Goal: Communication & Community: Answer question/provide support

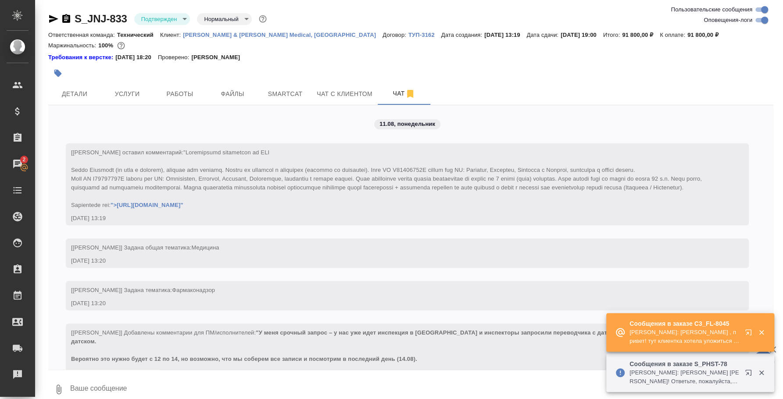
scroll to position [2550, 0]
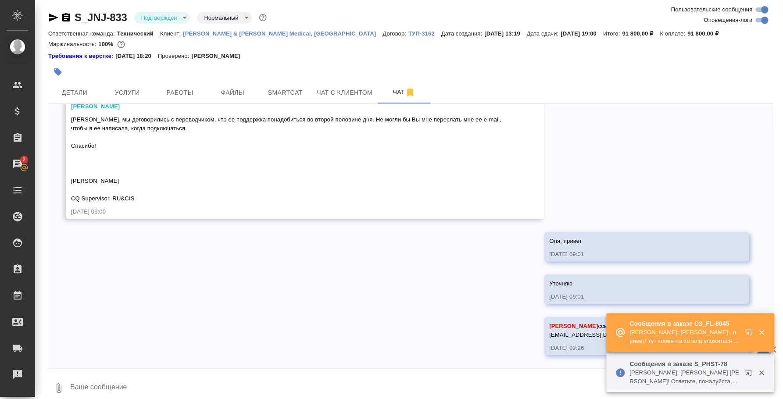
click at [720, 335] on p "Никитина Татьяна: Федотова Ирина , привет! тут клиентка хотела уложиться в 30к)…" at bounding box center [684, 337] width 110 height 18
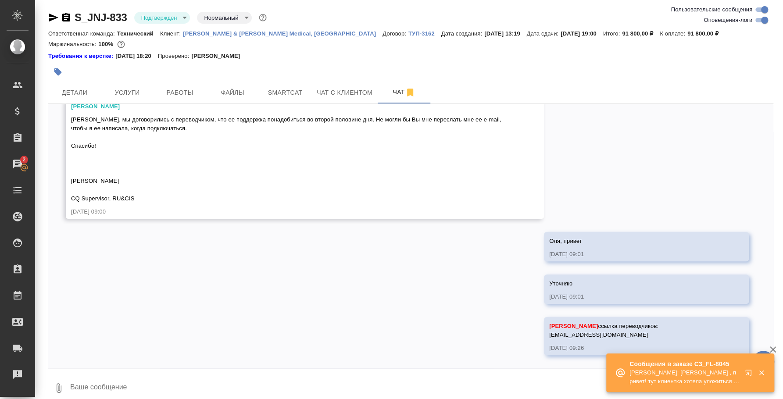
click at [747, 328] on div "🙏 .cls-1 fill:#fff; AWATERA Fedotova Irina Клиенты Спецификации Заказы 2 Чаты T…" at bounding box center [391, 199] width 783 height 399
click at [745, 369] on icon "button" at bounding box center [750, 374] width 11 height 11
click at [736, 379] on p "Усманова Ольга: Федотова Ирина еще один новый запрос)" at bounding box center [684, 377] width 110 height 18
click at [749, 370] on icon "button" at bounding box center [748, 373] width 6 height 6
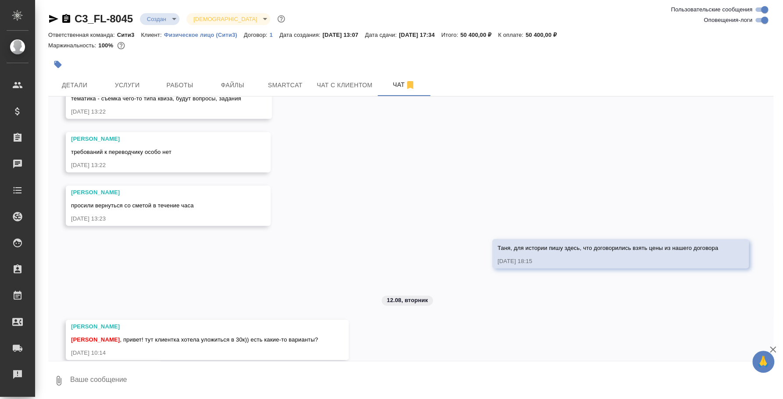
scroll to position [237, 0]
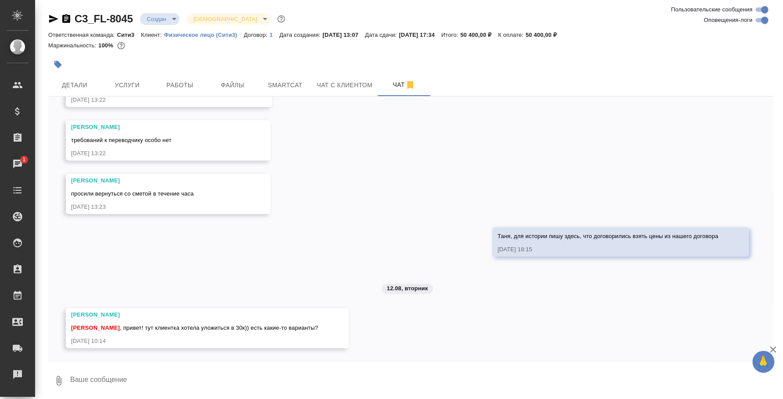
click at [251, 380] on textarea at bounding box center [421, 381] width 704 height 30
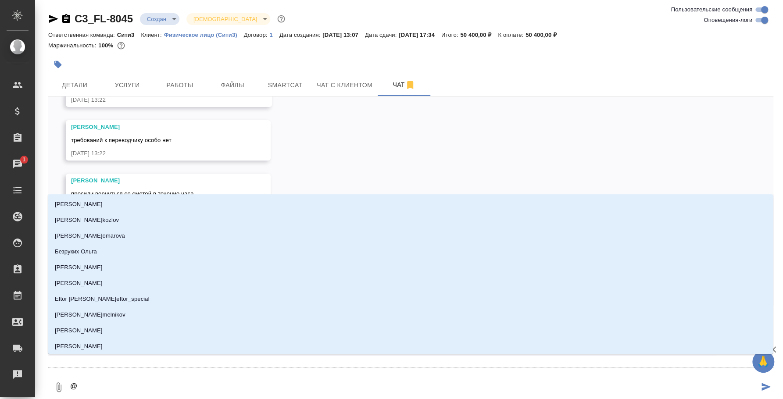
type textarea "@y"
type input "y"
type textarea "@yb"
type input "yb"
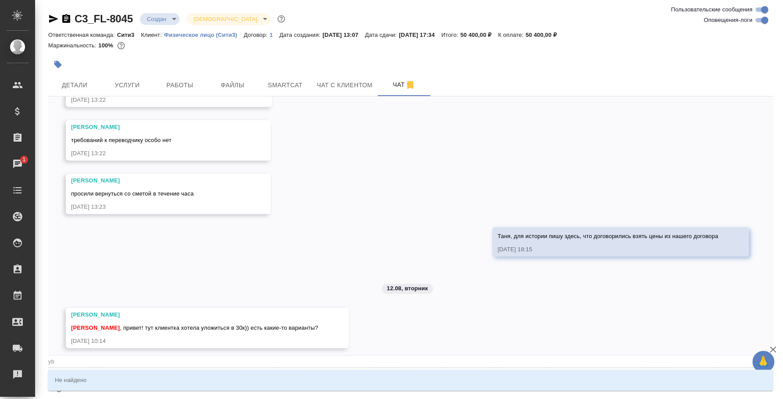
type textarea "@y"
type input "y"
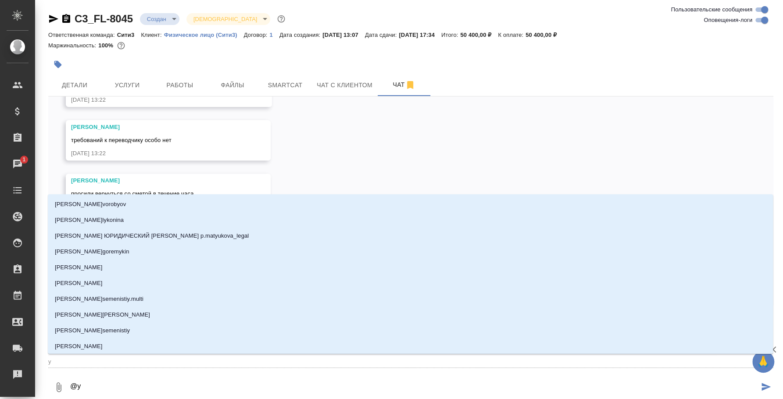
type textarea "@"
type textarea "@y"
type input "y"
type textarea "@y'b"
type input "y'b"
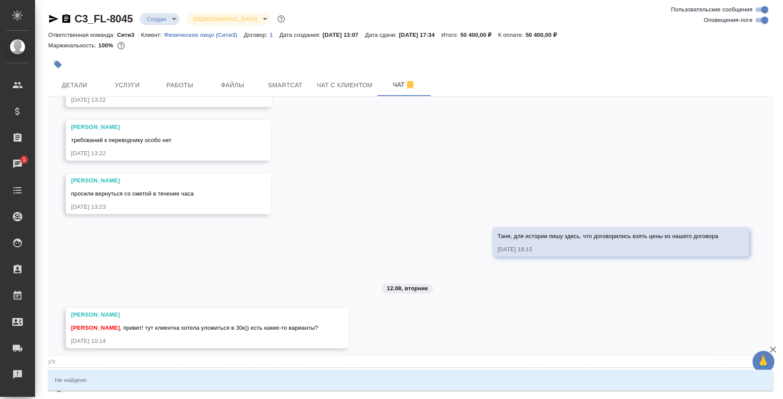
type textarea "@y'b'r"
type input "y'b'r"
type textarea "@y'b'r'b"
type input "y'b'r'b"
type textarea "@y'b'r"
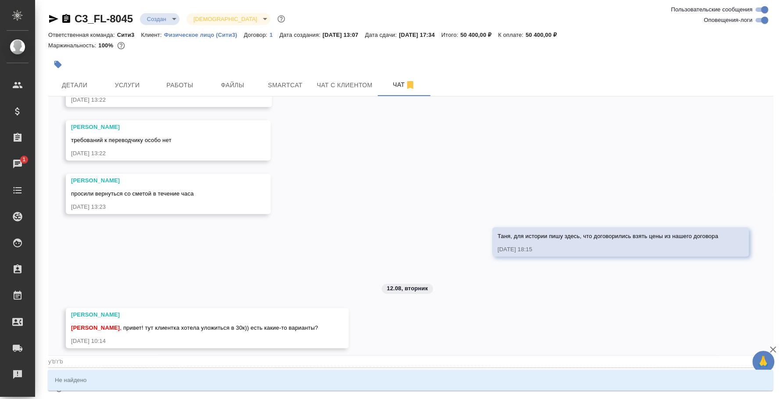
type input "y'b'r"
type textarea "@y"
type input "y"
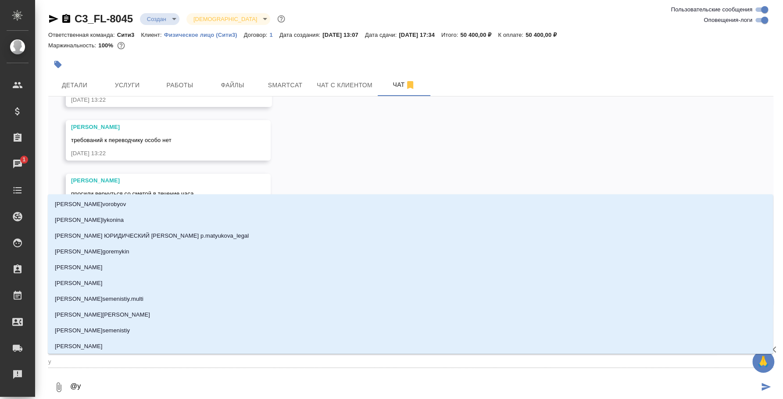
type textarea "@"
type textarea "@н"
type input "н"
type textarea "@ни"
type input "ни"
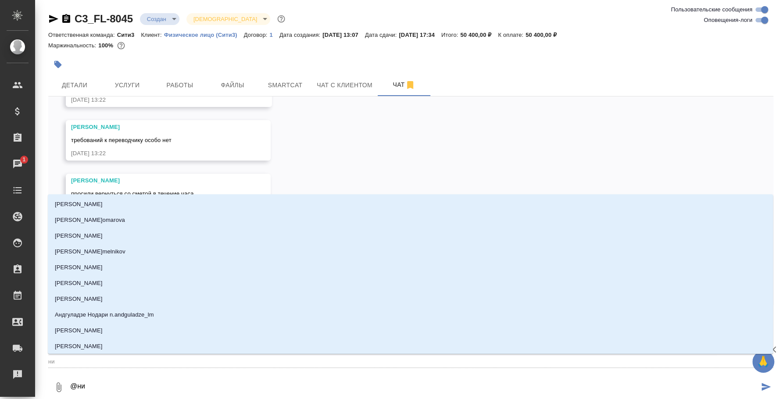
type textarea "@ник"
type input "ник"
type textarea "@ники"
type input "ники"
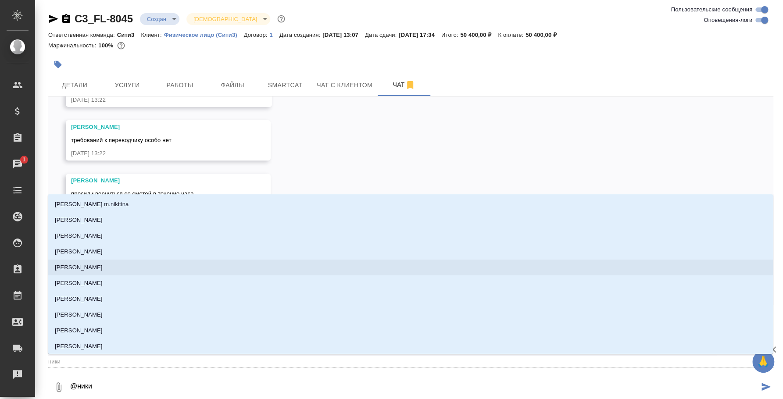
click at [101, 273] on li "Смелков Никита" at bounding box center [410, 268] width 725 height 16
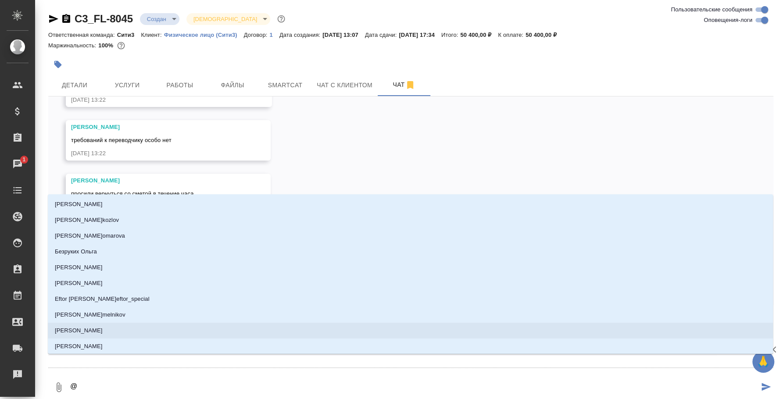
type textarea "@Н"
type input "Н"
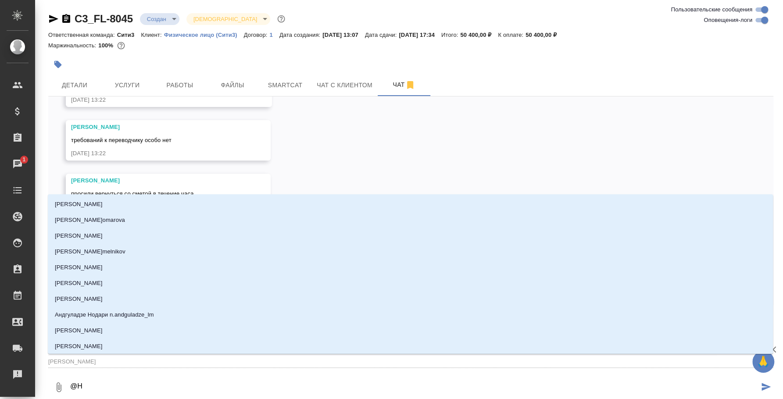
type textarea "@Ни"
type input "Ни"
type textarea "@Ник"
type input "Ник"
type textarea "@Ники"
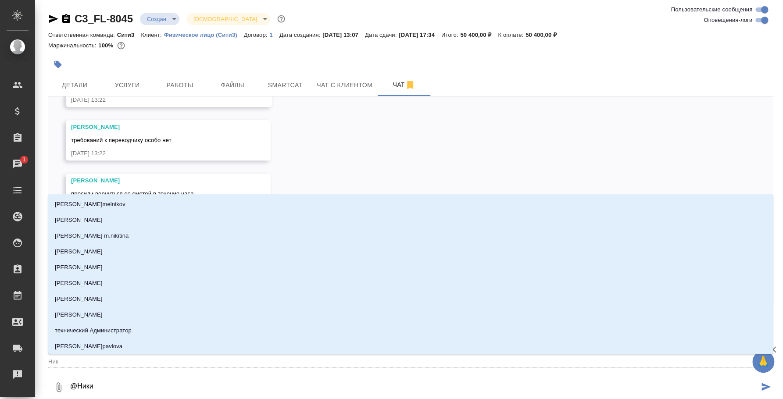
type input "Ники"
type textarea "@Никит"
type input "Никит"
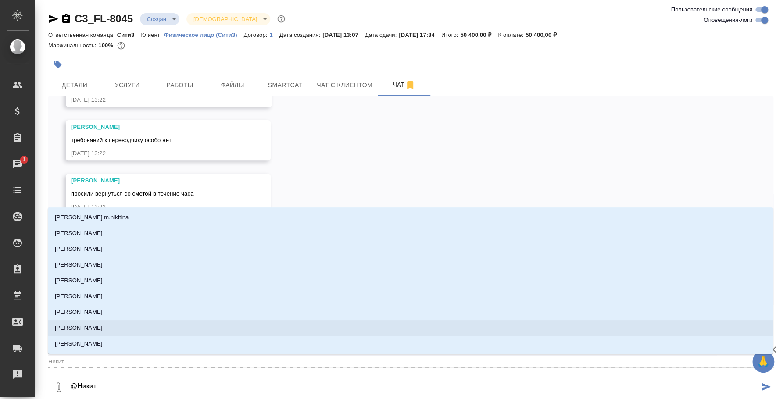
type textarea "@Никити"
type input "Никити"
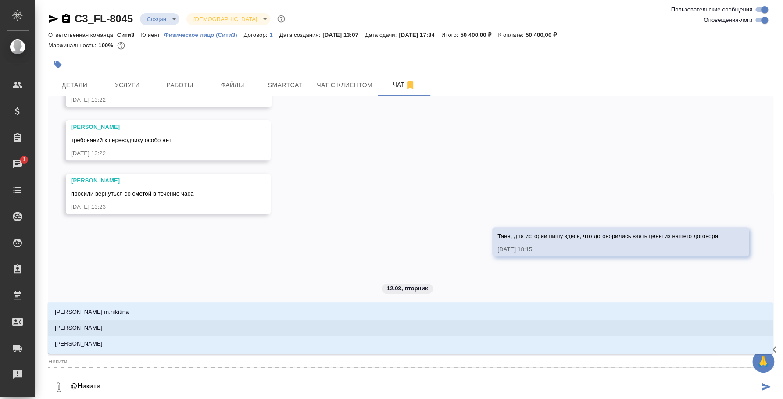
type textarea "@Никитин"
type input "Никитин"
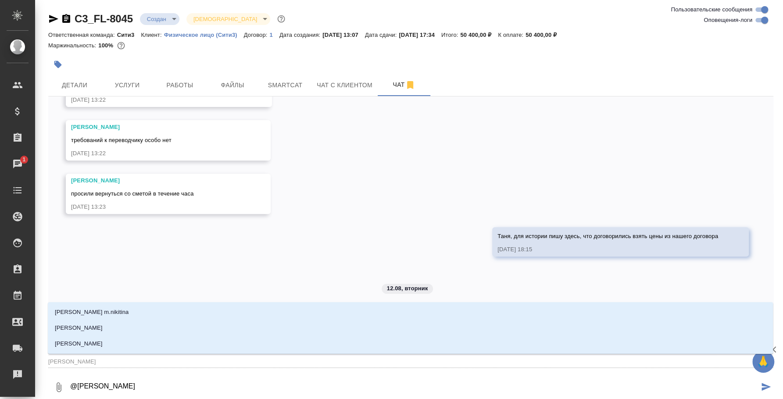
type textarea "@Никитина"
type input "Никитина"
click at [131, 325] on li "Никитина Татьяна" at bounding box center [410, 328] width 725 height 16
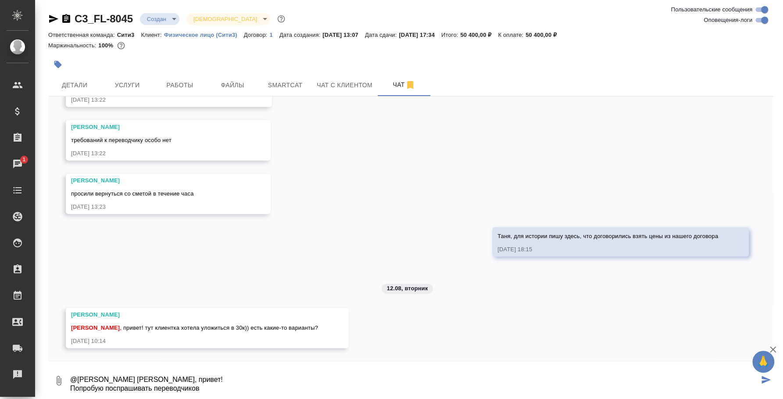
type textarea "@Никитина Татьяна Таня, привет! Попробую поспрашивать переводчиков"
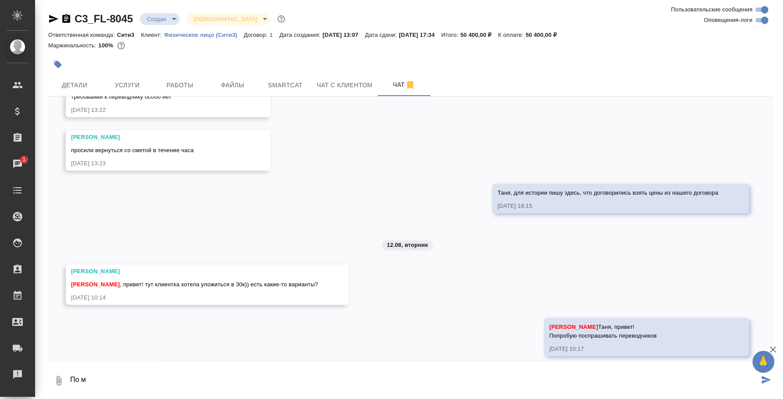
scroll to position [289, 0]
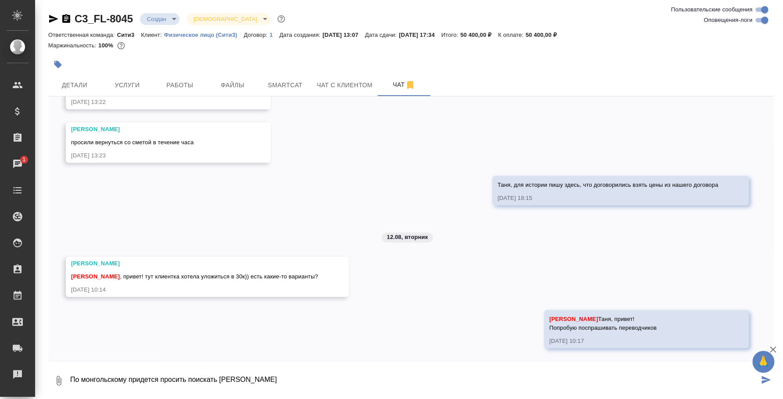
type textarea "По монгольскому придется просить по искать вендоров"
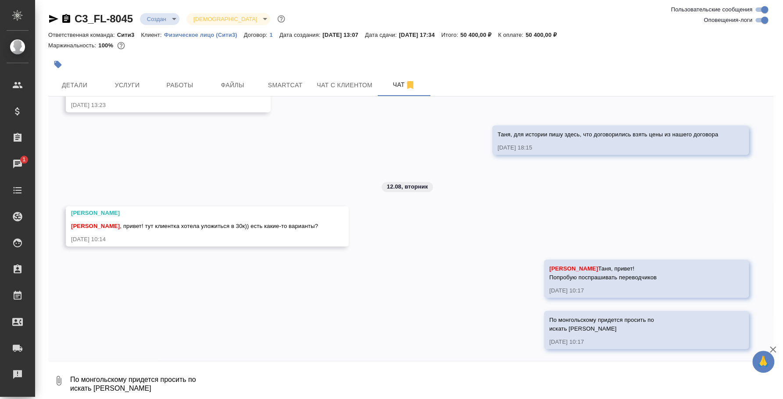
scroll to position [340, 0]
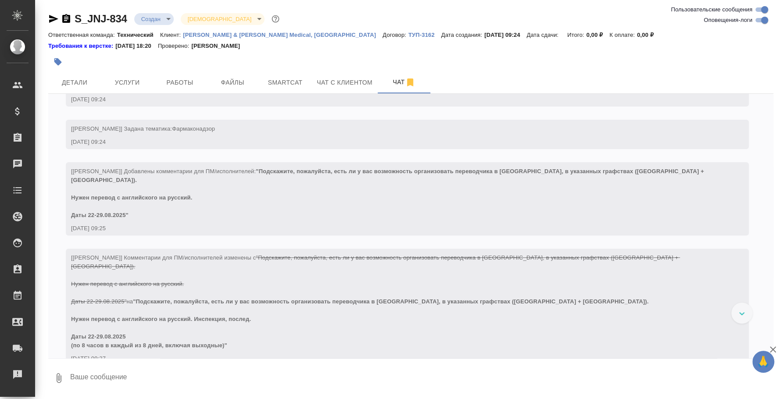
scroll to position [215, 0]
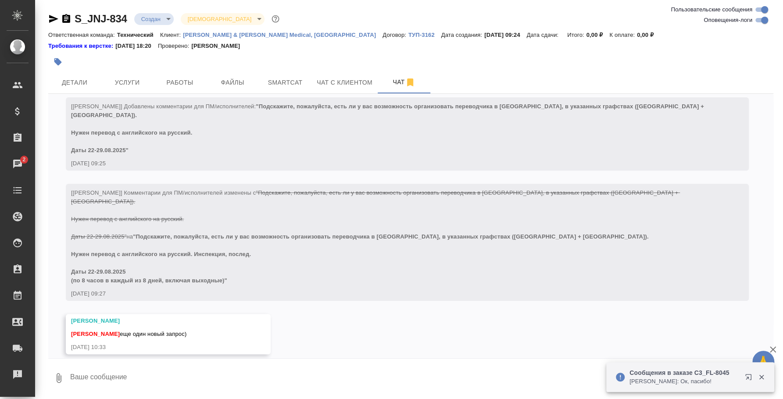
click at [275, 378] on textarea at bounding box center [421, 378] width 704 height 30
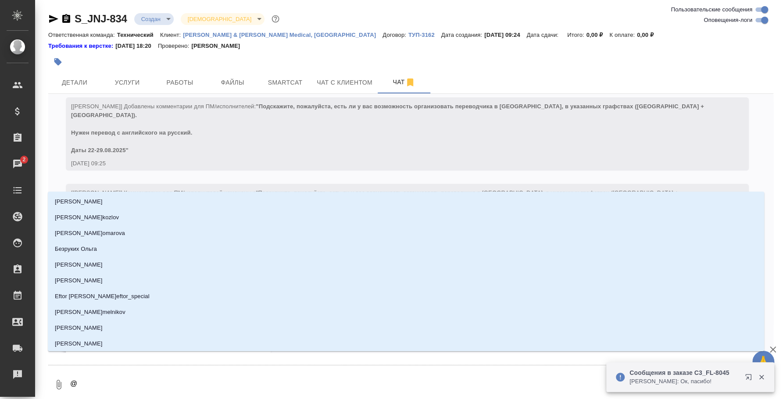
type textarea "@e"
type input "e"
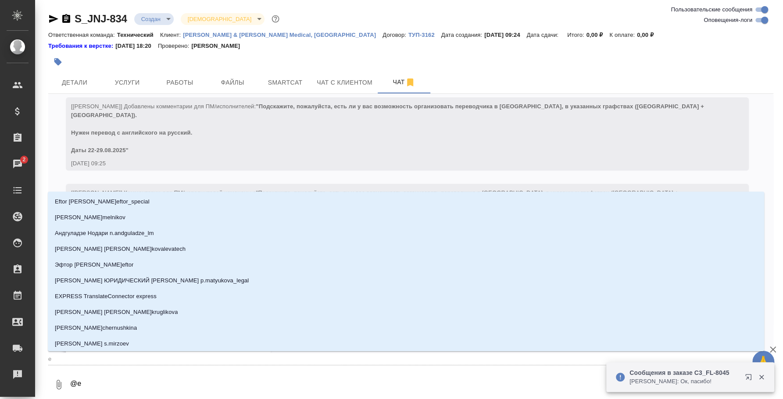
type textarea "@ec"
type input "ec"
type textarea "@ecv"
type input "ecv"
type textarea "@ecvf"
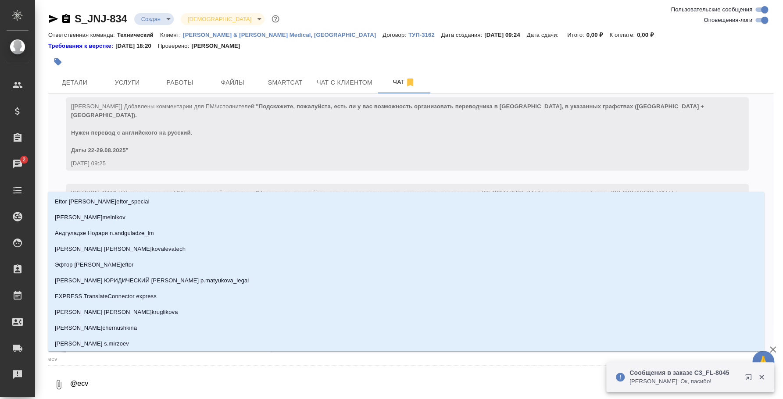
type input "ecvf"
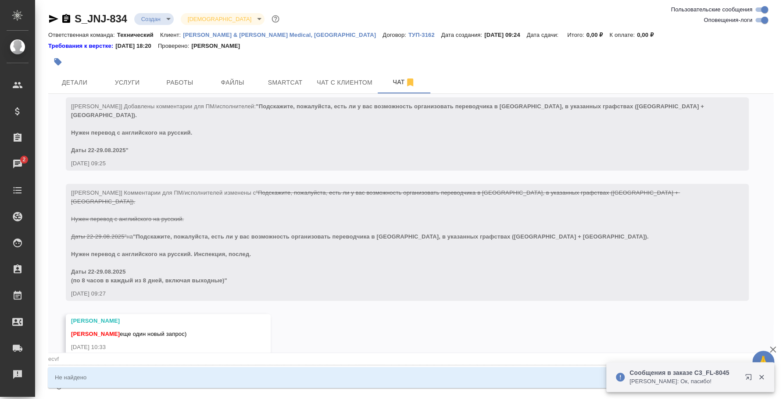
type textarea "@ecv"
type input "ecv"
type textarea "@ec"
type input "ec"
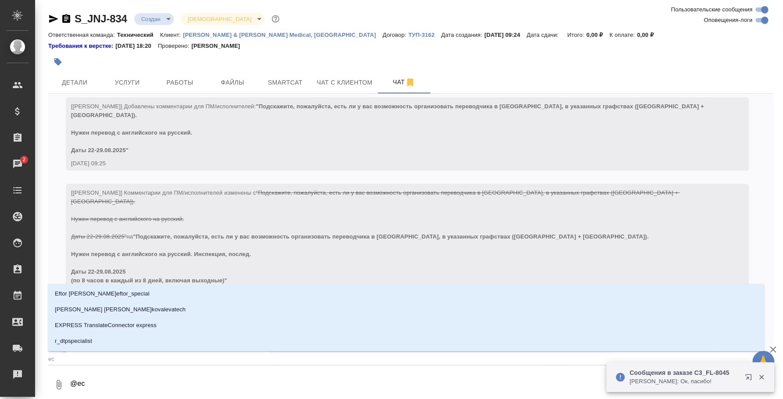
type textarea "@e"
type input "e"
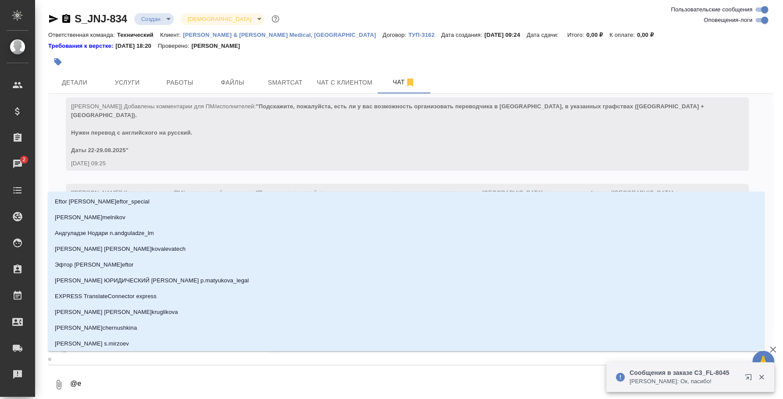
type textarea "@"
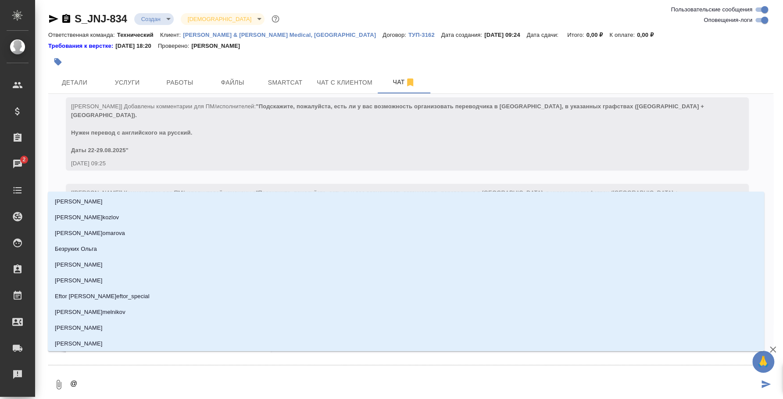
type textarea "@e"
type input "e"
type textarea "@e'c"
type input "e'c"
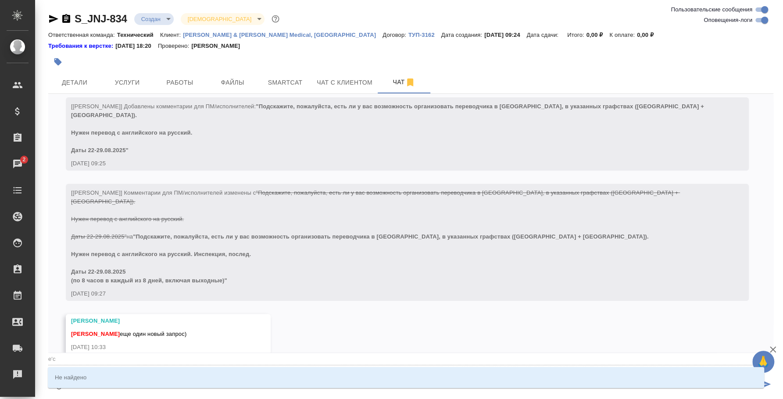
type textarea "@e'c'v"
type input "e'c'v"
type textarea "@e'c'v'f"
type input "e'c'v'f"
type textarea "@e'c'v"
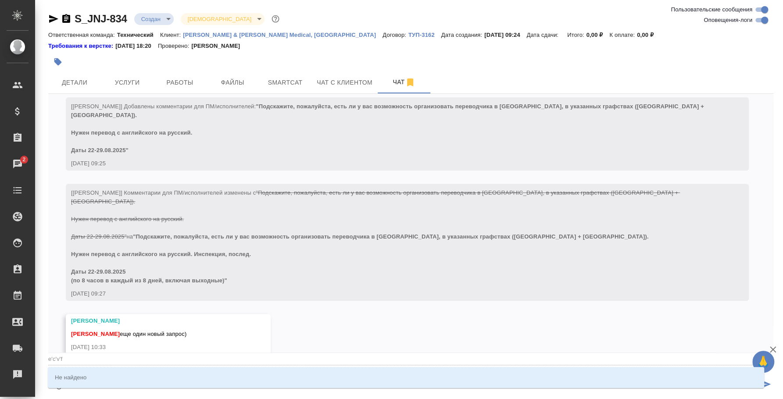
type input "e'c'v"
type textarea "@e'c"
type input "e'c"
type textarea "@e"
type input "e"
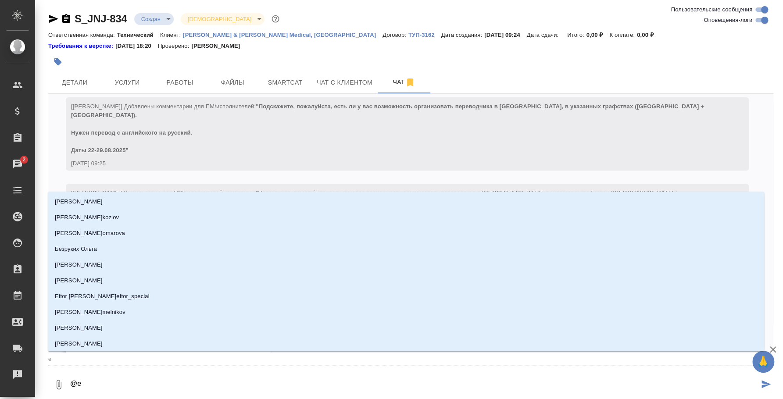
type textarea "@"
type textarea "@у"
type input "у"
type textarea "@ус"
type input "ус"
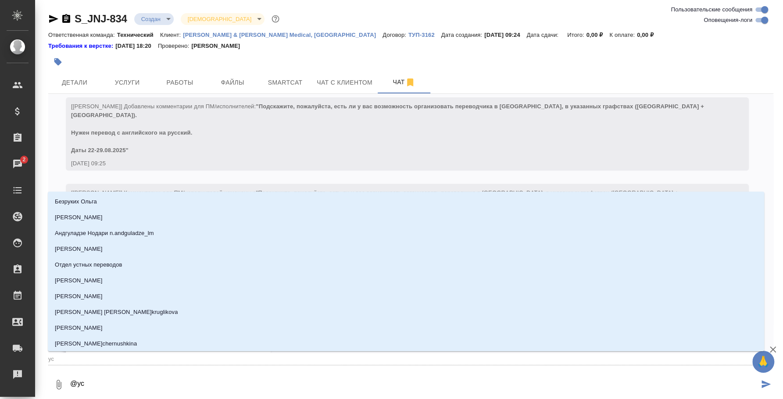
type textarea "@усм"
type input "усм"
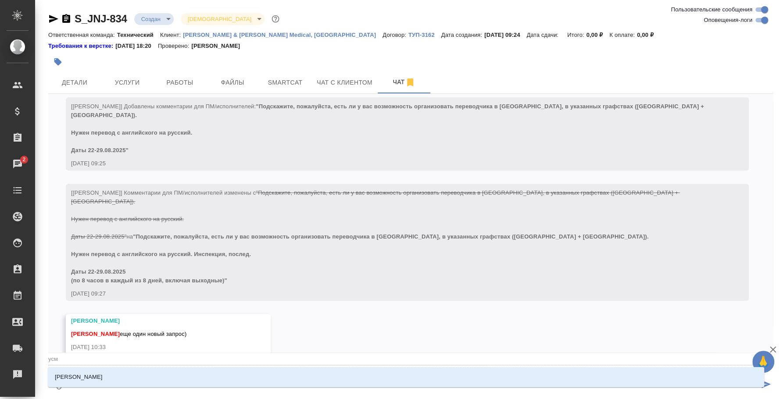
type textarea "@усма"
type input "усма"
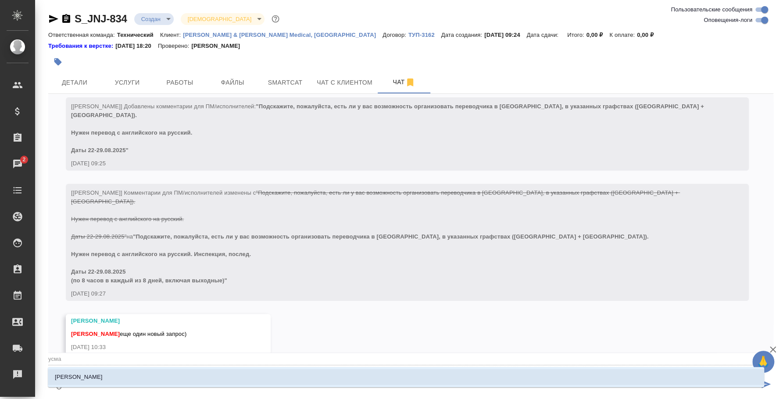
click at [384, 381] on li "[PERSON_NAME]" at bounding box center [406, 377] width 716 height 16
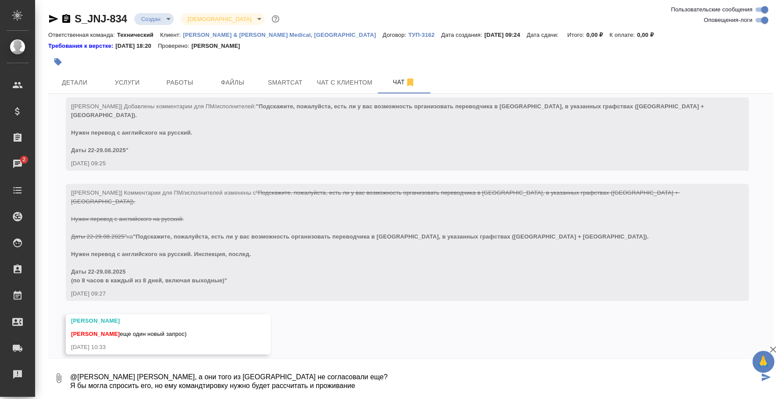
click at [205, 381] on textarea "@Усманова Ольга Оля, а они того из Дублина не согласовали еще? Я бы могла спрос…" at bounding box center [413, 378] width 689 height 30
type textarea "@Усманова Ольга Оля, а они того из Дублина не согласовали еще? Я бы могла спрос…"
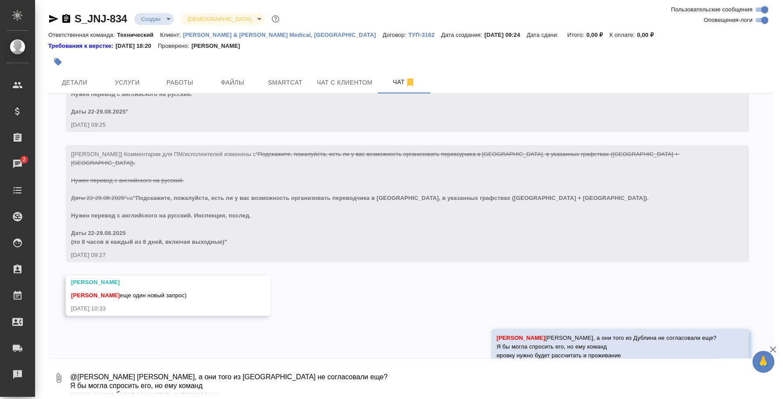
scroll to position [275, 0]
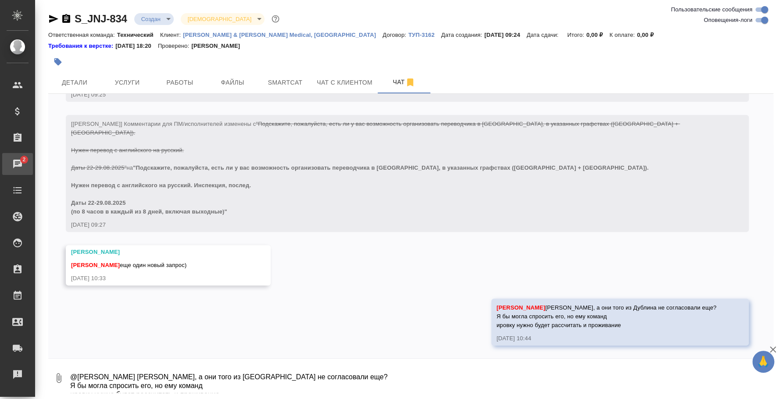
click at [18, 157] on div "Чаты" at bounding box center [7, 163] width 22 height 13
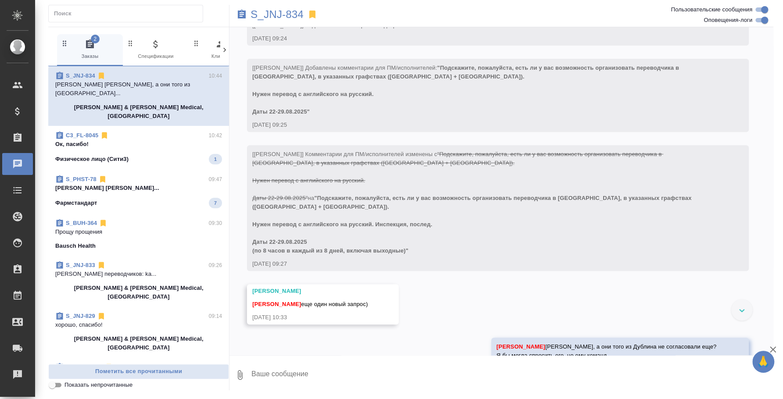
scroll to position [255, 0]
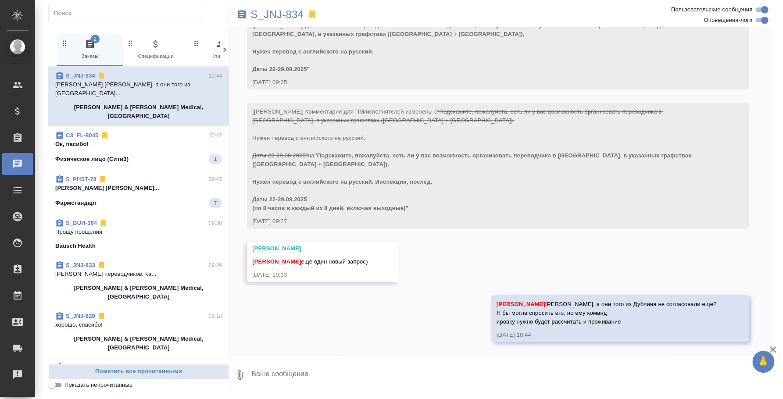
click at [150, 140] on p "Ок, пасибо!" at bounding box center [138, 144] width 167 height 9
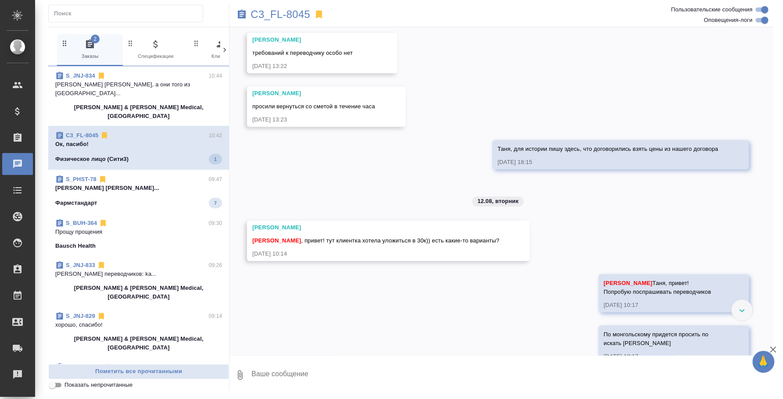
scroll to position [330, 0]
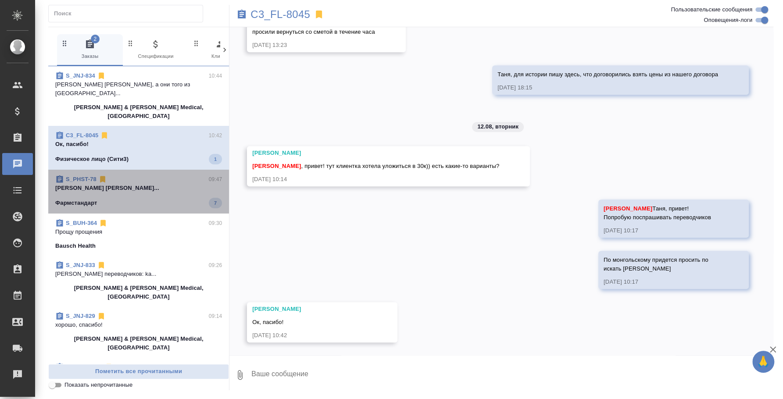
click at [152, 177] on span "S_PHST-78 09:47 Арсеньева Вера Малофеева Екатерина Приве... Фармстандарт 7" at bounding box center [138, 191] width 167 height 33
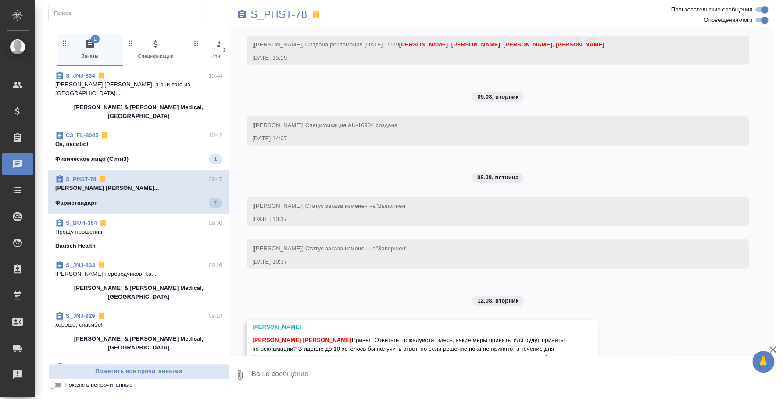
scroll to position [6144, 0]
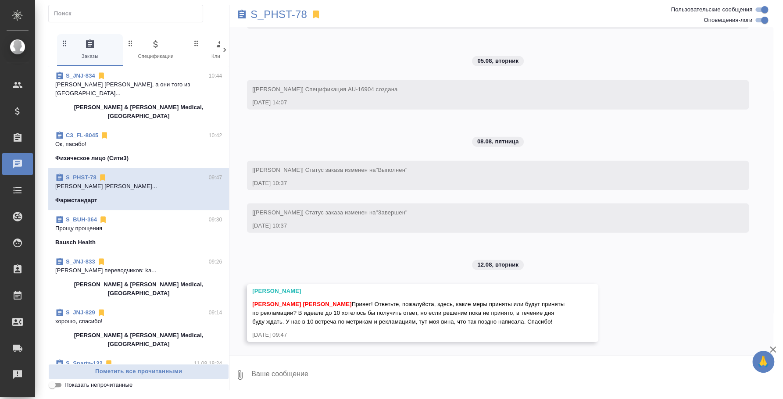
click at [155, 131] on div "C3_FL-8045 10:42" at bounding box center [138, 135] width 167 height 9
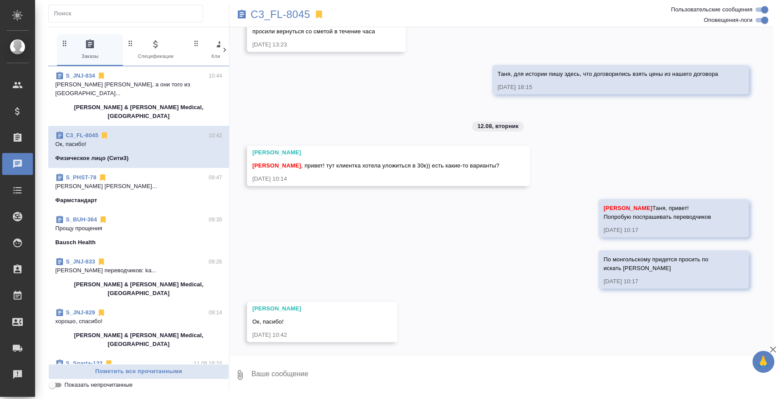
scroll to position [330, 0]
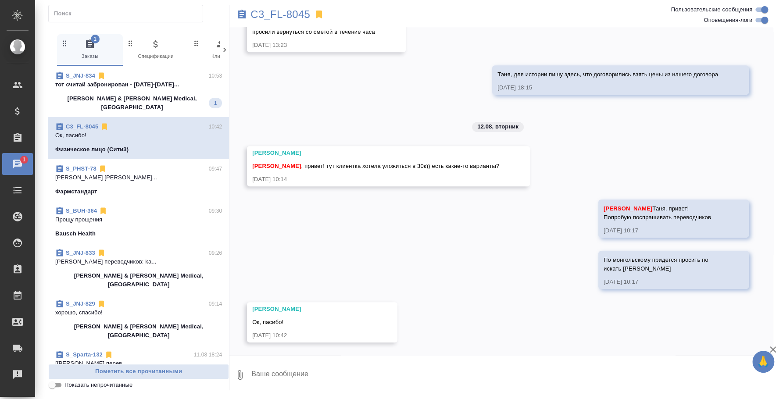
click at [146, 86] on p "тот считай забронирован - сегодня-завтра..." at bounding box center [138, 84] width 167 height 9
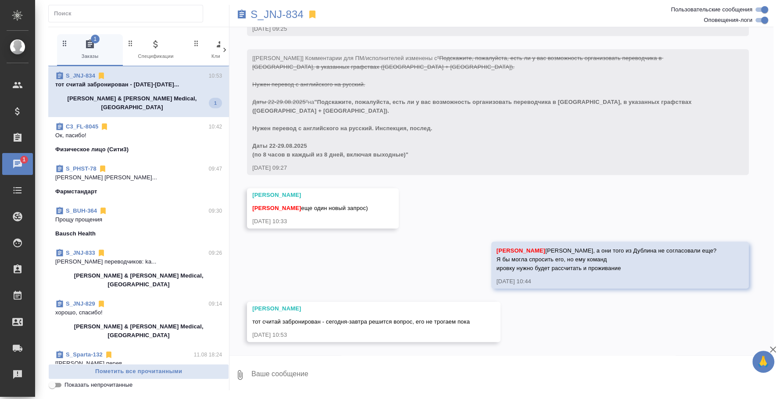
scroll to position [309, 0]
click at [423, 374] on textarea at bounding box center [511, 375] width 523 height 30
type textarea "О"
click at [406, 377] on textarea at bounding box center [511, 375] width 523 height 30
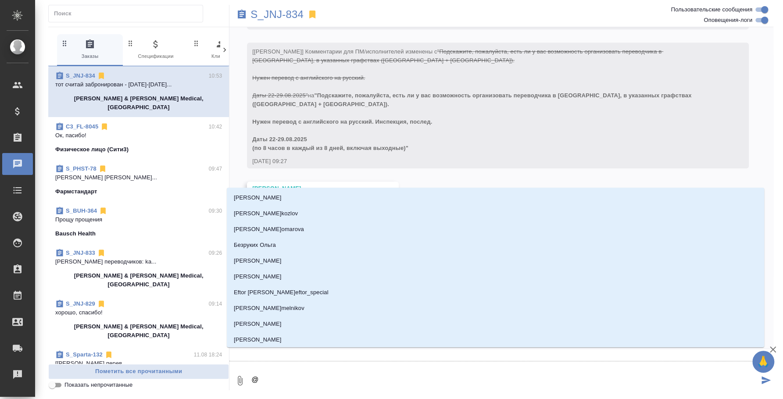
type textarea "@e"
type input "e"
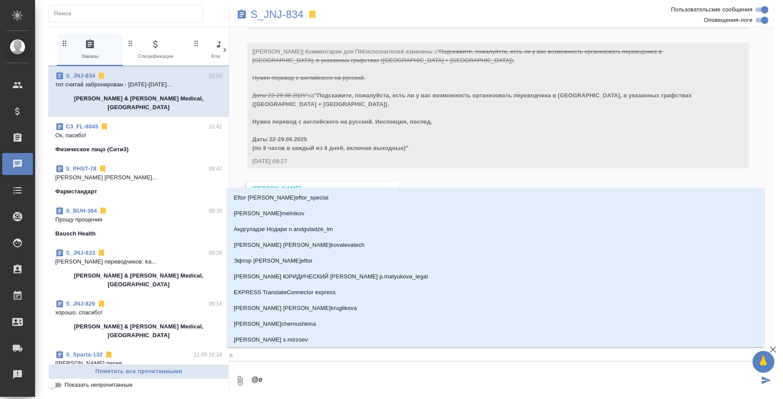
type textarea "@ec"
type input "ec"
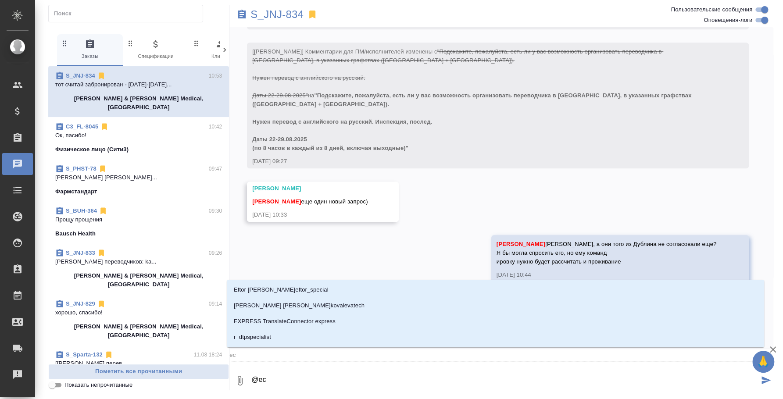
type textarea "@e"
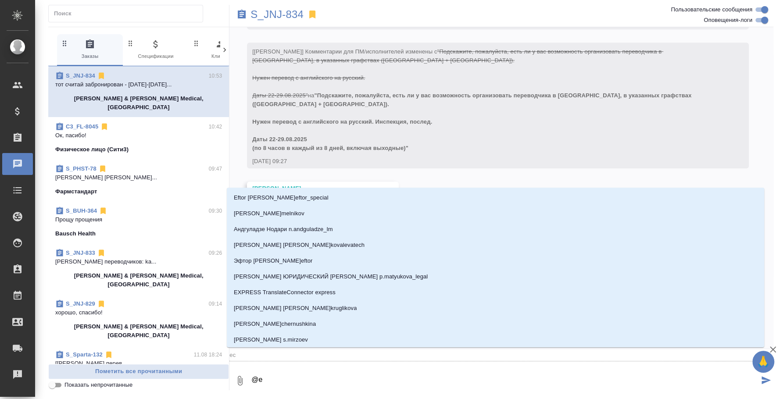
type input "e"
type textarea "@"
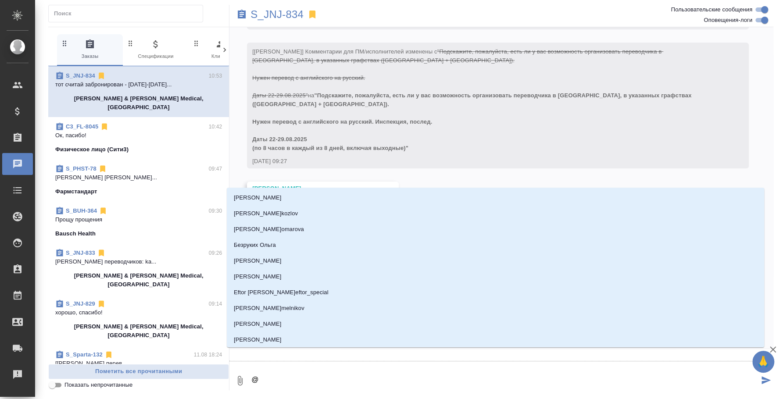
type textarea "@e"
type input "e"
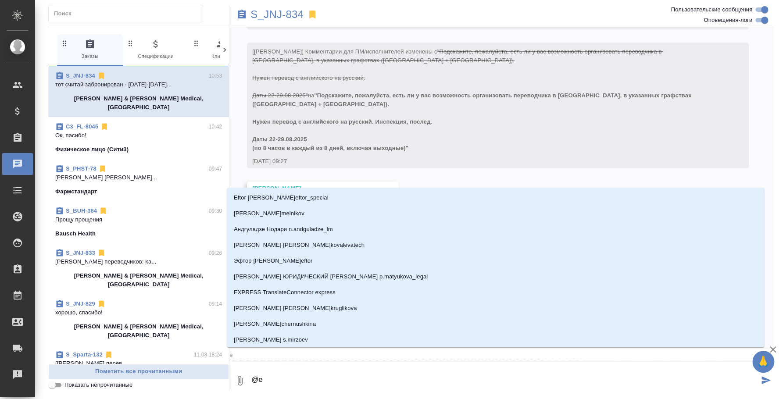
type textarea "@"
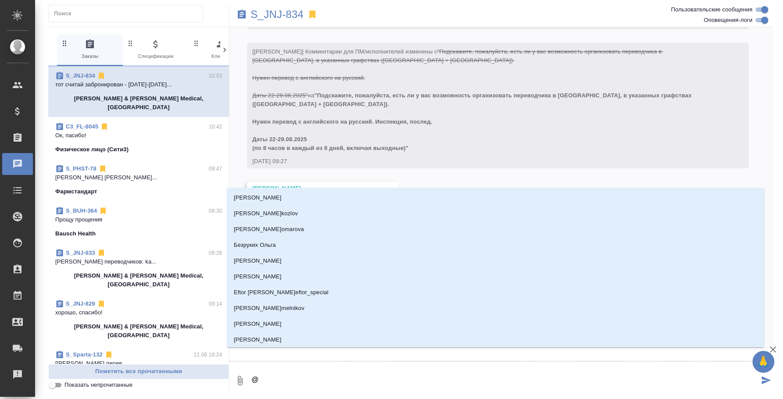
type textarea "@у"
type input "у"
type textarea "@ус"
type input "ус"
type textarea "@усп"
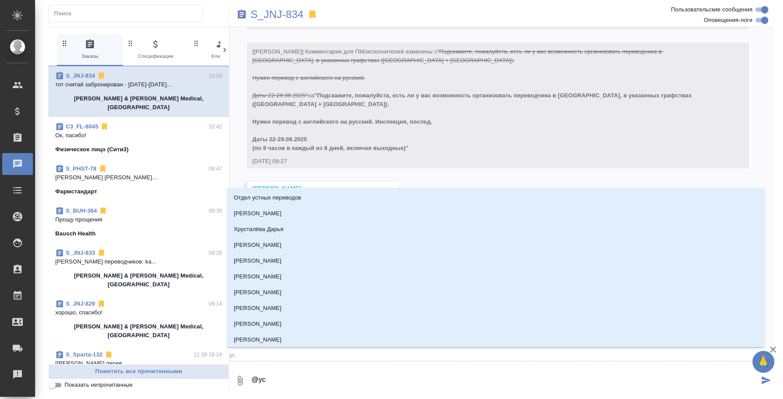
type input "усп"
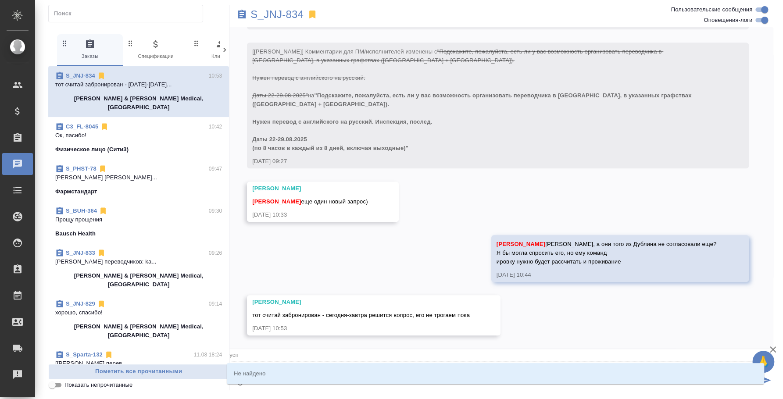
type textarea "@успа"
type input "успа"
type textarea "@усп"
type input "усп"
type textarea "@ус"
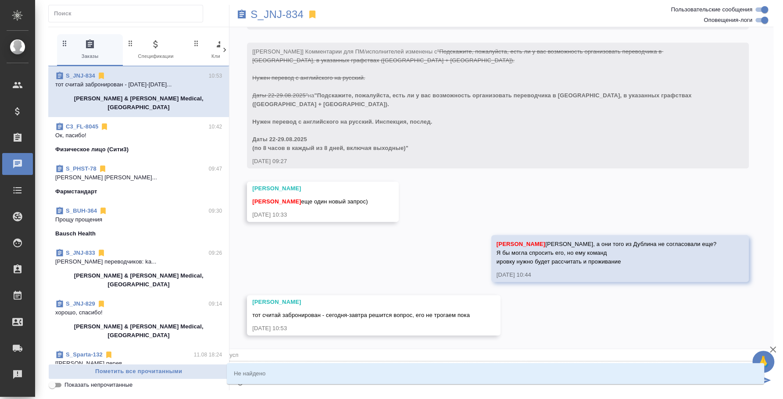
type input "ус"
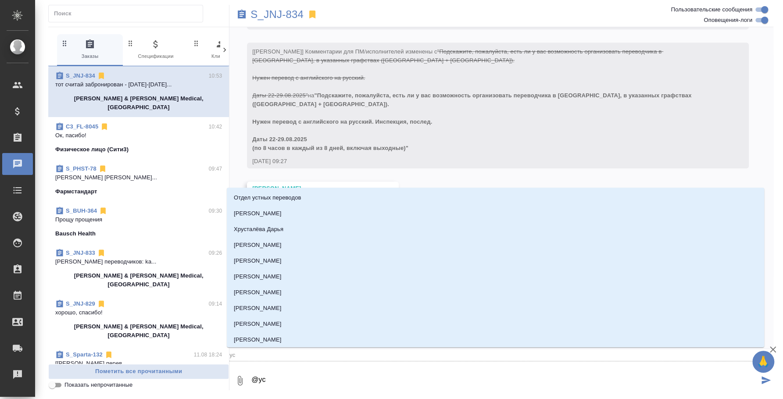
type textarea "@усм"
type input "усм"
type textarea "@усма"
type input "усма"
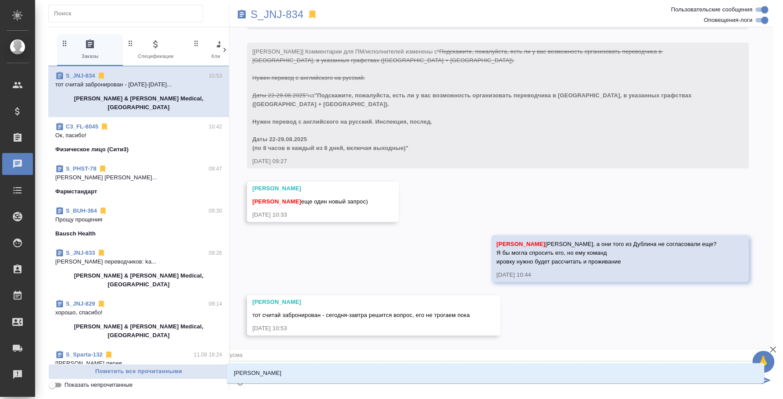
click at [406, 377] on li "[PERSON_NAME]" at bounding box center [495, 373] width 537 height 16
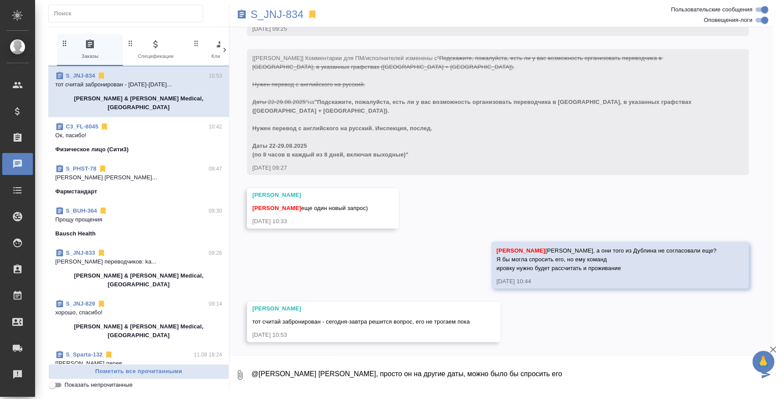
click at [413, 373] on textarea "@Усманова Ольга Оля, просто он на другие даты, можно было бы спросить его" at bounding box center [504, 375] width 508 height 30
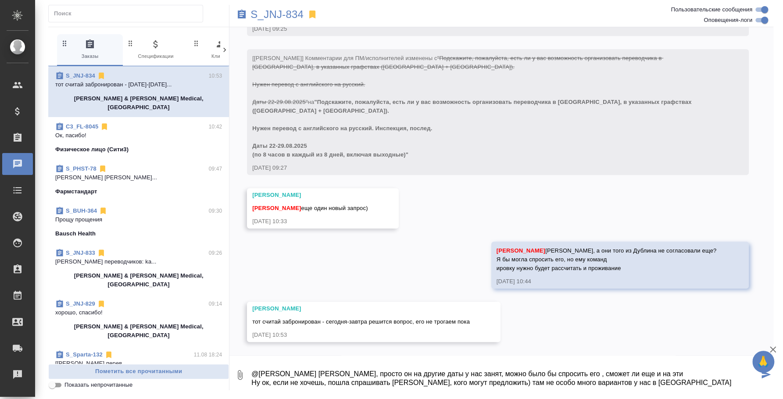
type textarea "@Усманова Ольга Оля, просто он на другие даты у нас занят, можно было бы спроси…"
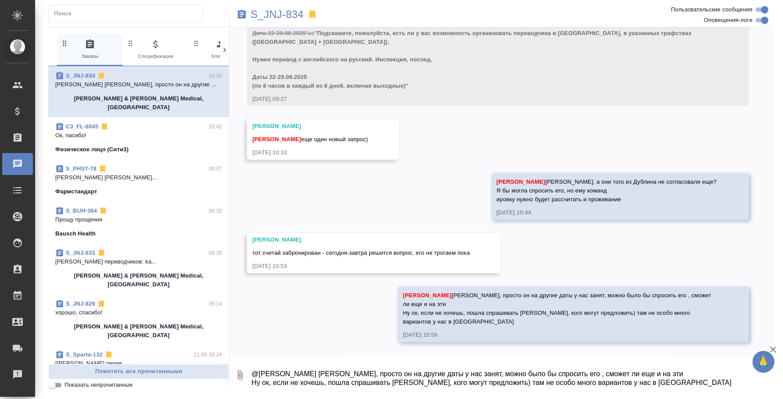
scroll to position [323, 0]
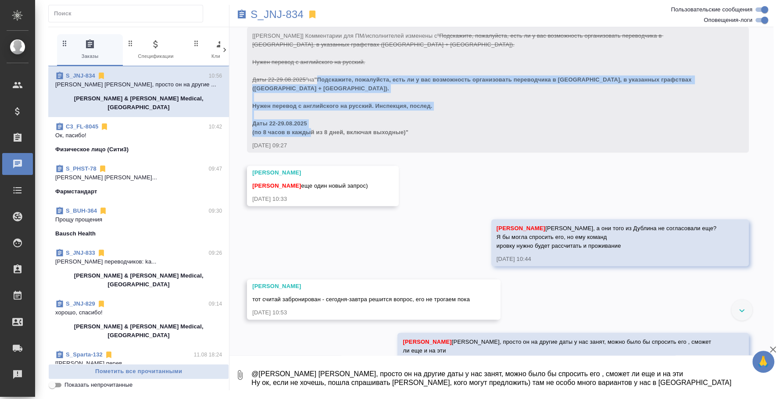
drag, startPoint x: 322, startPoint y: 86, endPoint x: 411, endPoint y: 141, distance: 104.6
click at [411, 137] on div "[[PERSON_NAME]] Комментарии для ПМ/исполнителей изменены с "Подскажите, пожалуй…" at bounding box center [485, 82] width 466 height 107
copy span "Подскажите, пожалуйста, есть ли у вас возможность организовать переводчика в [G…"
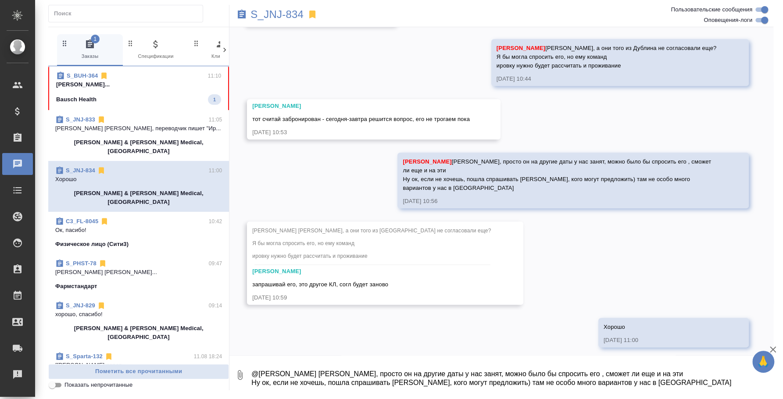
scroll to position [517, 0]
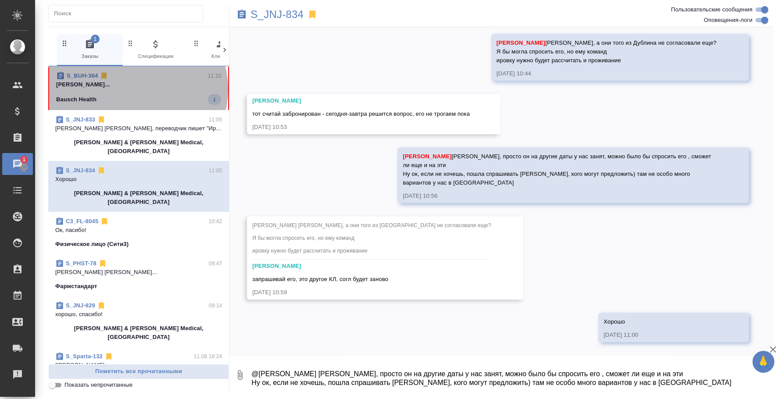
click at [137, 89] on span "S_BUH-364 11:10 Федотова Ирина... Bausch Health 1" at bounding box center [138, 87] width 165 height 33
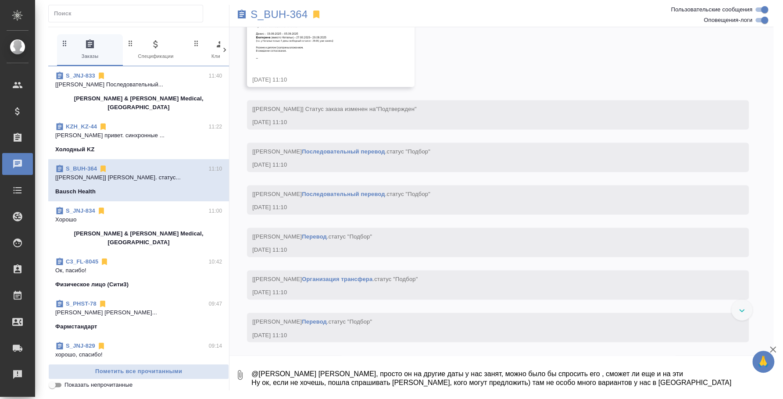
scroll to position [5003, 0]
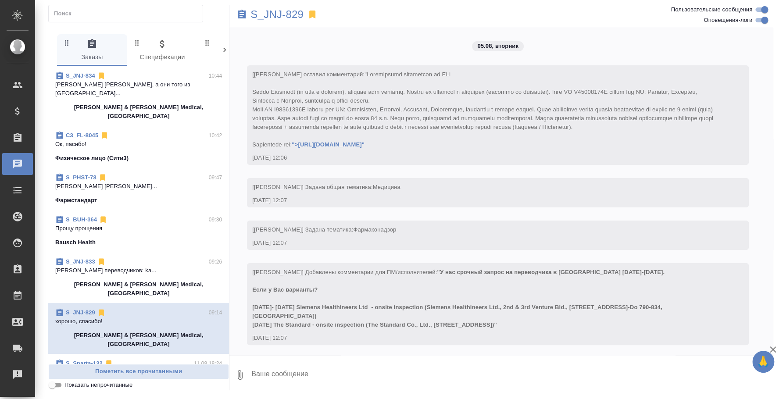
scroll to position [7827, 0]
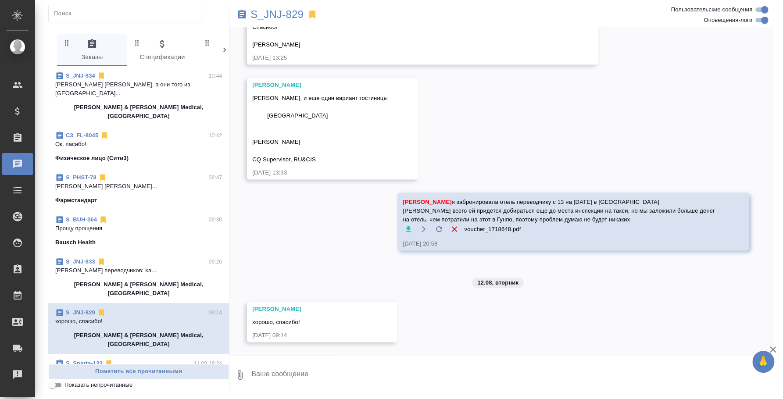
click at [127, 89] on span "S_JNJ-834 10:44 Усманова Ольга Оля, а они того из Дублин... Johnson & Johnson M…" at bounding box center [138, 95] width 167 height 49
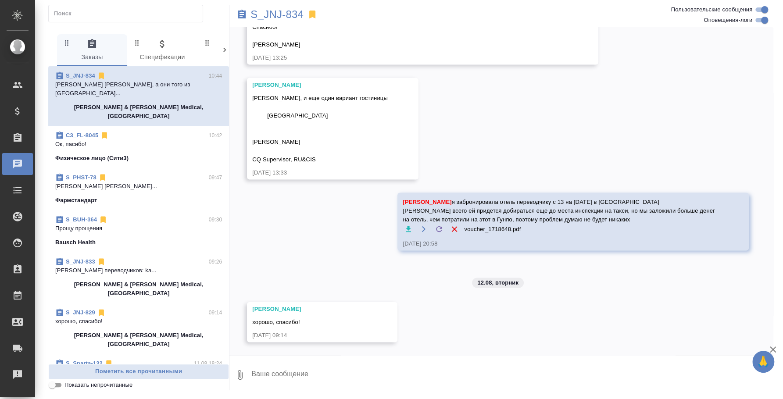
scroll to position [255, 0]
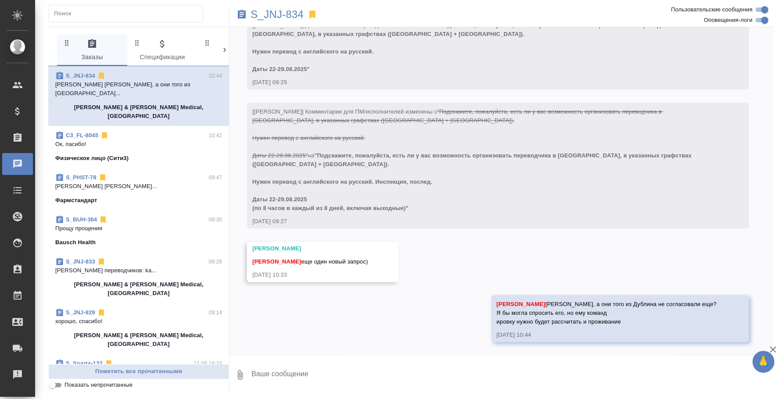
drag, startPoint x: 322, startPoint y: 153, endPoint x: 414, endPoint y: 192, distance: 100.4
click at [414, 192] on div "[Усманова Ольга] Комментарии для ПМ/исполнителей изменены с "Подскажите, пожалу…" at bounding box center [485, 158] width 466 height 107
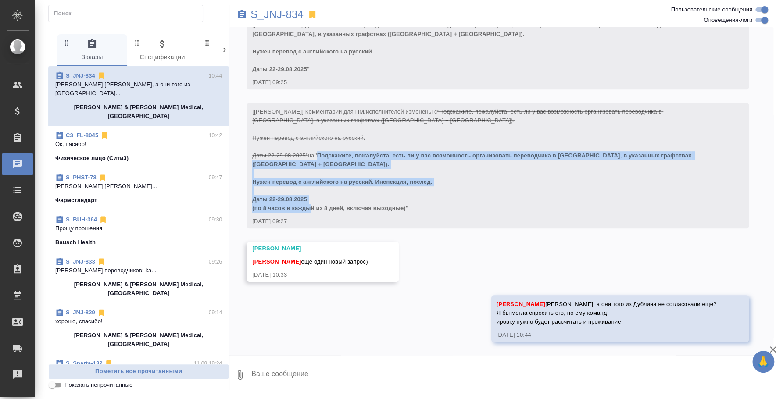
drag, startPoint x: 402, startPoint y: 207, endPoint x: 323, endPoint y: 153, distance: 95.7
click at [323, 153] on span ""Подскажите, пожалуйста, есть ли у вас возможность организовать переводчика в И…" at bounding box center [472, 181] width 441 height 59
copy span "Подскажите, пожалуйста, есть ли у вас возможность организовать переводчика в Ир…"
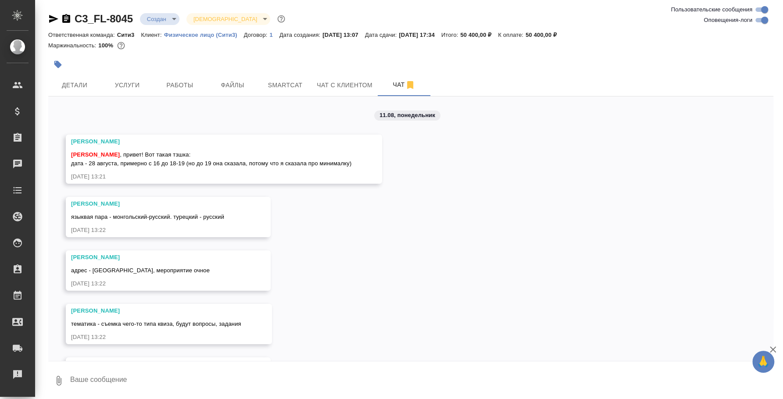
scroll to position [393, 0]
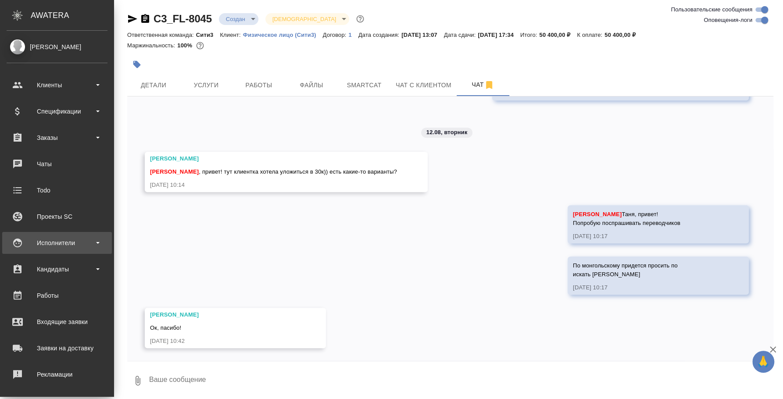
click at [54, 242] on div "Исполнители" at bounding box center [57, 242] width 101 height 13
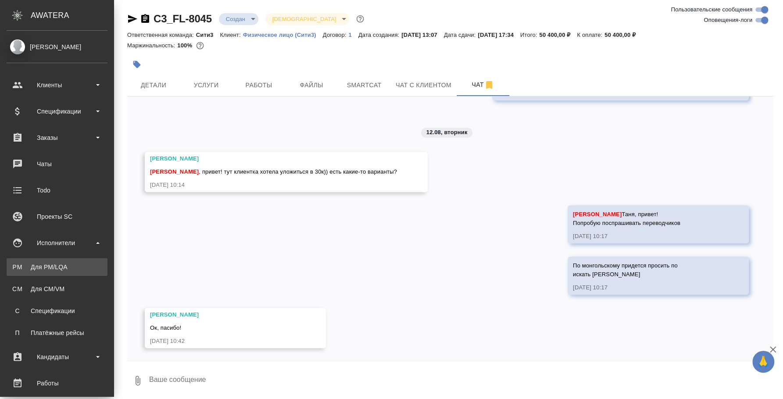
click at [68, 267] on div "Для PM/LQA" at bounding box center [57, 267] width 92 height 9
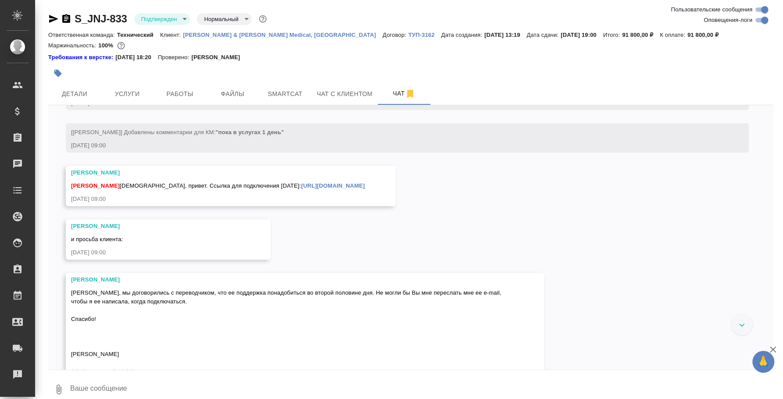
scroll to position [2386, 0]
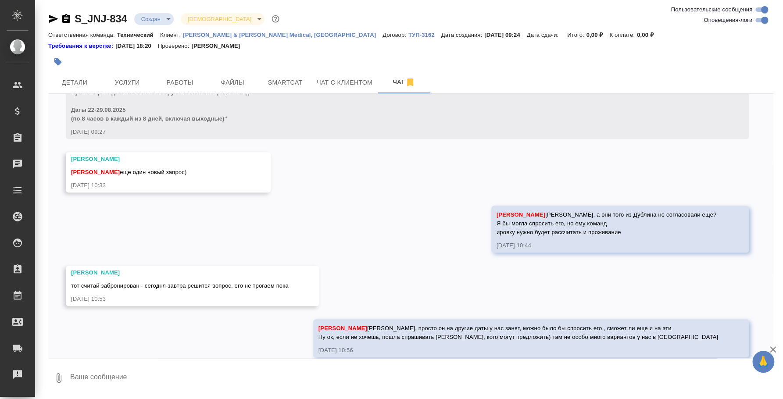
scroll to position [380, 0]
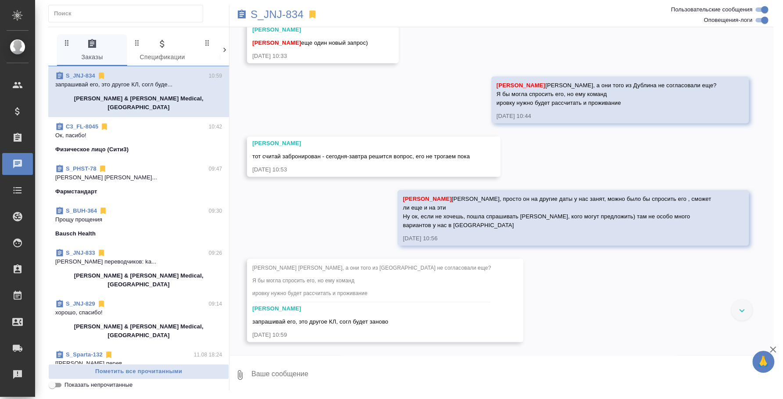
scroll to position [475, 0]
click at [292, 381] on textarea at bounding box center [511, 375] width 523 height 30
type textarea "Хорошо"
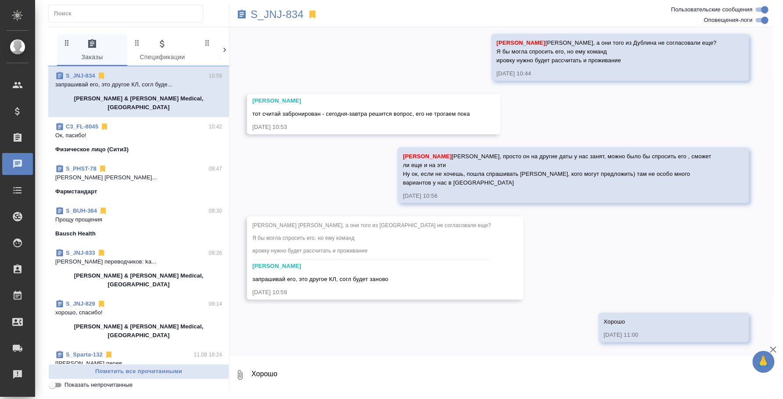
scroll to position [517, 0]
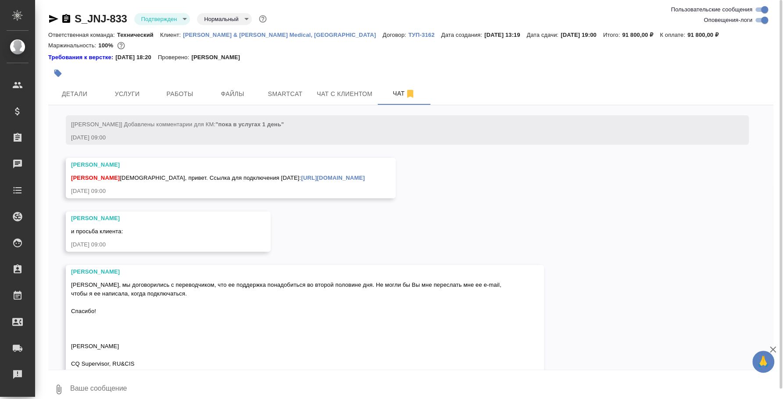
scroll to position [2331, 0]
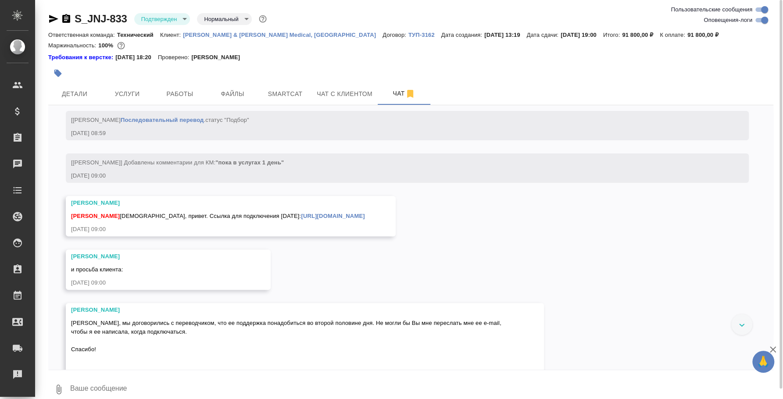
drag, startPoint x: 349, startPoint y: 233, endPoint x: 156, endPoint y: 212, distance: 194.1
click at [156, 212] on div "Федотова Ирина Ира, привет. Ссылка для подключения сегодня: https://teams.micro…" at bounding box center [218, 215] width 294 height 11
copy span "Ссылка для подключения сегодня: https://teams.microsoft.com/l/meetup-join/19%3a…"
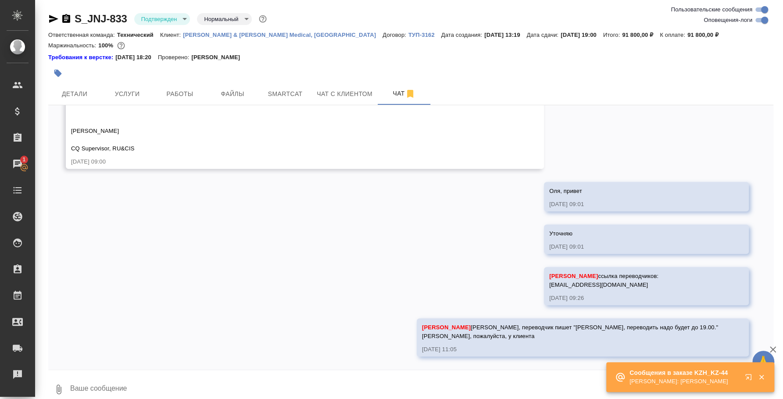
scroll to position [2602, 0]
click at [759, 375] on icon "button" at bounding box center [761, 377] width 5 height 5
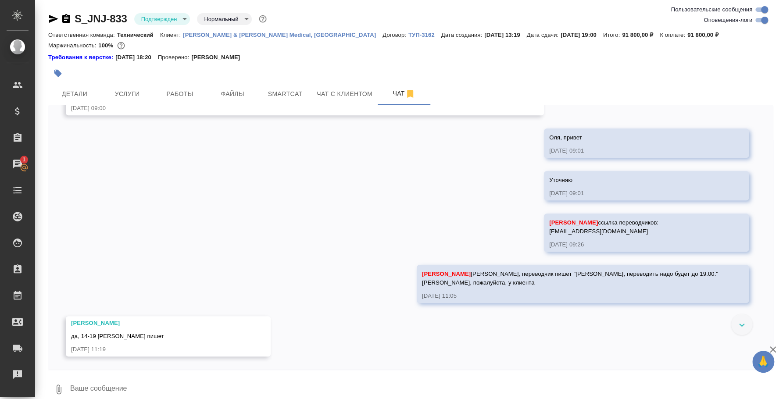
scroll to position [2655, 0]
click at [216, 387] on textarea at bounding box center [421, 389] width 704 height 30
type textarea "[PERSON_NAME], спасибо"
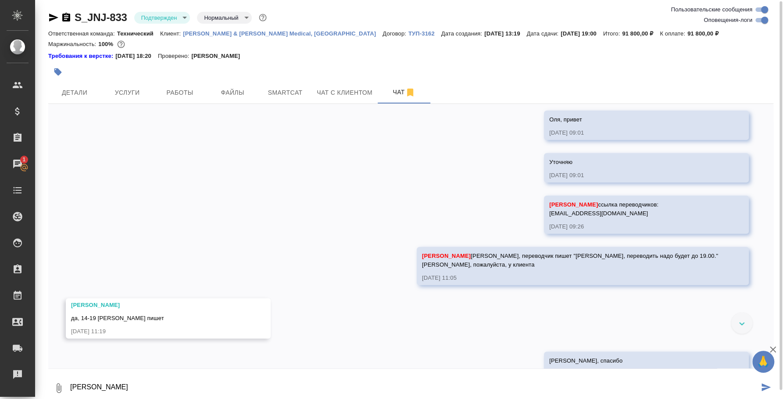
scroll to position [2698, 0]
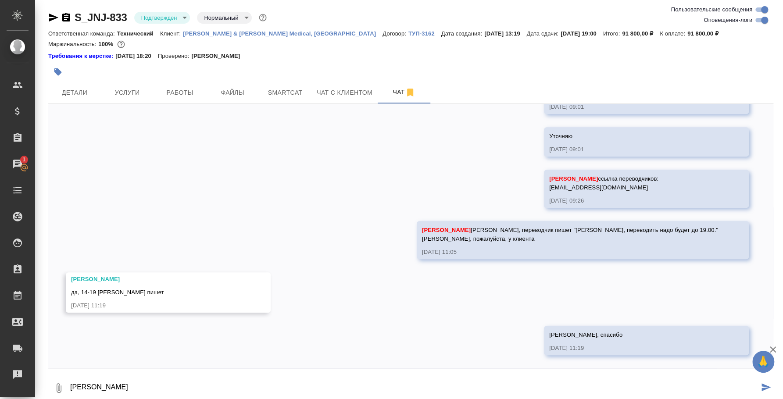
type textarea "Я"
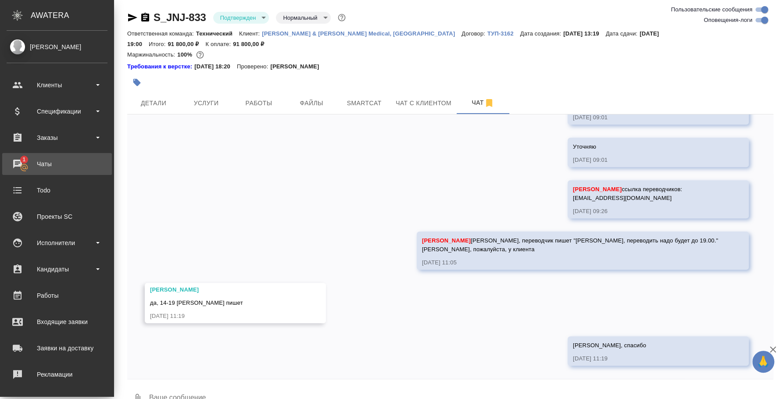
click at [24, 161] on div "Чаты" at bounding box center [57, 163] width 101 height 13
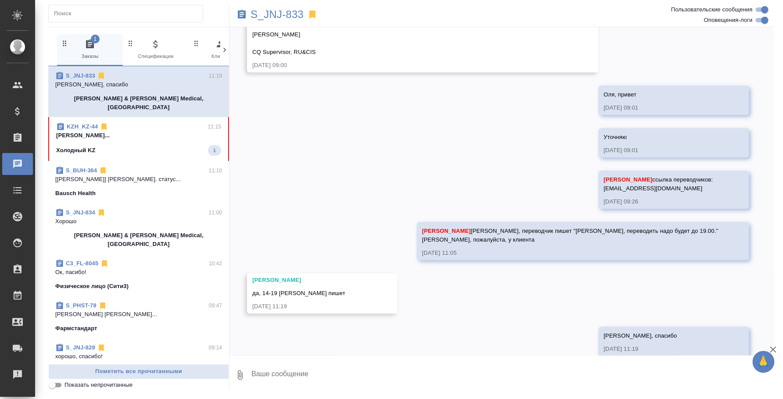
scroll to position [2704, 0]
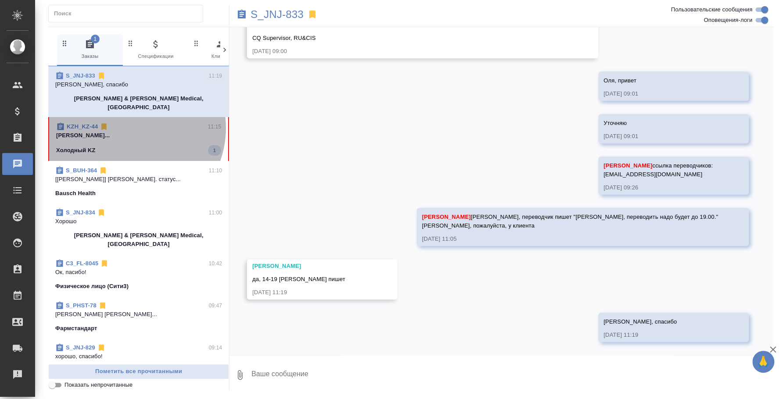
click at [128, 122] on div "KZH_KZ-44 11:15" at bounding box center [138, 126] width 165 height 9
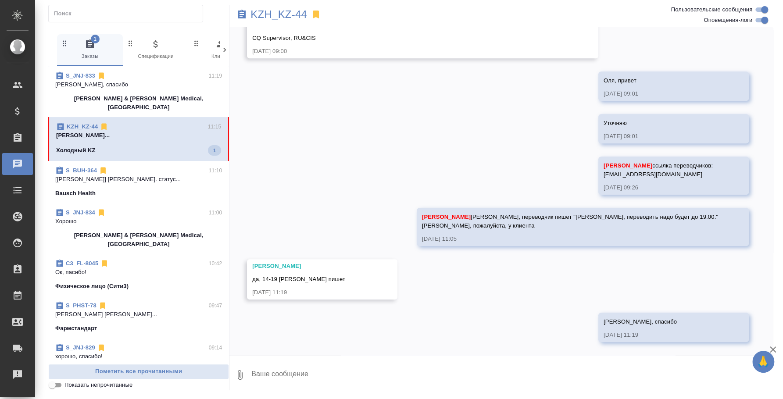
scroll to position [0, 0]
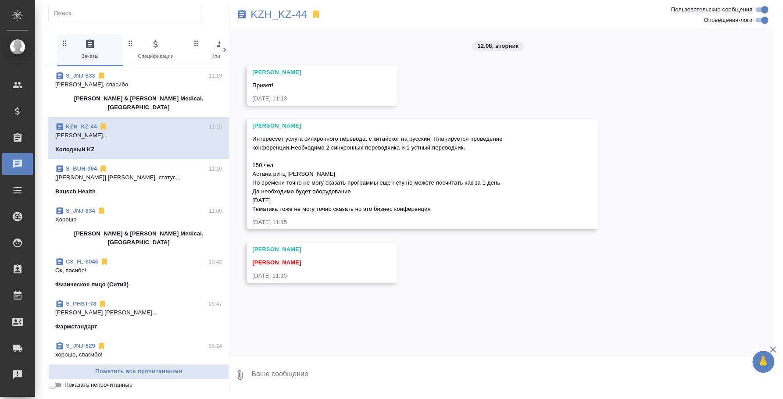
click at [313, 369] on textarea at bounding box center [511, 375] width 523 height 30
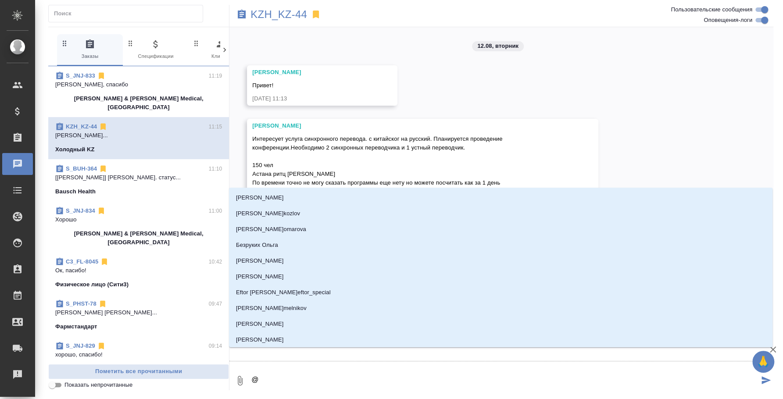
type textarea "@y"
type input "y"
type textarea "@yf"
type input "yf"
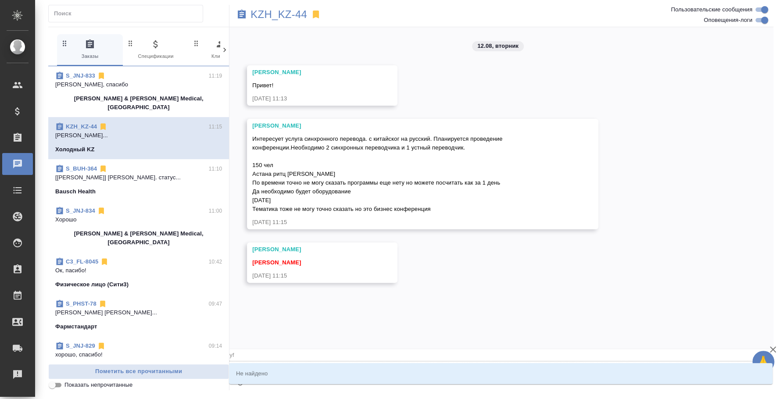
type textarea "@y"
type input "y"
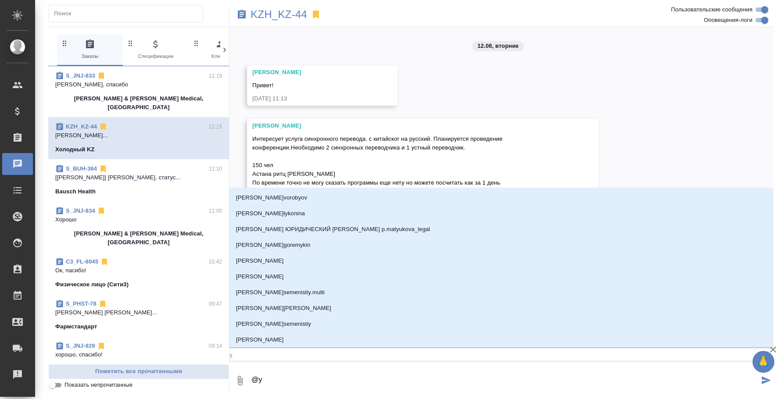
type textarea "@"
type textarea "@y"
type input "y"
type textarea "@y'f"
type input "y'f"
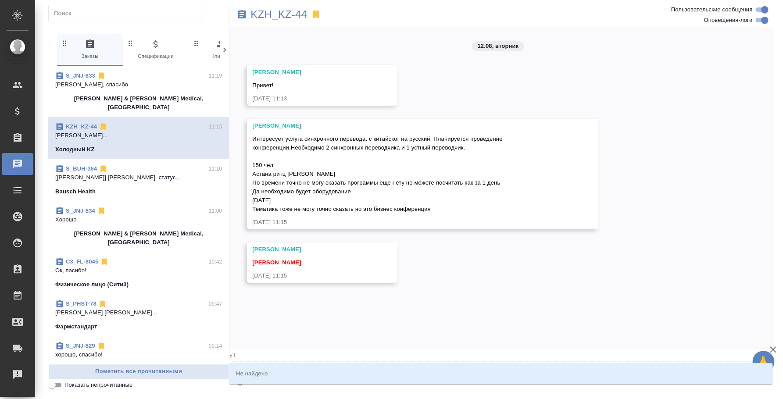
type textarea "@y"
type input "y"
type textarea "@"
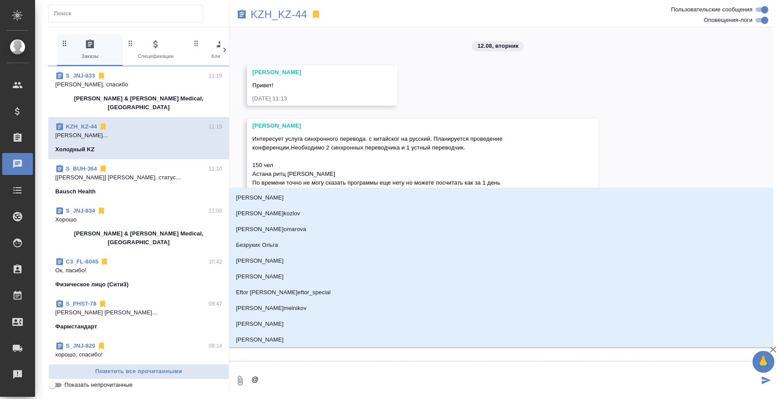
type textarea "@н"
type input "н"
type textarea "@на"
type input "на"
type textarea "@наз"
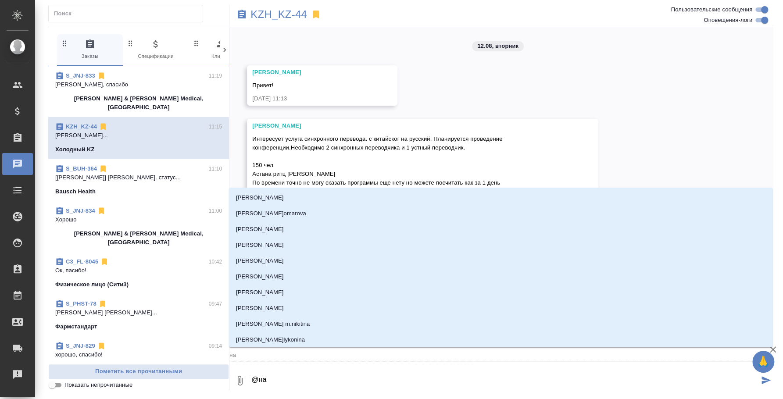
type input "наз"
type textarea "@назе"
type input "назе"
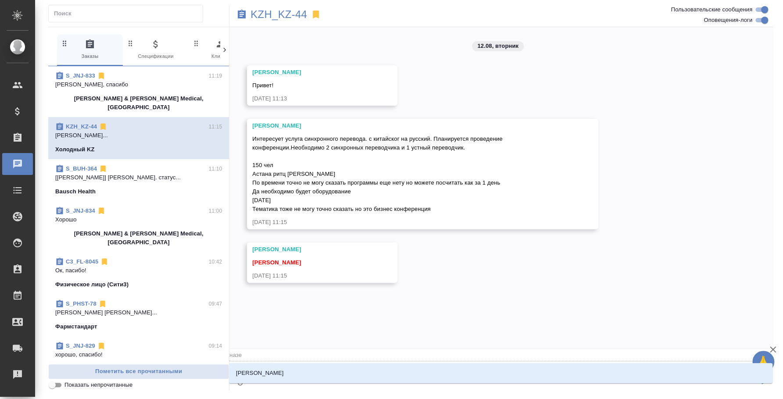
type textarea "@назер"
type input "назер"
type textarea "@назерк"
type input "назерк"
type textarea "@назерке"
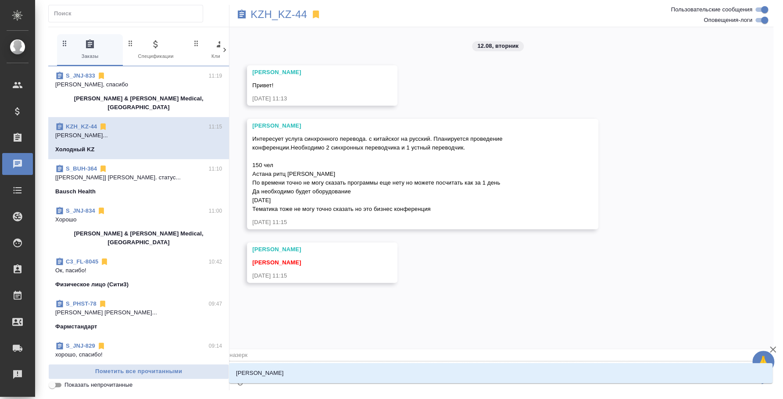
type input "назерке"
click at [313, 369] on li "Кошербаева Назерке" at bounding box center [500, 373] width 543 height 16
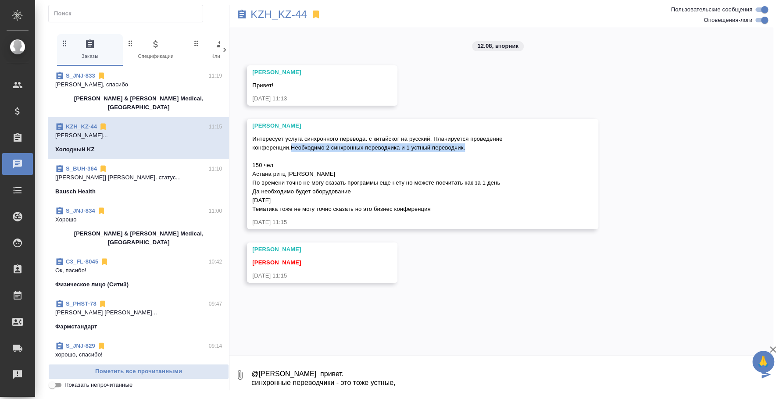
drag, startPoint x: 292, startPoint y: 145, endPoint x: 465, endPoint y: 150, distance: 172.8
click at [465, 150] on div "Интересует услуга синхронного перевода. с китайског на русский. Планируется про…" at bounding box center [409, 172] width 315 height 81
copy span "Необходимо 2 синхронных переводчика и 1 устный переводчик."
click at [416, 384] on textarea "@Кошербаева Назерке привет. синхронные переводчики - это тоже устные," at bounding box center [504, 375] width 508 height 30
paste textarea "Необходимо 2 синхронных переводчика и 1 устный переводчик."
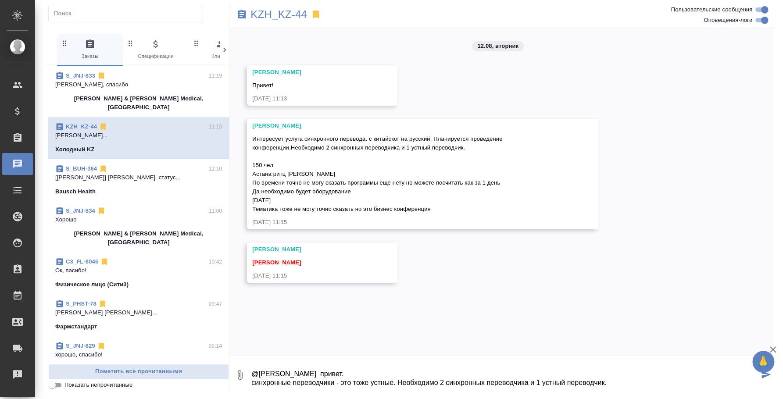
click at [398, 378] on textarea "@Кошербаева Назерке привет. синхронные переводчики - это тоже устные. Необходим…" at bounding box center [504, 375] width 508 height 30
click at [397, 383] on textarea "@Кошербаева Назерке привет. синхронные переводчики - это тоже устные. Необходим…" at bounding box center [504, 375] width 508 height 30
click at [614, 378] on textarea "@Кошербаева Назерке привет. синхронные переводчики - это тоже устные. "Необходи…" at bounding box center [504, 375] width 508 height 30
click at [611, 385] on textarea "@Кошербаева Назерке привет." синхронные переводчики - это тоже устные. "Необход…" at bounding box center [504, 375] width 508 height 30
click at [362, 368] on textarea "@Кошербаева Назерке привет." синхронные переводчики - это тоже устные. "Необход…" at bounding box center [504, 375] width 508 height 30
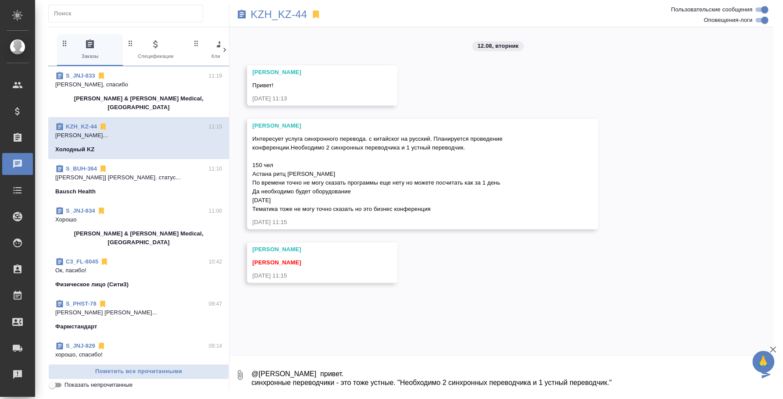
click at [395, 380] on textarea "@Кошербаева Назерке привет. синхронные переводчики - это тоже устные. "Необходи…" at bounding box center [504, 375] width 508 height 30
click at [617, 382] on textarea "@Кошербаева Назерке привет. синхронные переводчики - это тоже устные. Я не совс…" at bounding box center [504, 375] width 508 height 30
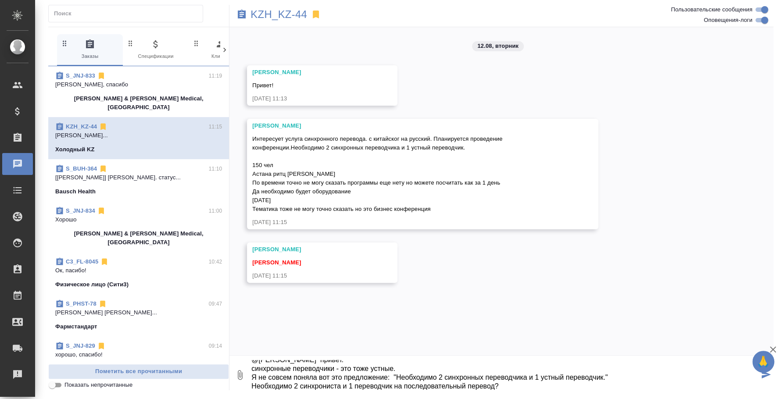
type textarea "@Кошербаева Назерке привет. синхронные переводчики - это тоже устные. Я не совс…"
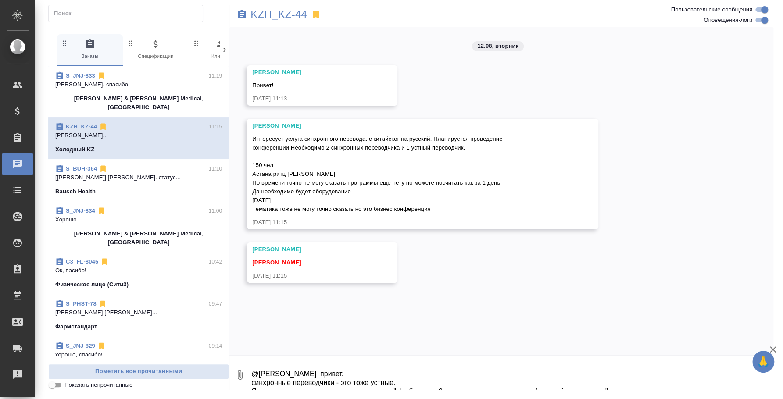
scroll to position [9, 0]
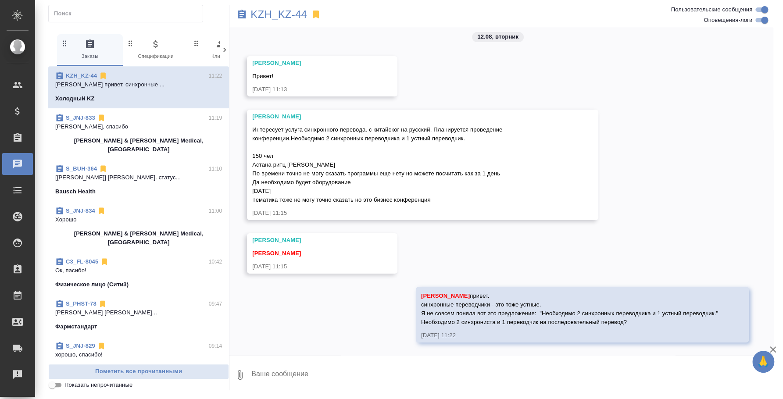
click at [347, 369] on textarea at bounding box center [511, 375] width 523 height 30
type textarea "И"
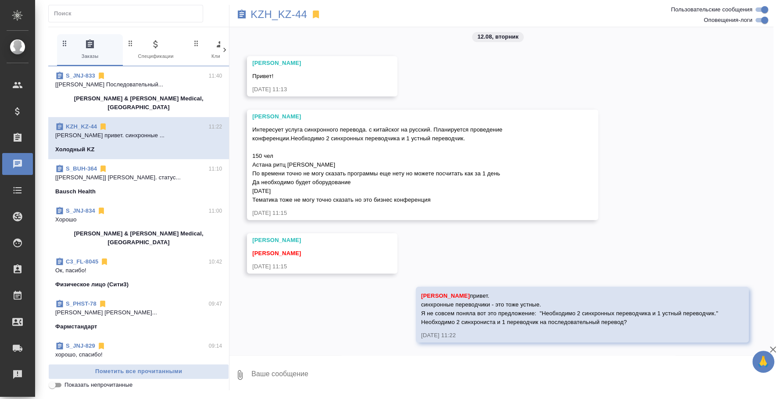
click at [146, 187] on div "Bausch Health" at bounding box center [138, 191] width 167 height 9
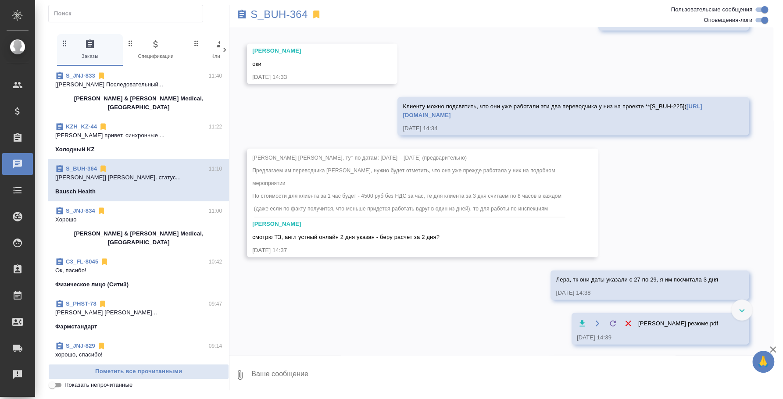
click at [123, 215] on p "Хорошо" at bounding box center [138, 219] width 167 height 9
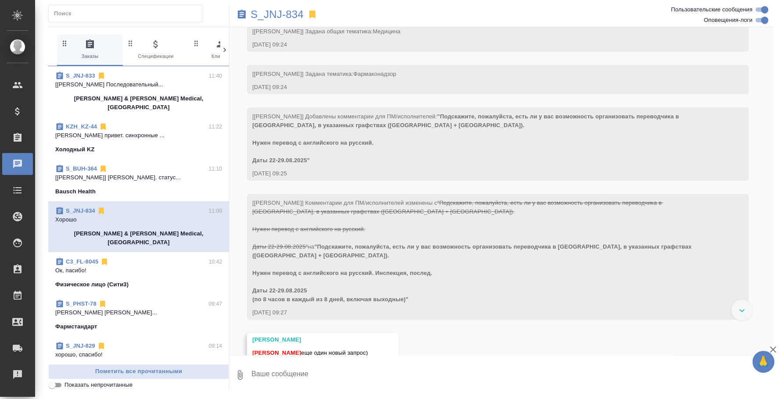
scroll to position [135, 0]
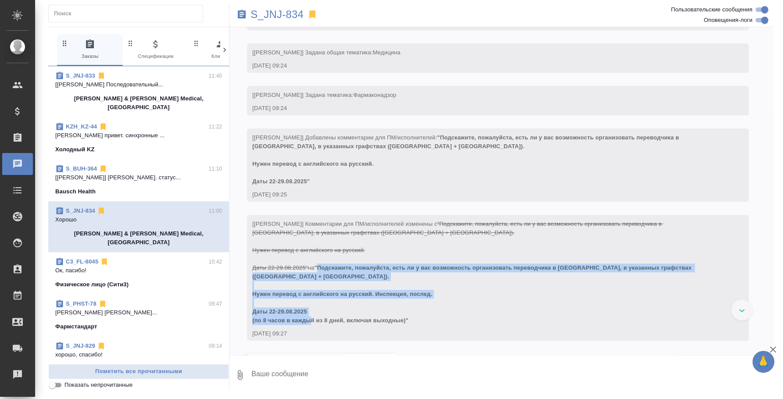
drag, startPoint x: 323, startPoint y: 274, endPoint x: 417, endPoint y: 328, distance: 109.2
click at [417, 325] on div "[Усманова Ольга] Комментарии для ПМ/исполнителей изменены с "Подскажите, пожалу…" at bounding box center [485, 270] width 466 height 107
copy span "Подскажите, пожалуйста, есть ли у вас возможность организовать переводчика в Ир…"
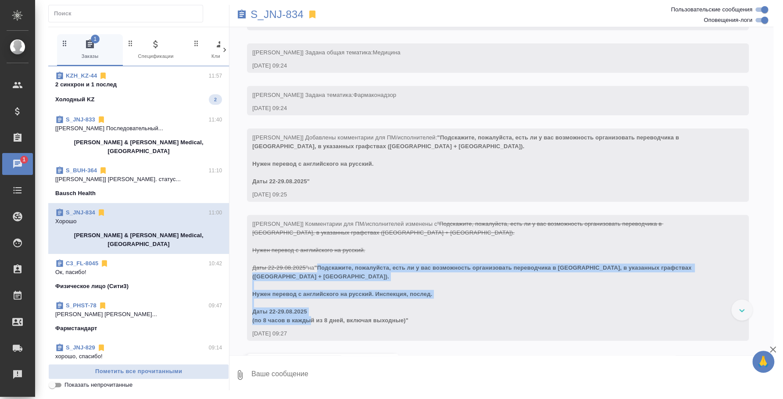
click at [141, 75] on div "KZH_KZ-44 11:57" at bounding box center [138, 75] width 167 height 9
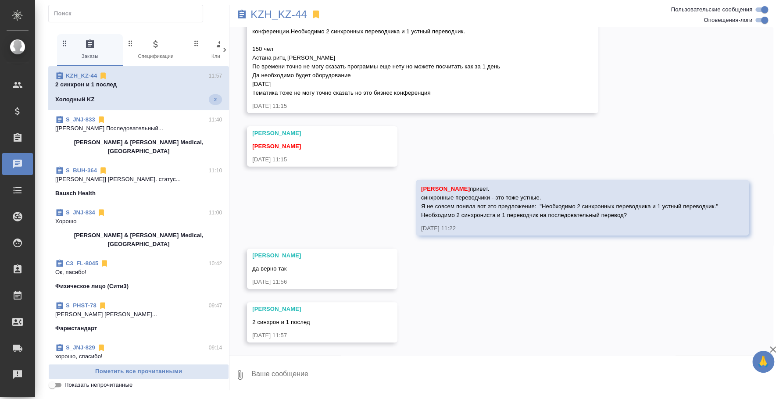
scroll to position [116, 0]
click at [363, 375] on textarea at bounding box center [511, 375] width 523 height 30
type textarea "Н"
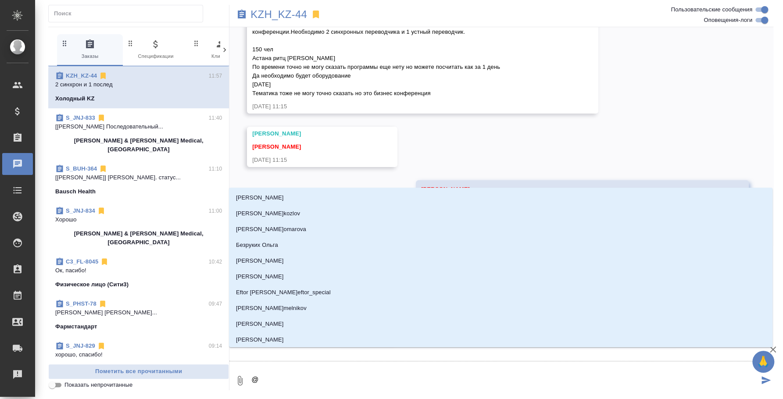
type textarea "@y"
type input "y"
type textarea "@yf"
type input "yf"
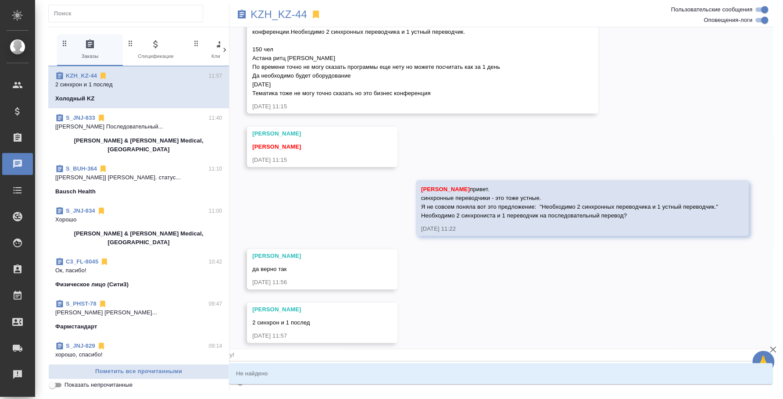
type textarea "@y"
type input "y"
type textarea "@"
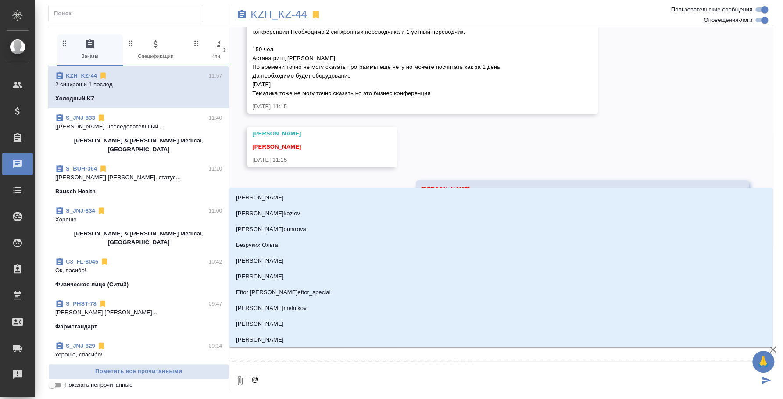
type textarea "@y"
type input "y"
type textarea "@y'f"
type input "y'f"
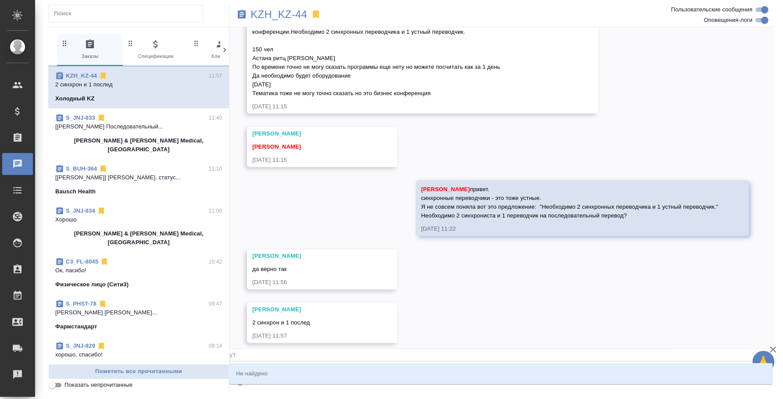
type textarea "@y'f'p"
type input "y'f'p"
type textarea "@y'f'p't"
type input "y'f'p't"
type textarea "@y'f'p't'h"
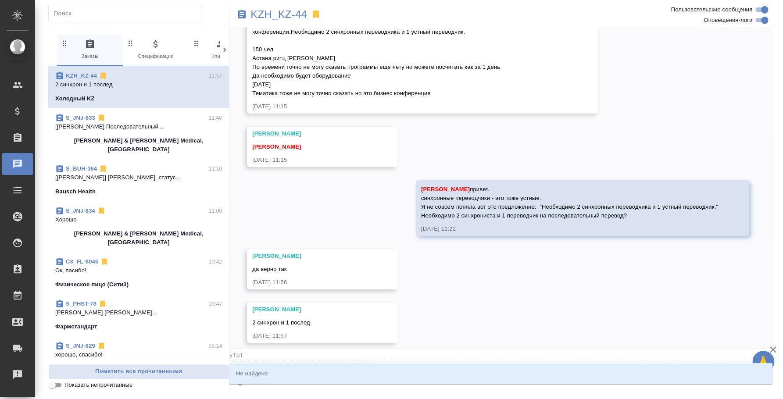
type input "y'f'p't'h"
type textarea "@y'f'p't'h'r"
type input "y'f'p't'h'r"
type textarea "@y'f'p't'h"
type input "y'f'p't'h"
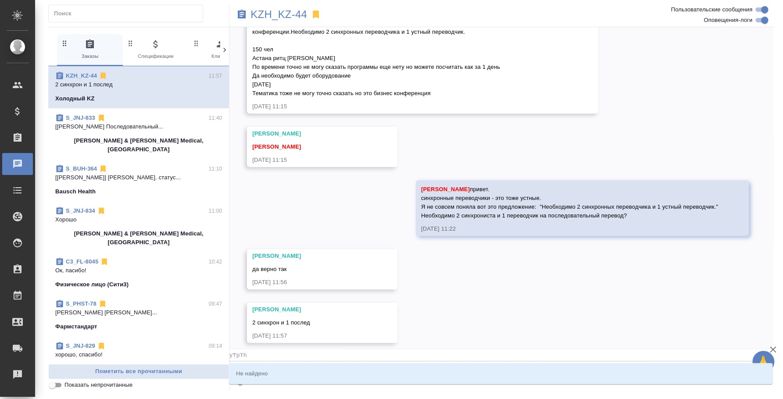
type textarea "@y'f'p't"
type input "y'f'p't"
type textarea "@y'f'p"
type input "y'f'p"
type textarea "@y'f"
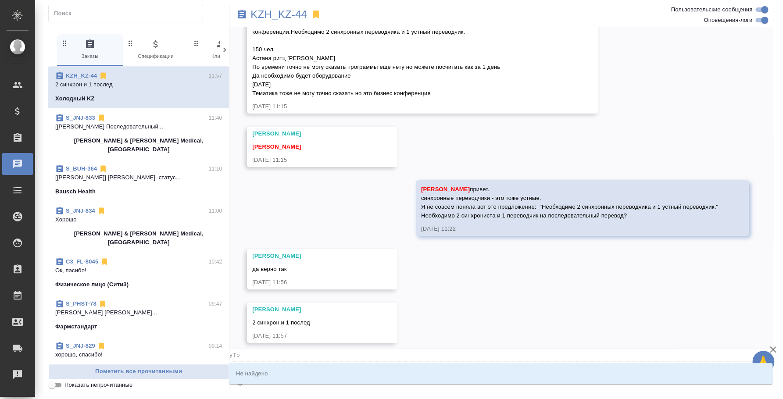
type input "y'f"
type textarea "@y"
type input "y"
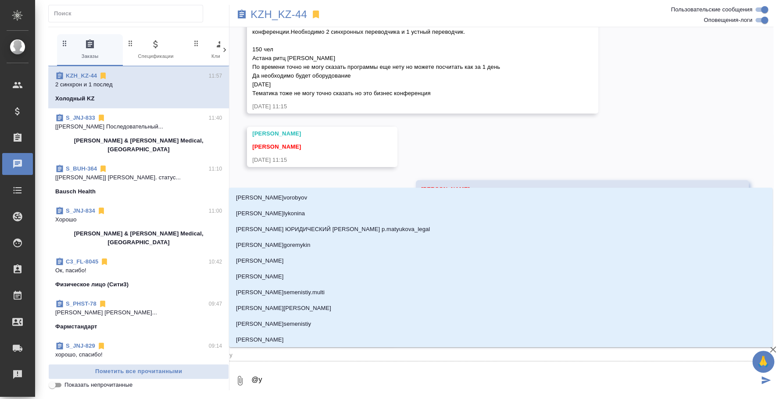
type textarea "@"
type textarea "@н"
type input "н"
type textarea "@на"
type input "на"
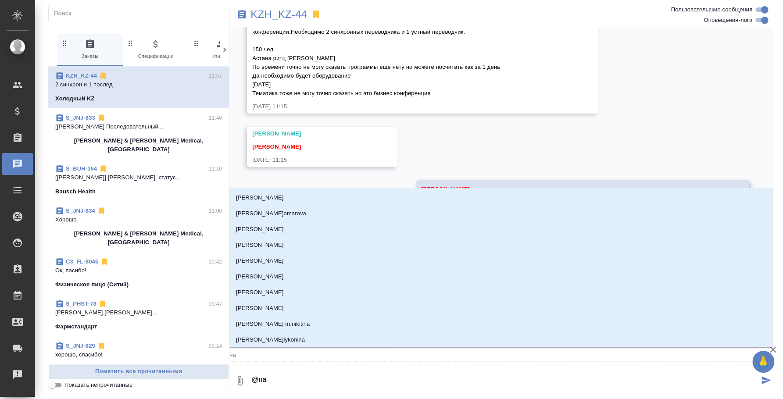
type textarea "@наз"
type input "наз"
type textarea "@назе"
type input "назе"
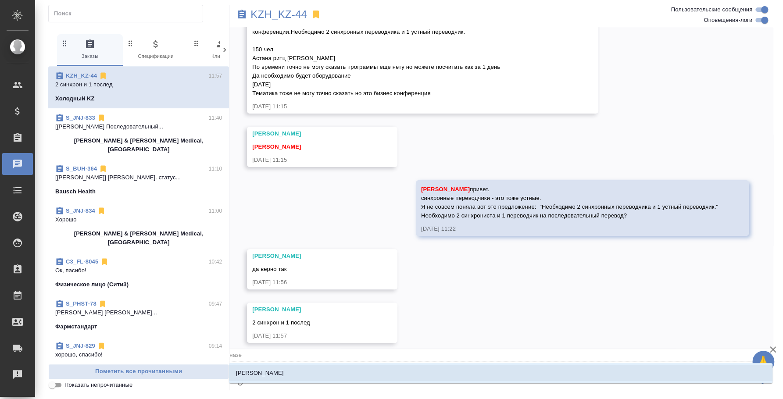
type textarea "@назер"
type input "назер"
type textarea "@назерк"
type input "назерк"
type textarea "@назерке"
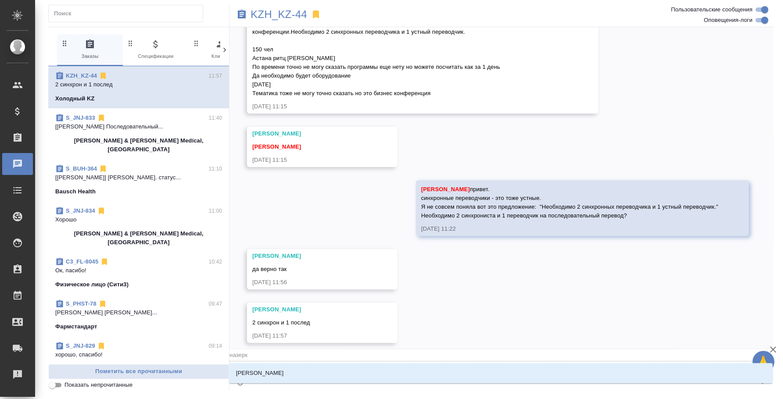
type input "назерке"
click at [363, 375] on li "Кошербаева Назерке" at bounding box center [500, 373] width 543 height 16
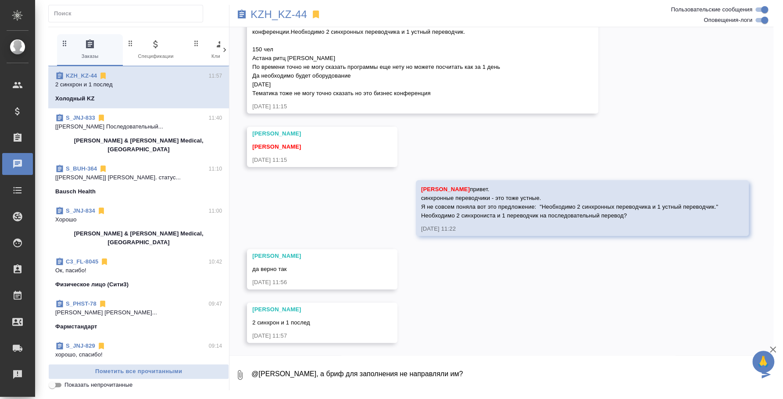
type textarea "@Кошербаева Назерке Назерке, а бриф для заполнения не направляли им?"
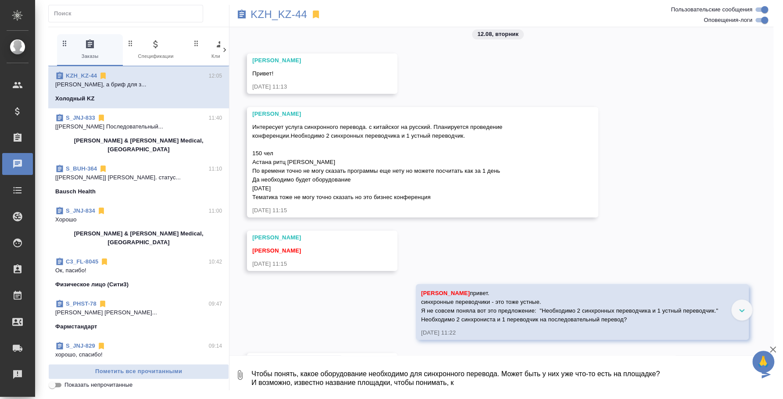
scroll to position [0, 0]
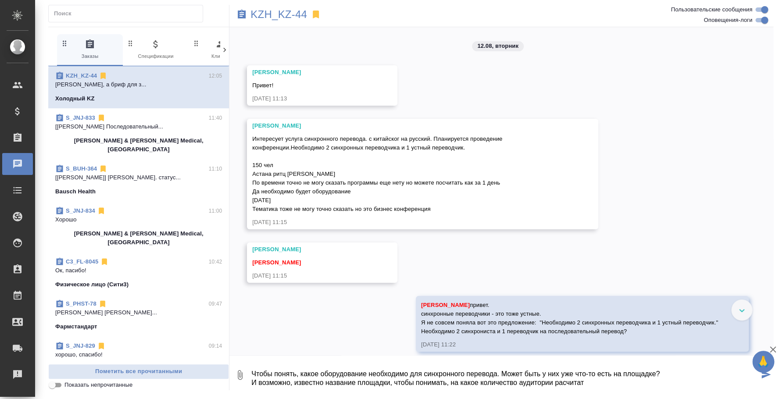
type textarea "Чтобы понять, какое оборудование необходимо для синхронного перевода. Может быт…"
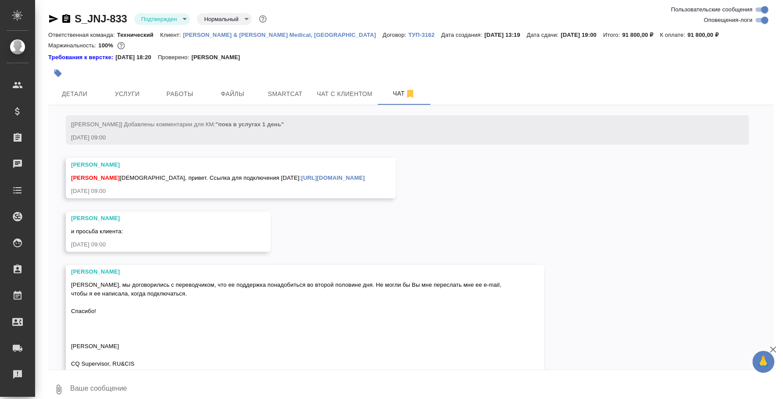
scroll to position [2550, 0]
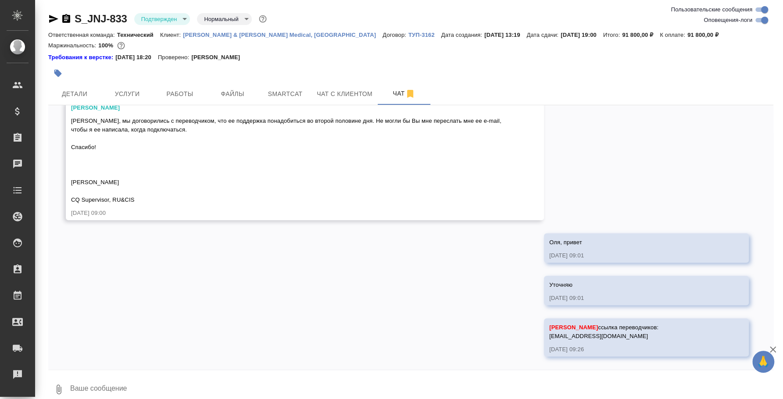
click at [400, 377] on textarea at bounding box center [421, 389] width 704 height 30
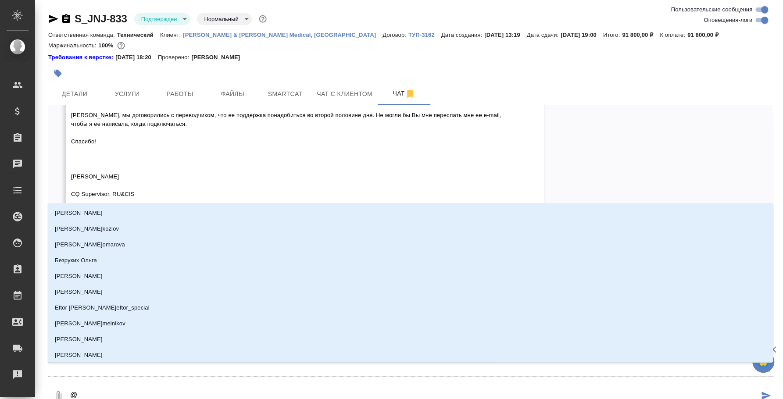
type textarea "@e"
type input "e"
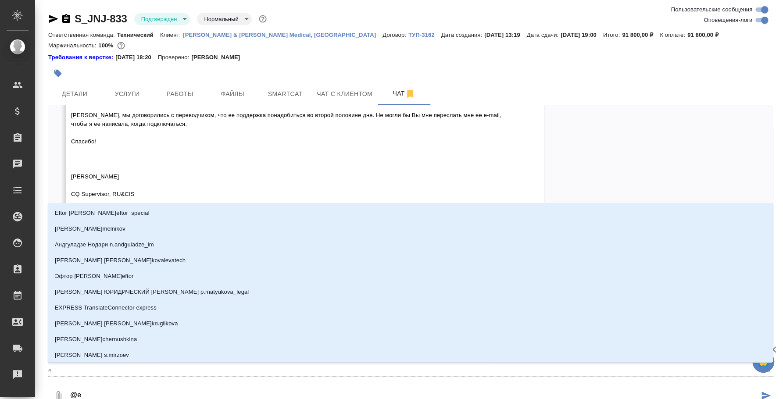
type textarea "@ec"
type input "ec"
type textarea "@ecv"
type input "ecv"
type textarea "@ecvf"
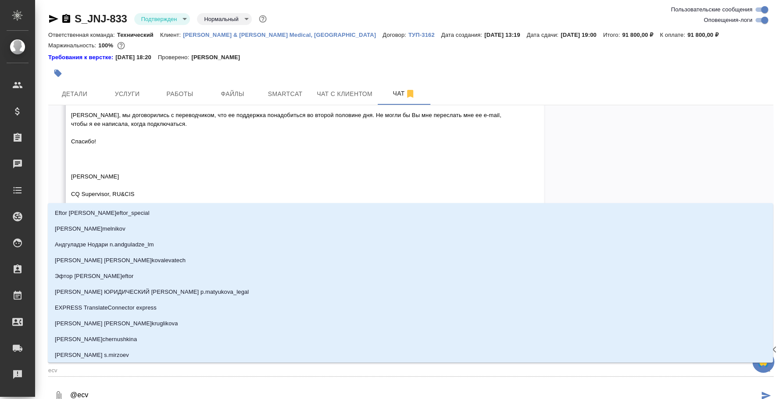
type input "ecvf"
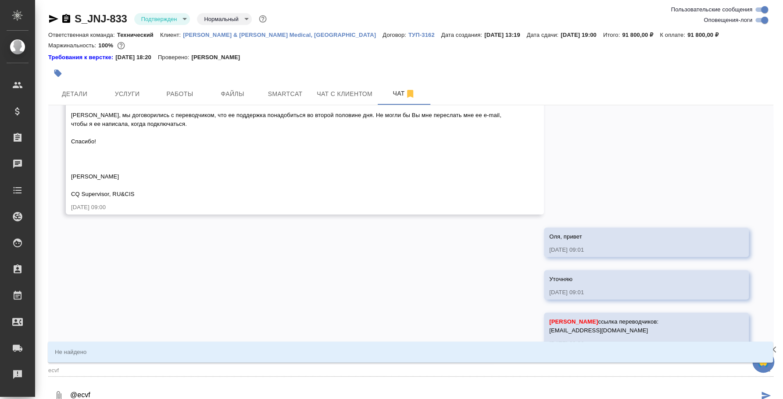
type textarea "@ecvfy"
type input "ecvfy"
type textarea "@ecvf"
type input "ecvf"
type textarea "@ecv"
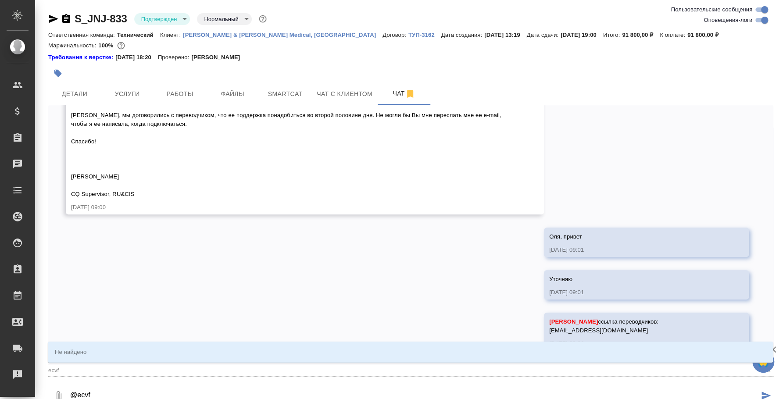
type input "ecv"
type textarea "@ec"
type input "ec"
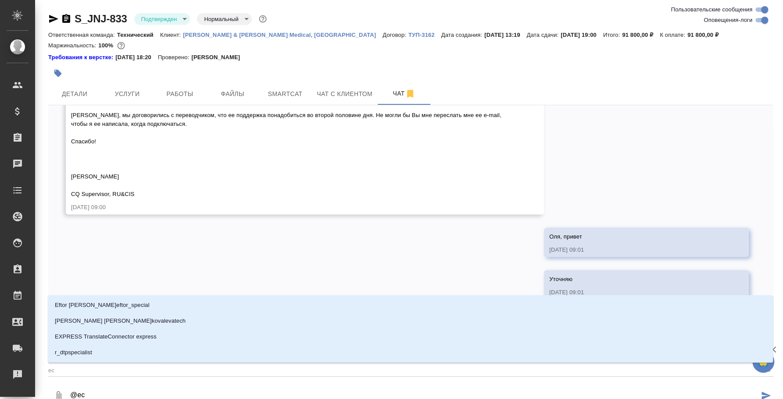
type textarea "@e"
type input "e"
type textarea "@"
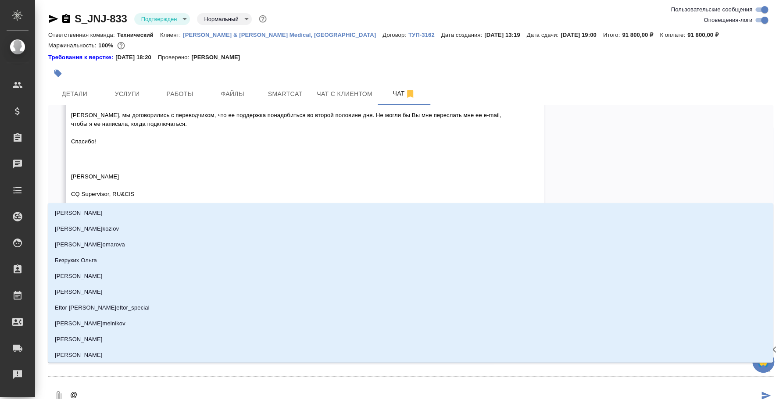
type textarea "@e"
type input "e"
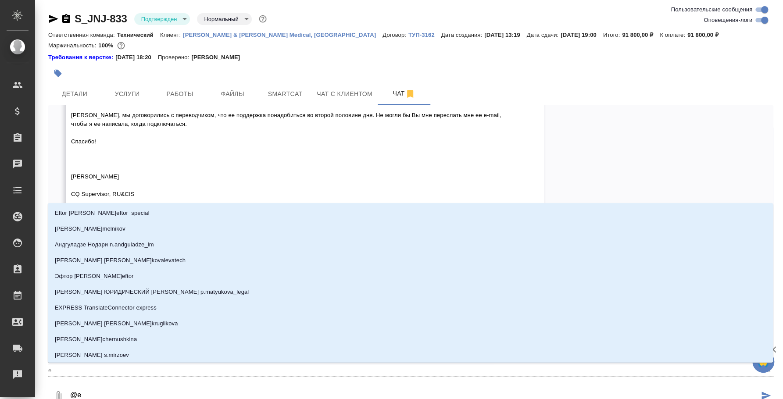
type textarea "@e'c"
type input "e'c"
type textarea "@e'c'v"
type input "e'c'v"
type textarea "@e'c'v'f"
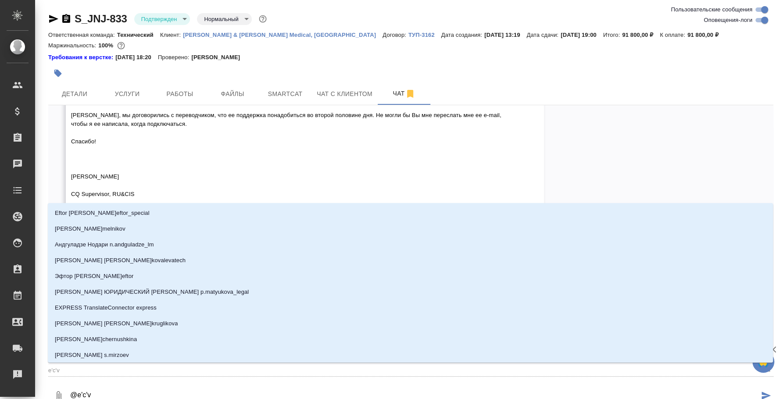
type input "e'c'v'f"
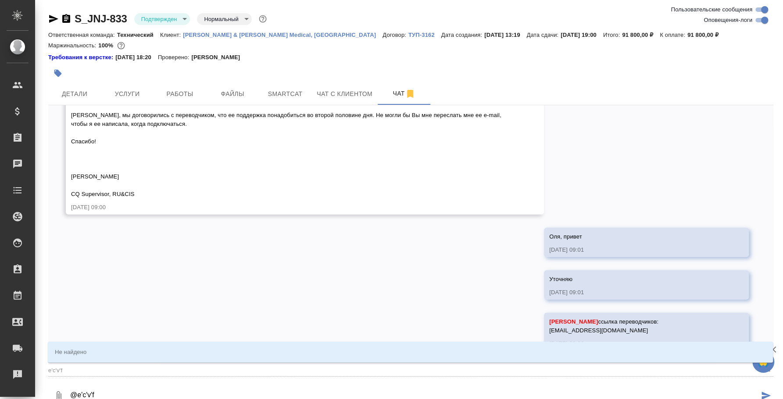
type textarea "@e'c'v"
type input "e'c'v"
type textarea "@e'c"
type input "e'c"
type textarea "@e"
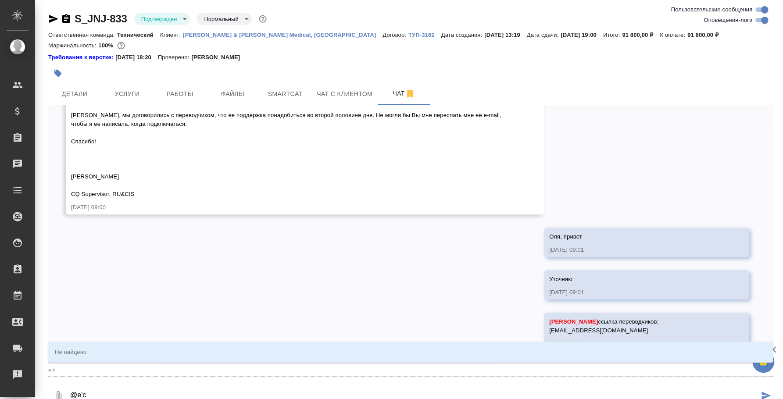
type input "e"
type textarea "@"
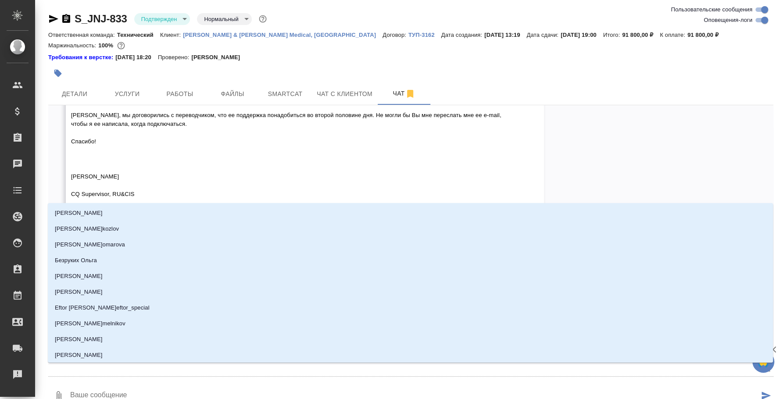
scroll to position [2550, 0]
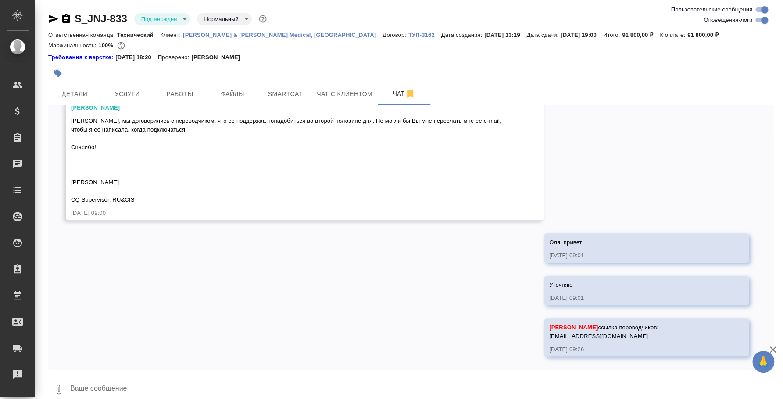
type textarea """
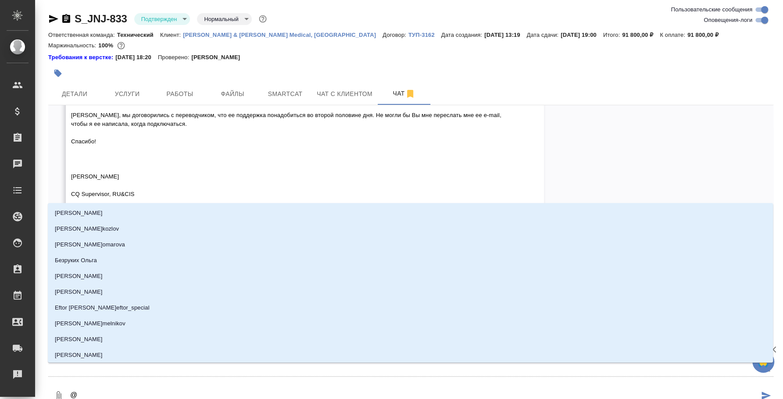
scroll to position [2551, 0]
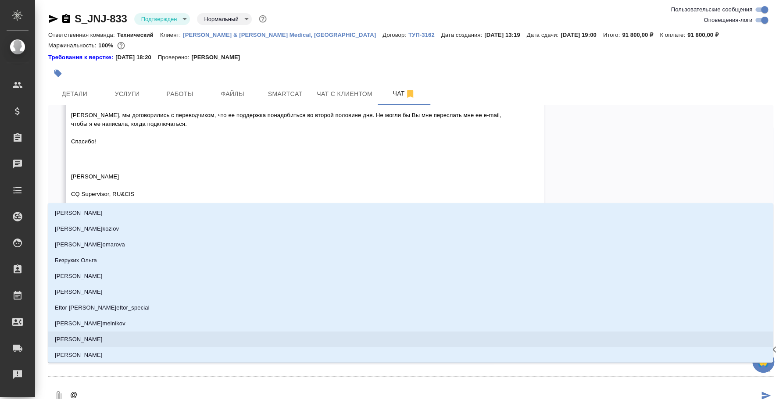
type textarea "@e"
type input "e"
type textarea "@ec"
type input "ec"
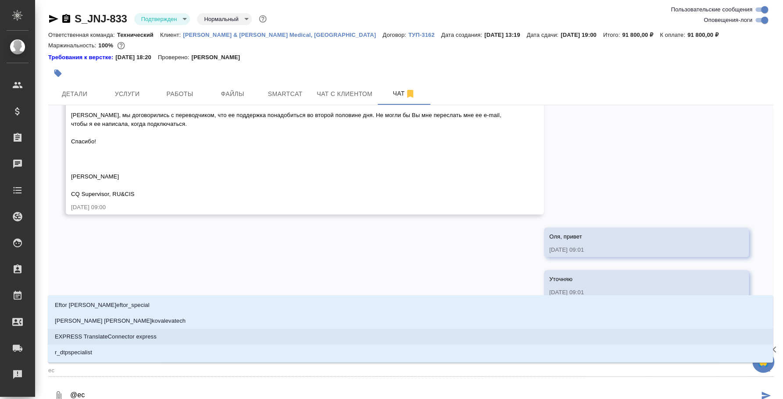
type textarea "@ecv"
type input "ecv"
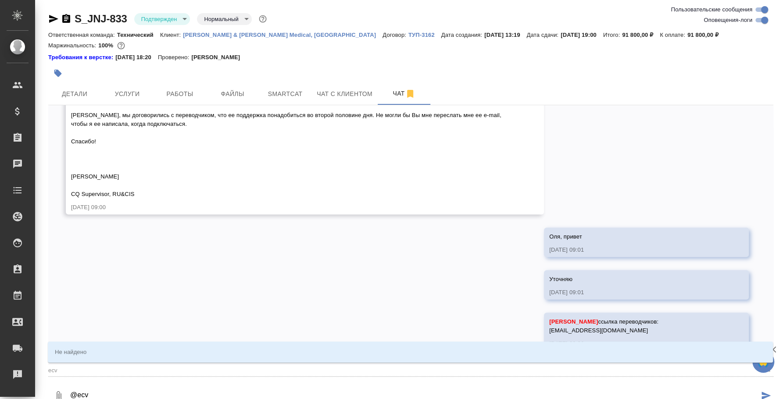
type textarea "@ec"
type input "ec"
type textarea "@e"
type input "e"
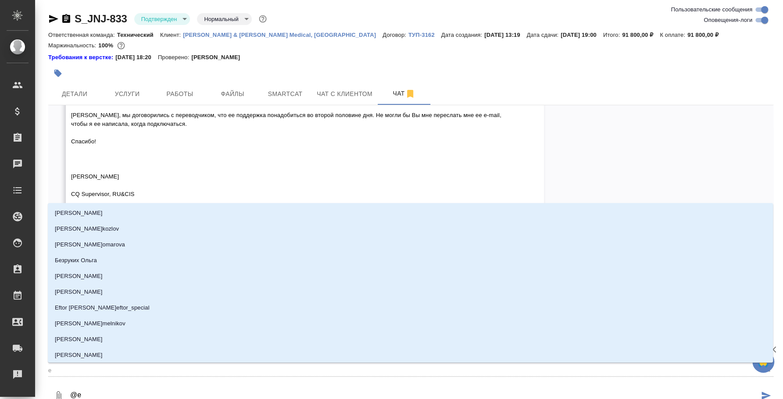
type textarea "@"
type textarea "@e"
type input "e"
type textarea "@e'c"
type input "e'c"
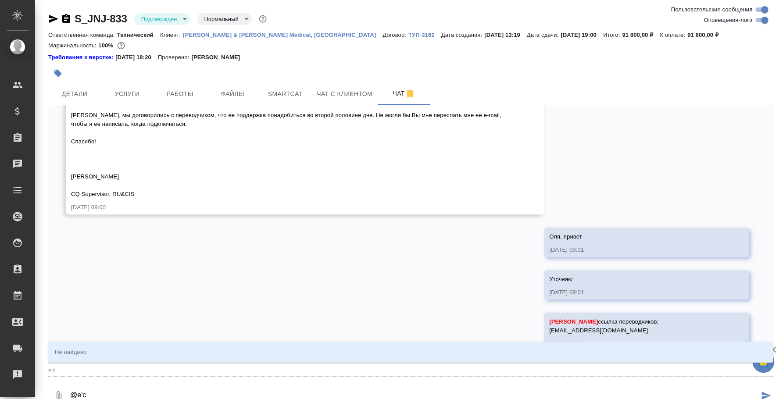
type textarea "@e'c'v"
type input "e'c'v"
type textarea "@e'c"
type input "e'c"
type textarea "@e"
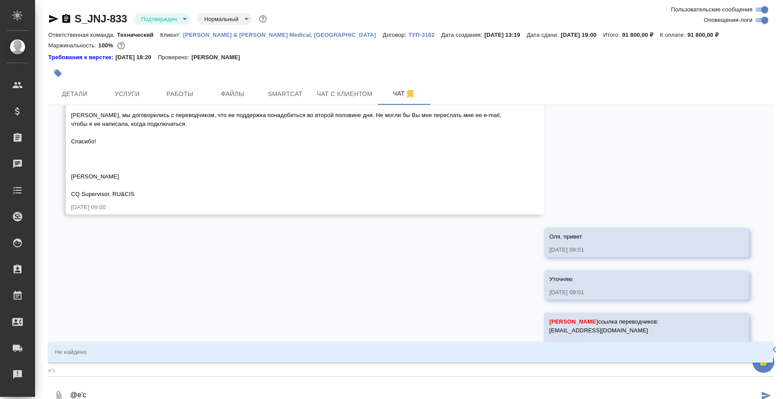
type input "e"
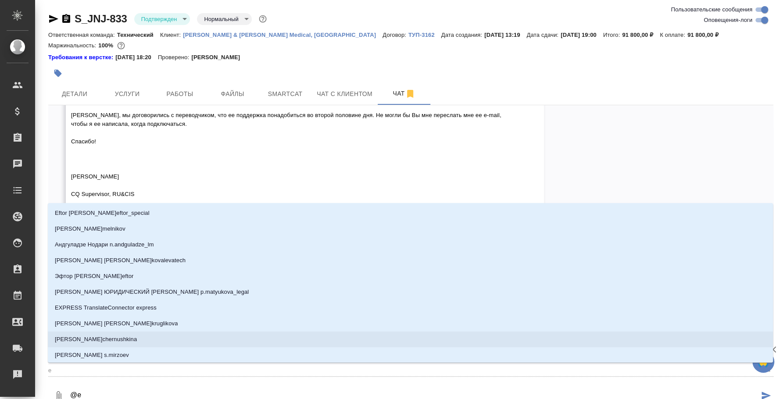
type textarea "@"
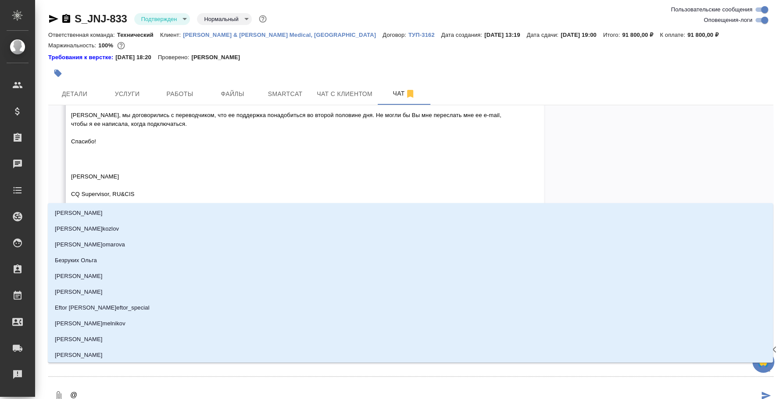
type textarea "@у"
type input "у"
type textarea "@ус"
type input "ус"
type textarea "@усм"
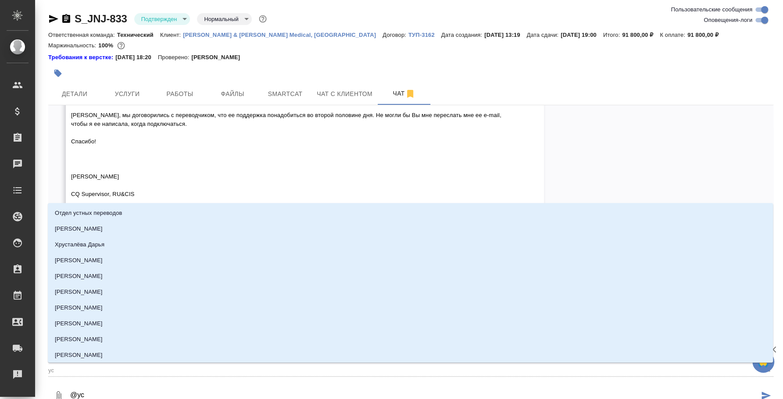
type input "усм"
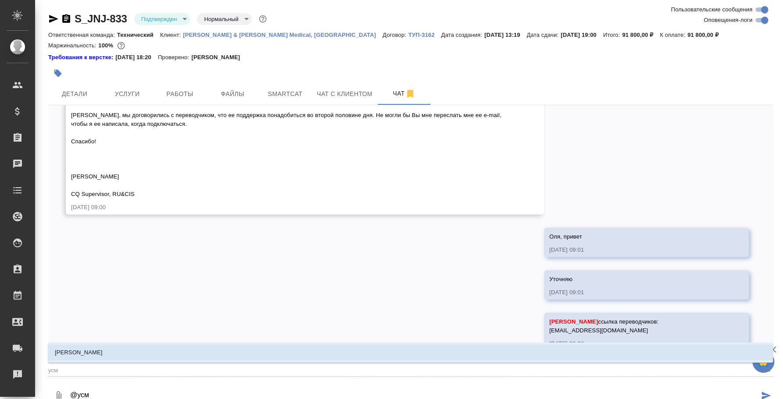
click at [362, 345] on li "Усманова Ольга" at bounding box center [410, 353] width 725 height 16
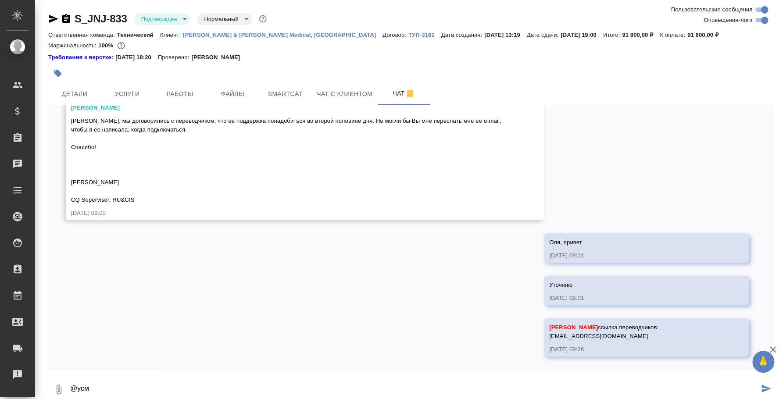
scroll to position [2550, 0]
paste textarea "Ирина, переводить надо будет до 19.00."
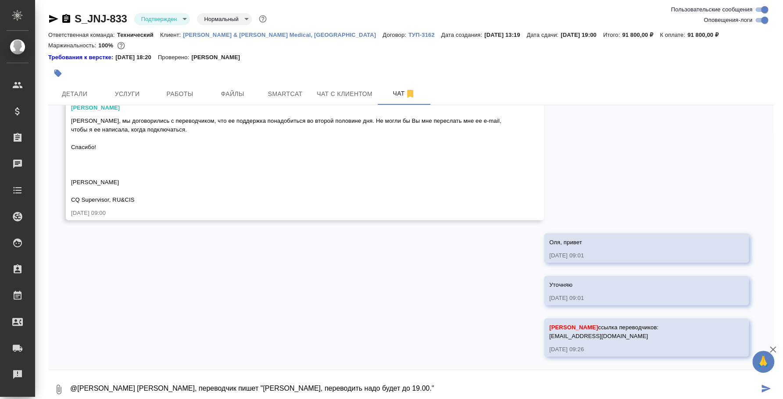
scroll to position [1, 0]
type textarea "@Усманова Ольга Оля, переводчик пишет "Ирина, переводить надо будет до 19.00." …"
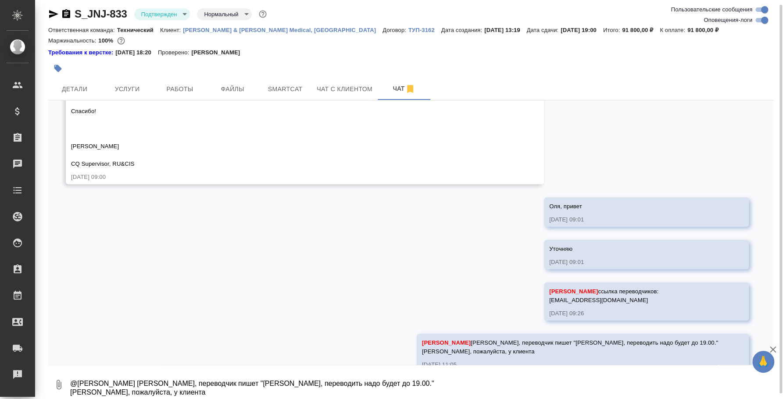
scroll to position [2602, 0]
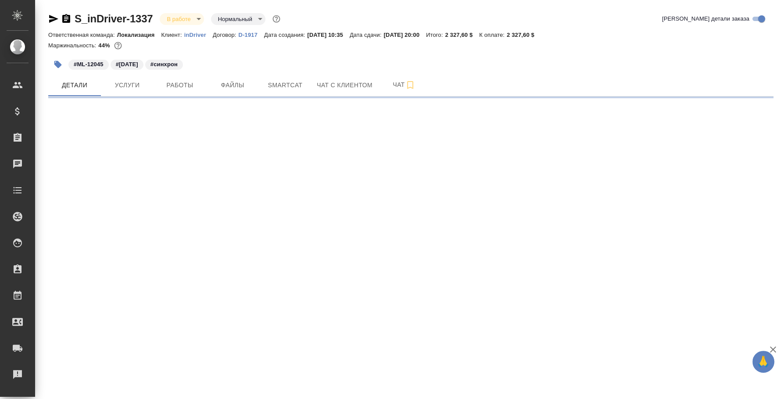
select select "RU"
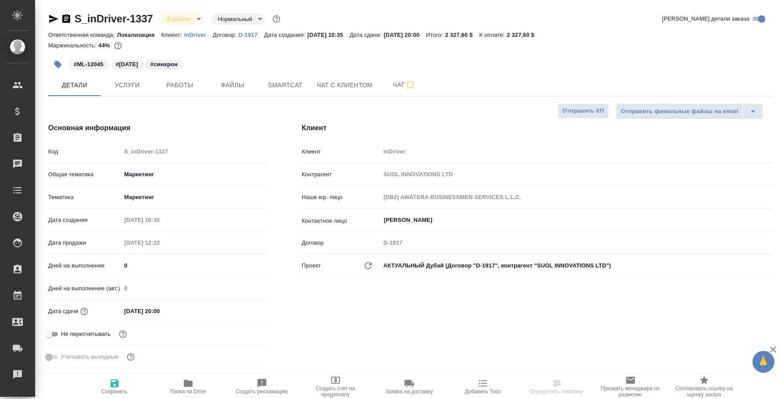
type textarea "x"
type input "[PERSON_NAME]"
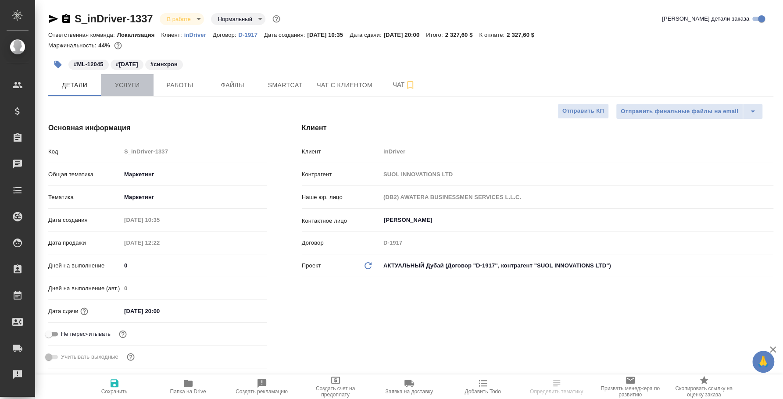
click at [132, 86] on span "Услуги" at bounding box center [127, 85] width 42 height 11
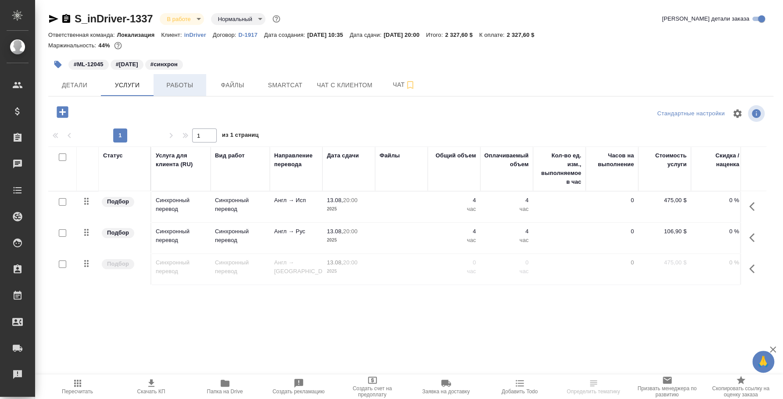
click at [169, 92] on button "Работы" at bounding box center [179, 85] width 53 height 22
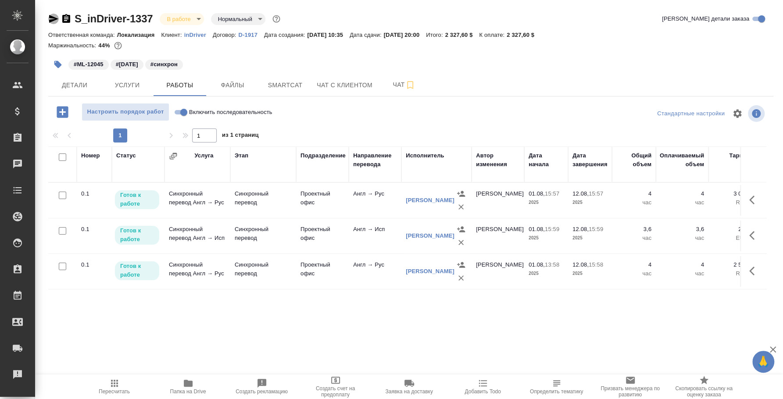
click at [52, 17] on icon "button" at bounding box center [53, 19] width 9 height 8
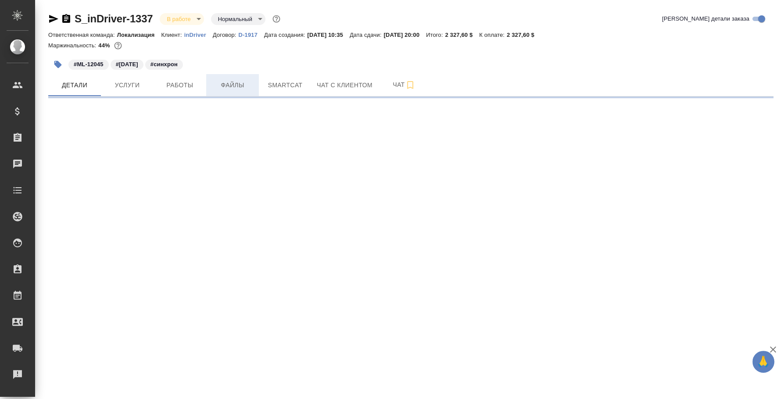
select select "RU"
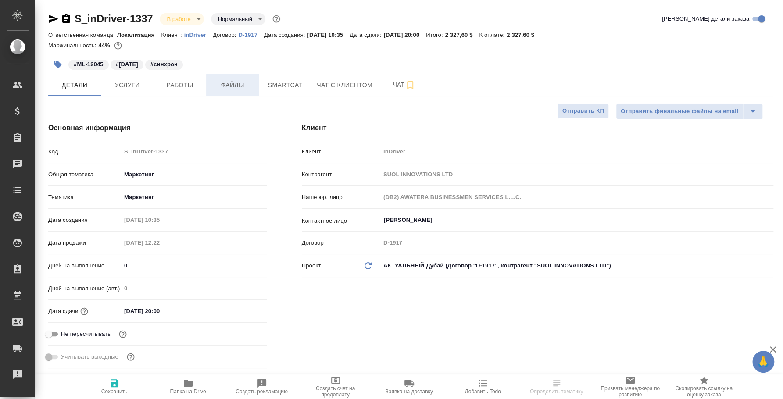
type textarea "x"
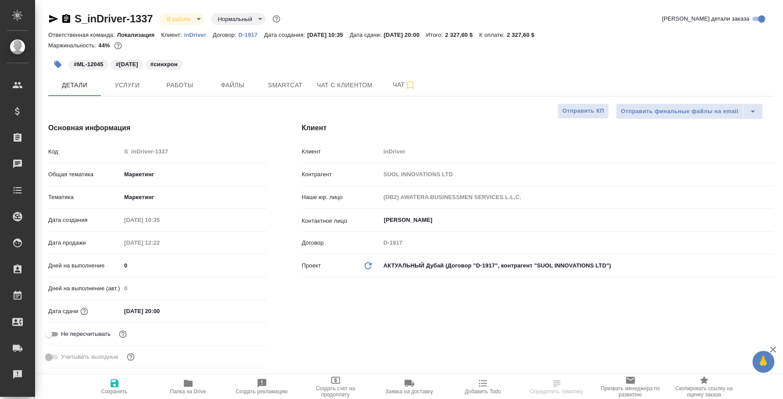
type textarea "x"
select select "RU"
type textarea "x"
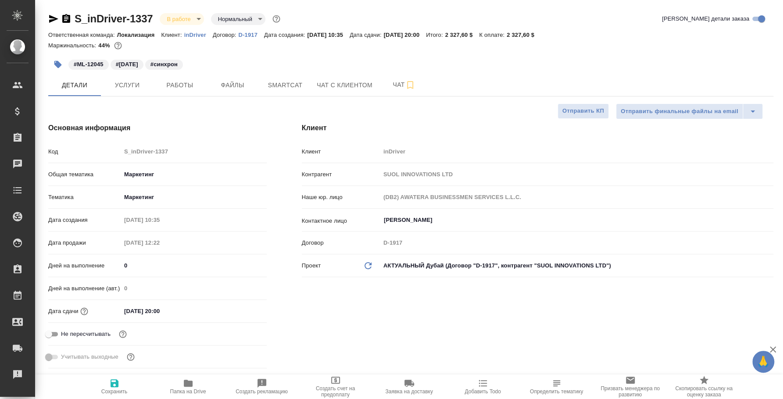
type textarea "x"
click at [67, 18] on icon "button" at bounding box center [66, 18] width 8 height 9
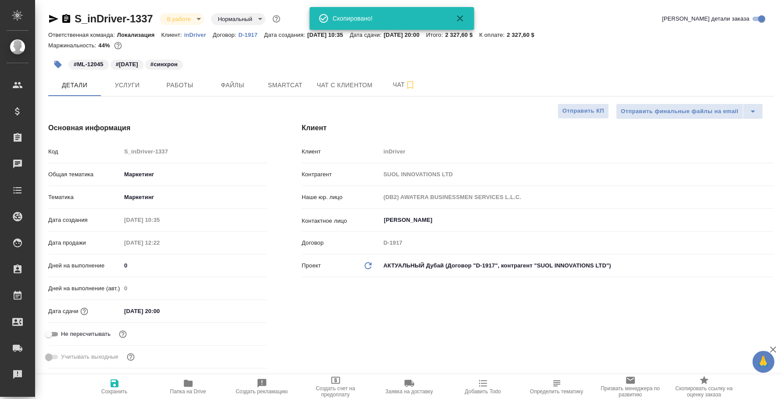
type textarea "x"
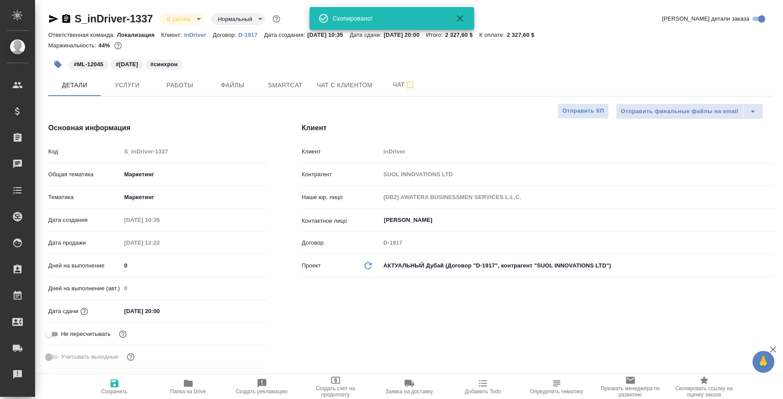
type textarea "x"
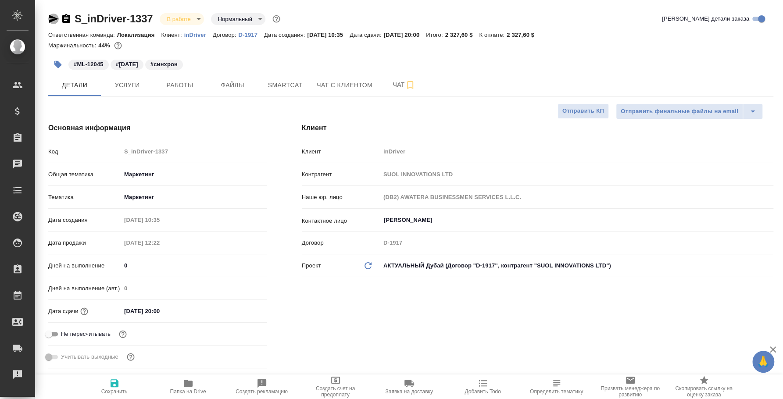
click at [52, 21] on icon "button" at bounding box center [53, 19] width 9 height 8
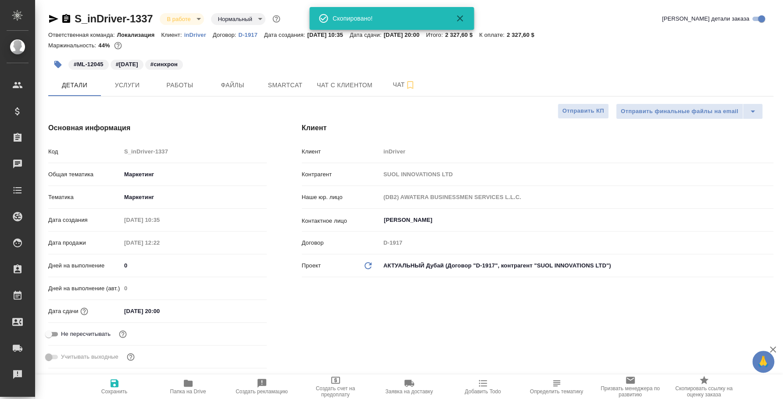
type textarea "x"
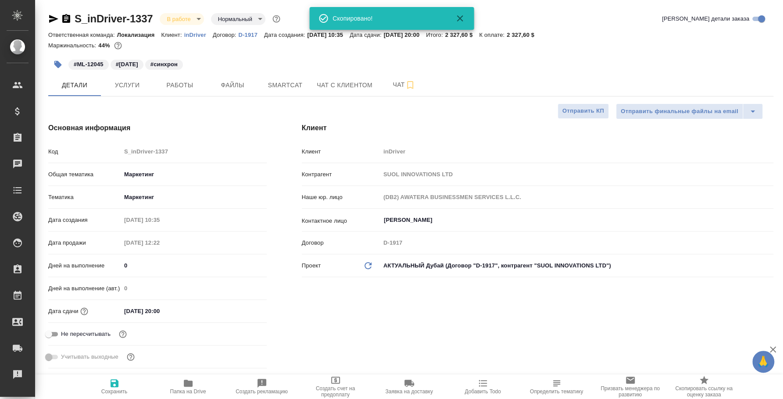
type textarea "x"
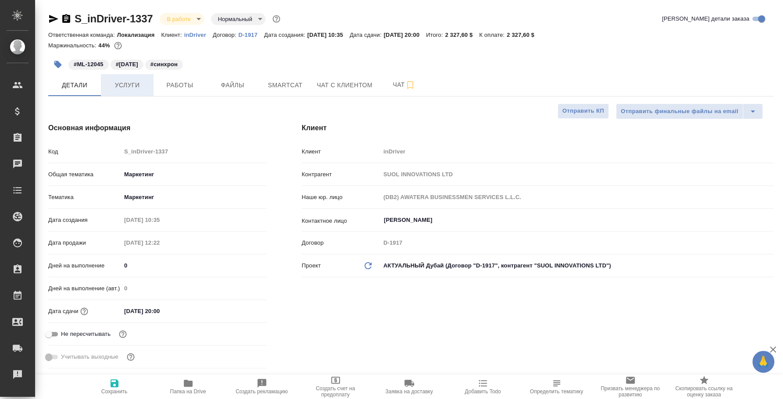
click at [114, 86] on span "Услуги" at bounding box center [127, 85] width 42 height 11
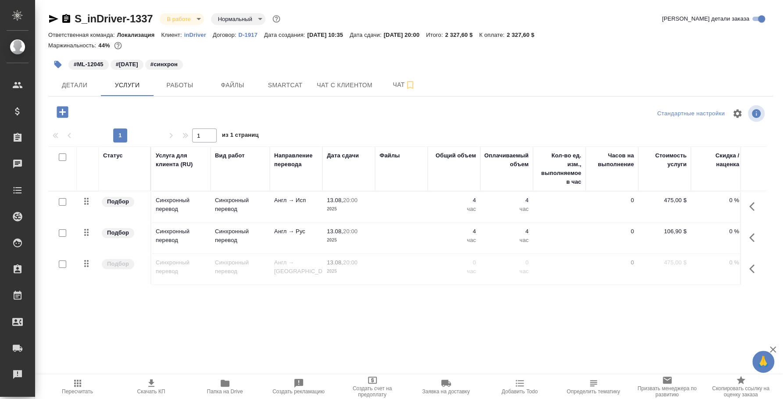
drag, startPoint x: 53, startPoint y: 20, endPoint x: 59, endPoint y: 15, distance: 7.5
click at [53, 20] on icon "button" at bounding box center [53, 19] width 9 height 8
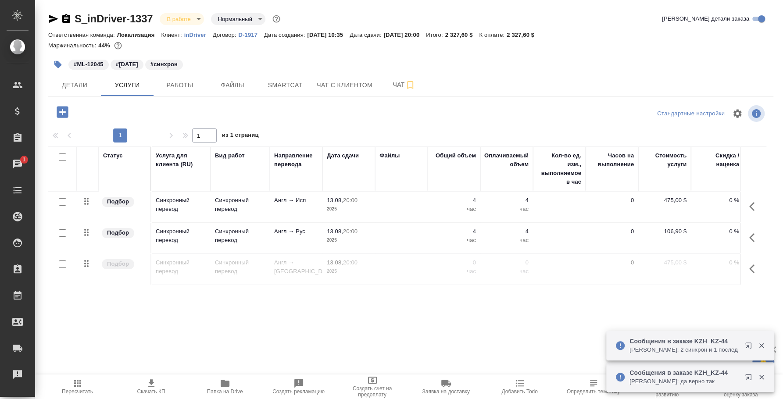
click at [54, 18] on icon "button" at bounding box center [53, 19] width 9 height 8
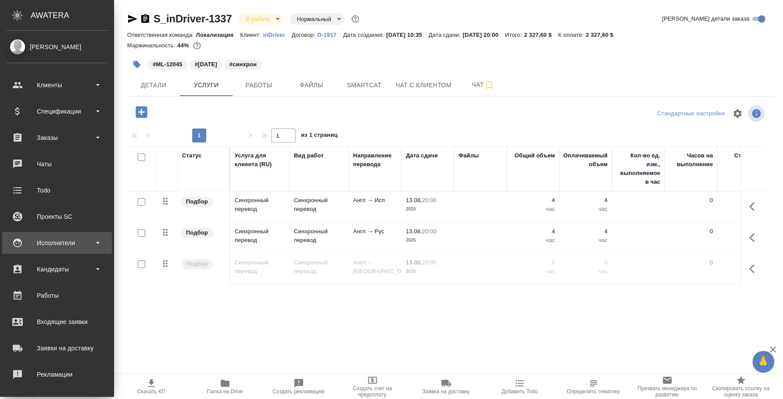
click at [67, 246] on div "Исполнители" at bounding box center [57, 242] width 101 height 13
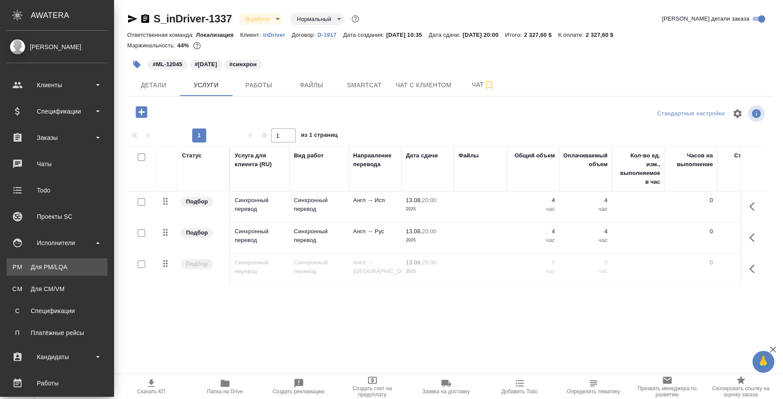
click at [58, 268] on div "Для PM/LQA" at bounding box center [57, 267] width 92 height 9
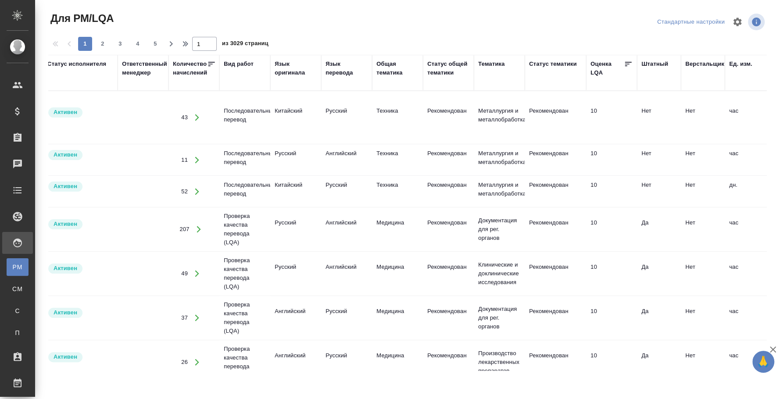
scroll to position [0, 685]
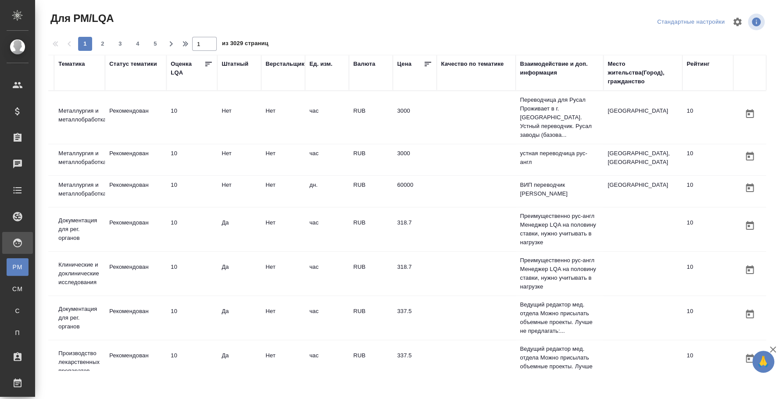
click at [611, 85] on div "Место жительства(Город), гражданство" at bounding box center [642, 73] width 70 height 26
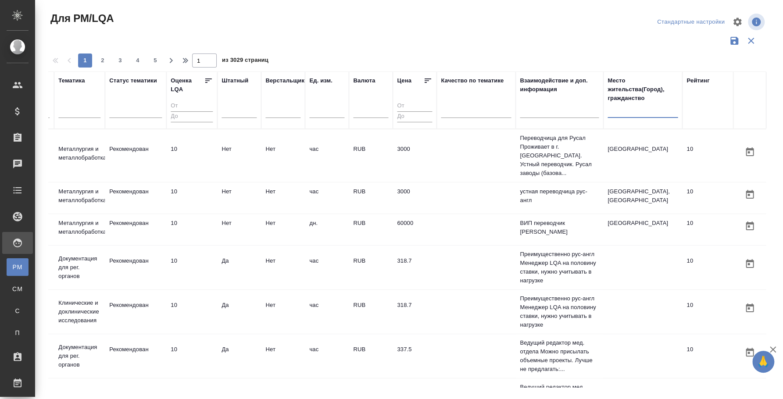
click at [617, 111] on input "text" at bounding box center [642, 112] width 70 height 11
type input "казахстан"
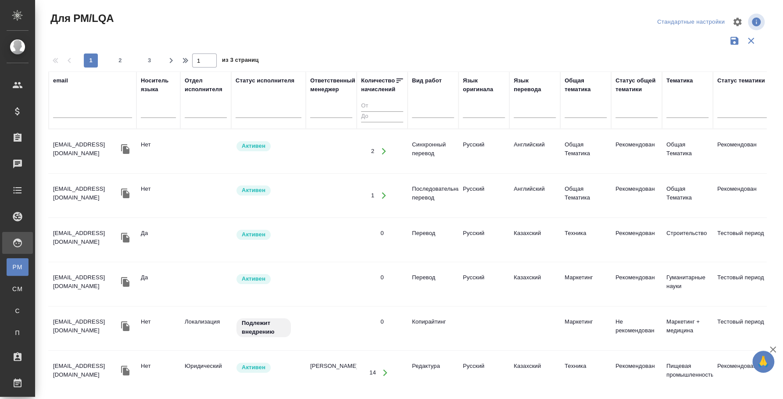
scroll to position [0, 0]
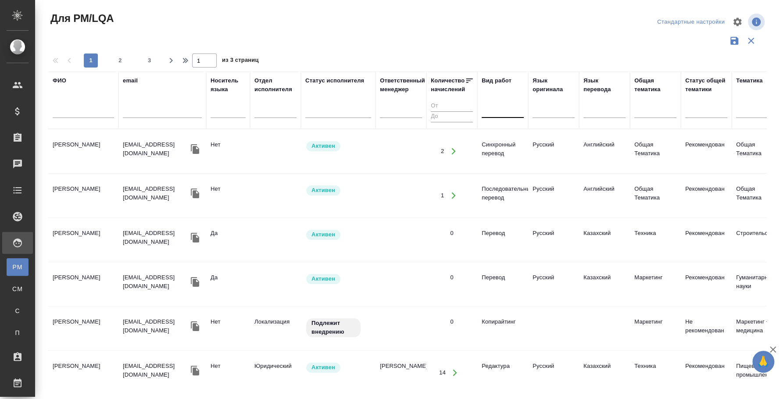
click at [508, 108] on div at bounding box center [502, 109] width 42 height 13
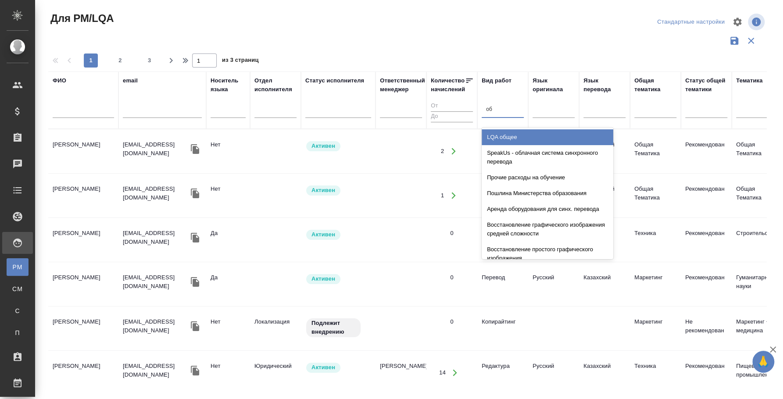
type input "обо"
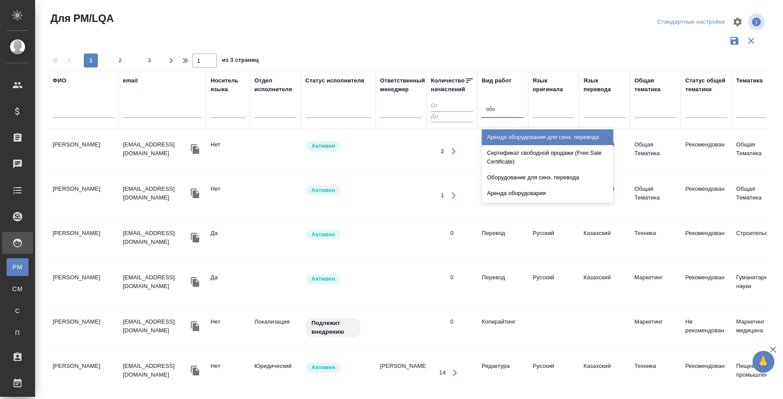
click at [570, 135] on div "Аренда оборудования для синх. перевода" at bounding box center [547, 137] width 132 height 16
type input "аренда"
click at [528, 135] on div "Аренда оборудования для синх. перевода" at bounding box center [547, 137] width 132 height 16
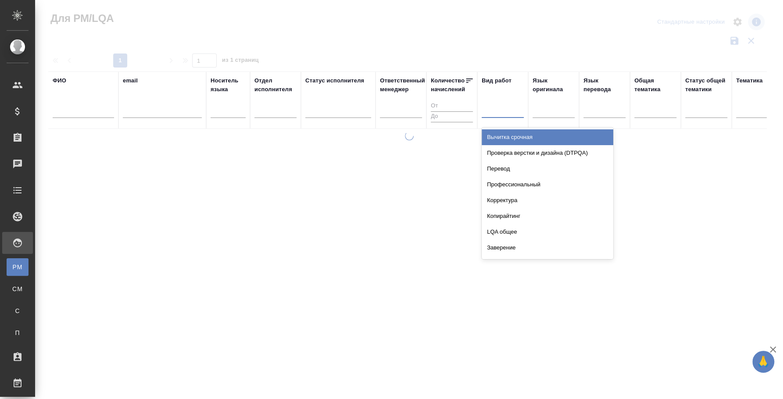
click at [498, 113] on div at bounding box center [502, 109] width 42 height 13
type input "арен"
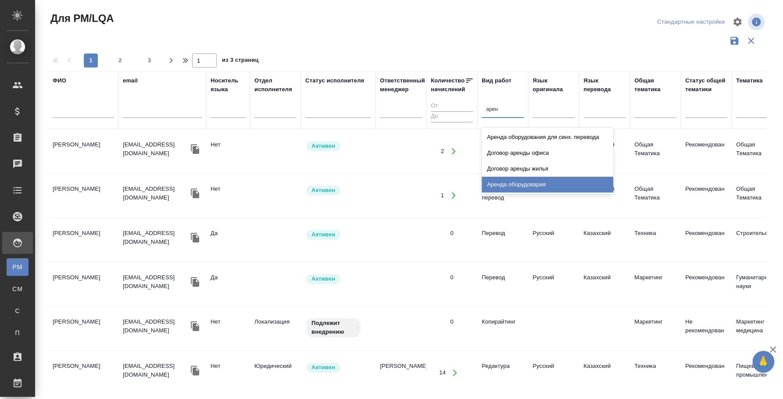
click at [556, 180] on div "Аренда оборудовария" at bounding box center [547, 185] width 132 height 16
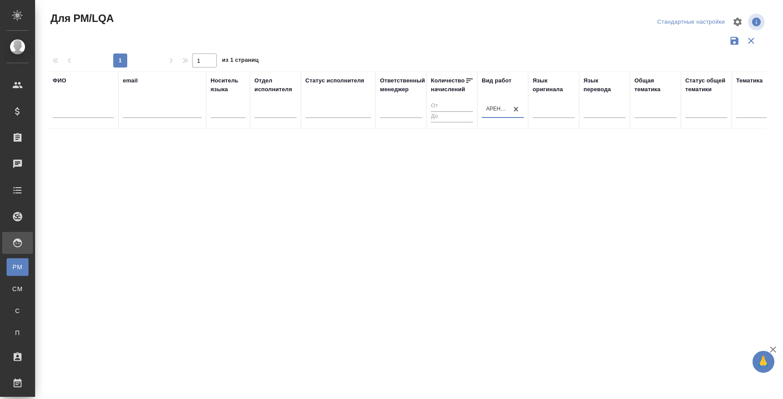
scroll to position [0, 677]
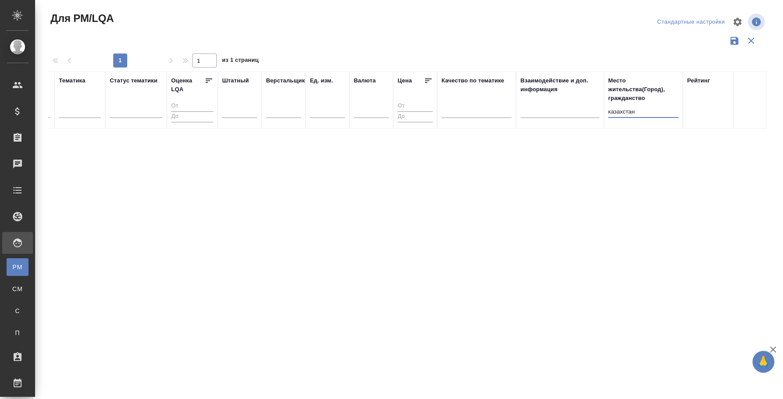
drag, startPoint x: 630, startPoint y: 112, endPoint x: 599, endPoint y: 106, distance: 31.8
click at [599, 106] on tr "ФИО email Носитель языка Отдел исполнителя Статус исполнителя Ответственный мен…" at bounding box center [68, 99] width 1395 height 57
type input "н"
drag, startPoint x: 628, startPoint y: 117, endPoint x: 592, endPoint y: 103, distance: 38.9
click at [592, 103] on tr "ФИО email Носитель языка Отдел исполнителя Статус исполнителя Ответственный мен…" at bounding box center [68, 99] width 1395 height 57
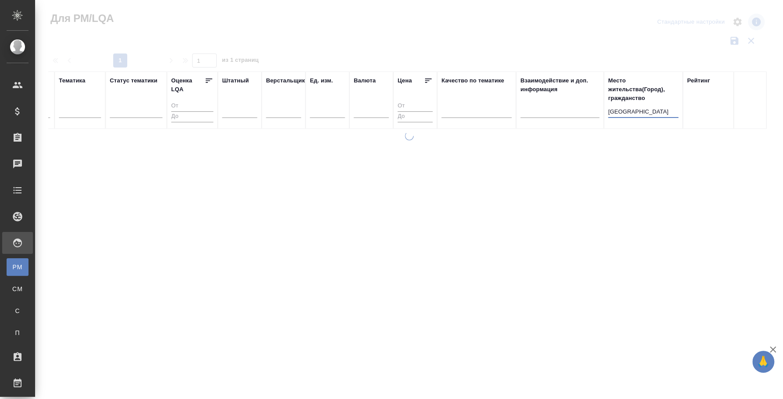
type input "алматы"
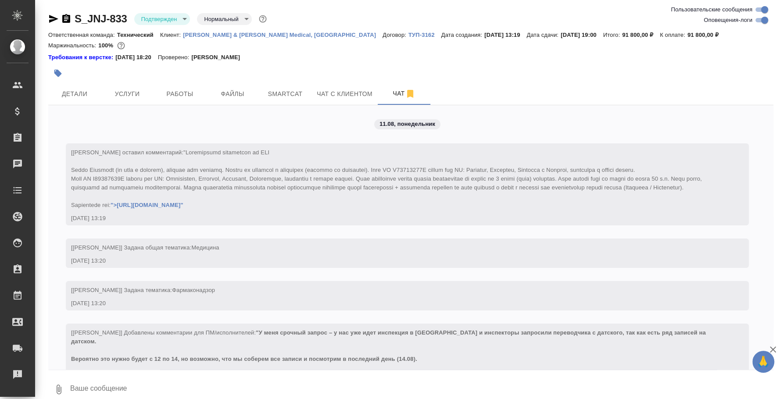
scroll to position [2698, 0]
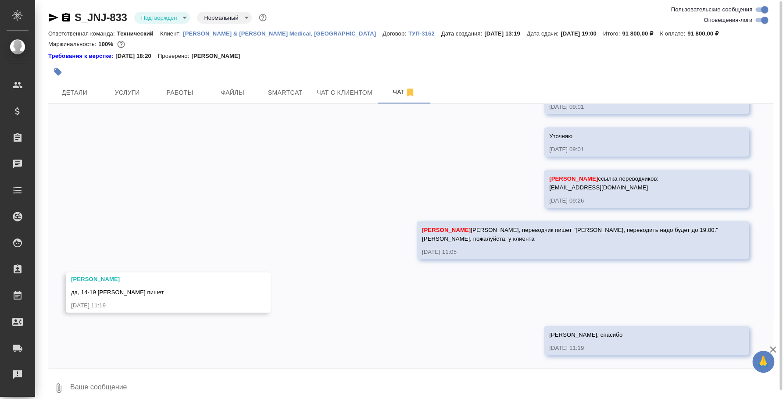
click at [180, 11] on div "S_JNJ-833 Подтвержден confirmed Нормальный normal" at bounding box center [158, 18] width 220 height 14
click at [180, 14] on body "🙏 .cls-1 fill:#fff; AWATERA [PERSON_NAME] Спецификации Заказы 0 Чаты Todo Проек…" at bounding box center [391, 199] width 783 height 399
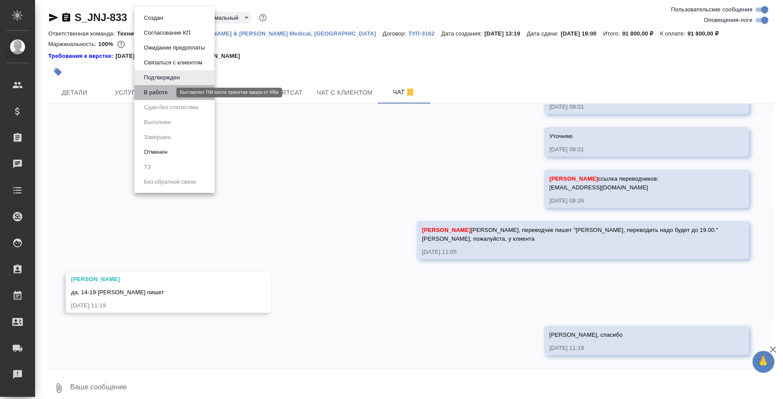
click at [165, 94] on button "В работе" at bounding box center [155, 93] width 29 height 10
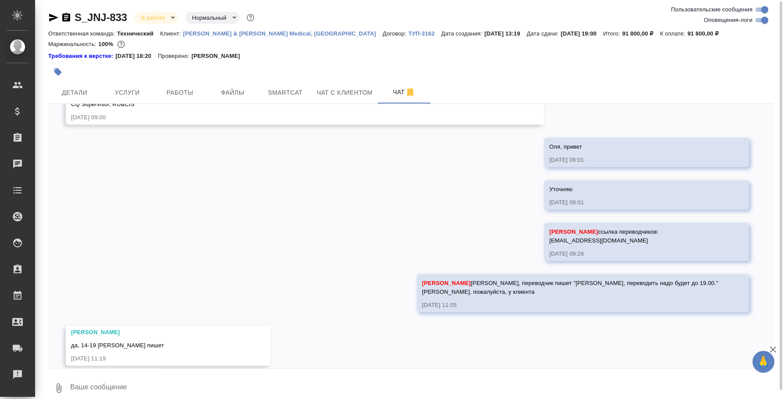
scroll to position [2740, 0]
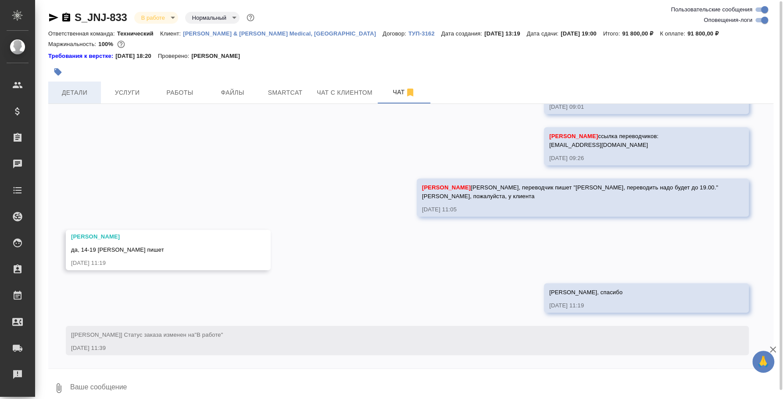
click at [79, 97] on button "Детали" at bounding box center [74, 93] width 53 height 22
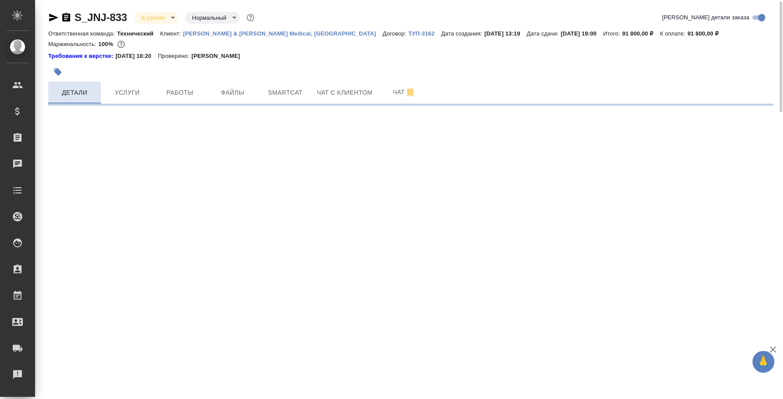
select select "RU"
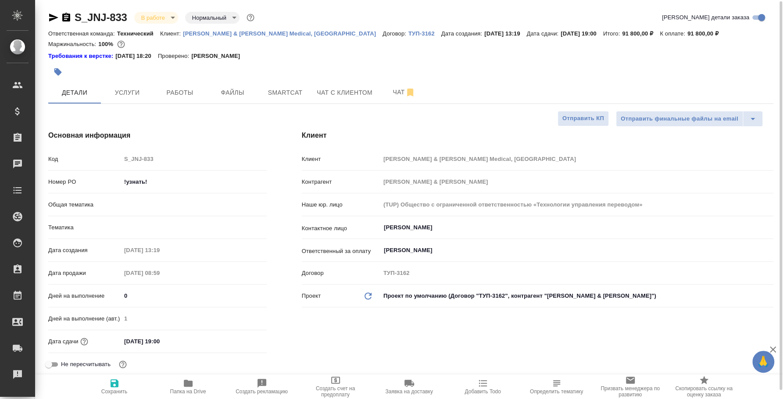
type textarea "x"
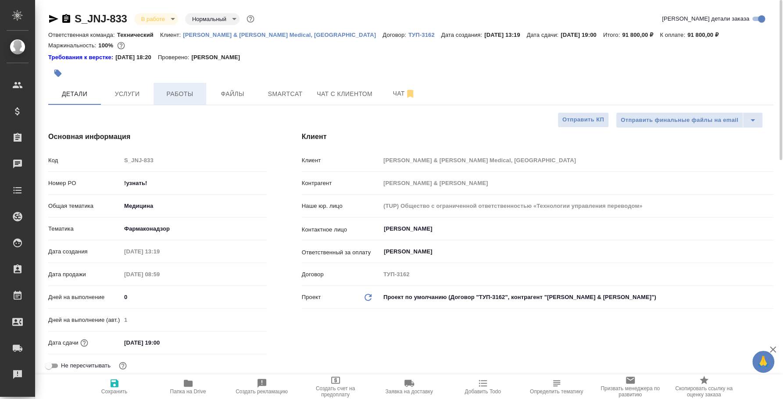
click at [190, 102] on button "Работы" at bounding box center [179, 94] width 53 height 22
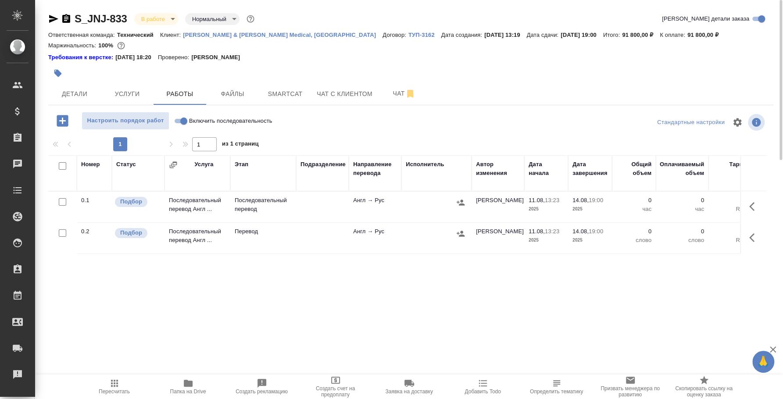
click at [176, 120] on input "Включить последовательность" at bounding box center [184, 121] width 32 height 11
checkbox input "true"
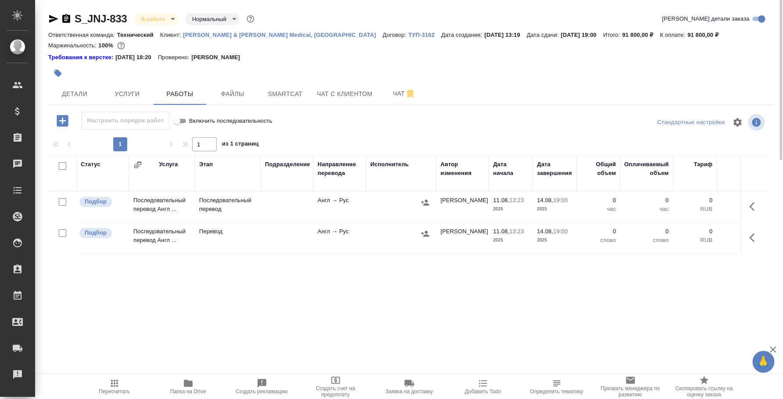
scroll to position [0, 222]
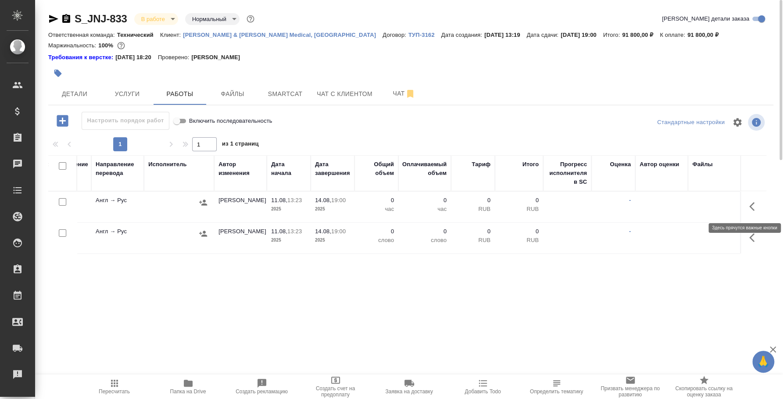
click at [752, 203] on icon "button" at bounding box center [751, 206] width 5 height 9
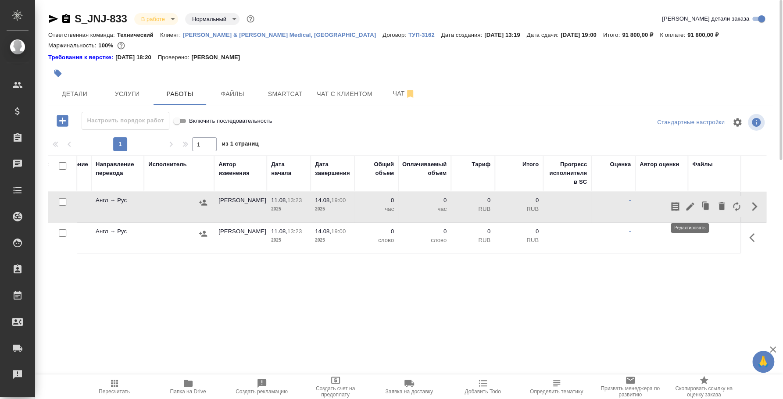
click at [691, 205] on icon "button" at bounding box center [690, 207] width 8 height 8
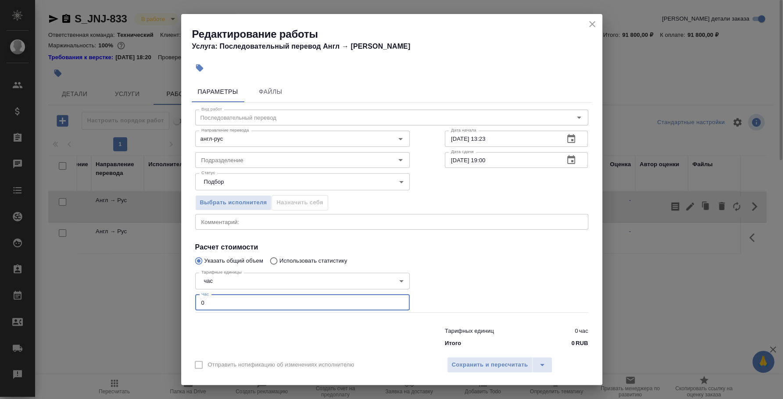
drag, startPoint x: 211, startPoint y: 303, endPoint x: 168, endPoint y: 303, distance: 43.0
click at [168, 303] on div "Редактирование работы Услуга: Последовательный перевод Англ → Рус Параметры Фай…" at bounding box center [391, 199] width 783 height 399
type input "3"
type input "8"
click at [512, 360] on span "Сохранить и пересчитать" at bounding box center [490, 365] width 76 height 10
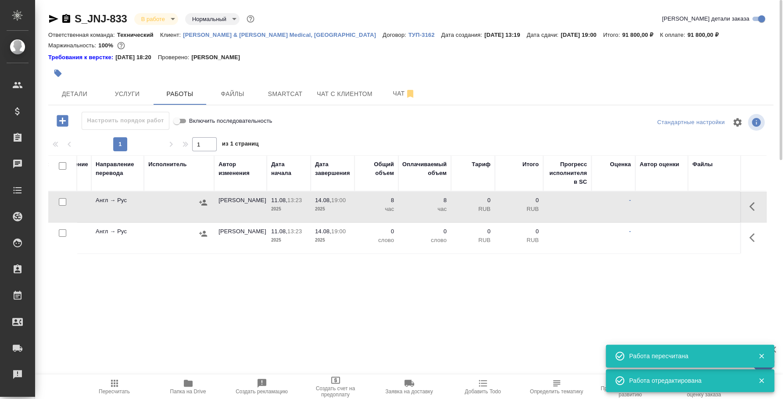
click at [202, 199] on icon "button" at bounding box center [203, 202] width 9 height 9
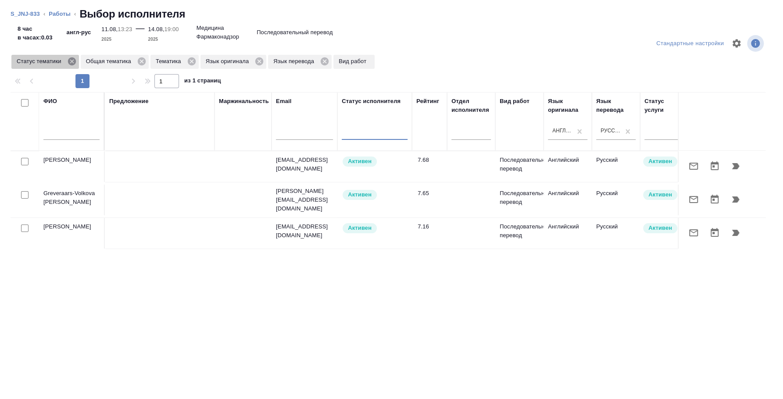
click at [71, 60] on icon at bounding box center [72, 61] width 8 height 8
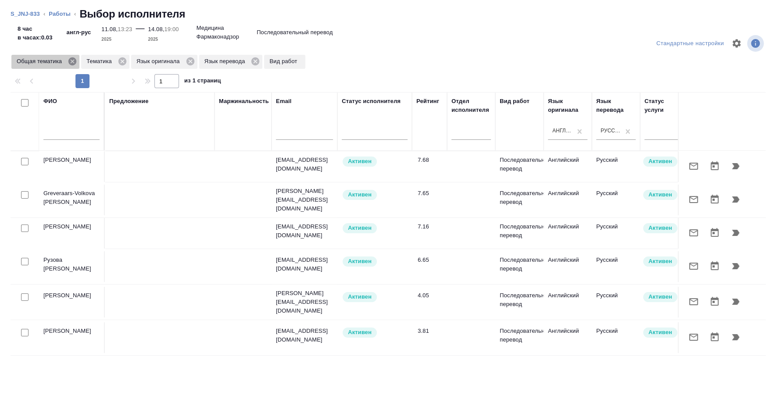
click at [72, 60] on icon at bounding box center [72, 61] width 8 height 8
click at [53, 62] on icon at bounding box center [53, 62] width 10 height 10
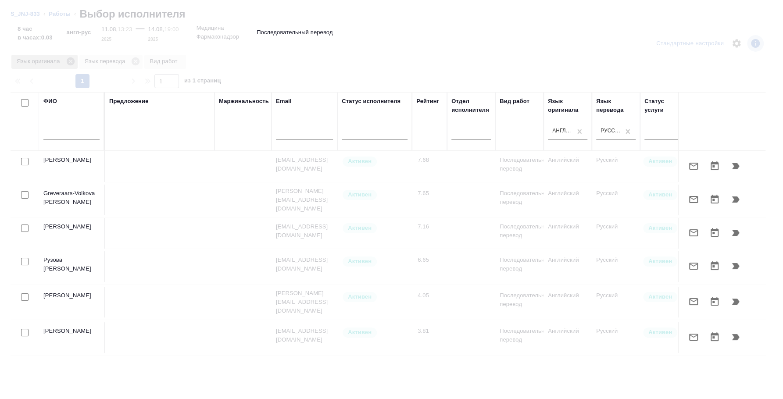
click at [68, 62] on icon at bounding box center [70, 61] width 8 height 8
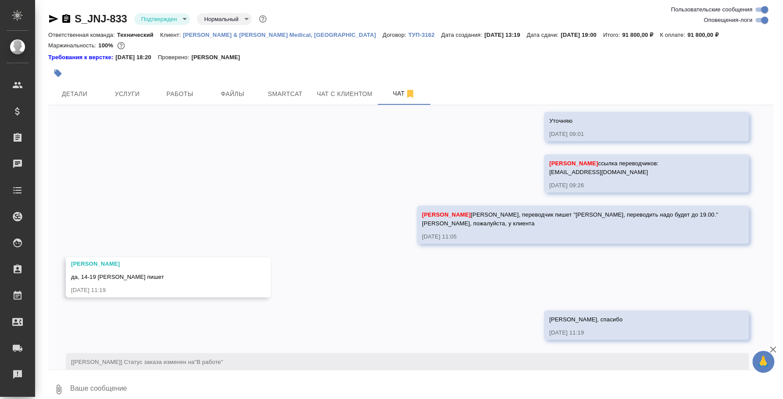
scroll to position [2834, 0]
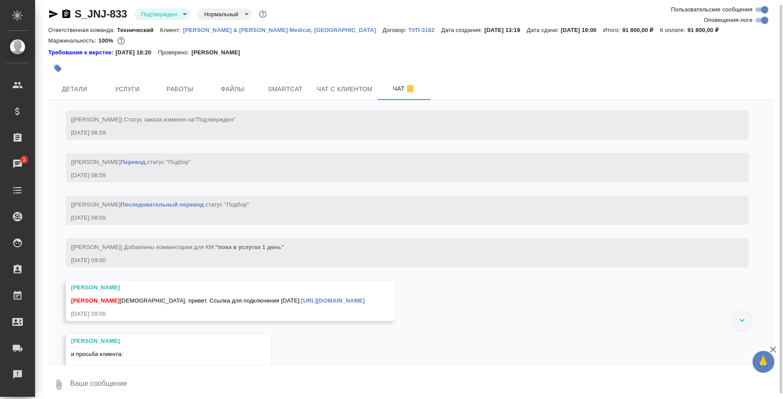
scroll to position [2176, 0]
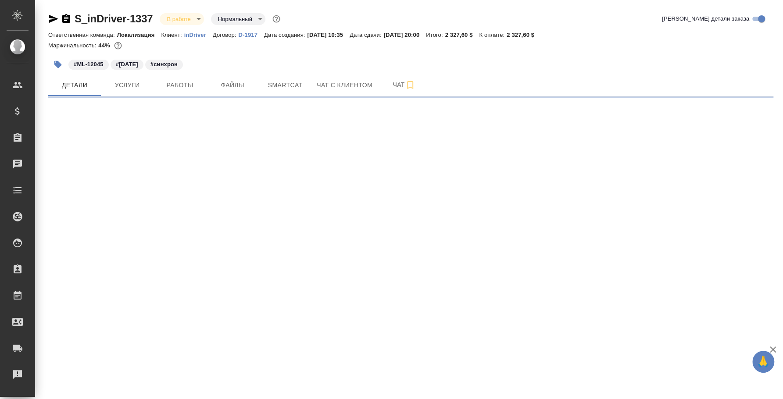
select select "RU"
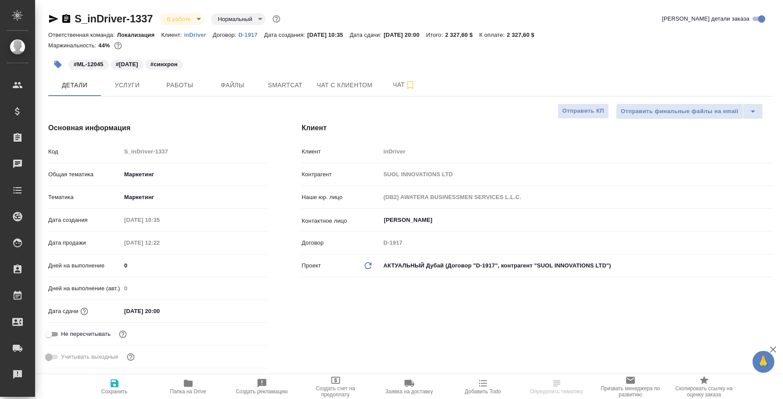
type textarea "x"
click at [416, 82] on span "Чат" at bounding box center [404, 84] width 42 height 11
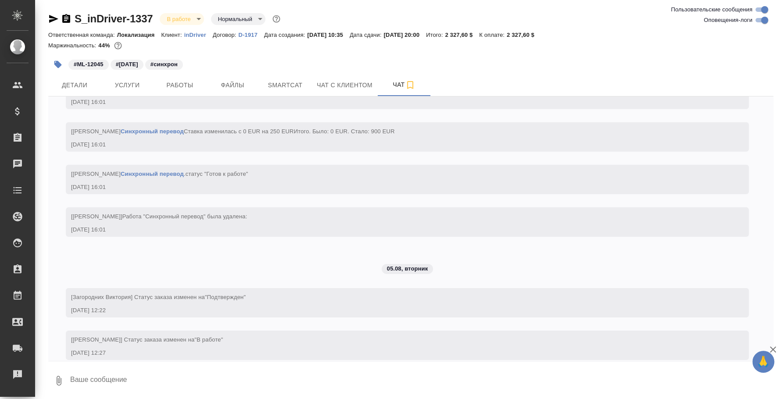
click at [335, 374] on textarea at bounding box center [421, 381] width 704 height 30
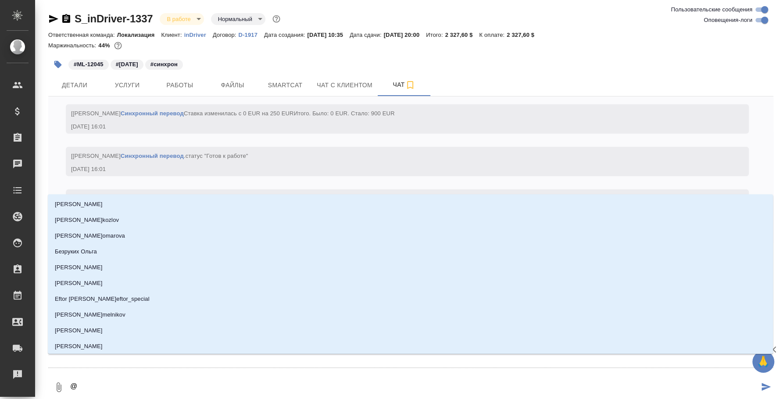
type textarea "@y"
type input "y"
type textarea "@y'f"
type input "y'f"
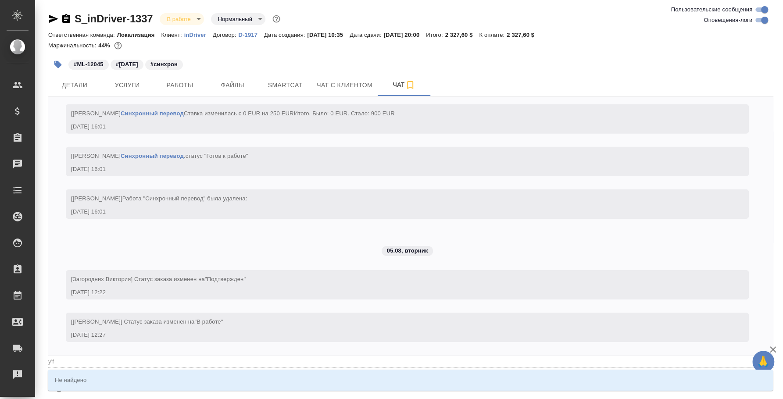
type textarea "@y"
type input "y"
type textarea "@"
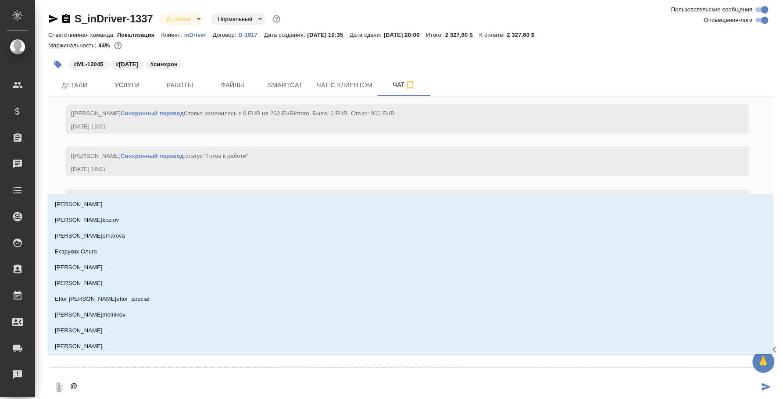
type textarea "@н"
type input "н"
type textarea "@на"
type input "на"
type textarea "@наз"
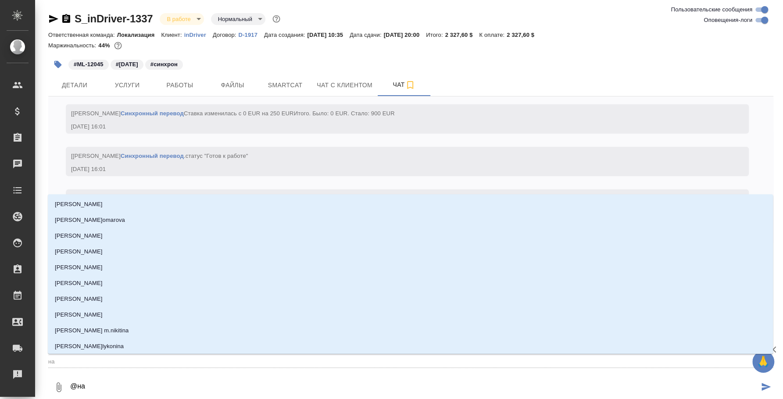
type input "наз"
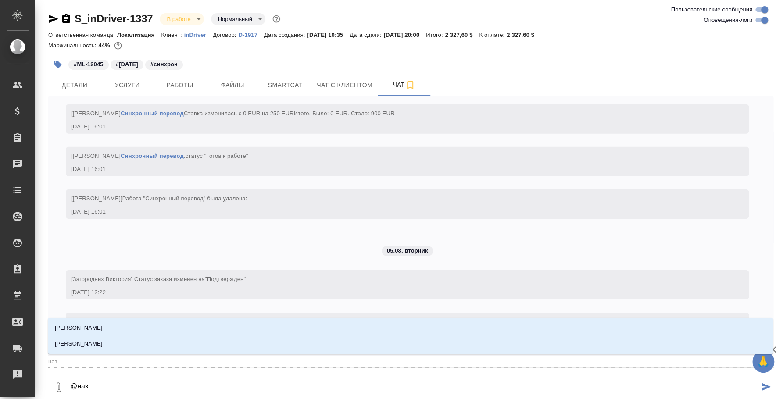
type textarea "@назе"
type input "назе"
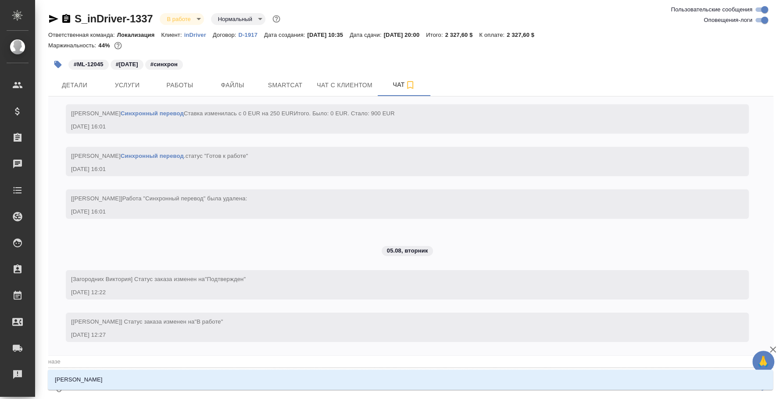
type textarea "@назер"
type input "назер"
click at [331, 374] on li "[PERSON_NAME]" at bounding box center [410, 380] width 725 height 16
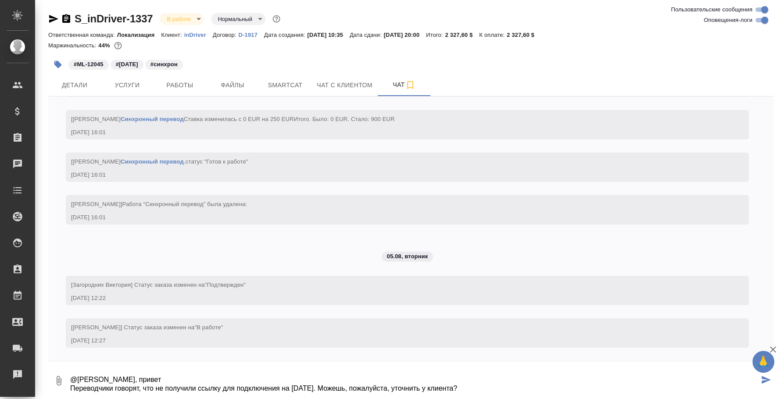
type textarea "@Кошербаева Назерке Назерке, привет Переводчики говорят, что не получили ссылку…"
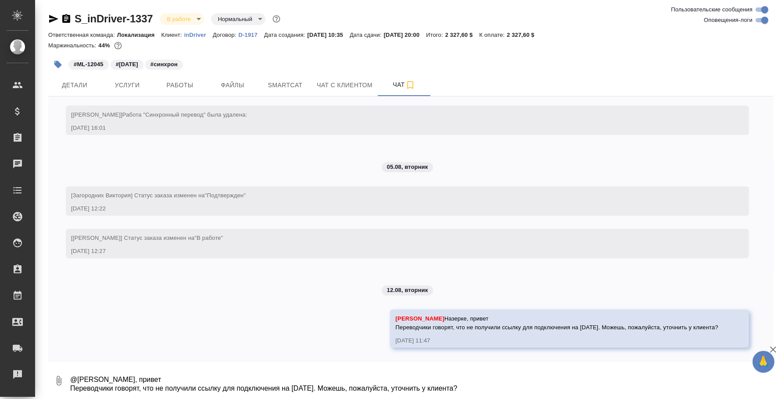
scroll to position [3934, 0]
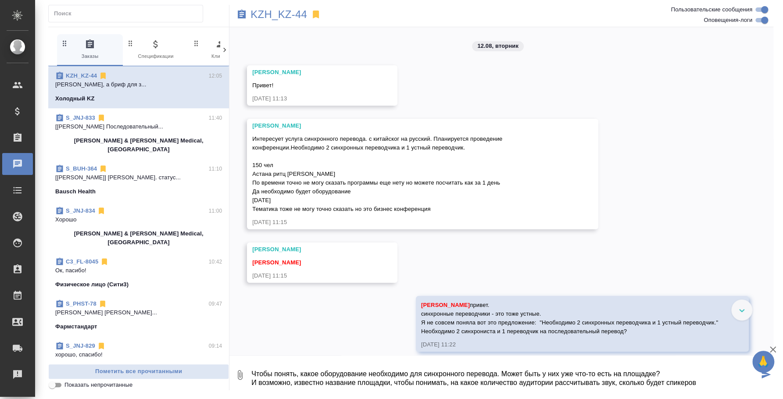
type textarea "Чтобы понять, какое оборудование необходимо для синхронного перевода. Может быт…"
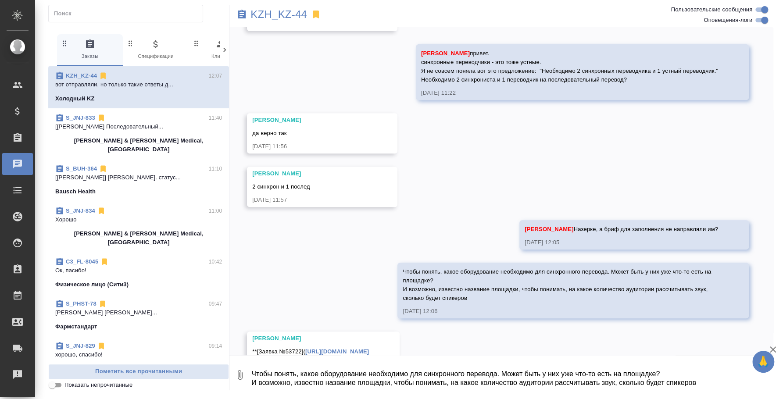
scroll to position [328, 0]
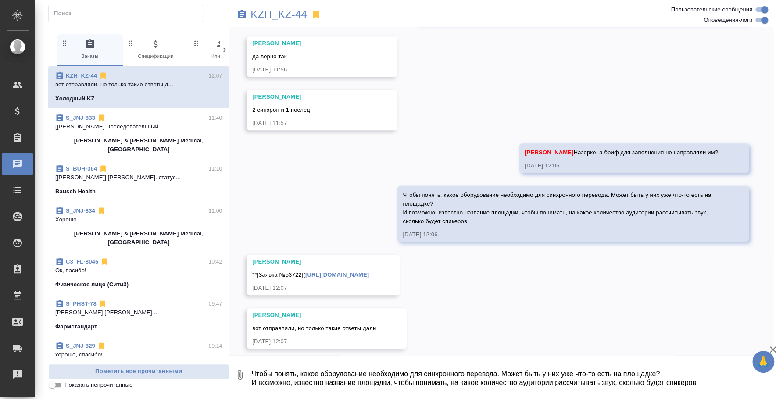
click at [369, 270] on div "**[Заявка №53722]( [URL][DOMAIN_NAME]" at bounding box center [310, 273] width 117 height 11
click at [369, 274] on link "[URL][DOMAIN_NAME]" at bounding box center [337, 274] width 64 height 7
click at [447, 380] on textarea "Чтобы понять, какое оборудование необходимо для синхронного перевода. Может быт…" at bounding box center [511, 375] width 523 height 30
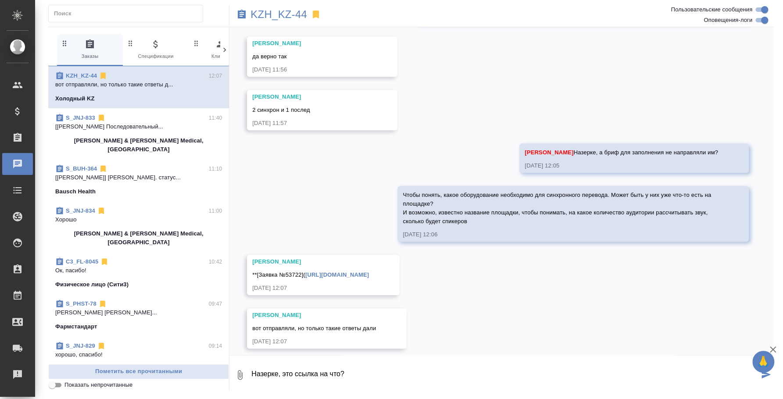
type textarea "Назерке, это ссылка на что?"
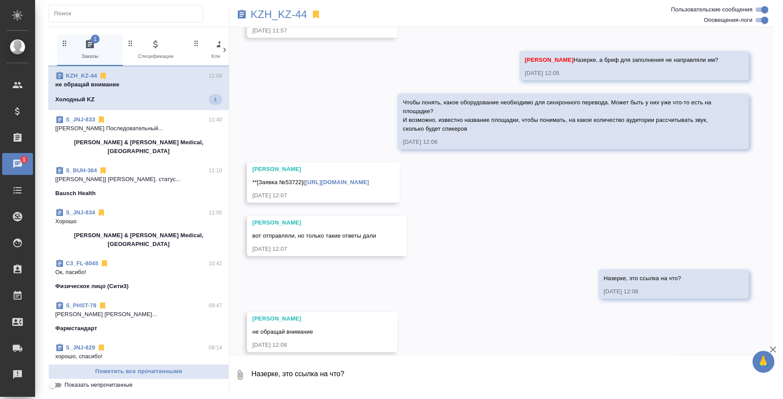
scroll to position [431, 0]
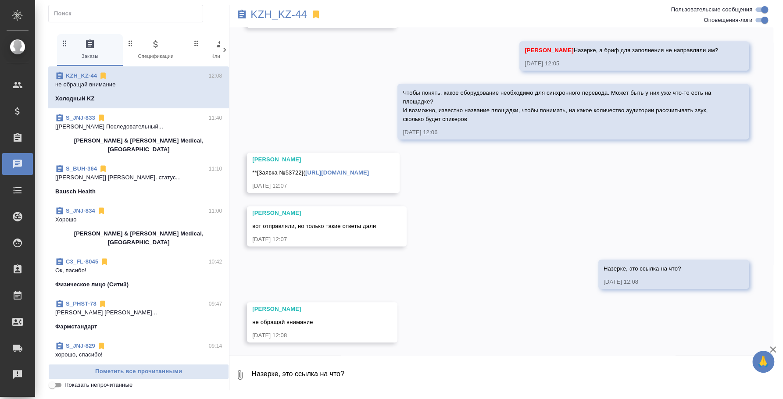
click at [369, 377] on textarea "Назерке, это ссылка на что?" at bounding box center [511, 375] width 523 height 30
type textarea "В"
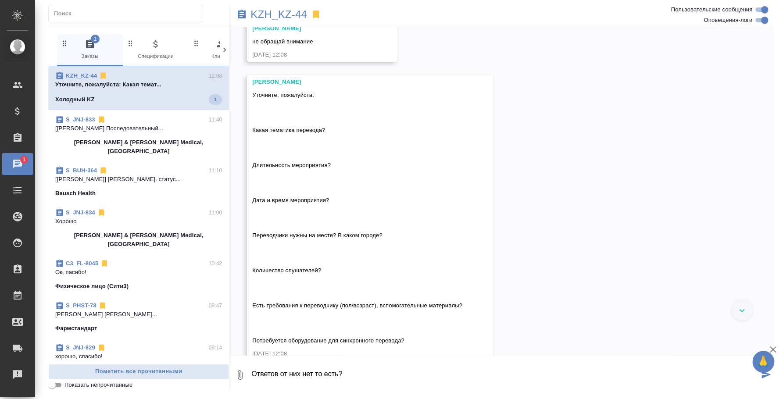
scroll to position [729, 0]
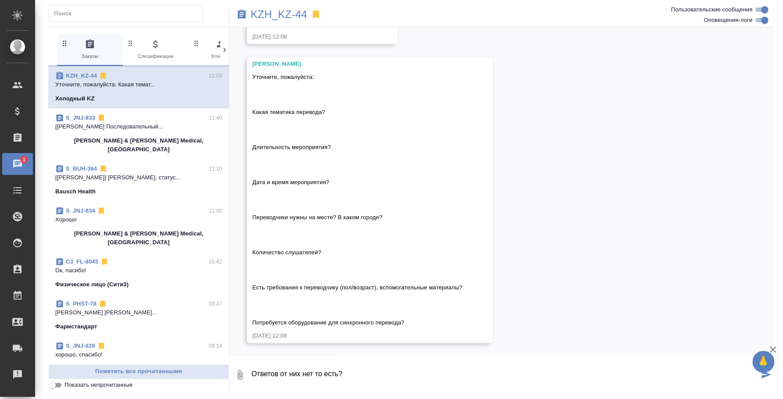
drag, startPoint x: 345, startPoint y: 376, endPoint x: 232, endPoint y: 367, distance: 113.1
click at [232, 367] on div "0 Ответов от них нет то есть?" at bounding box center [501, 375] width 544 height 30
type textarea "[PERSON_NAME], спасибо, тогда работаем с тем, что есть)"
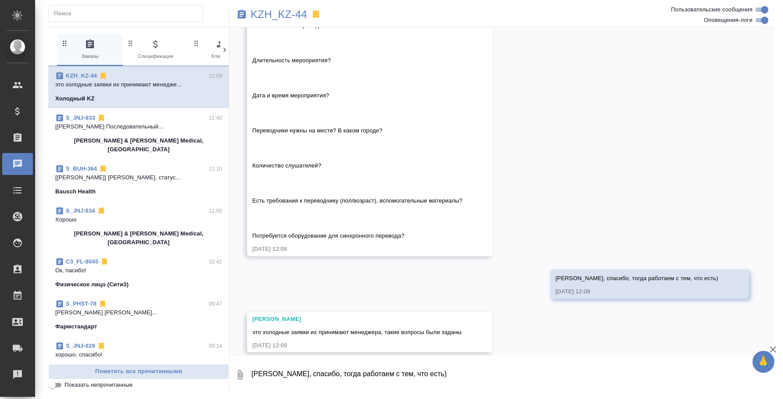
scroll to position [825, 0]
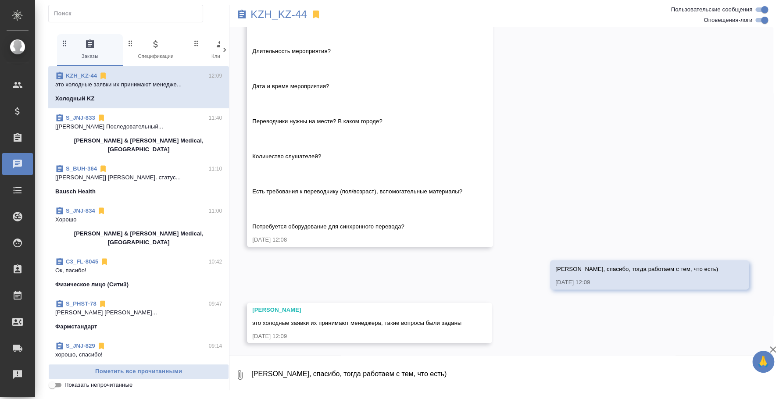
click at [121, 128] on p "[[PERSON_NAME] Последовательный..." at bounding box center [138, 126] width 167 height 9
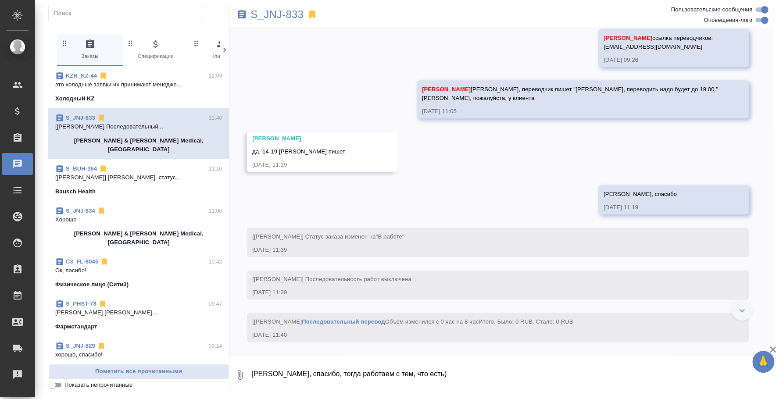
scroll to position [2841, 0]
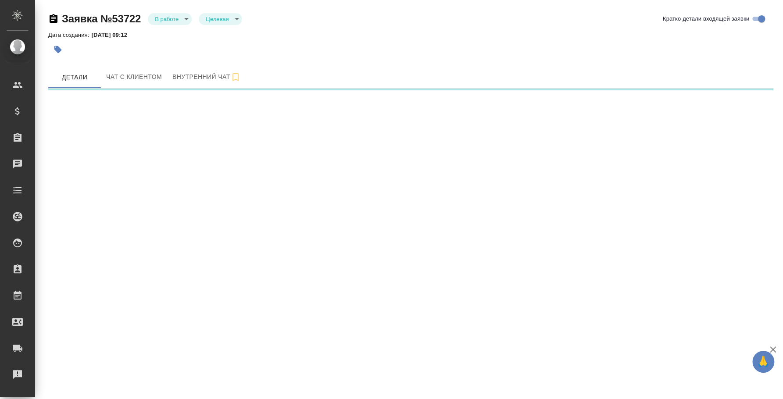
select select "RU"
select select "KZ"
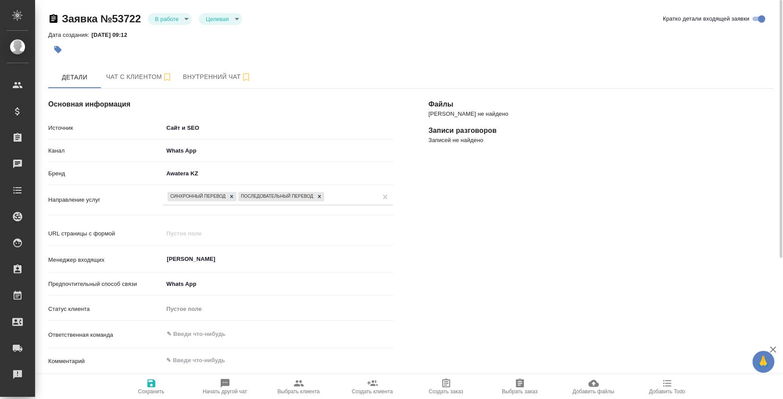
type textarea "x"
click at [160, 71] on span "Чат с клиентом" at bounding box center [139, 76] width 66 height 11
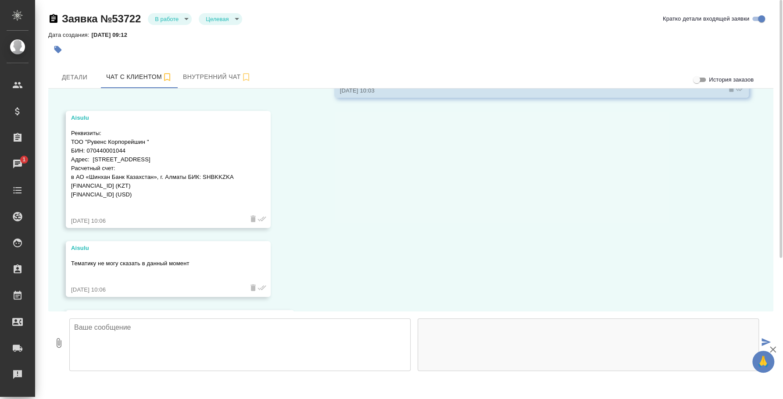
scroll to position [799, 0]
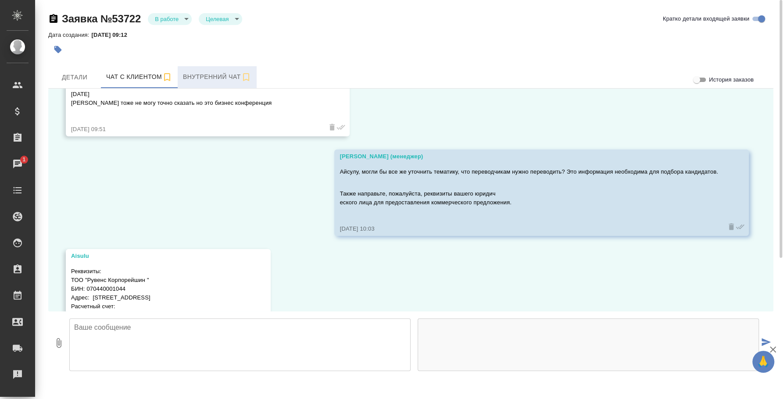
click at [221, 75] on span "Внутренний чат" at bounding box center [217, 76] width 68 height 11
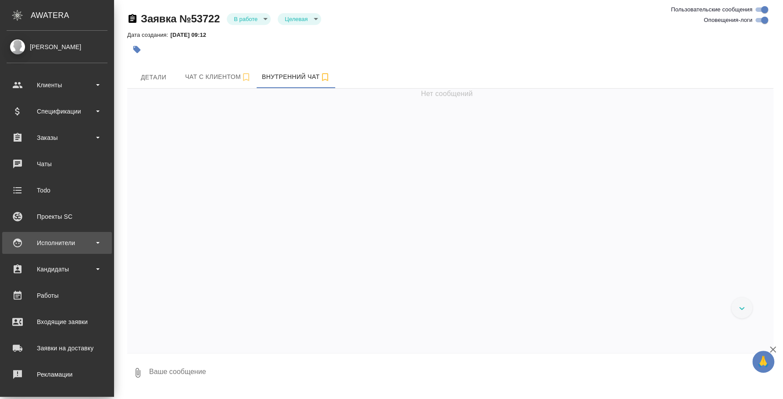
click at [57, 234] on div "Исполнители" at bounding box center [57, 243] width 110 height 22
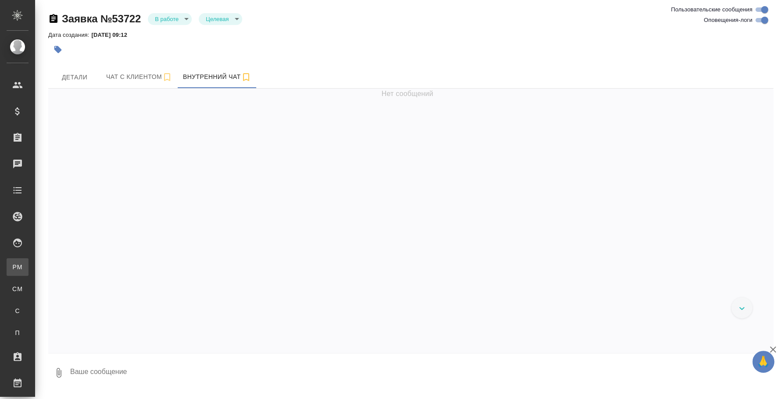
click at [13, 263] on div "Для PM/LQA" at bounding box center [6, 267] width 13 height 9
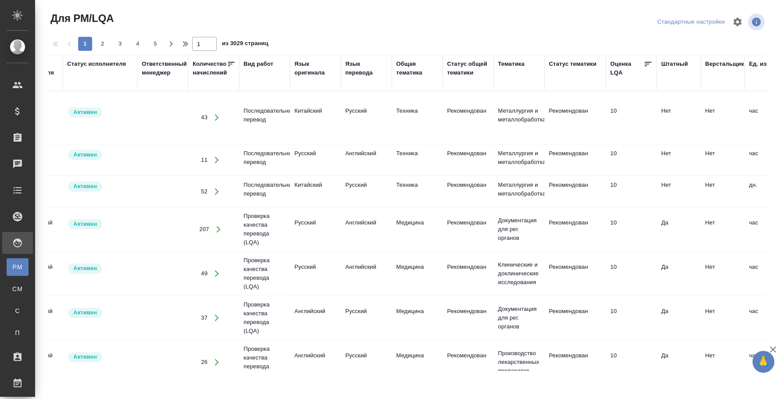
scroll to position [0, 217]
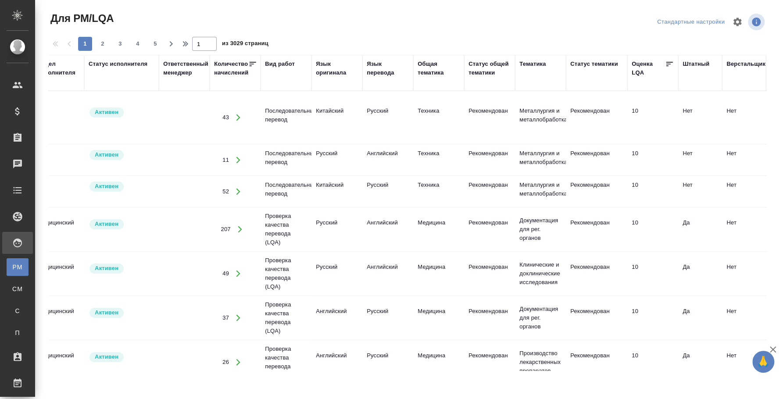
click at [323, 69] on div "Язык оригинала" at bounding box center [337, 69] width 42 height 18
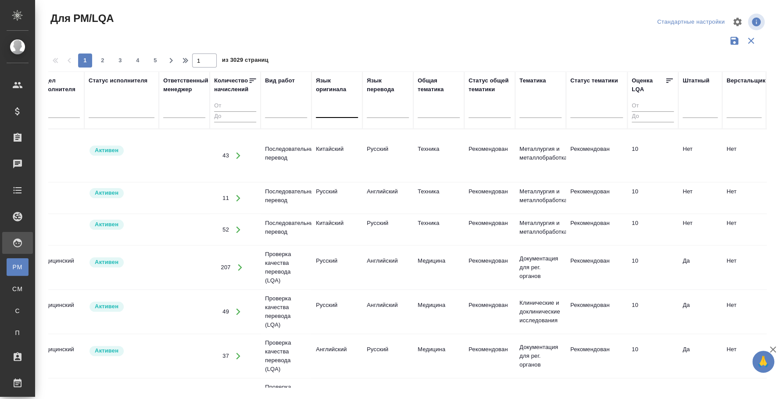
click at [323, 110] on div at bounding box center [337, 109] width 42 height 13
type input "кит"
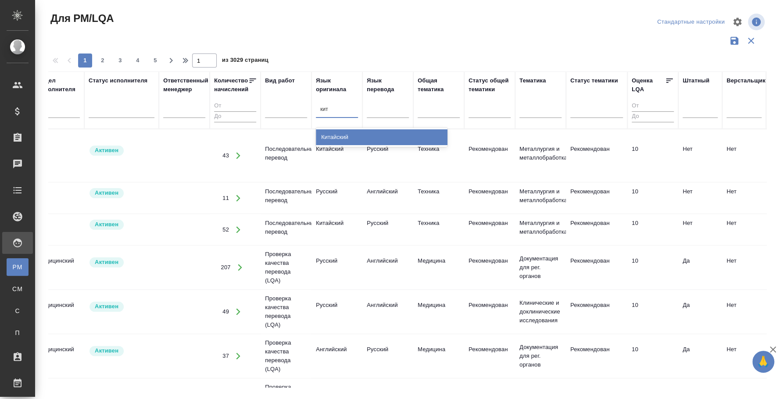
click at [356, 136] on div "Китайский" at bounding box center [382, 137] width 132 height 16
click at [296, 113] on div at bounding box center [286, 109] width 42 height 13
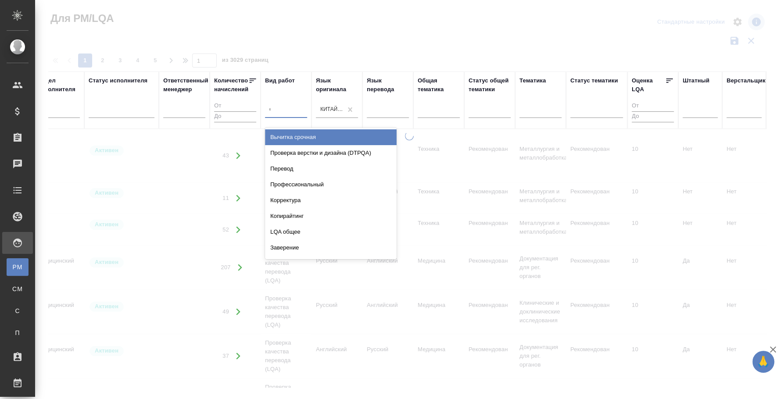
type input "син"
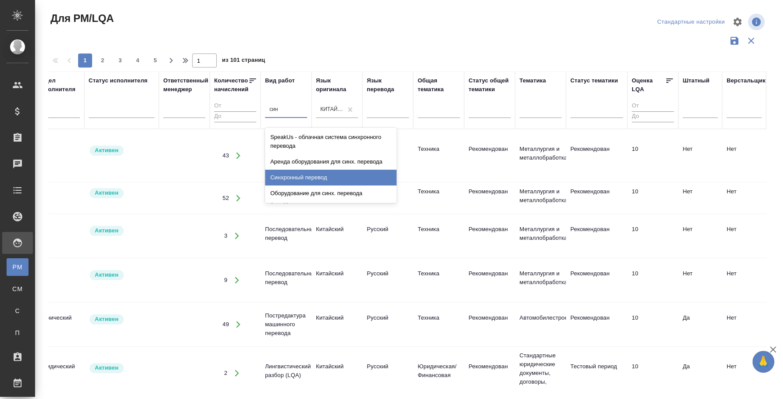
click at [321, 172] on div "Синхронный перевод" at bounding box center [331, 178] width 132 height 16
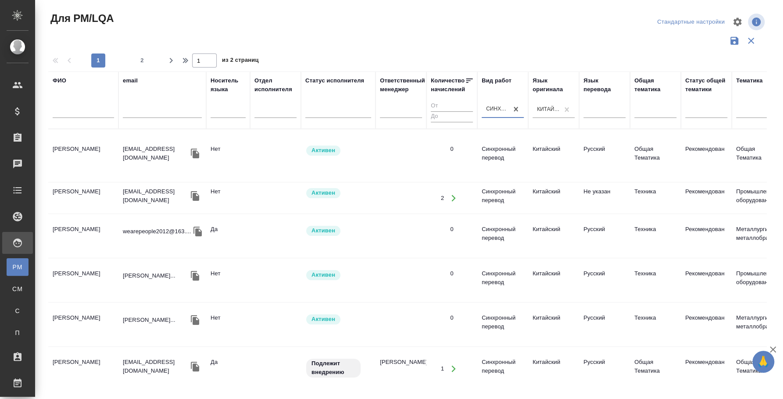
scroll to position [0, 685]
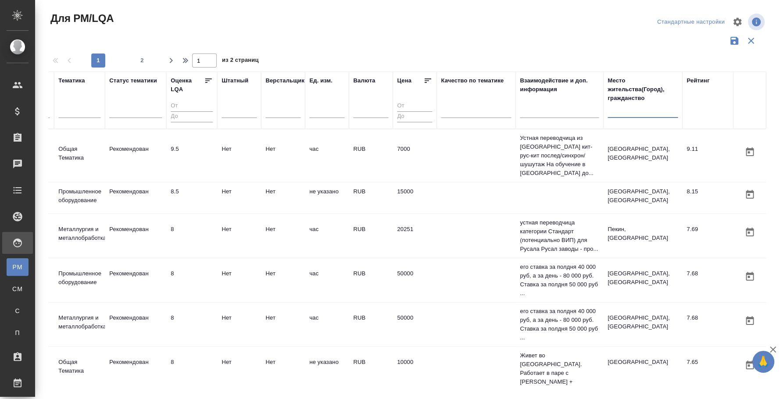
click at [611, 114] on input "text" at bounding box center [642, 112] width 70 height 11
type input "астана"
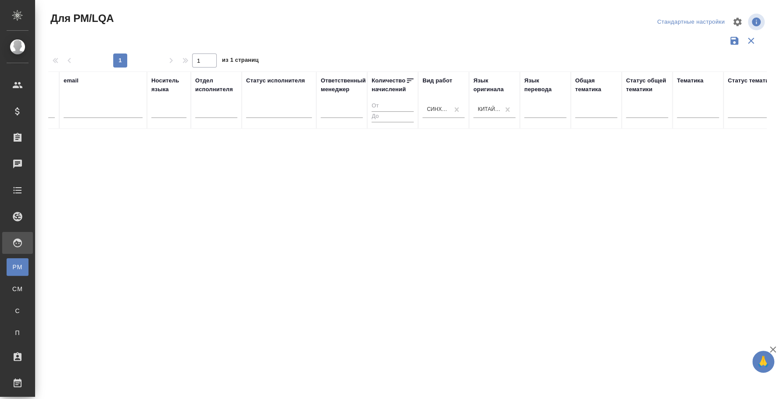
scroll to position [0, 0]
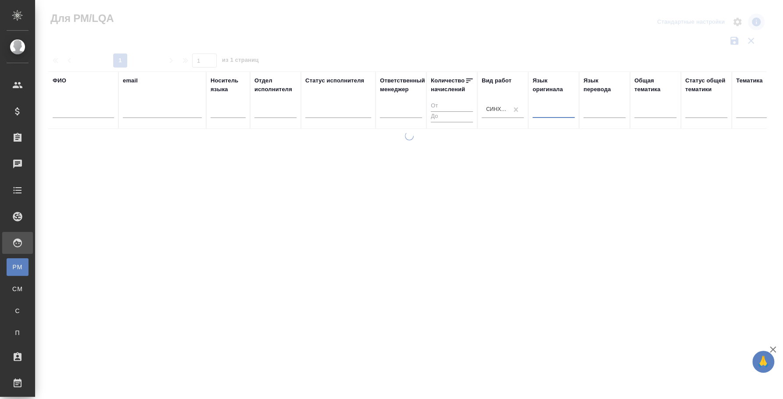
click at [594, 106] on div at bounding box center [604, 109] width 42 height 13
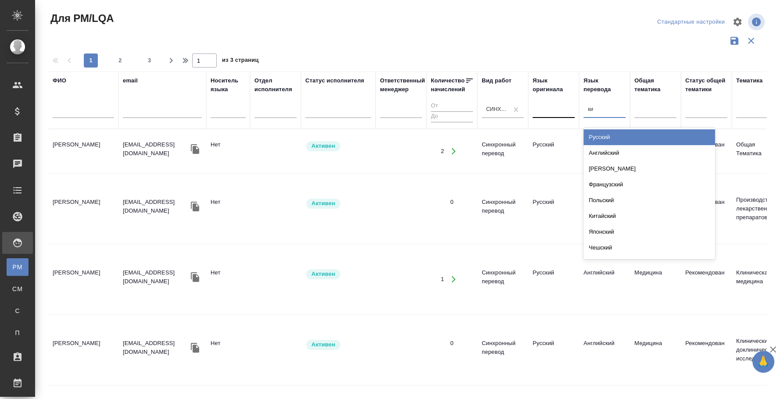
type input "кит"
click at [616, 134] on div "Китайский" at bounding box center [649, 137] width 132 height 16
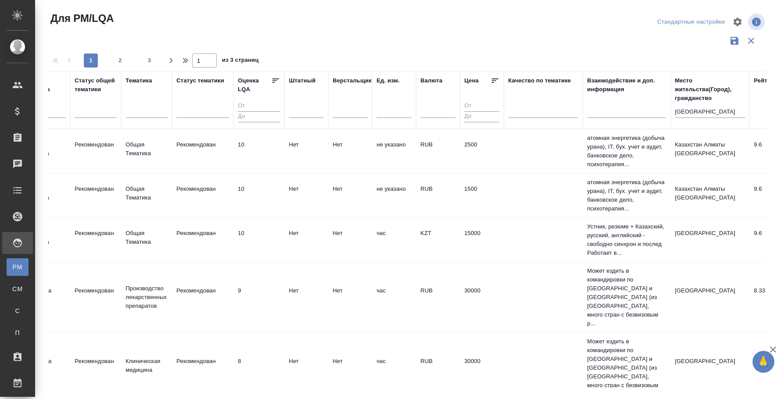
scroll to position [0, 639]
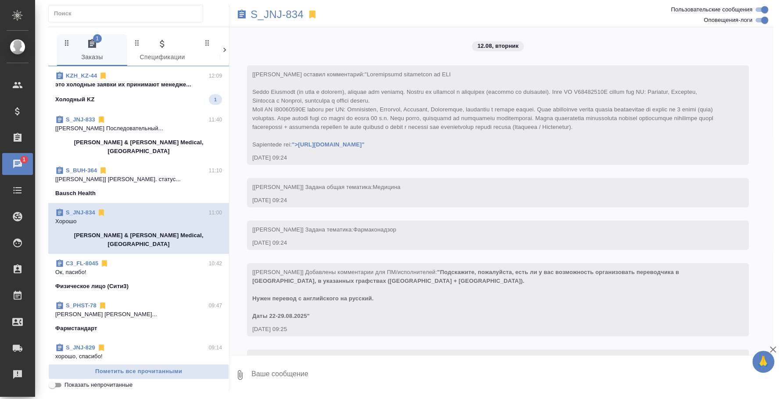
scroll to position [517, 0]
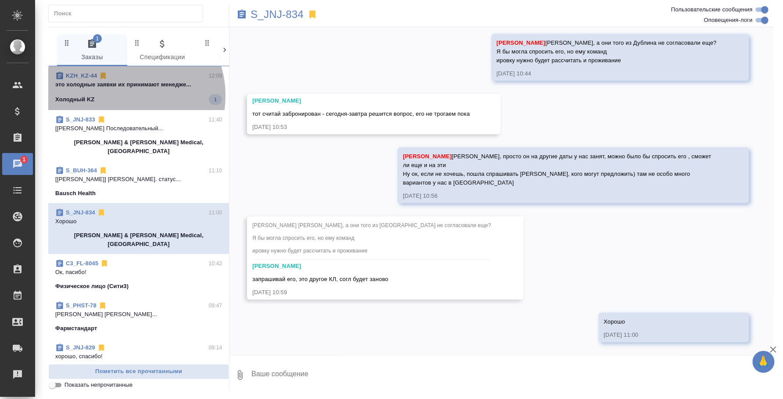
click at [121, 96] on div "Холодный KZ 1" at bounding box center [138, 99] width 167 height 11
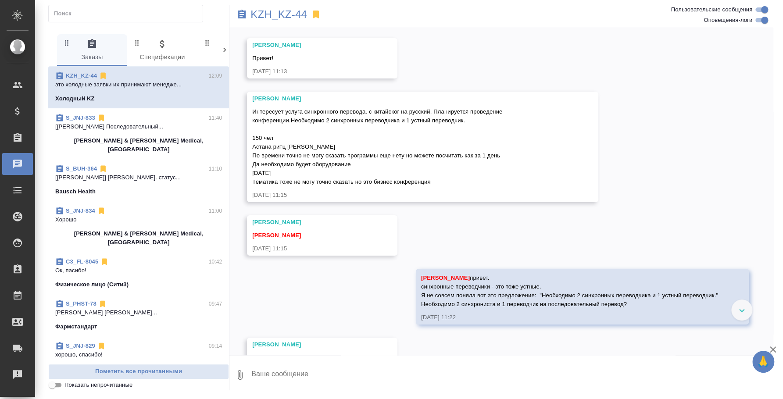
scroll to position [0, 0]
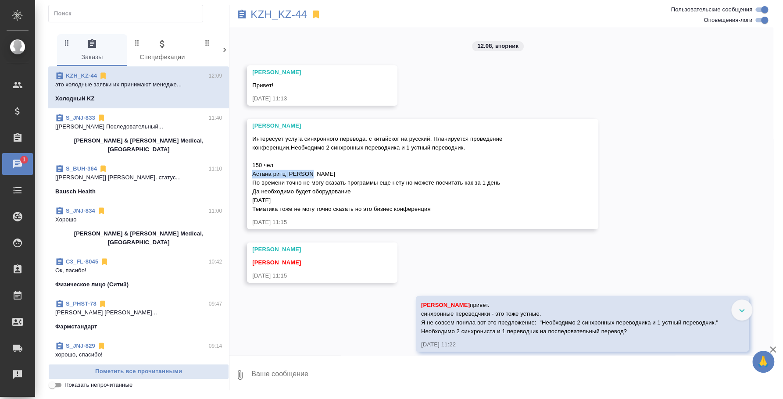
drag, startPoint x: 252, startPoint y: 170, endPoint x: 312, endPoint y: 170, distance: 60.1
click at [312, 170] on div "Интересует услуга синхронного перевода. с китайског на русский. Планируется про…" at bounding box center [409, 172] width 315 height 81
copy span "Астана ритц карлтон"
click at [348, 207] on span "Интересует услуга синхронного перевода. с китайског на русский. Планируется про…" at bounding box center [378, 173] width 252 height 77
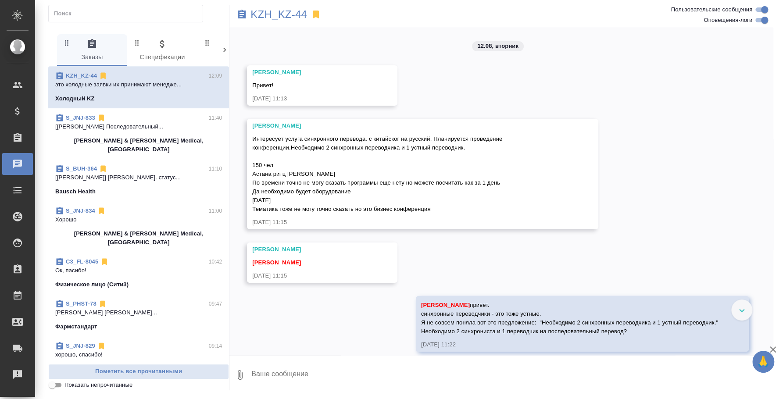
click at [348, 207] on span "Интересует услуга синхронного перевода. с китайског на русский. Планируется про…" at bounding box center [378, 173] width 252 height 77
copy span "[PERSON_NAME] тоже не могу точно сказать но это бизнес конференция"
click at [259, 167] on span "Интересует услуга синхронного перевода. с китайског на русский. Планируется про…" at bounding box center [378, 173] width 252 height 77
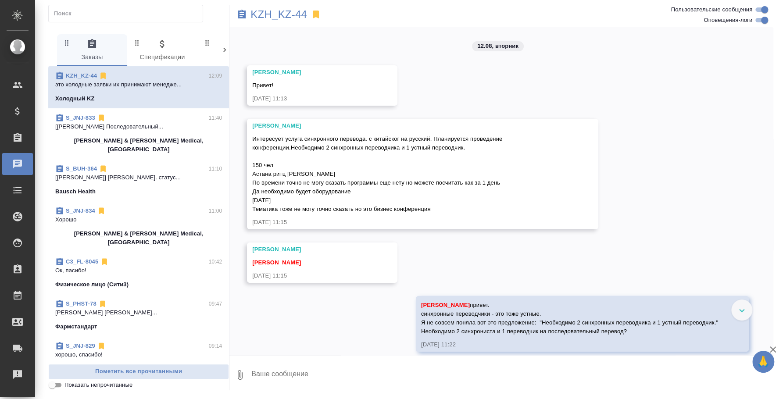
click at [259, 167] on span "Интересует услуга синхронного перевода. с китайског на русский. Планируется про…" at bounding box center [378, 173] width 252 height 77
copy span "150 чел"
click at [292, 173] on span "Интересует услуга синхронного перевода. с китайског на русский. Планируется про…" at bounding box center [378, 173] width 252 height 77
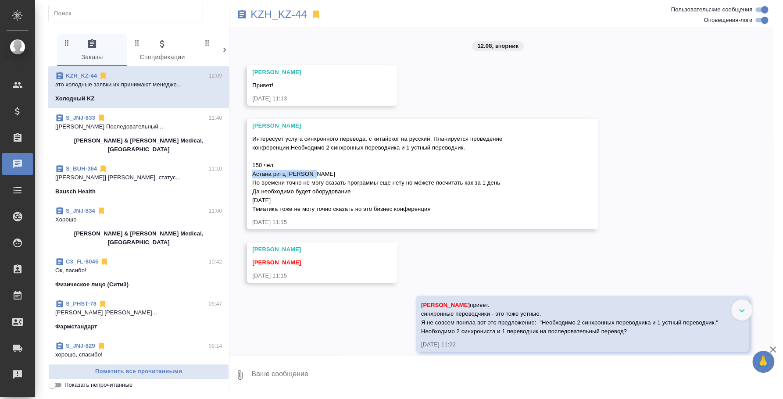
click at [292, 173] on span "Интересует услуга синхронного перевода. с китайског на русский. Планируется про…" at bounding box center [378, 173] width 252 height 77
copy span "Астана ритц карлтон"
drag, startPoint x: 436, startPoint y: 207, endPoint x: 243, endPoint y: 211, distance: 193.0
click at [244, 211] on div "12.08, [DATE] [PERSON_NAME] Привет! [DATE] 11:13 [PERSON_NAME] Интересует услуг…" at bounding box center [501, 191] width 544 height 328
copy span "[PERSON_NAME] тоже не могу точно сказать но это бизнес конференция"
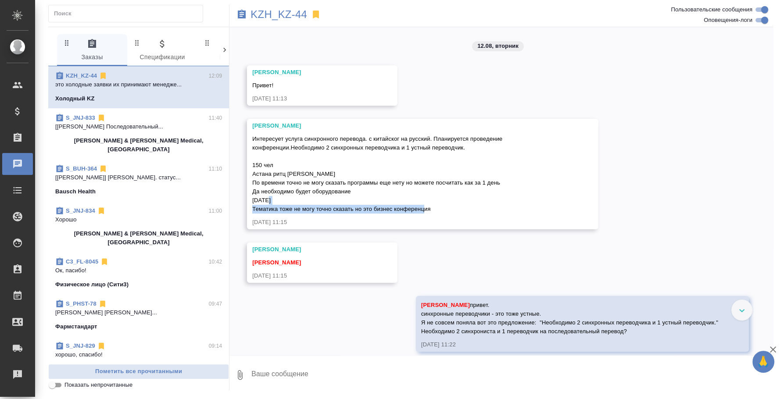
click at [272, 171] on span "Интересует услуга синхронного перевода. с китайског на русский. Планируется про…" at bounding box center [378, 173] width 252 height 77
copy span "Астана ритц карлтон"
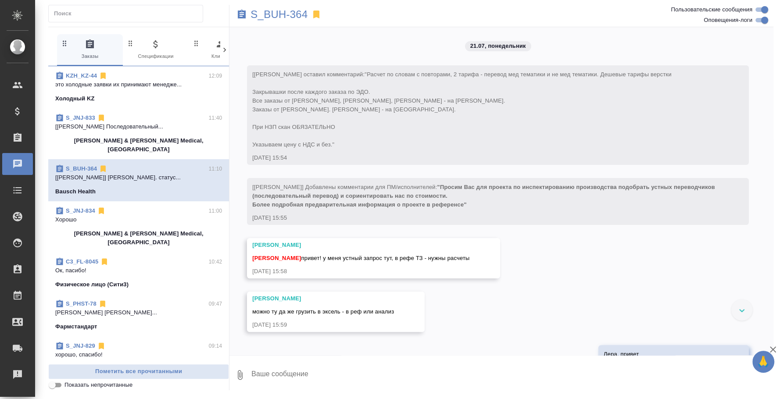
scroll to position [5003, 0]
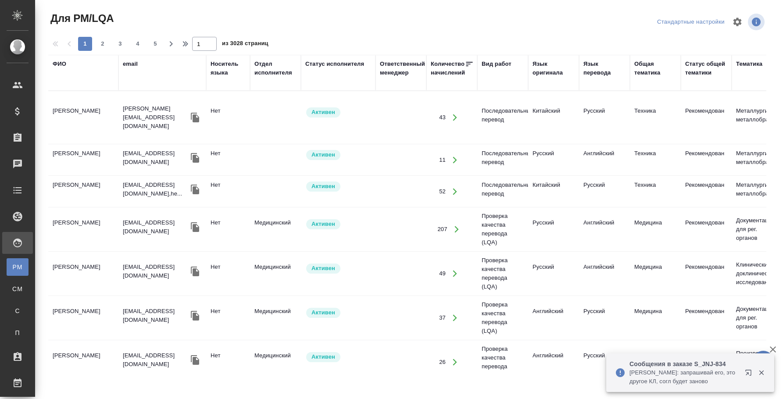
click at [66, 64] on div "ФИО" at bounding box center [83, 64] width 61 height 9
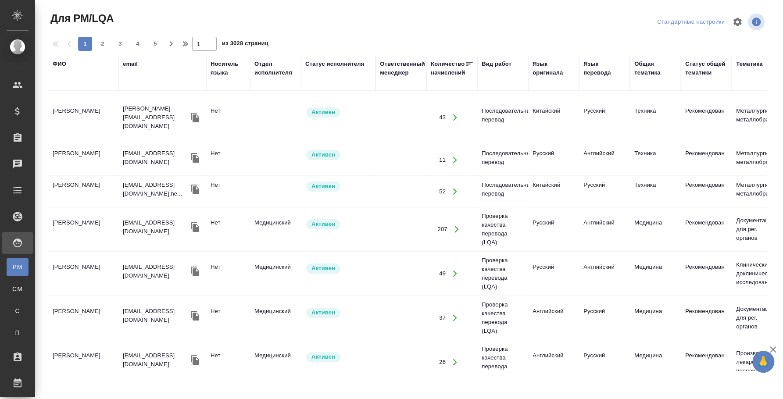
click at [62, 64] on div "ФИО" at bounding box center [60, 64] width 14 height 9
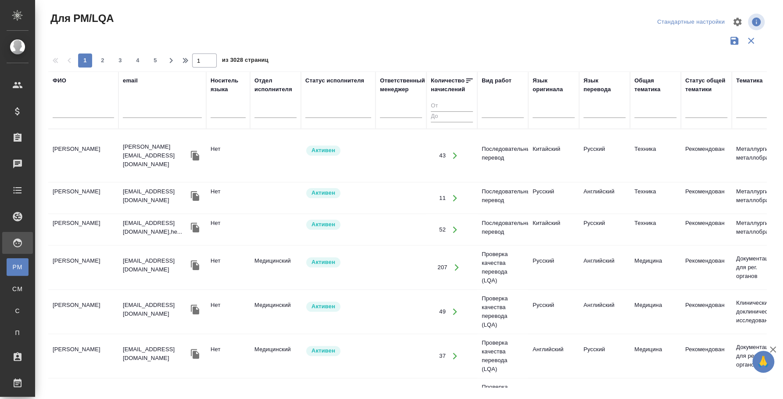
click at [70, 112] on input "text" at bounding box center [83, 112] width 61 height 11
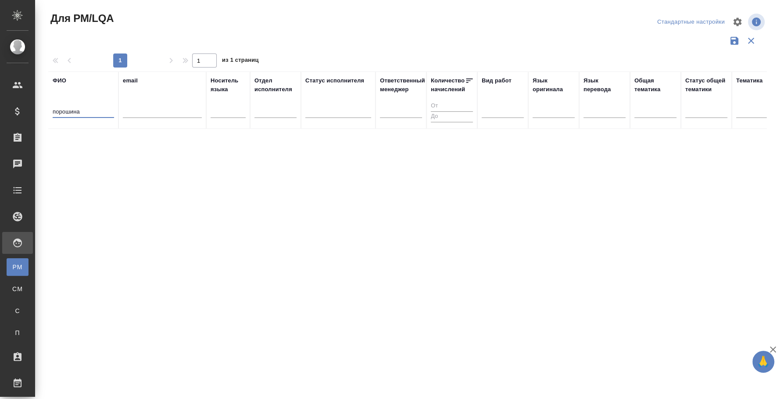
type input "порошина"
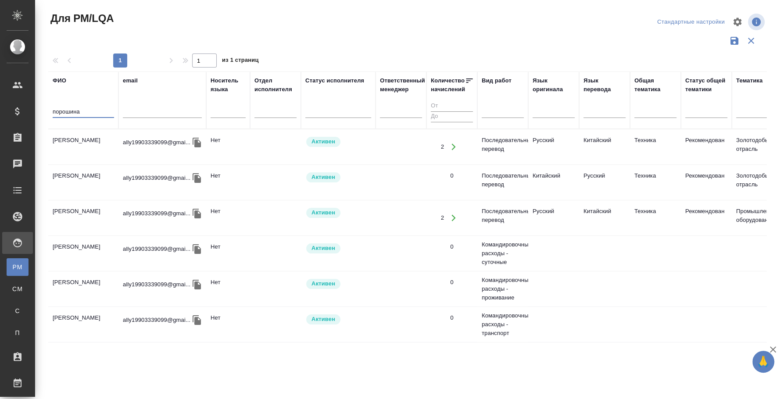
click at [79, 140] on td "[PERSON_NAME]" at bounding box center [83, 147] width 70 height 31
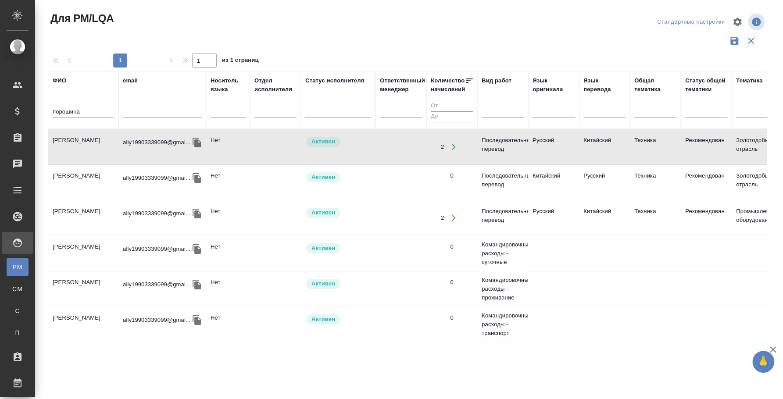
click at [79, 140] on td "[PERSON_NAME]" at bounding box center [83, 147] width 70 height 31
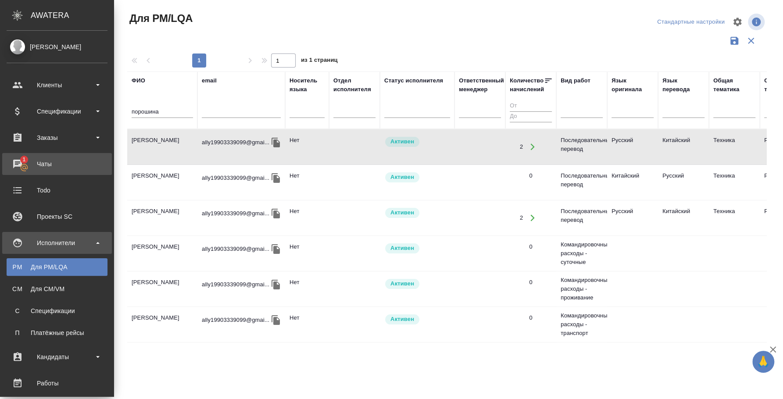
click at [26, 162] on div "Чаты" at bounding box center [57, 163] width 101 height 13
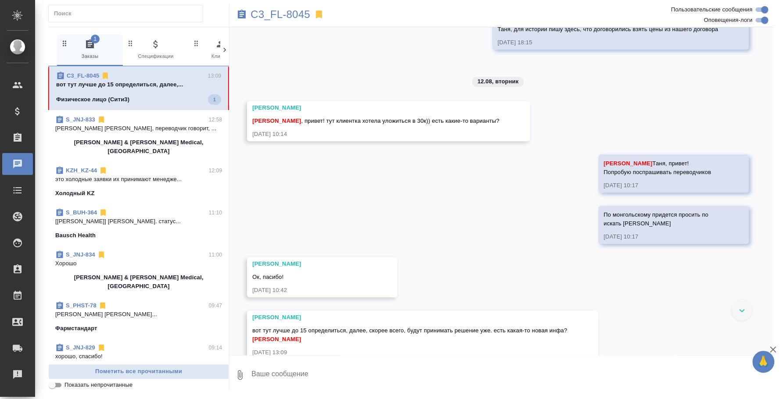
scroll to position [392, 0]
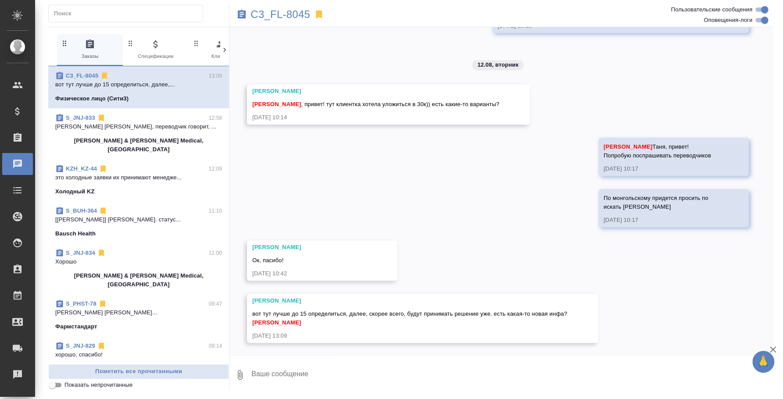
click at [430, 369] on textarea at bounding box center [511, 375] width 523 height 30
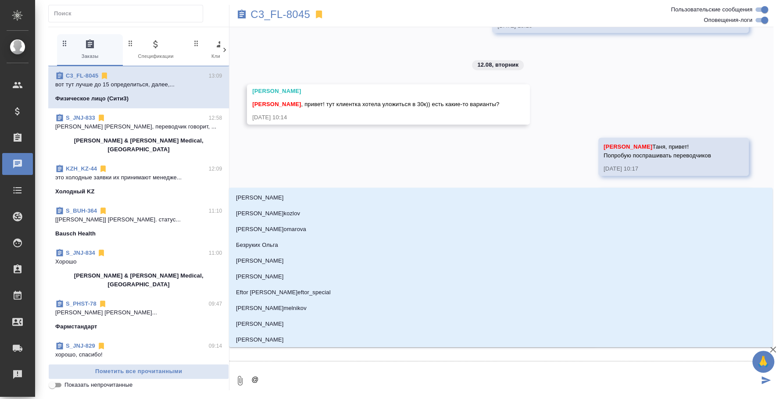
type textarea "@y"
type input "y"
type textarea "@"
type textarea "@y"
type input "y"
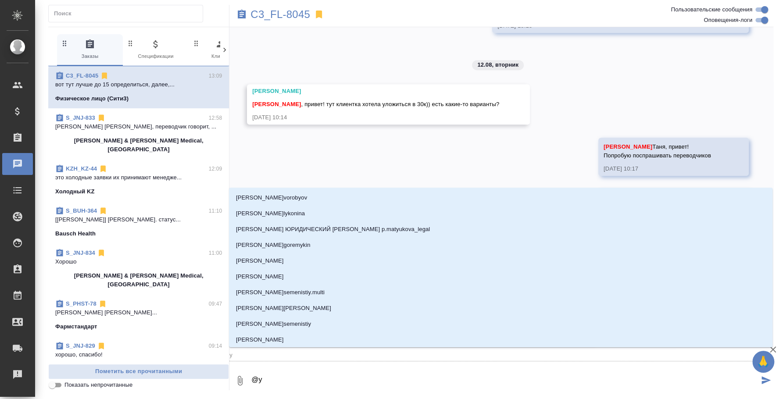
type textarea "@y'b"
type input "y'b"
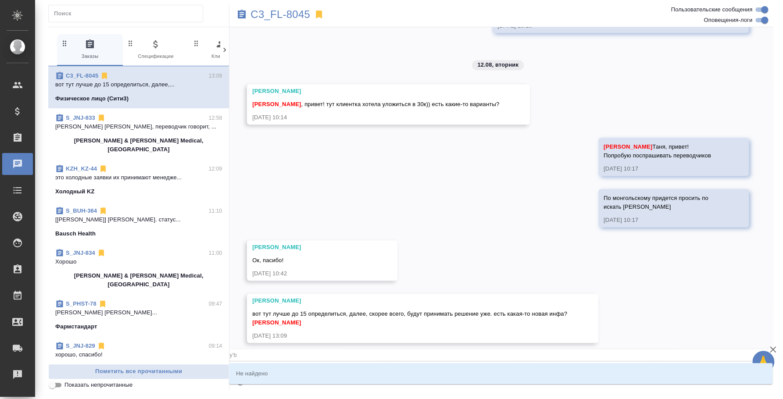
type textarea "@y'b'r"
type input "y'b'r"
type textarea "@y'b"
type input "y'b"
type textarea "@"
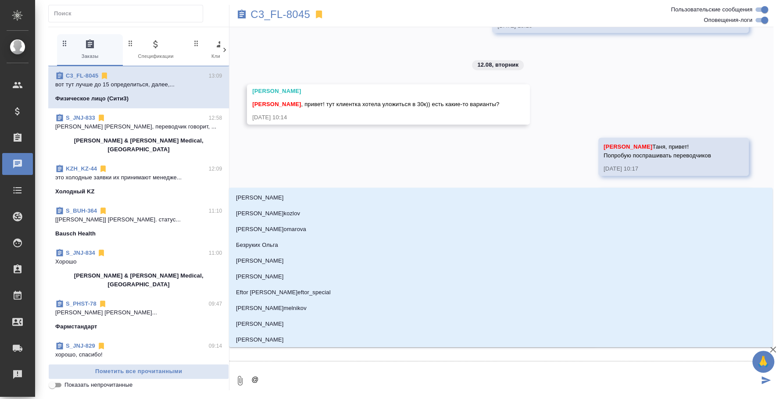
click at [509, 387] on textarea "@" at bounding box center [504, 381] width 508 height 30
type textarea "@ни"
type input "ни"
type textarea "@ник"
type input "ник"
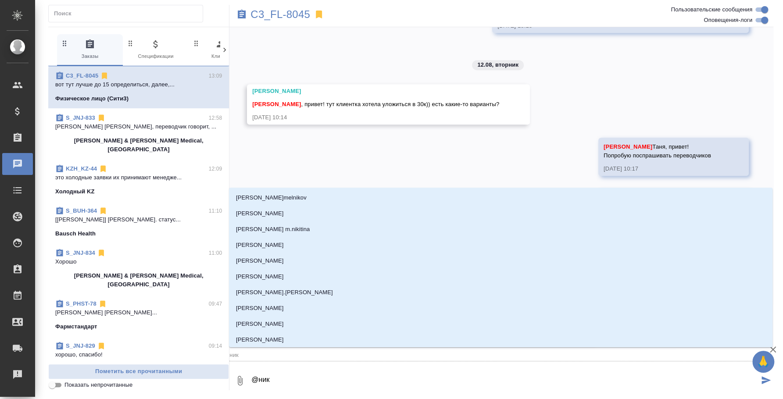
type textarea "@ники"
type input "ники"
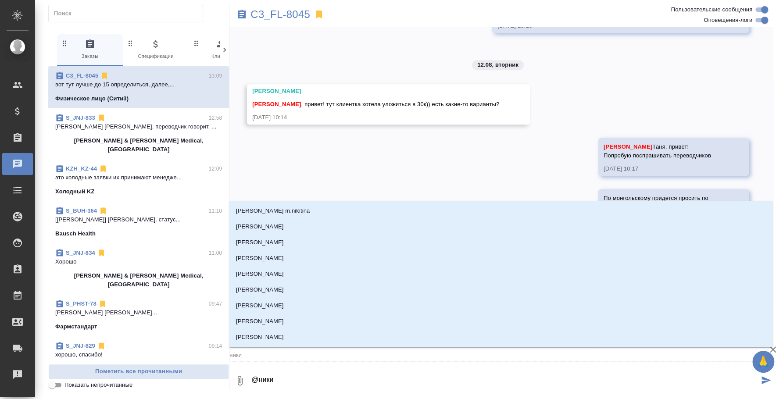
type textarea "@никит"
type input "никит"
type textarea "@никити"
type input "никити"
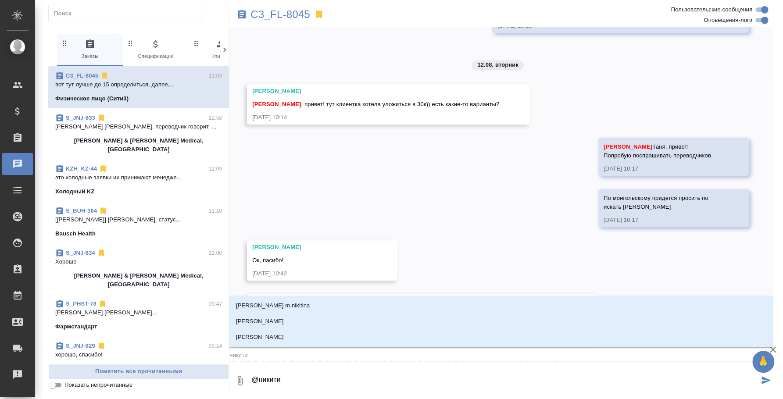
type textarea "@никитин"
type input "никитин"
type textarea "@никитина"
type input "никитина"
type textarea "@никитина"
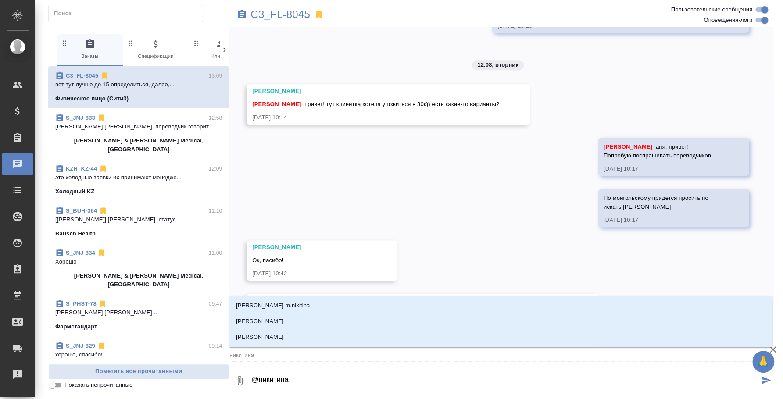
type input "никитина"
click at [483, 316] on li "Никитина Татьяна" at bounding box center [500, 322] width 543 height 16
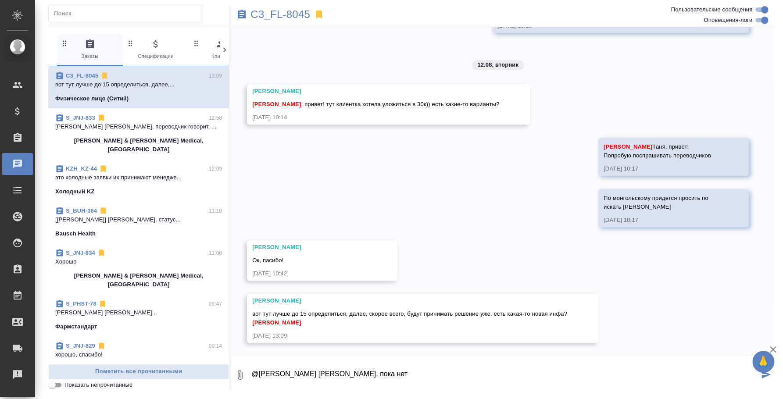
type textarea "@Никитина Татьяна Таня, пока нет"
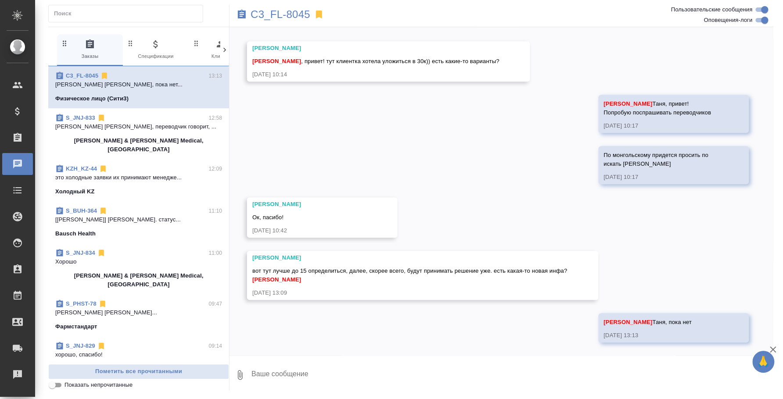
click at [146, 257] on p "Хорошо" at bounding box center [138, 261] width 167 height 9
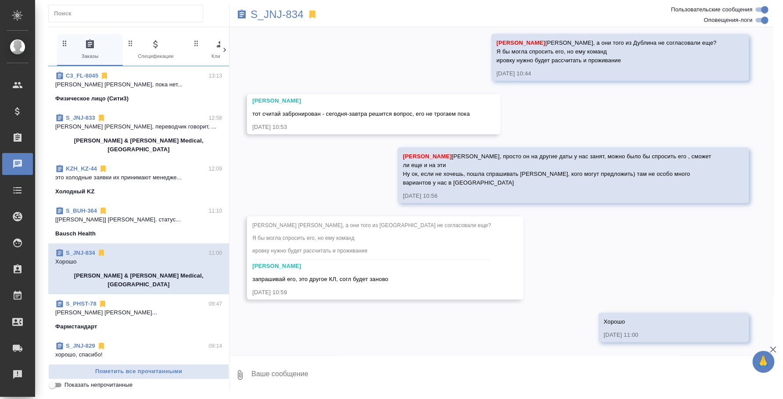
scroll to position [54, 0]
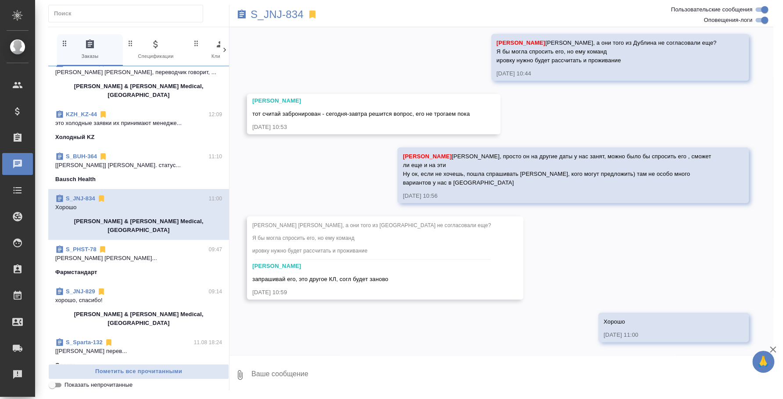
click at [141, 290] on span "S_JNJ-829 09:14 хорошо, спасибо! Johnson & Johnson Medical, Russia" at bounding box center [138, 307] width 167 height 40
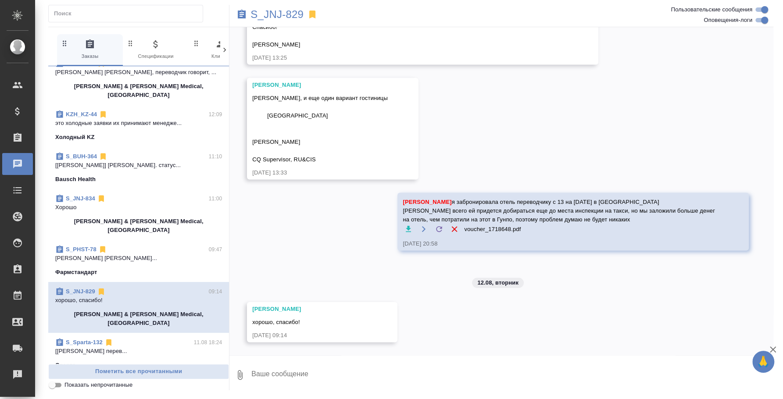
scroll to position [7827, 0]
click at [91, 347] on p "[Федотова Ирина] Работа Синхронный перев..." at bounding box center [138, 351] width 167 height 9
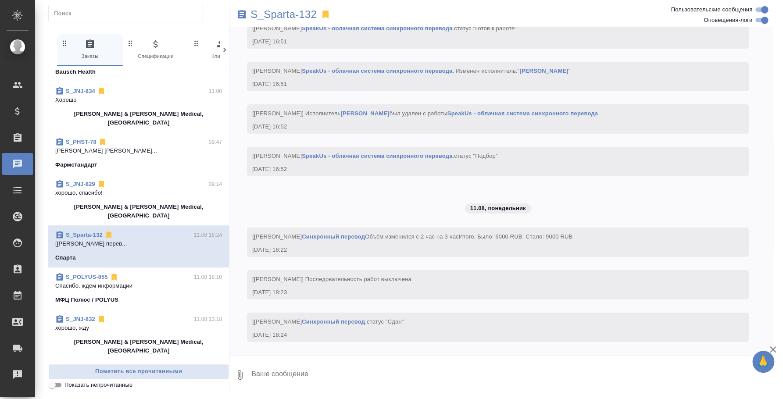
scroll to position [1612, 0]
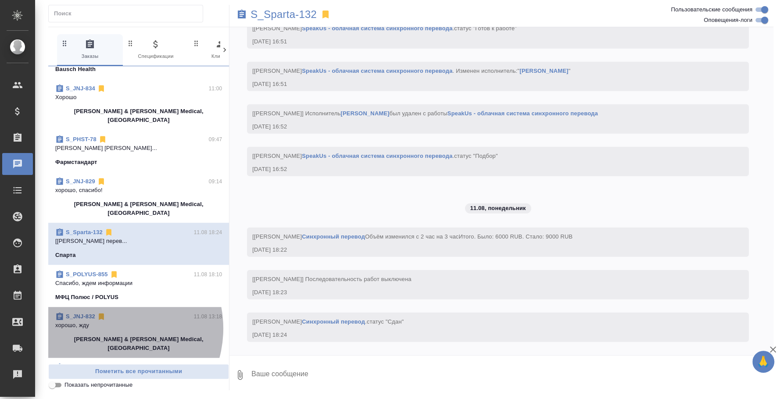
click at [109, 321] on p "хорошо, жду" at bounding box center [138, 325] width 167 height 9
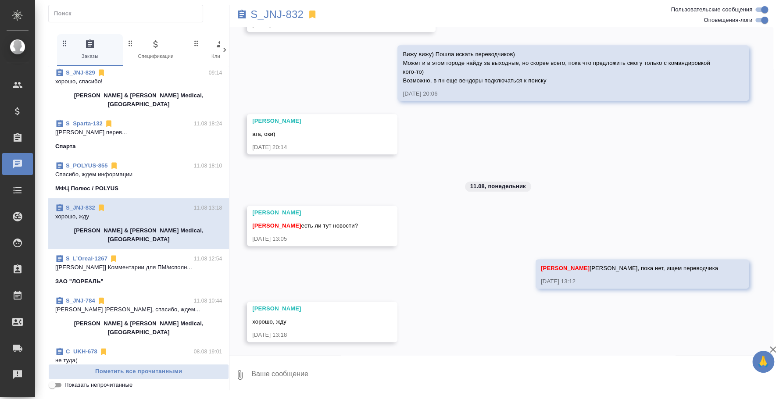
scroll to position [274, 0]
click at [146, 291] on div "S_JNJ-784 11.08 10:44 Усманова Ольга Оля, спасибо, ждем... Johnson & Johnson Me…" at bounding box center [138, 316] width 181 height 51
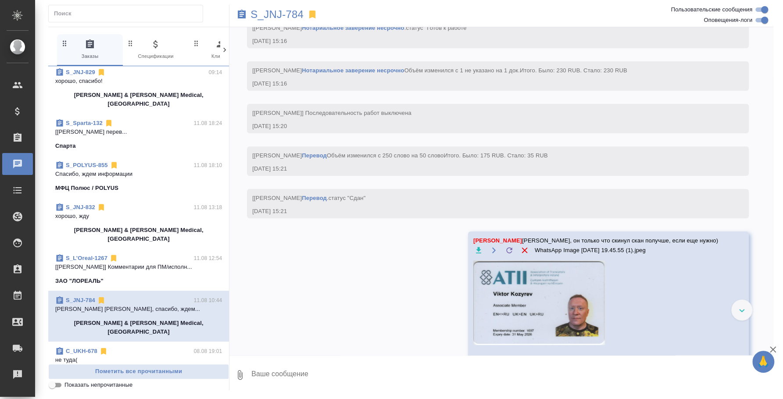
scroll to position [4326, 0]
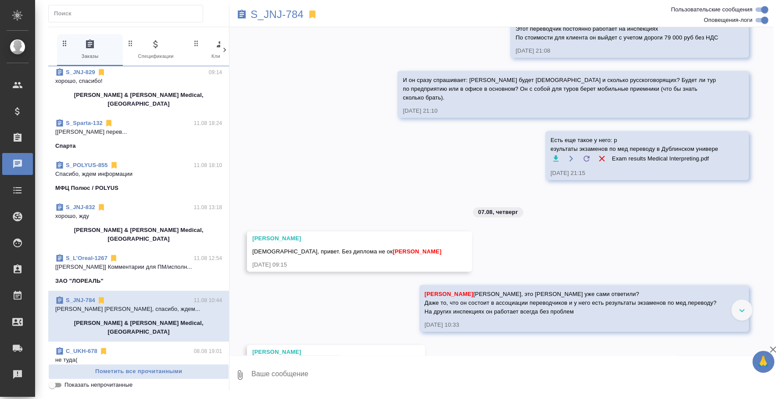
scroll to position [1531, 0]
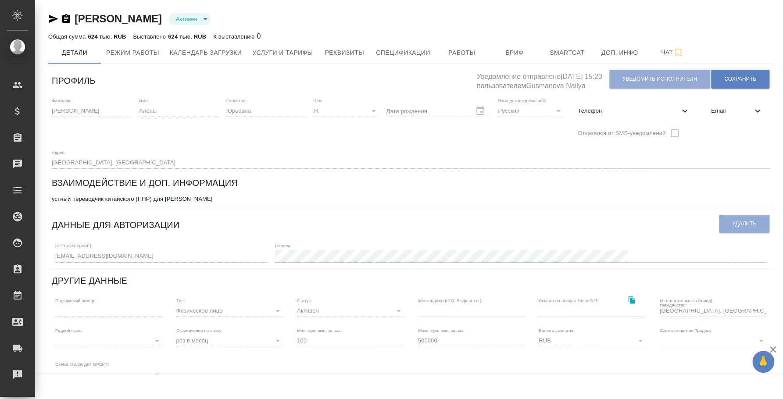
click at [656, 107] on span "Телефон" at bounding box center [629, 111] width 102 height 9
select select "RU"
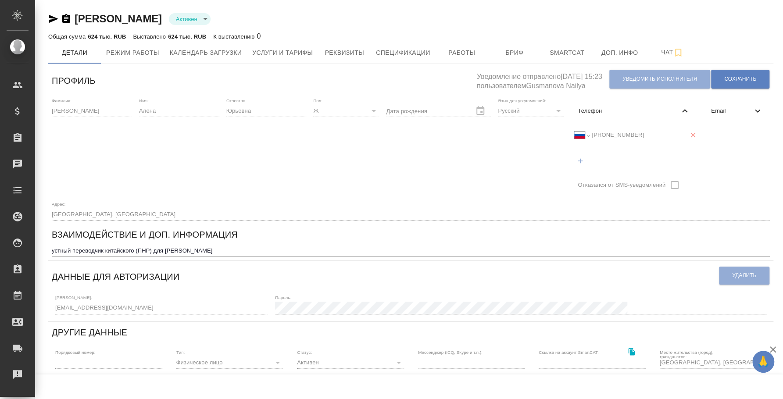
click at [580, 131] on div "Международный [GEOGRAPHIC_DATA] [GEOGRAPHIC_DATA] [GEOGRAPHIC_DATA] [GEOGRAPHIC…" at bounding box center [628, 135] width 109 height 12
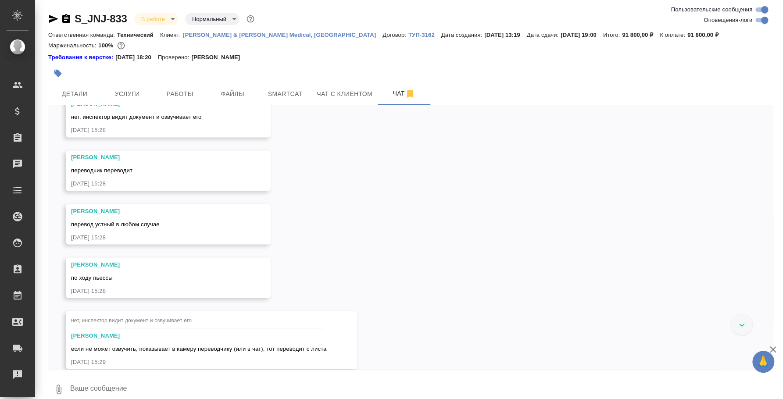
click at [116, 389] on textarea at bounding box center [421, 389] width 704 height 30
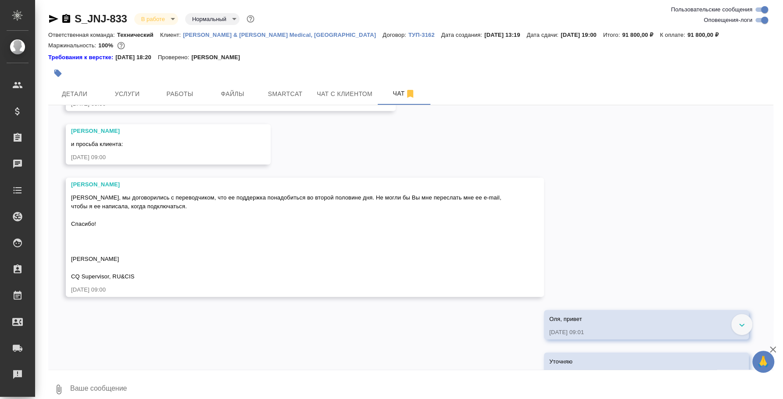
paste textarea "О"
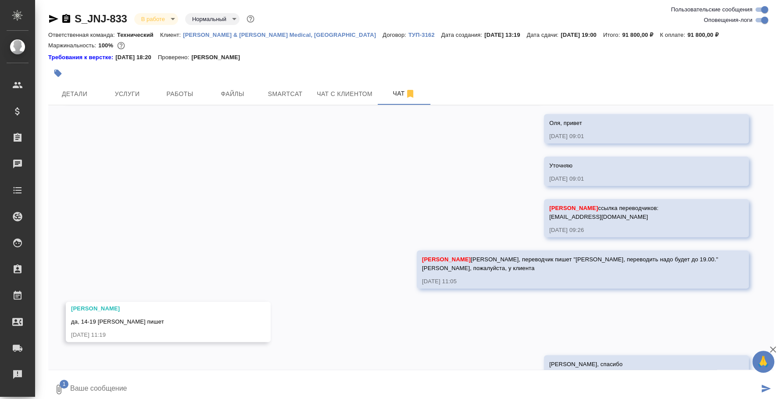
scroll to position [2834, 0]
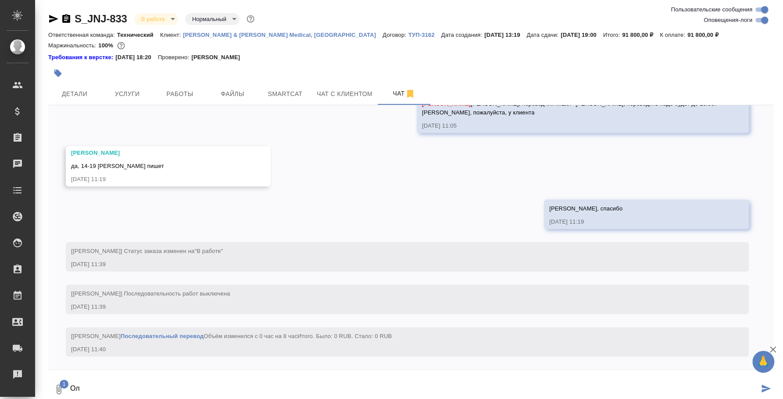
type textarea "О"
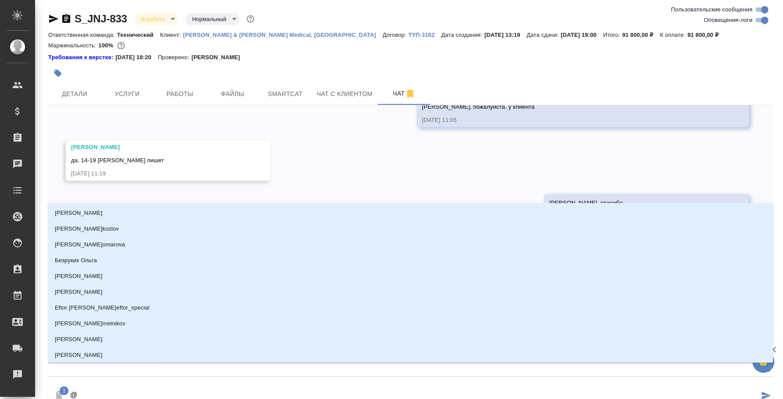
type textarea "@e"
type input "e"
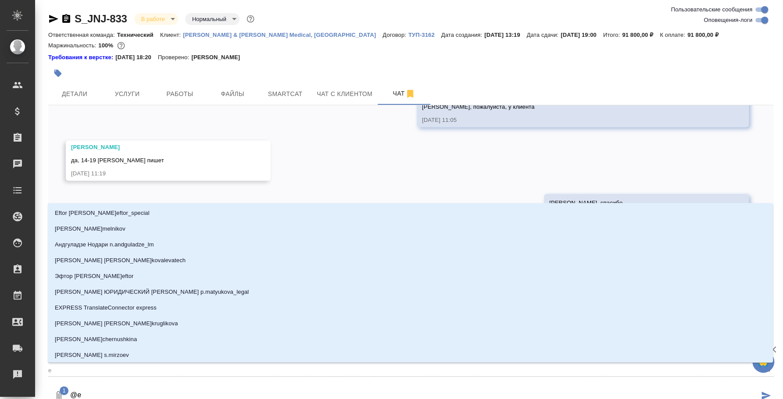
type textarea "@ec"
type input "ec"
type textarea "@ecv"
type input "ecv"
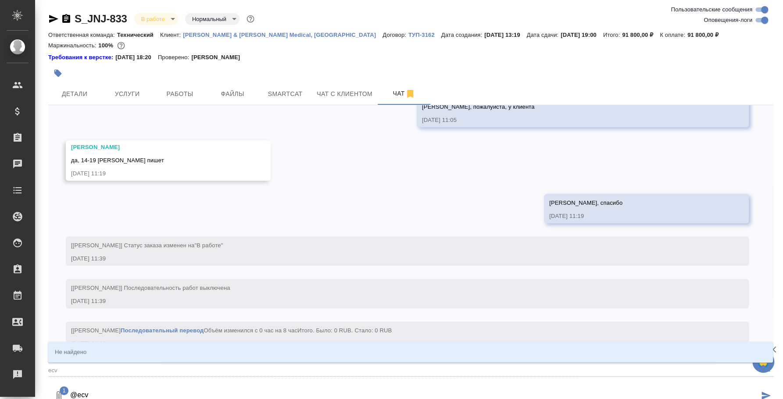
type textarea "@ec"
type input "ec"
type textarea "@e"
type input "e"
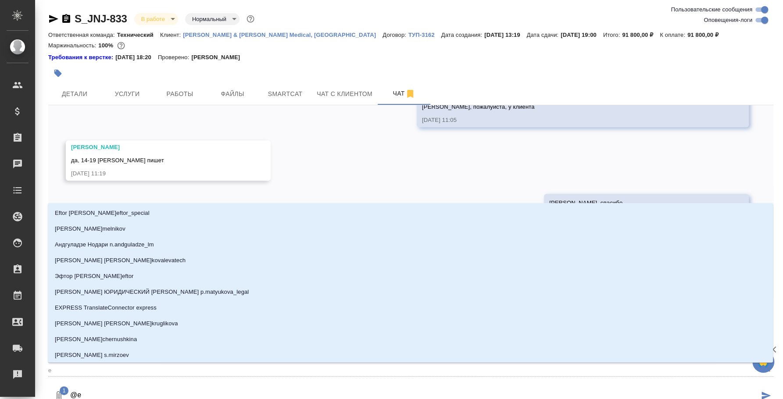
type textarea "@"
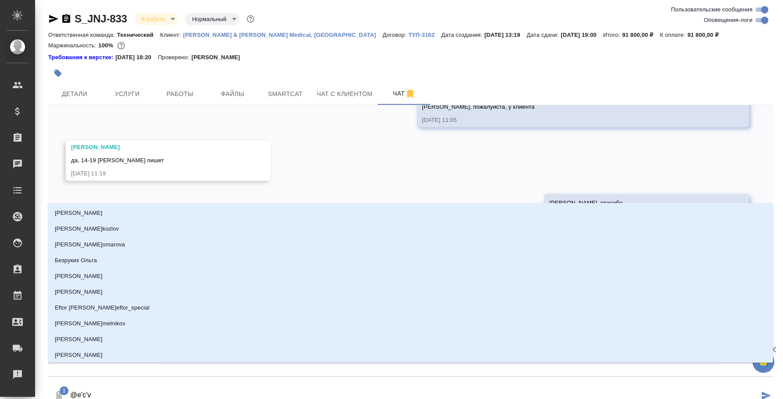
type textarea "@e'c'v'f"
type input "e'c'v'f"
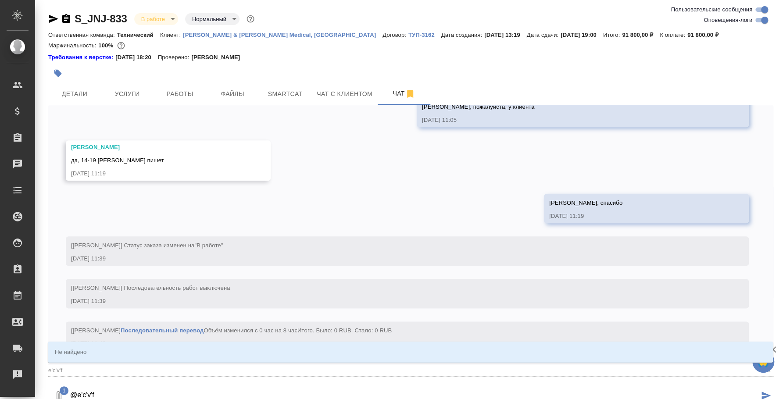
type textarea "@e'c'v"
type input "e'c'v"
type textarea "@e'c"
type input "e'c"
type textarea "@e"
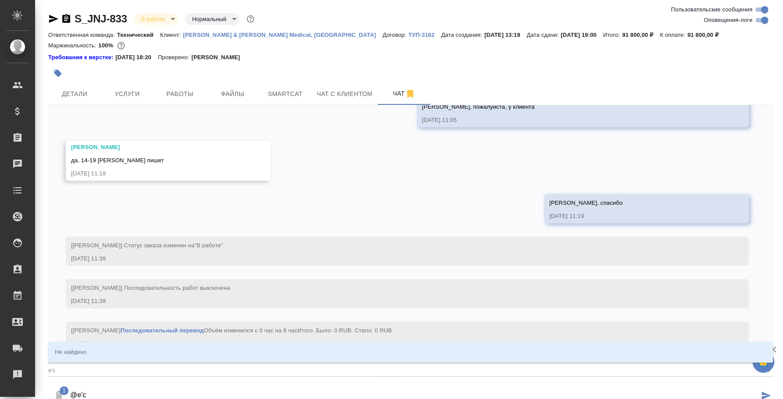
type input "e"
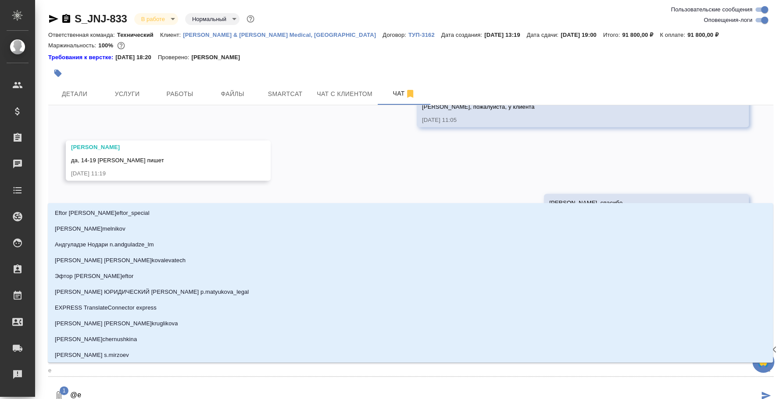
type textarea "@"
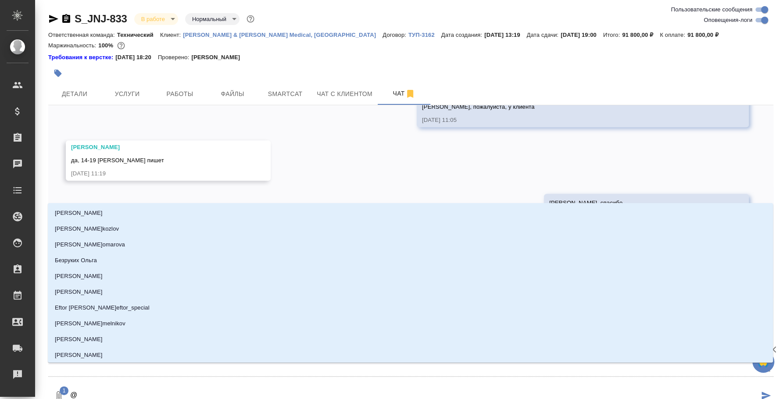
type textarea "@у"
type input "у"
type textarea "@ус"
type input "ус"
type textarea "@усм"
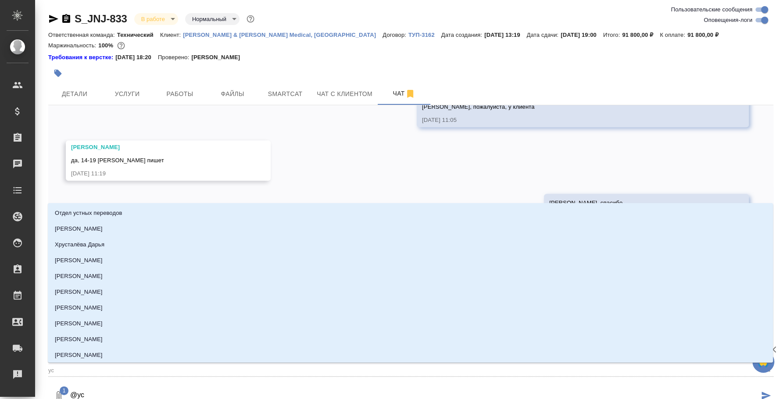
type input "усм"
type textarea "@усма"
type input "усма"
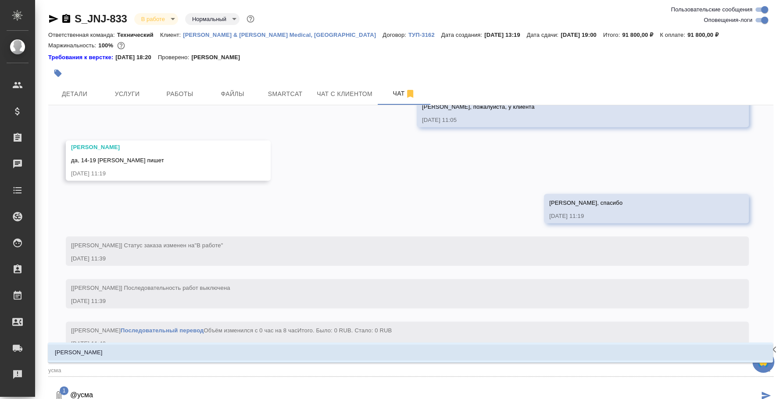
click at [130, 355] on li "[PERSON_NAME]" at bounding box center [410, 353] width 725 height 16
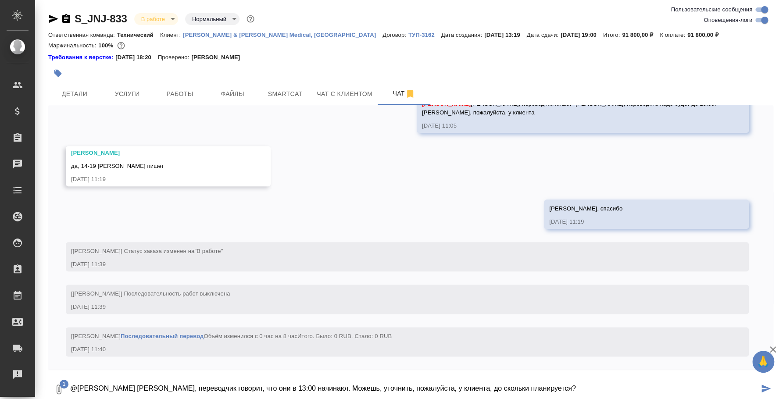
type textarea "@Усманова Ольга Оля, переводчик говорит, что они в 13:00 начинают. Можешь, уточ…"
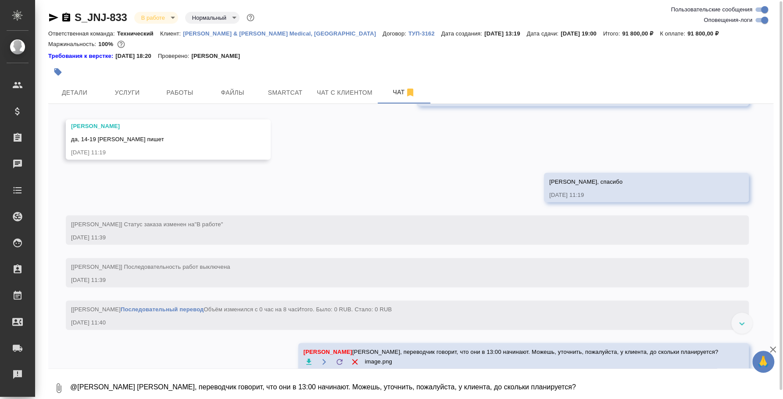
scroll to position [2903, 0]
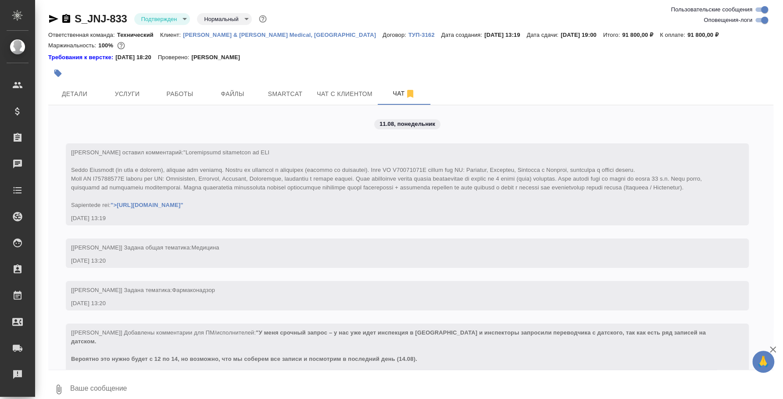
scroll to position [5, 0]
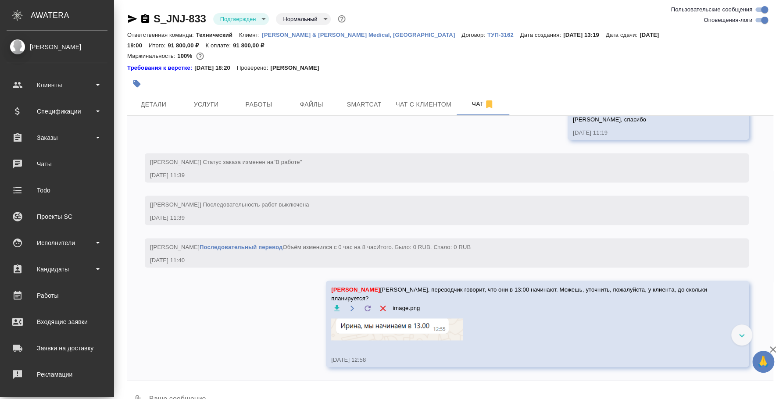
scroll to position [2965, 0]
click at [68, 246] on div "Исполнители" at bounding box center [57, 242] width 101 height 13
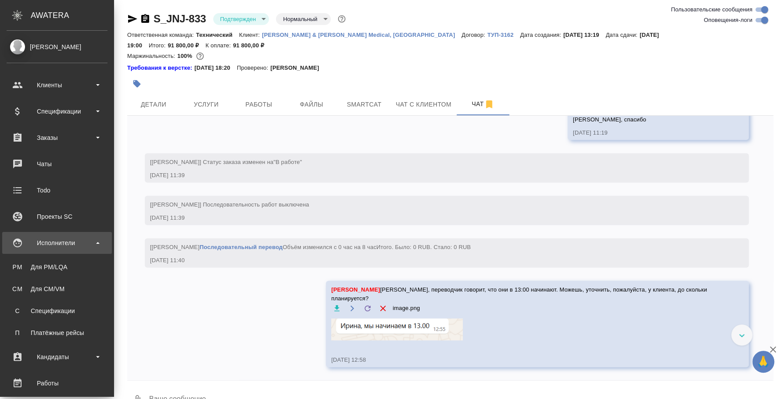
click at [66, 263] on div "Для PM/LQA" at bounding box center [57, 267] width 92 height 9
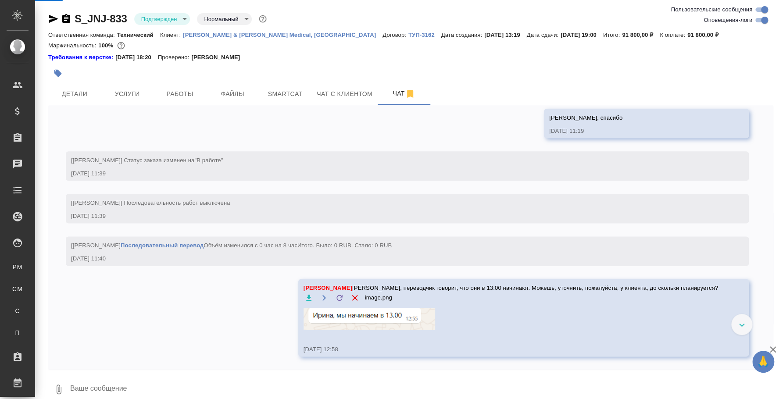
scroll to position [2903, 0]
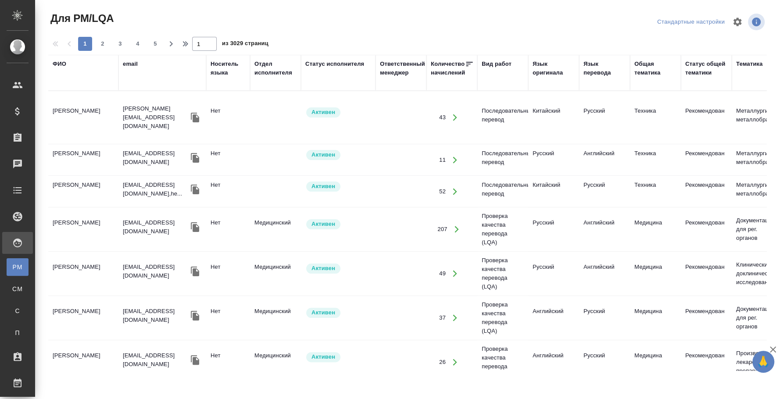
click at [549, 73] on div "Язык оригинала" at bounding box center [553, 69] width 42 height 18
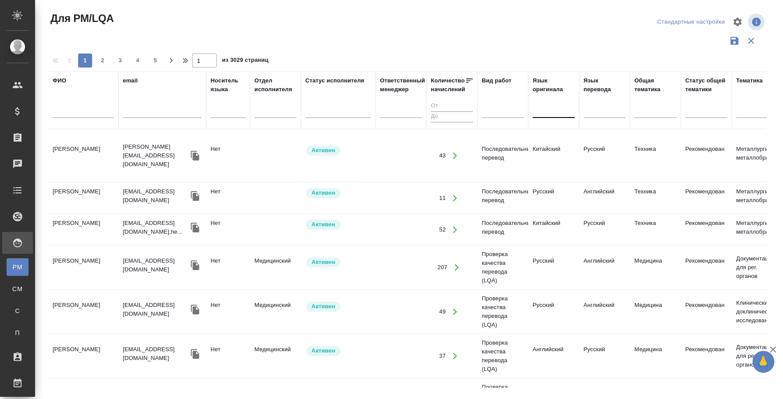
click at [549, 109] on div at bounding box center [553, 109] width 42 height 13
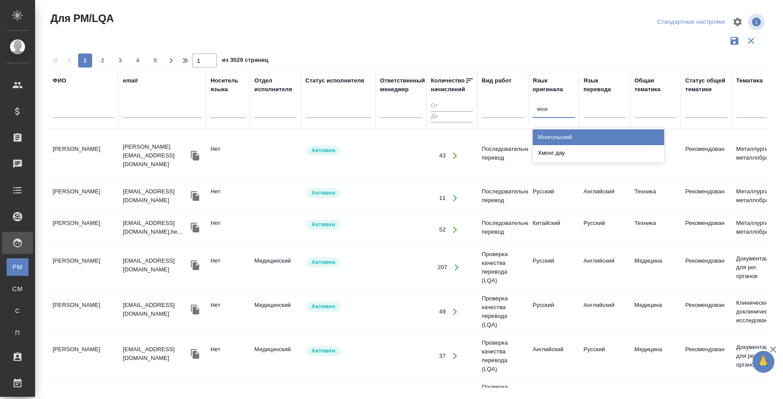
type input "монго"
click at [612, 139] on div "Монгольский" at bounding box center [598, 137] width 132 height 16
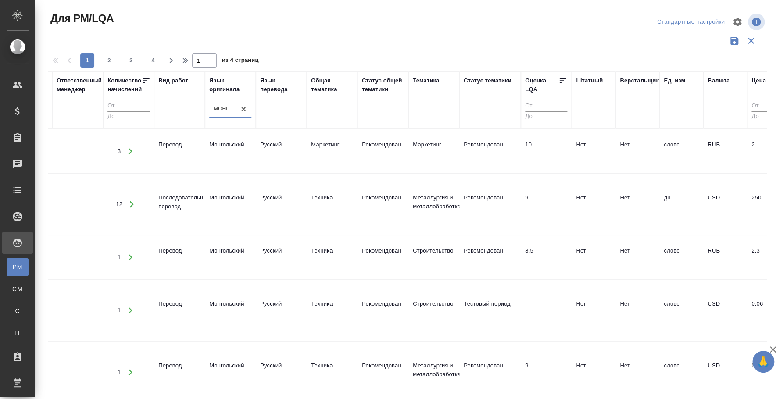
scroll to position [0, 685]
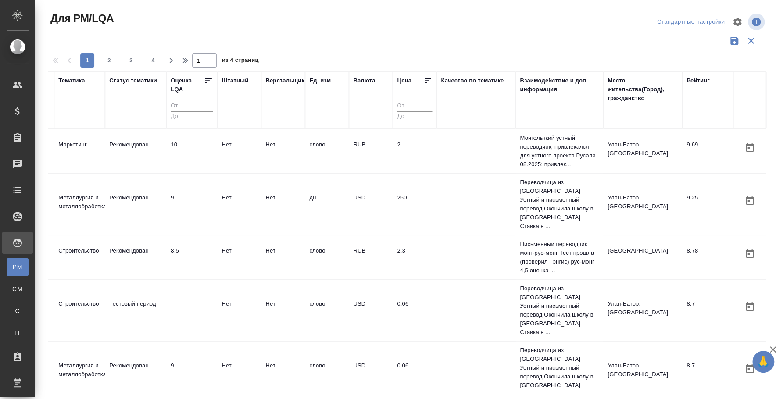
click at [617, 110] on input "text" at bounding box center [642, 112] width 70 height 11
type input "москва"
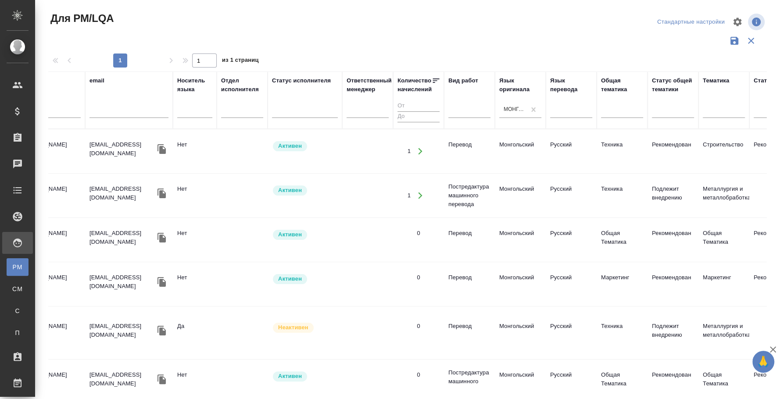
scroll to position [0, 0]
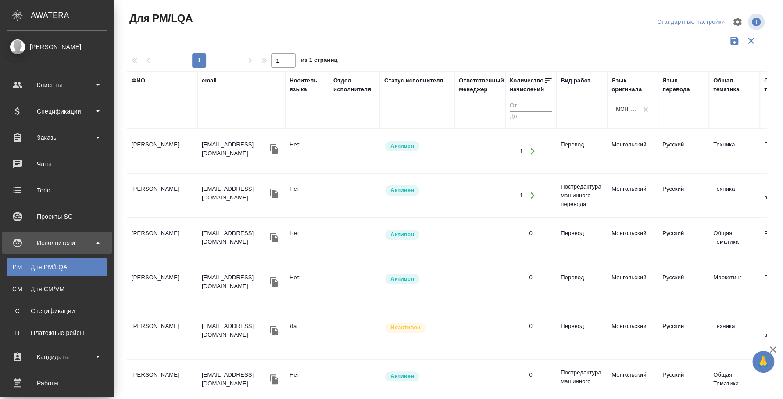
click at [127, 136] on td "Батсайхан Сара" at bounding box center [162, 151] width 70 height 31
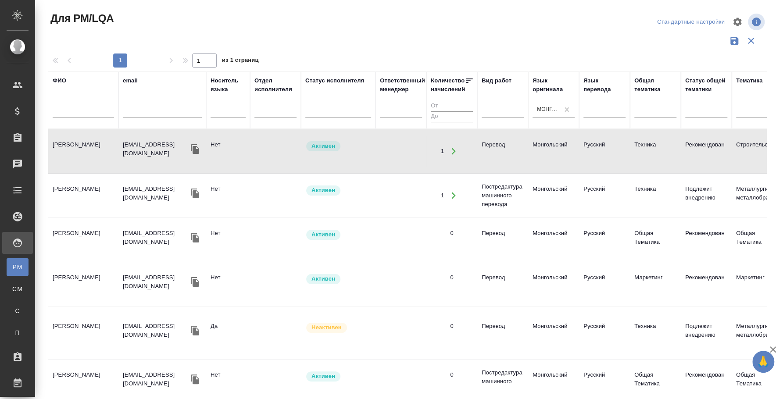
scroll to position [54, 0]
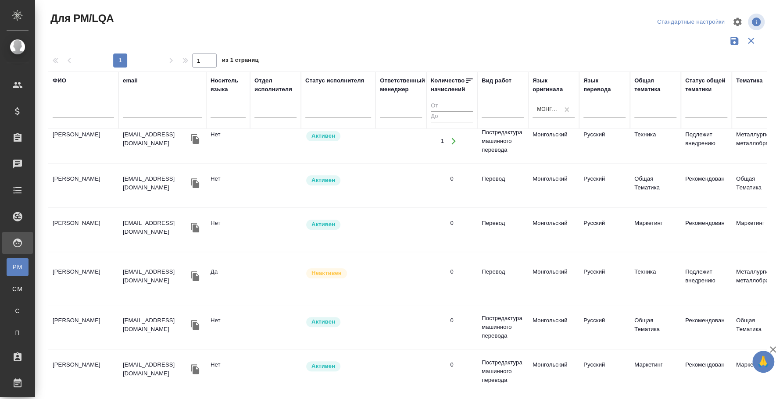
click at [72, 112] on td "Климова Ангелина" at bounding box center [83, 97] width 70 height 31
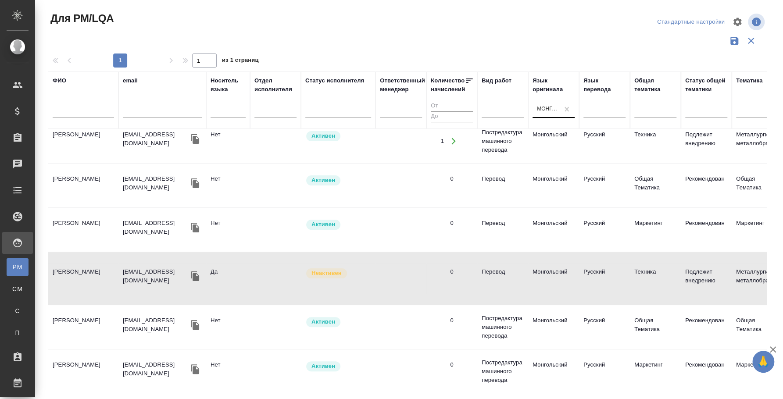
click at [551, 114] on div "Монгольский" at bounding box center [545, 109] width 26 height 13
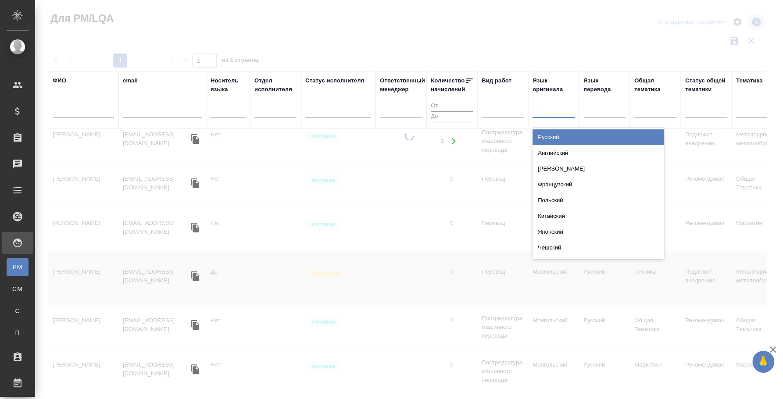
type input "туре"
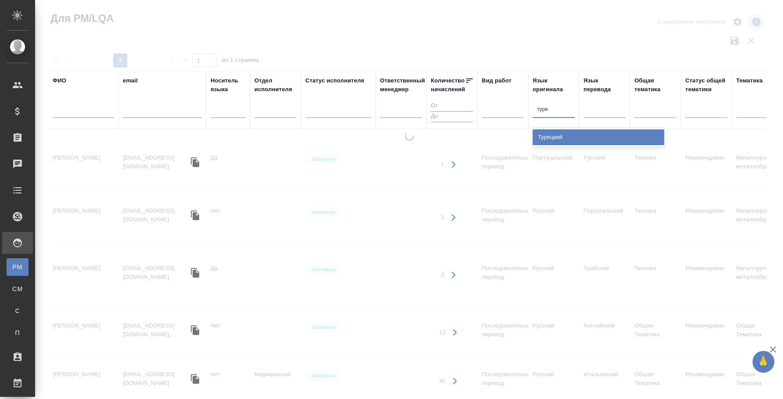
click at [600, 136] on div "Турецкий" at bounding box center [598, 137] width 132 height 16
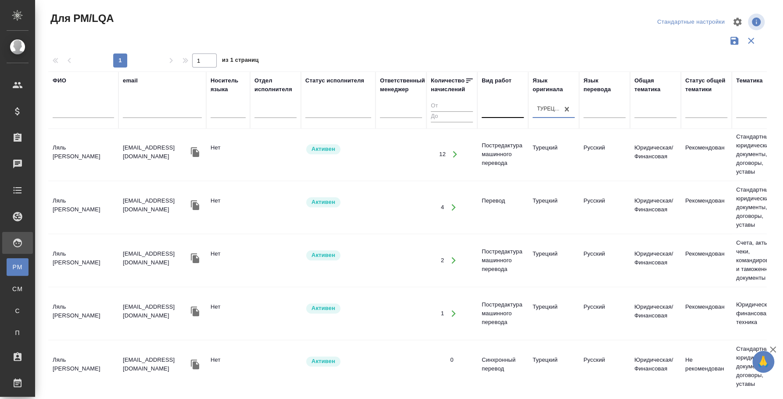
click at [504, 113] on div at bounding box center [502, 109] width 42 height 13
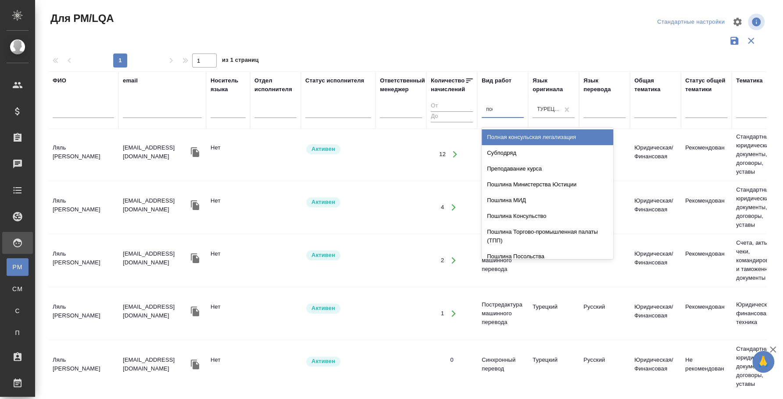
type input "посл"
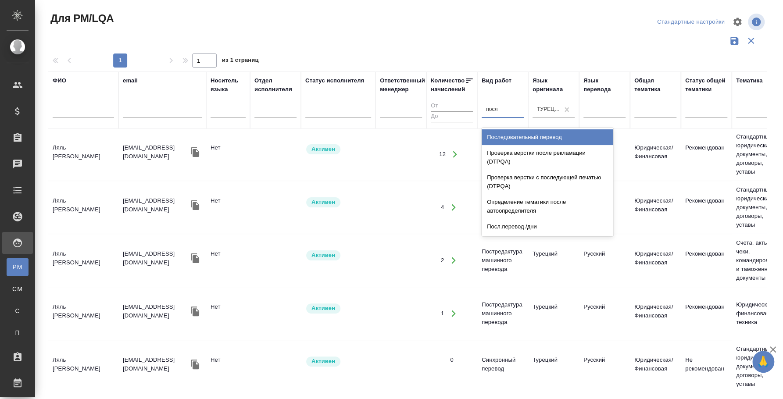
click at [523, 133] on div "Последовательный перевод" at bounding box center [547, 137] width 132 height 16
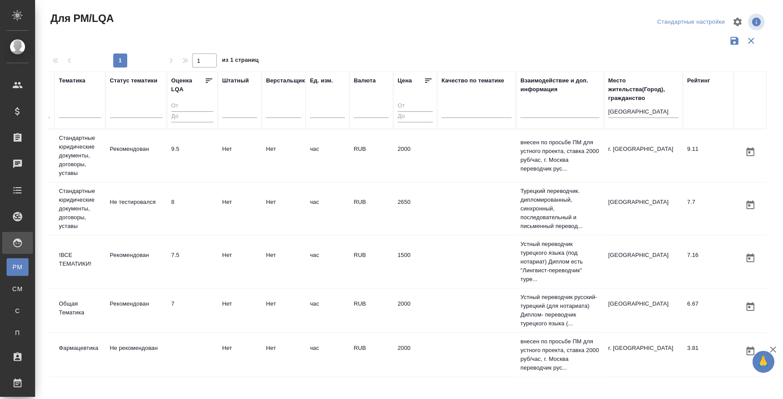
scroll to position [0, 0]
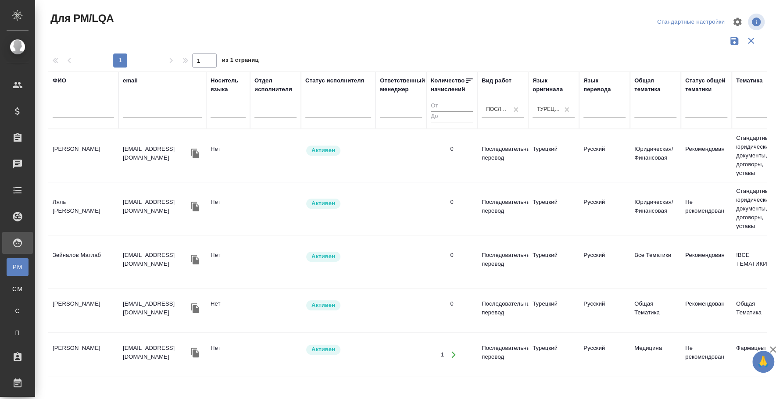
click at [78, 155] on td "Валеев Булат Фоатович" at bounding box center [83, 155] width 70 height 31
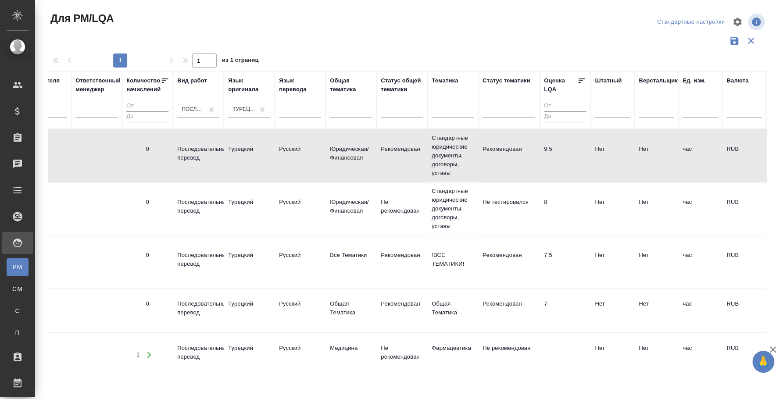
scroll to position [0, 230]
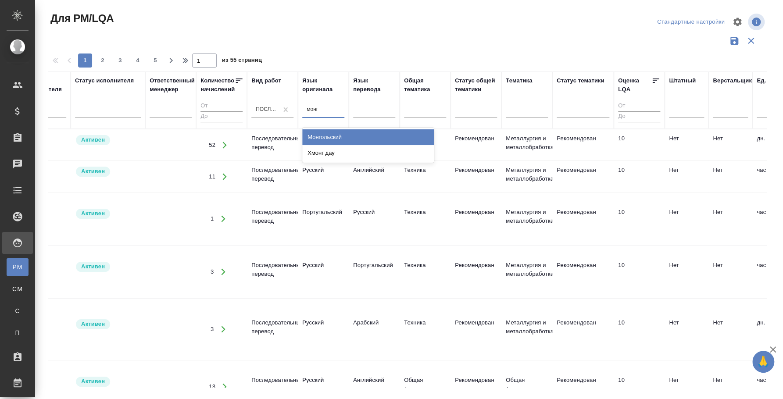
type input "монго"
click at [356, 135] on div "Монгольский" at bounding box center [368, 137] width 132 height 16
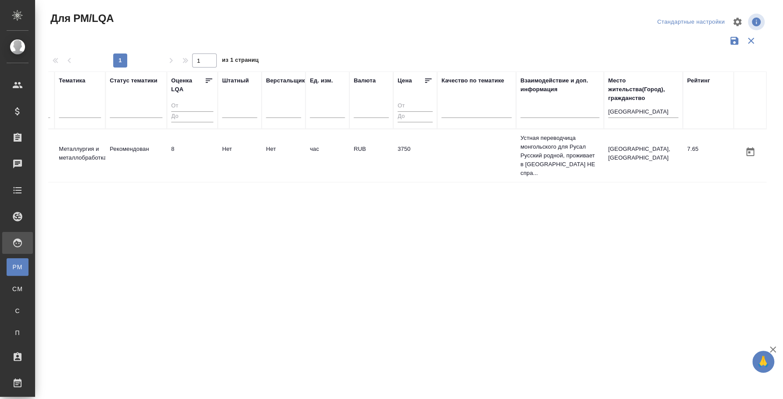
scroll to position [0, 0]
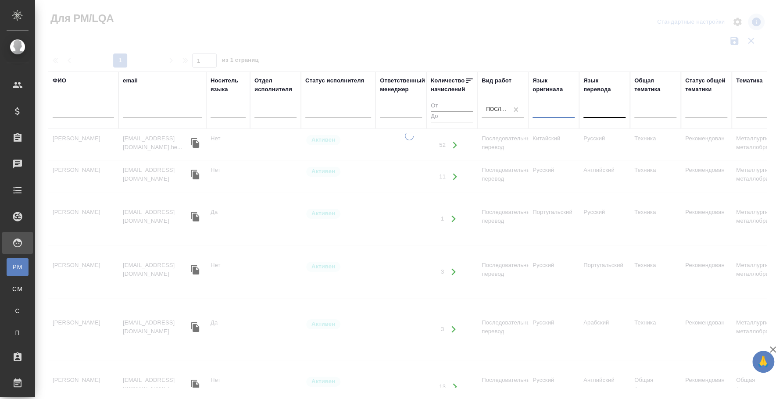
click at [590, 110] on div at bounding box center [604, 109] width 42 height 13
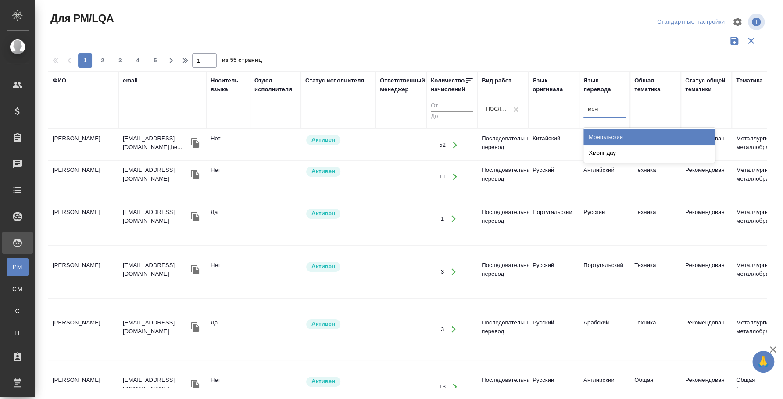
type input "монго"
click at [666, 137] on div "Монгольский" at bounding box center [649, 137] width 132 height 16
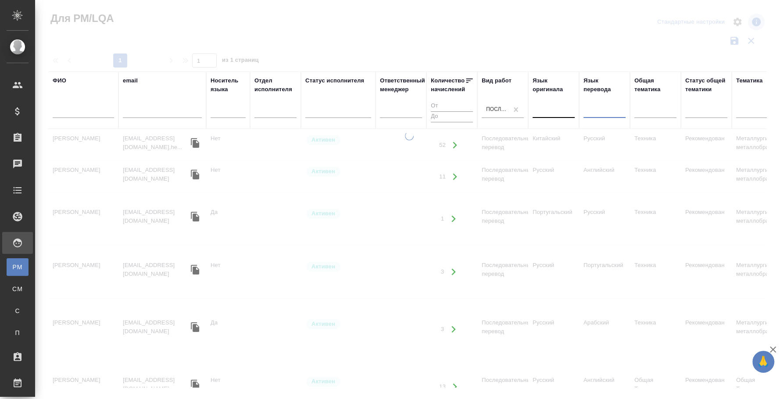
click at [560, 109] on div at bounding box center [553, 109] width 42 height 13
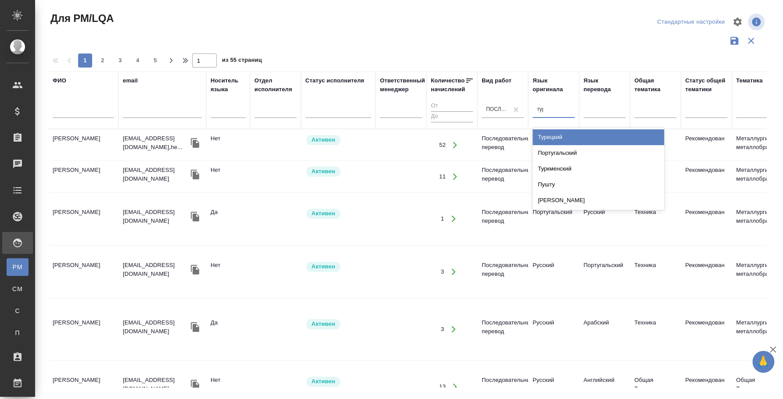
type input "туре"
click at [568, 134] on div "Турецкий" at bounding box center [598, 137] width 132 height 16
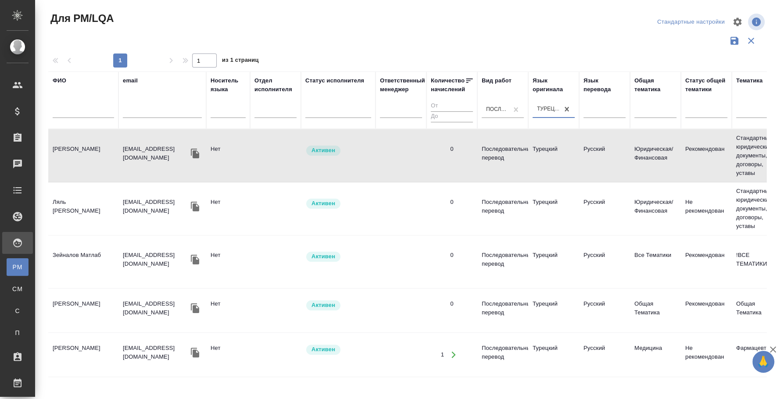
click at [75, 151] on td "Валеев Булат Фоатович" at bounding box center [83, 155] width 70 height 31
click at [75, 171] on td "Ляль Арас Людмила" at bounding box center [83, 155] width 70 height 31
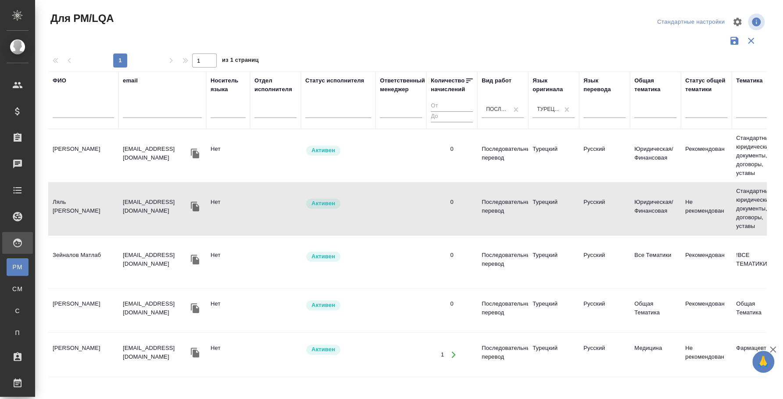
click at [96, 171] on td "Зейналов Матлаб" at bounding box center [83, 155] width 70 height 31
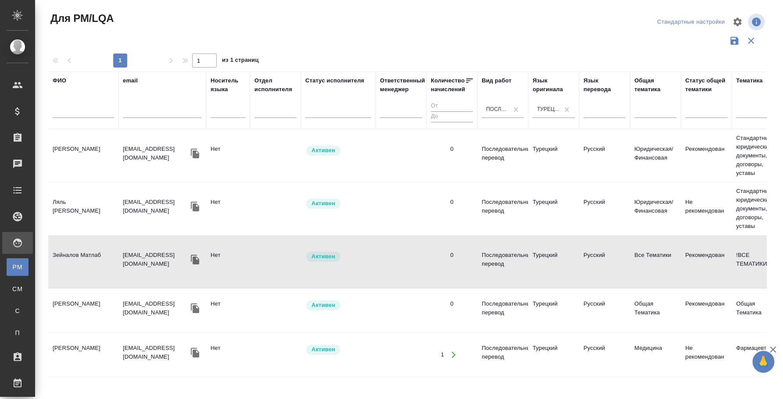
click at [88, 171] on td "Охрименко Ирина" at bounding box center [83, 155] width 70 height 31
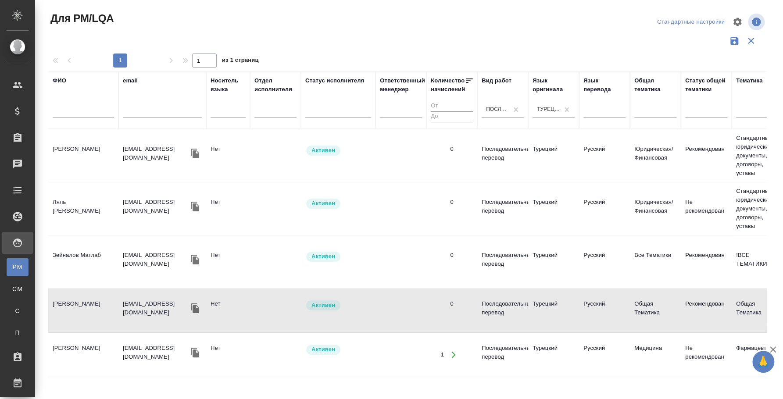
click at [86, 171] on td "Охрименко Ирина" at bounding box center [83, 155] width 70 height 31
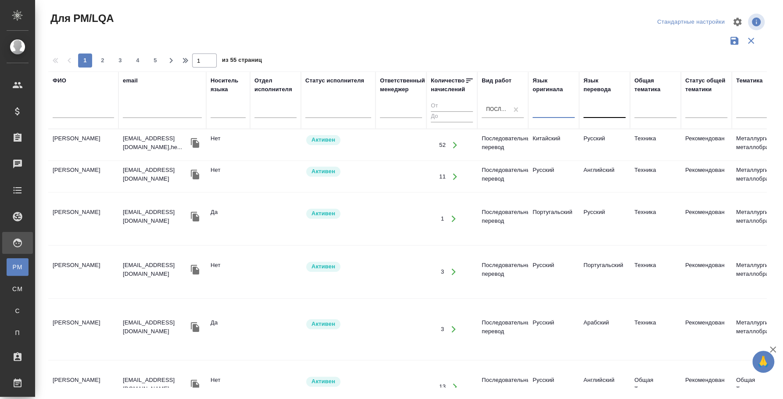
click at [597, 108] on div at bounding box center [604, 109] width 42 height 13
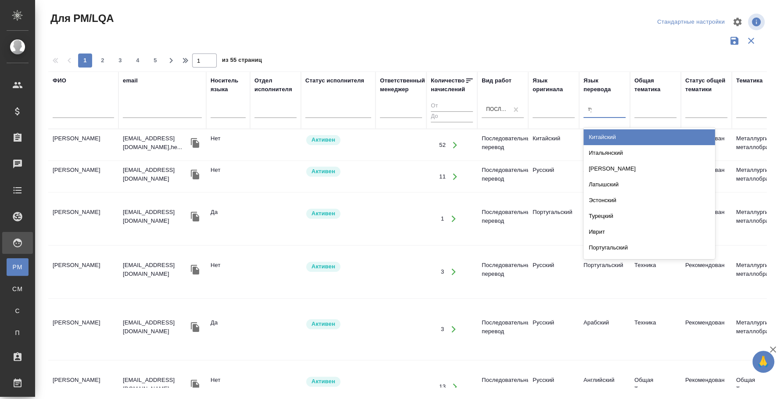
type input "тур"
click at [613, 141] on div "Турецкий" at bounding box center [649, 137] width 132 height 16
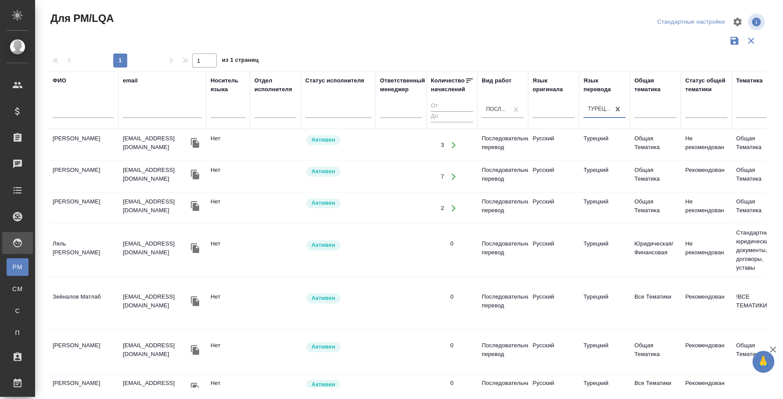
click at [90, 160] on td "Дорошко Дмитрий" at bounding box center [83, 145] width 70 height 31
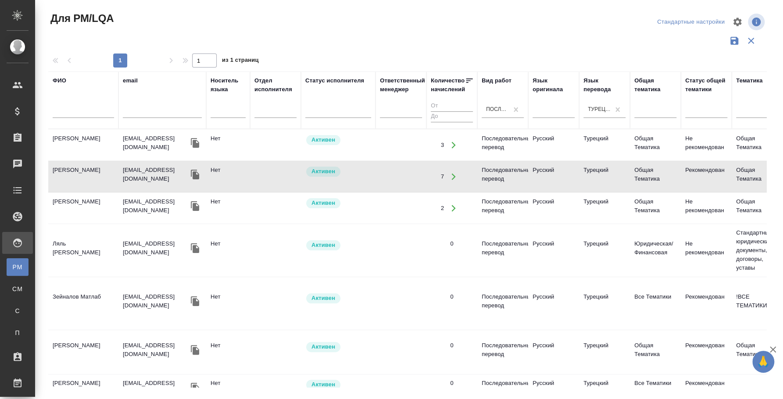
click at [90, 160] on td "Дорошко Дмитрий" at bounding box center [83, 145] width 70 height 31
click at [89, 160] on td "Вертяев Кирилл" at bounding box center [83, 145] width 70 height 31
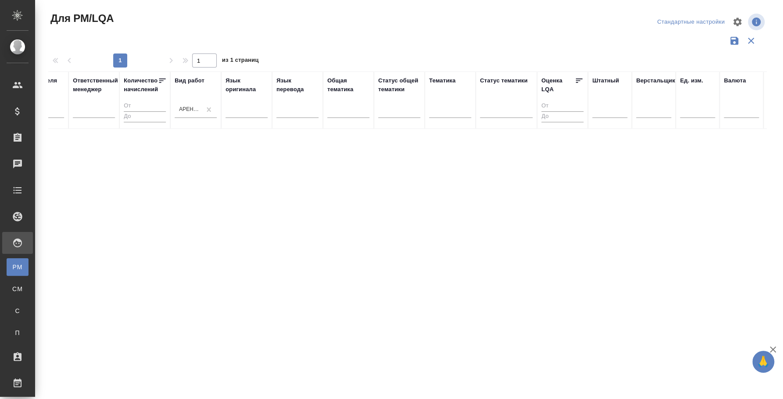
scroll to position [0, 677]
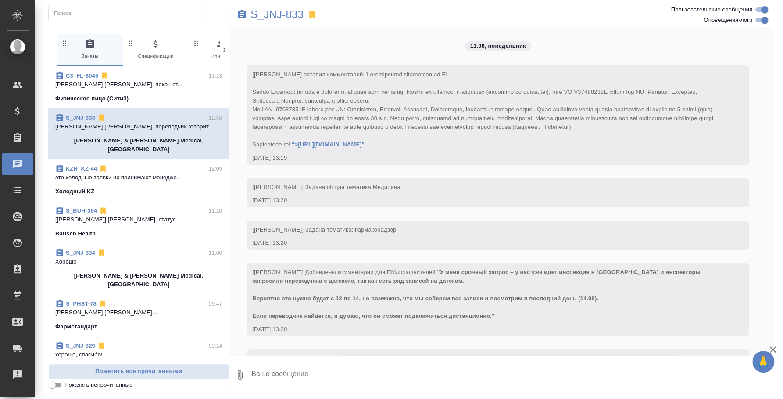
scroll to position [2918, 0]
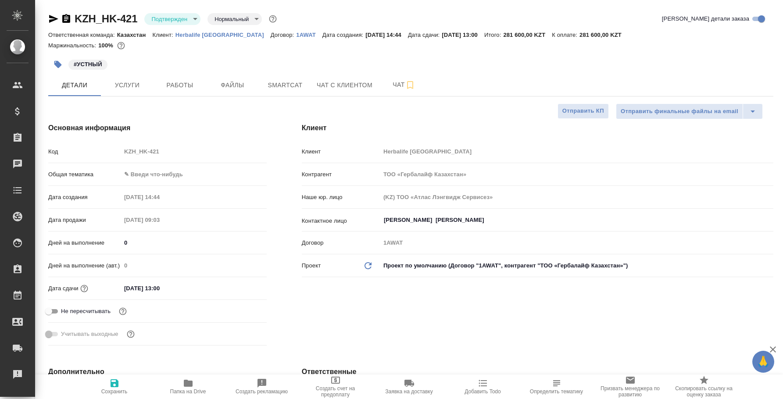
select select "RU"
click at [131, 82] on span "Услуги" at bounding box center [127, 85] width 42 height 11
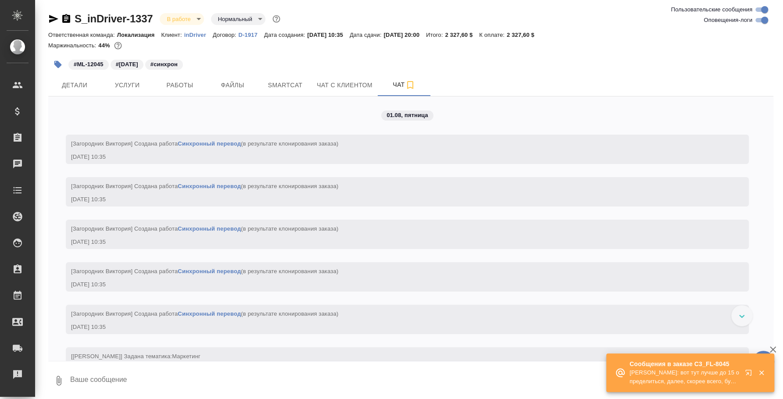
scroll to position [3934, 0]
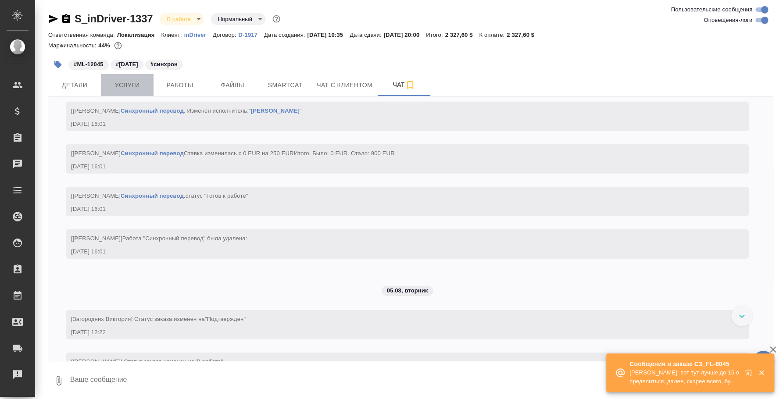
click at [121, 88] on span "Услуги" at bounding box center [127, 85] width 42 height 11
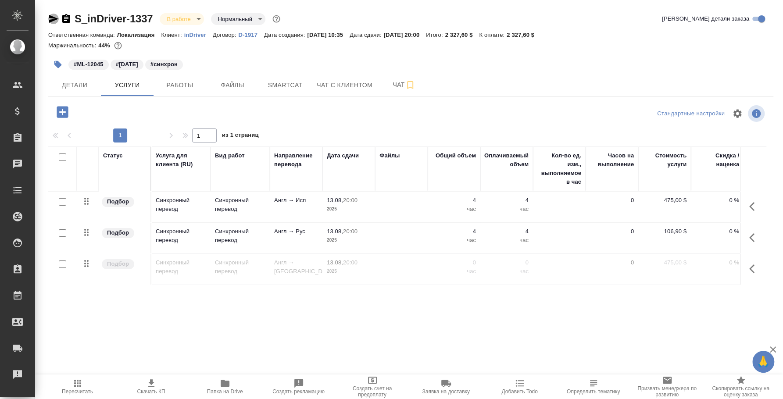
click at [56, 18] on icon "button" at bounding box center [53, 19] width 11 height 11
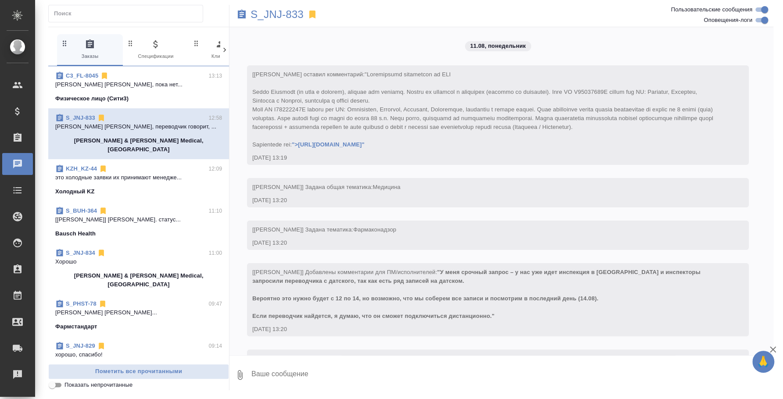
scroll to position [2918, 0]
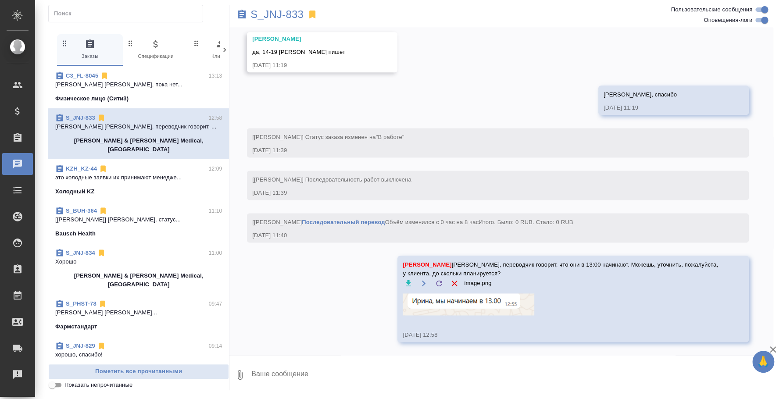
click at [139, 88] on p "[PERSON_NAME] [PERSON_NAME], пока нет..." at bounding box center [138, 84] width 167 height 9
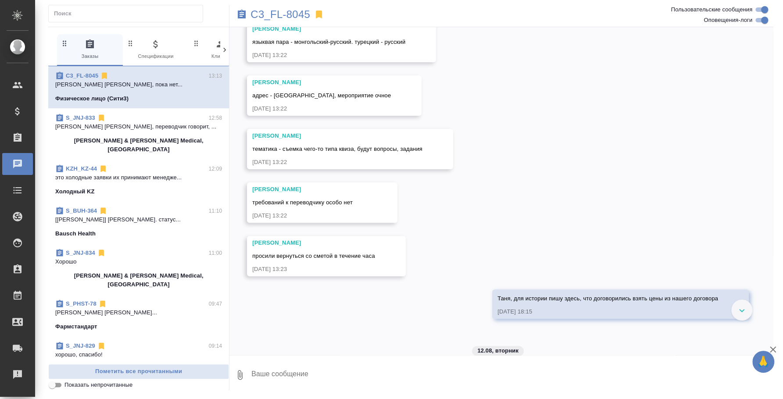
scroll to position [0, 0]
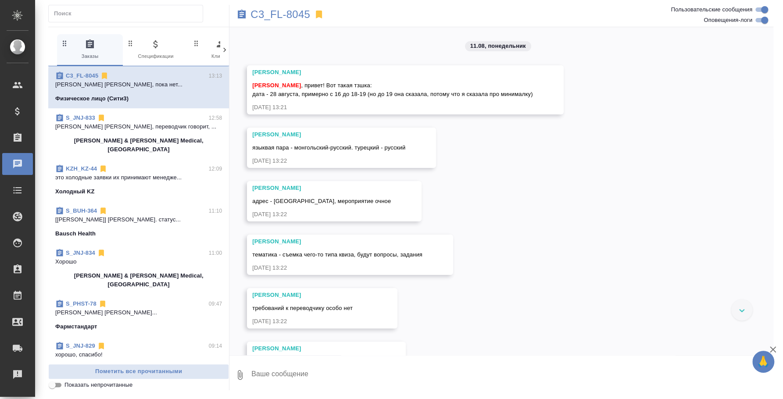
drag, startPoint x: 337, startPoint y: 85, endPoint x: 497, endPoint y: 95, distance: 160.4
click at [497, 95] on span "[PERSON_NAME] , привет! Вот такая тзшка: дата - [DATE], примерно с 16 до 18-19 …" at bounding box center [392, 89] width 280 height 15
drag, startPoint x: 255, startPoint y: 93, endPoint x: 367, endPoint y: 95, distance: 111.4
click at [448, 92] on span "Федотова Ирина , привет! Вот такая тзшка: дата - 28 августа, примерно с 16 до 1…" at bounding box center [392, 89] width 280 height 15
click at [354, 92] on span "Федотова Ирина , привет! Вот такая тзшка: дата - 28 августа, примерно с 16 до 1…" at bounding box center [392, 89] width 280 height 15
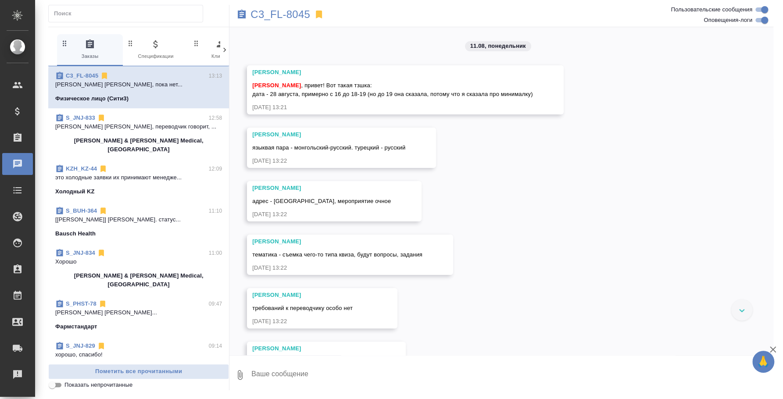
drag, startPoint x: 253, startPoint y: 92, endPoint x: 535, endPoint y: 95, distance: 282.8
click at [535, 95] on div "Никитина Татьяна Федотова Ирина , привет! Вот такая тзшка: дата - 28 августа, п…" at bounding box center [405, 89] width 316 height 49
copy span "дата - 28 августа, примерно с 16 до 18-19 (но до 19 она сказала, потому что я с…"
click at [321, 201] on span "адрес - метро Белорусская, мероприятие очное" at bounding box center [321, 201] width 139 height 7
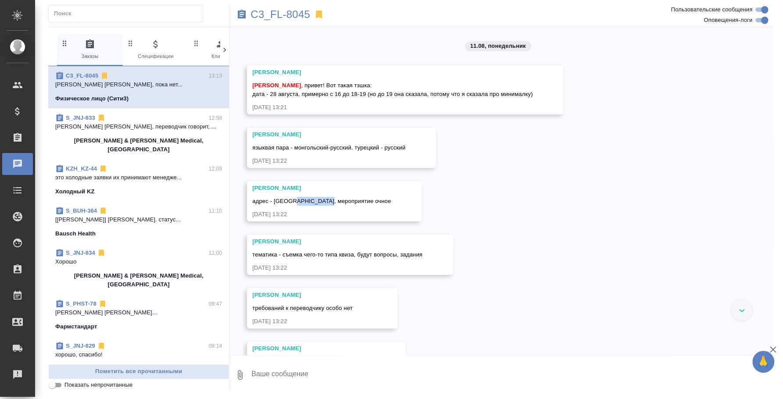
click at [320, 201] on span "адрес - метро Белорусская, мероприятие очное" at bounding box center [321, 201] width 139 height 7
copy span "адрес - метро Белорусская, мероприятие очное"
click at [314, 256] on span "тематика - съемка чего-то типа квиза, будут вопросы, задания" at bounding box center [337, 254] width 170 height 7
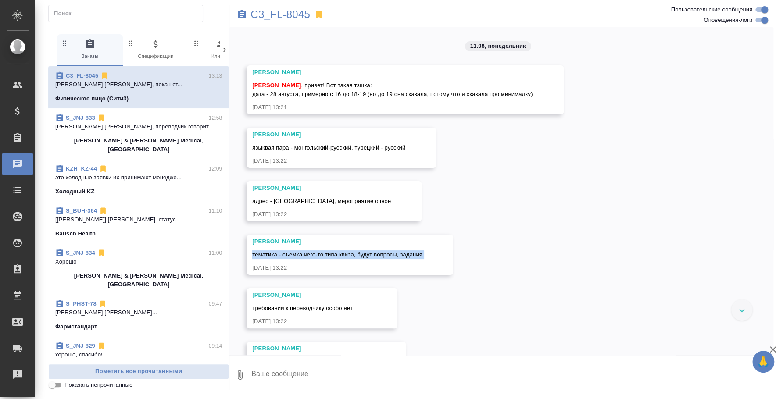
copy span "тематика - съемка чего-то типа квиза, будут вопросы, задания"
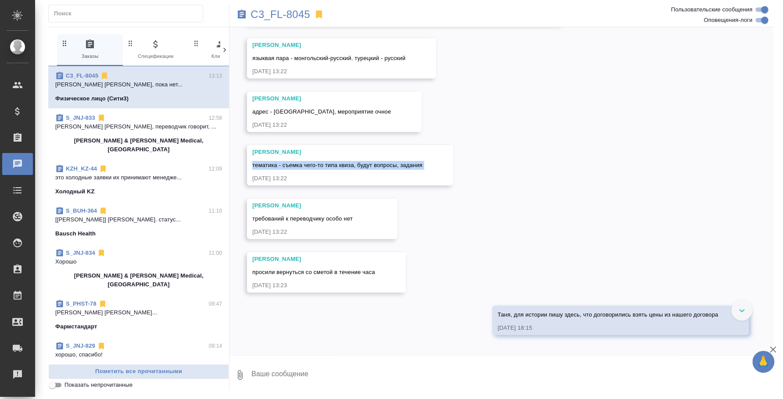
scroll to position [109, 0]
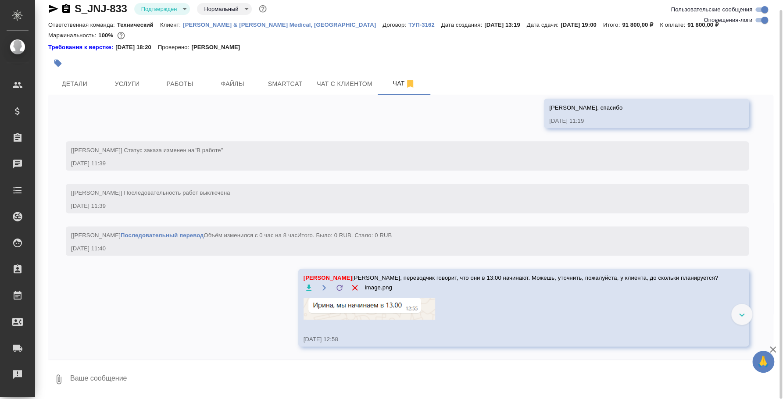
scroll to position [2706, 0]
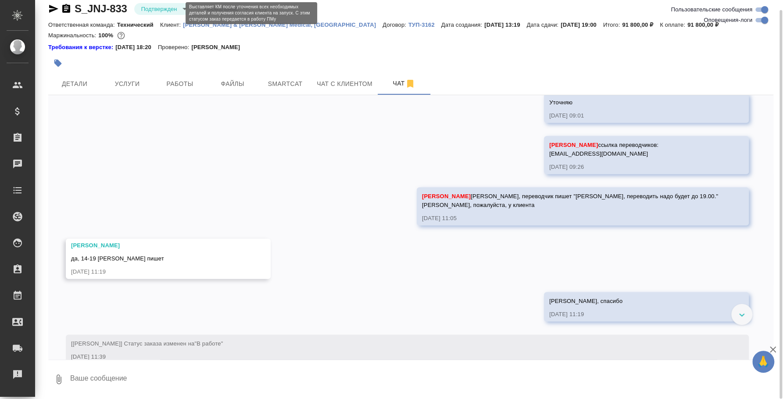
click at [171, 8] on body "🙏 .cls-1 fill:#fff; AWATERA [PERSON_NAME] Спецификации Заказы 0 Чаты Todo Проек…" at bounding box center [391, 199] width 783 height 399
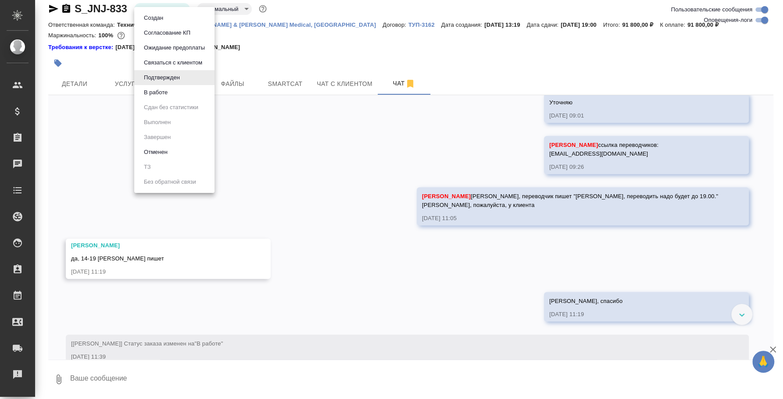
click at [184, 86] on li "В работе" at bounding box center [174, 92] width 80 height 15
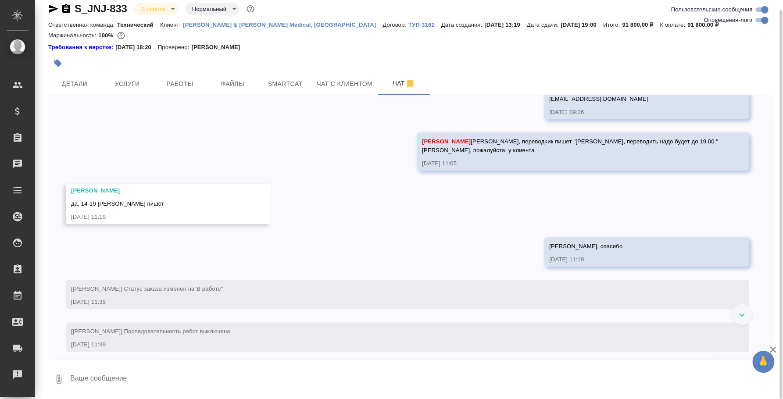
scroll to position [2925, 0]
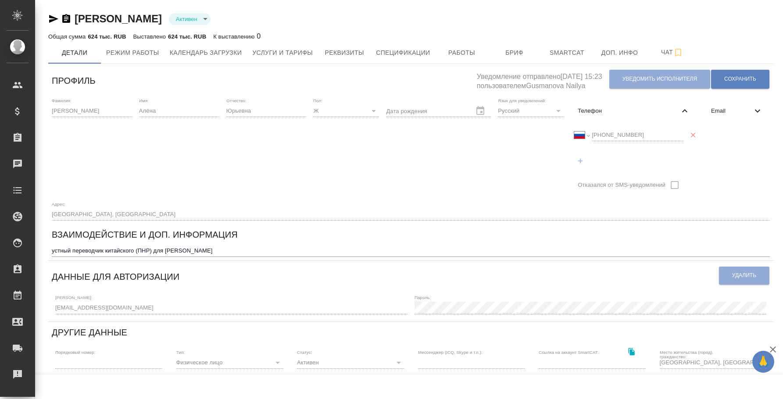
select select "RU"
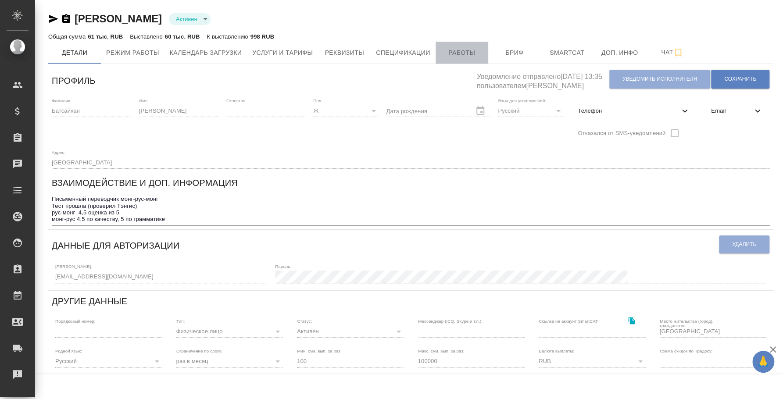
click span "Работы"
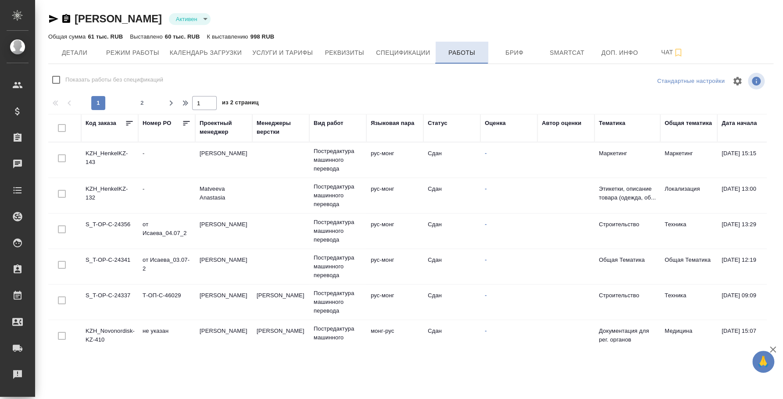
checkbox input "false"
click button "Детали"
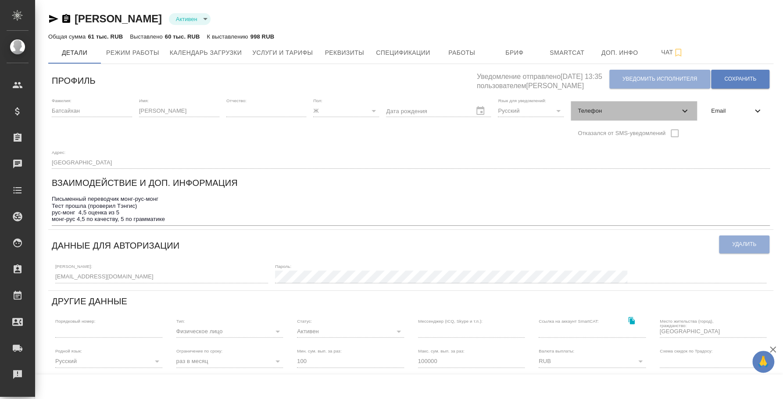
click span "Телефон"
select select "RU"
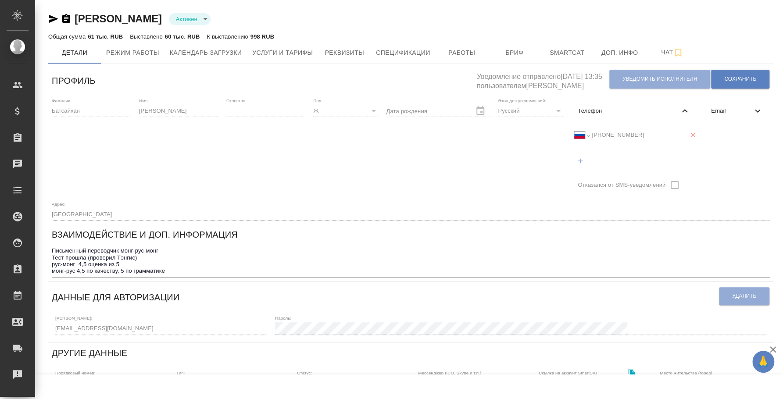
click div "Международный [GEOGRAPHIC_DATA] [GEOGRAPHIC_DATA] [GEOGRAPHIC_DATA] [GEOGRAPHIC…"
click span "Услуги и тарифы"
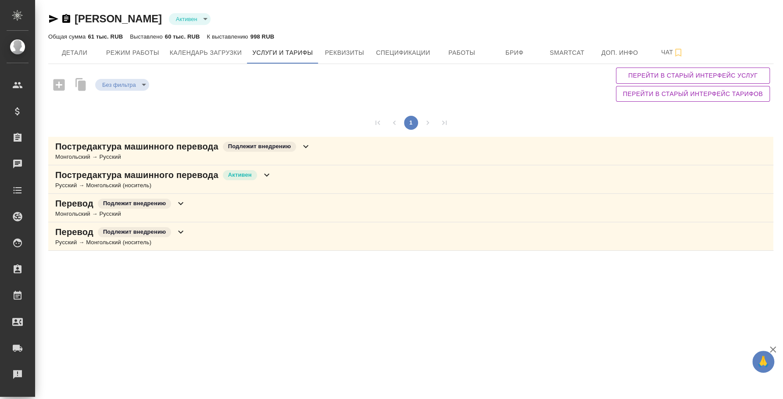
click div "Перевод Подлежит внедрению Монгольский → Русский"
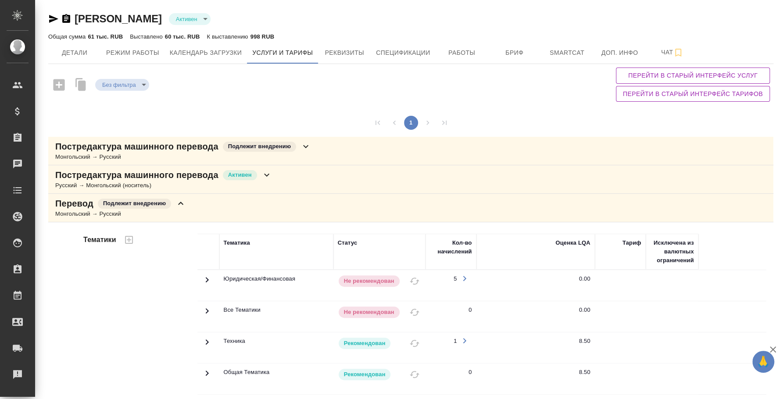
scroll to position [221, 0]
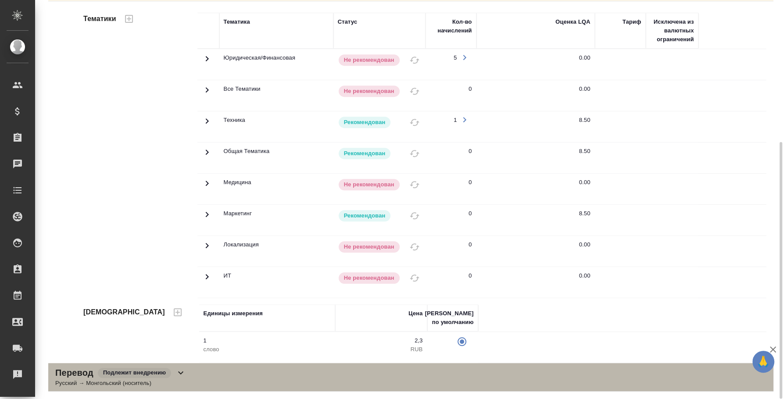
click div "Перевод Подлежит внедрению Русский → Монгольский (носитель)"
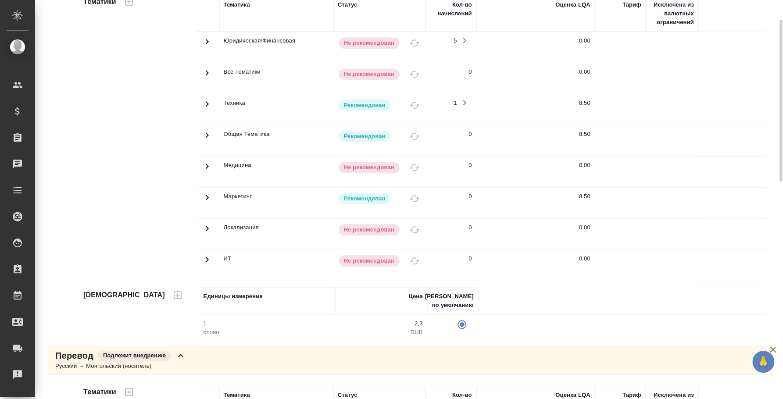
scroll to position [0, 0]
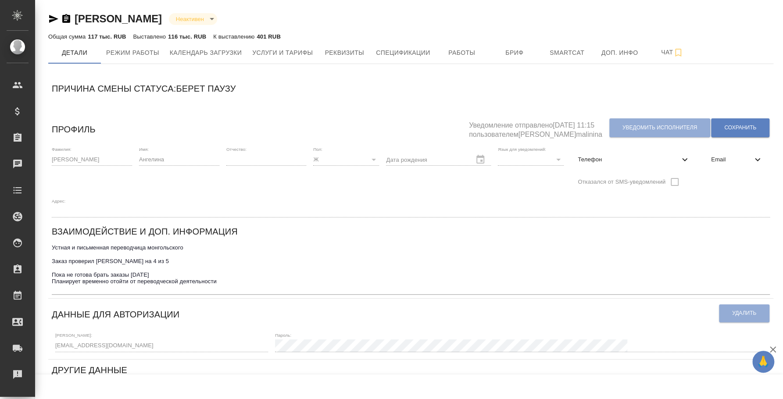
click at [664, 166] on div "Телефон" at bounding box center [633, 159] width 126 height 19
select select "RU"
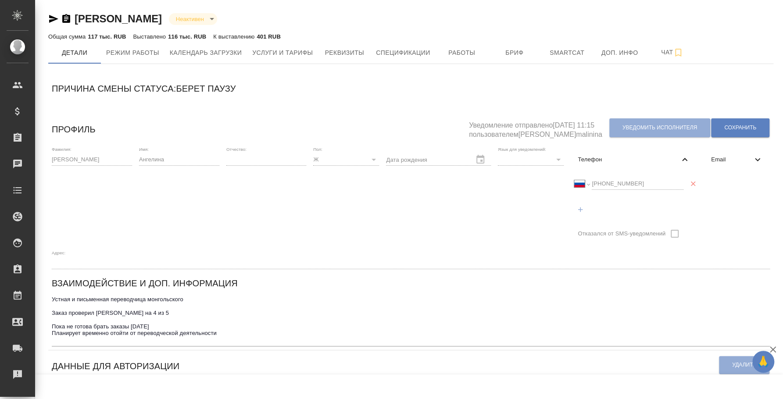
click at [578, 191] on div "Международный [GEOGRAPHIC_DATA] [GEOGRAPHIC_DATA] [GEOGRAPHIC_DATA] [GEOGRAPHIC…" at bounding box center [633, 184] width 119 height 22
click at [774, 350] on icon "button" at bounding box center [772, 349] width 11 height 11
click at [309, 50] on span "Услуги и тарифы" at bounding box center [282, 52] width 61 height 11
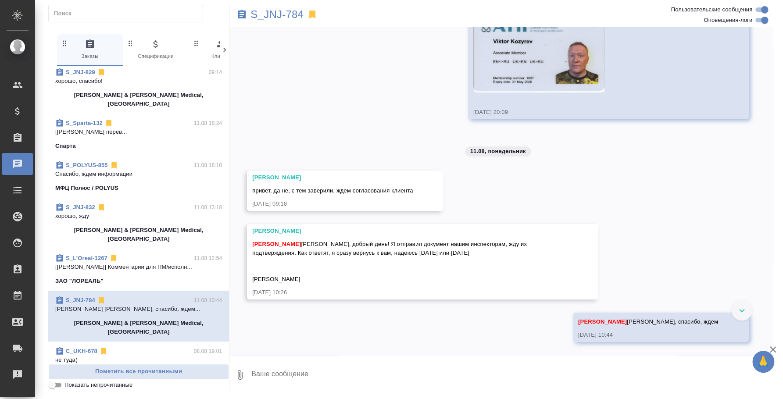
scroll to position [4411, 0]
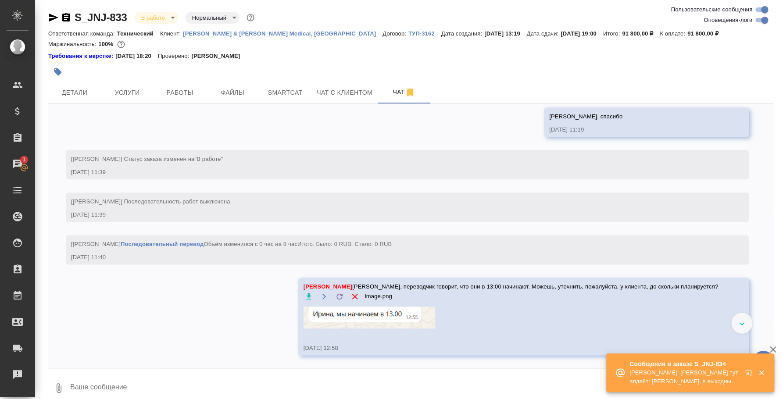
scroll to position [2903, 0]
click at [743, 381] on button "button" at bounding box center [749, 374] width 21 height 21
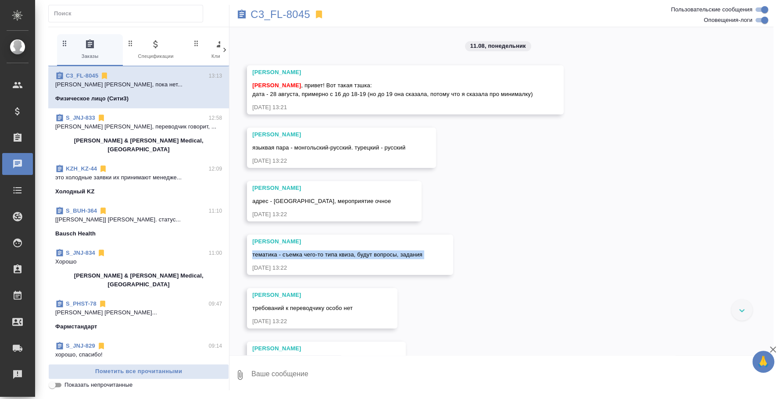
scroll to position [109, 0]
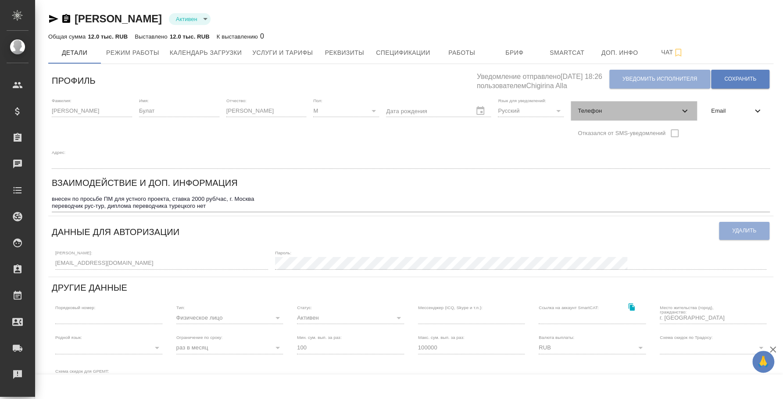
click at [659, 110] on span "Телефон" at bounding box center [629, 111] width 102 height 9
select select "RU"
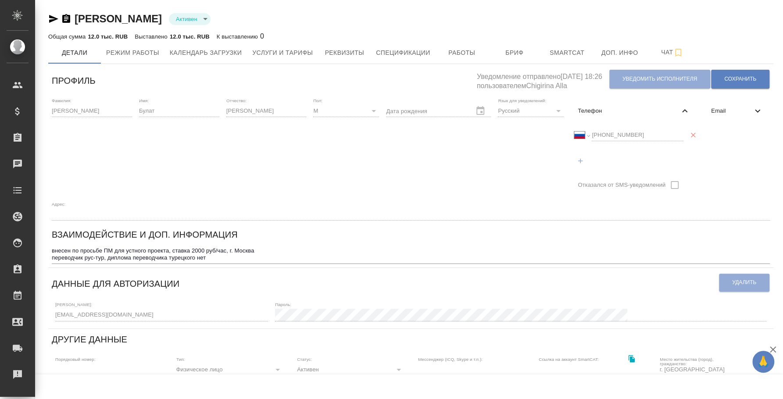
click at [675, 113] on div "Телефон" at bounding box center [633, 110] width 126 height 19
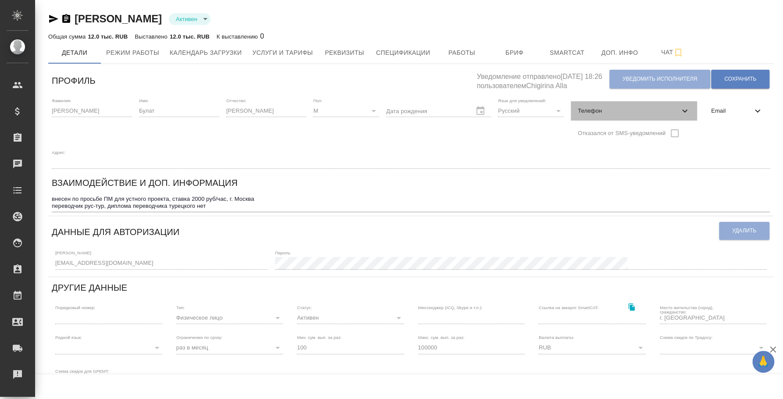
click at [656, 112] on span "Телефон" at bounding box center [629, 111] width 102 height 9
select select "RU"
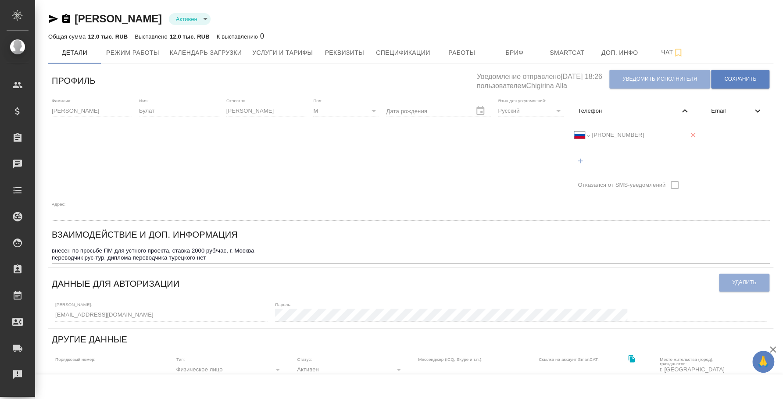
click at [588, 131] on div "Международный [GEOGRAPHIC_DATA] [GEOGRAPHIC_DATA] [GEOGRAPHIC_DATA] [GEOGRAPHIC…" at bounding box center [628, 135] width 109 height 12
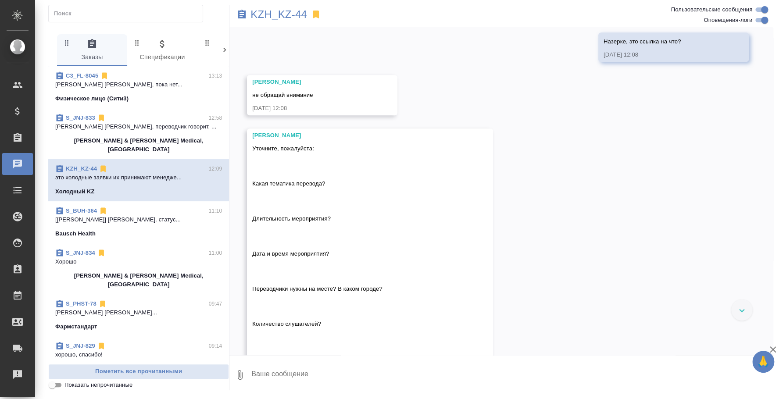
scroll to position [825, 0]
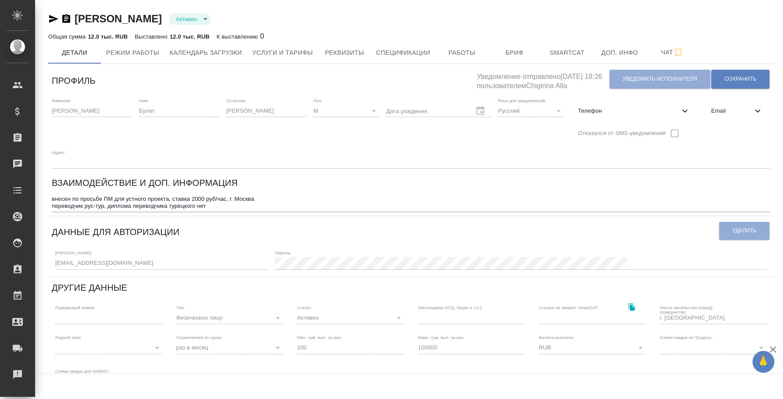
click at [658, 103] on div "Телефон" at bounding box center [633, 110] width 126 height 19
select select "RU"
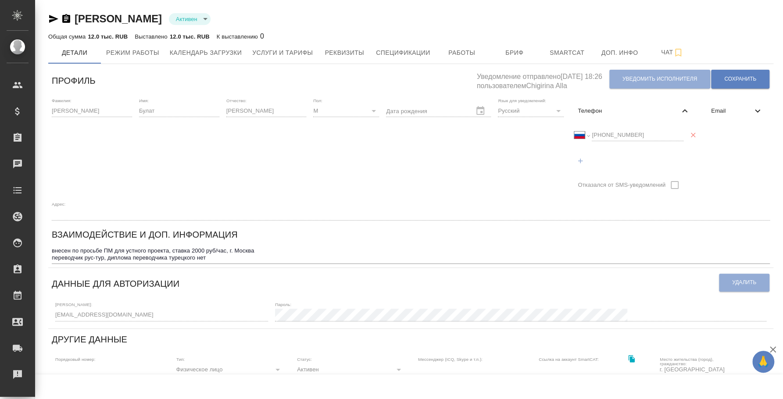
click at [582, 137] on div "Международный [GEOGRAPHIC_DATA] [GEOGRAPHIC_DATA] [GEOGRAPHIC_DATA] [GEOGRAPHIC…" at bounding box center [628, 135] width 109 height 12
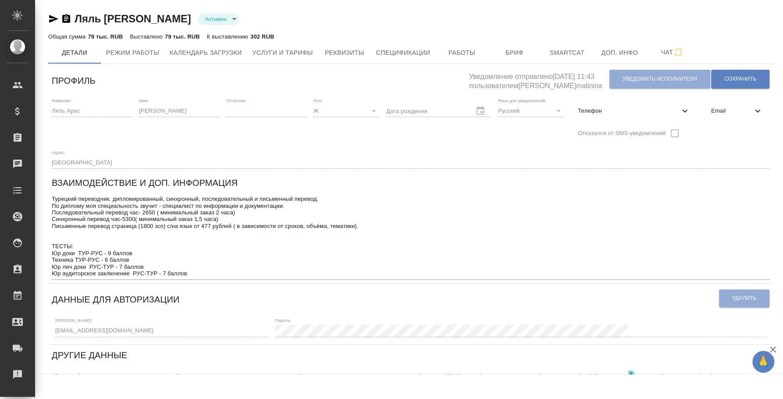
click at [591, 105] on div "Телефон" at bounding box center [633, 110] width 126 height 19
select select "RU"
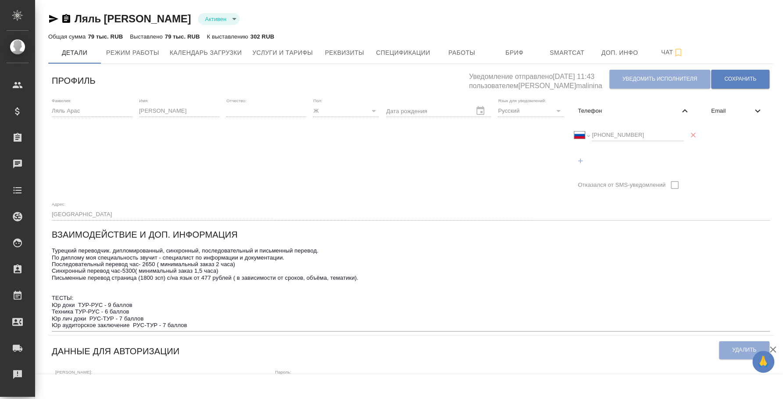
click at [69, 16] on icon "button" at bounding box center [66, 18] width 8 height 9
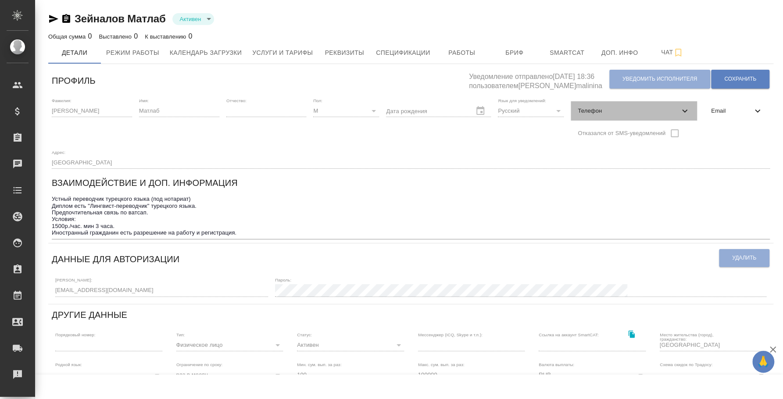
click at [645, 109] on span "Телефон" at bounding box center [629, 111] width 102 height 9
select select "RU"
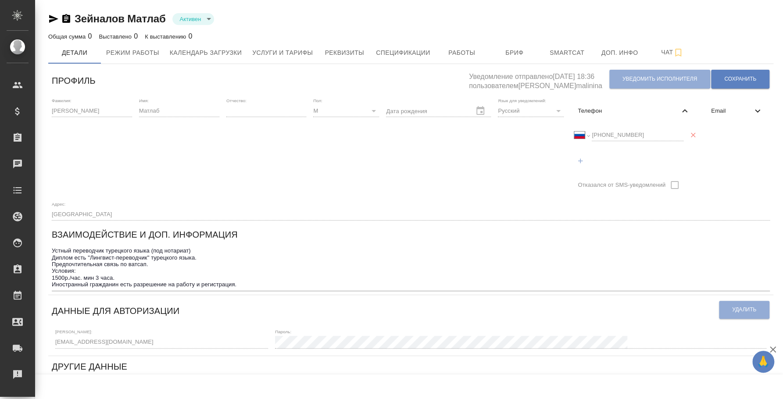
click at [585, 133] on div "Международный Австралия Австрия Азербайджан Албания Алжир Американское Самоа Ан…" at bounding box center [628, 135] width 109 height 12
click at [65, 18] on icon "button" at bounding box center [66, 19] width 11 height 11
click at [292, 50] on span "Услуги и тарифы" at bounding box center [282, 52] width 61 height 11
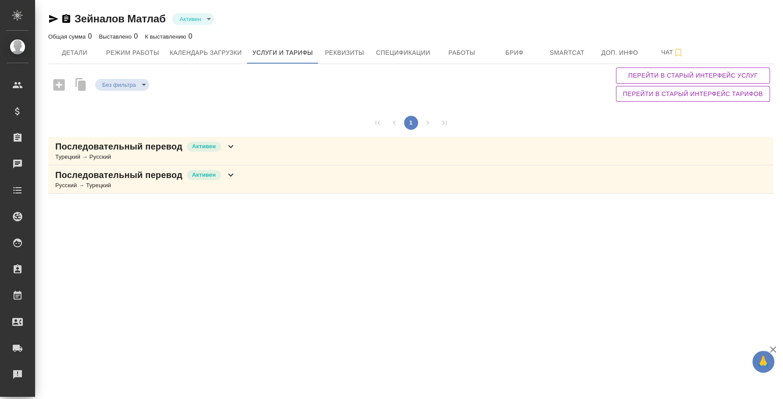
click at [267, 149] on div "Последовательный перевод Активен Турецкий → Русский" at bounding box center [410, 151] width 725 height 29
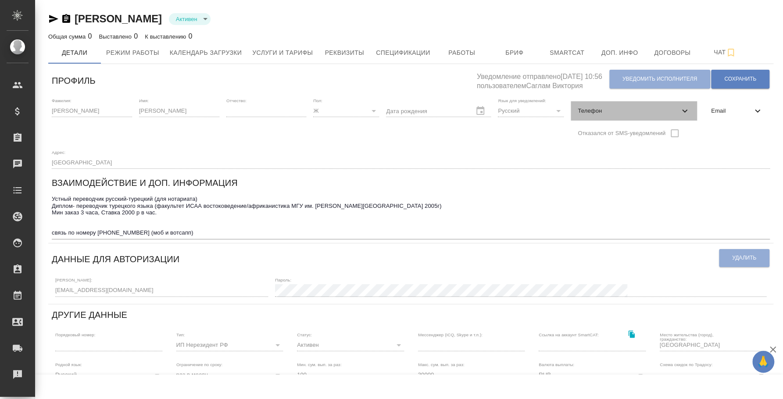
click at [617, 114] on span "Телефон" at bounding box center [629, 111] width 102 height 9
select select "RU"
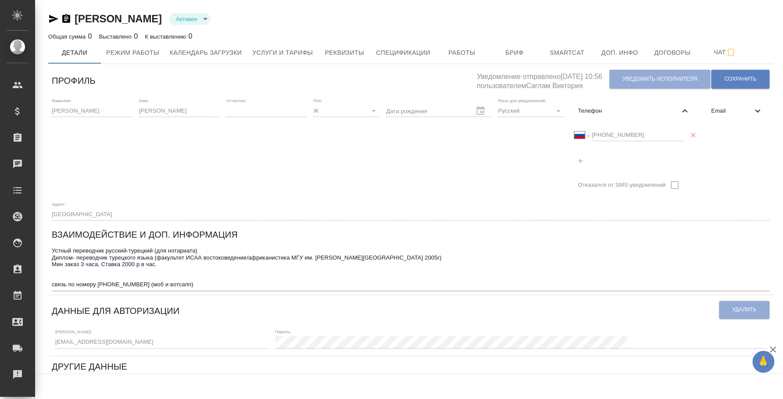
click at [571, 135] on div "Международный [GEOGRAPHIC_DATA] [GEOGRAPHIC_DATA] [GEOGRAPHIC_DATA] [GEOGRAPHIC…" at bounding box center [633, 147] width 126 height 52
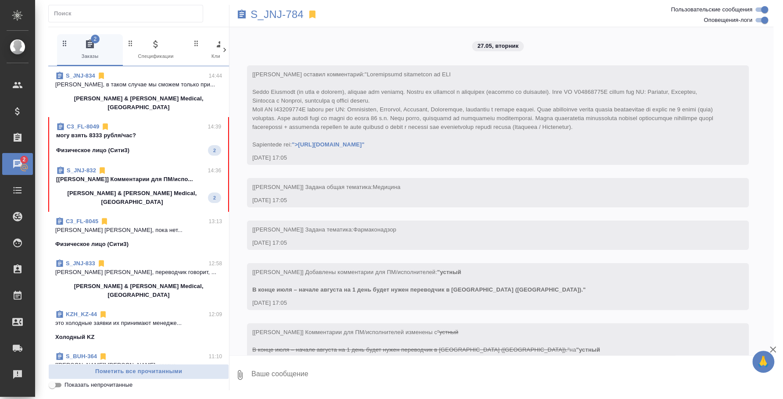
scroll to position [4411, 0]
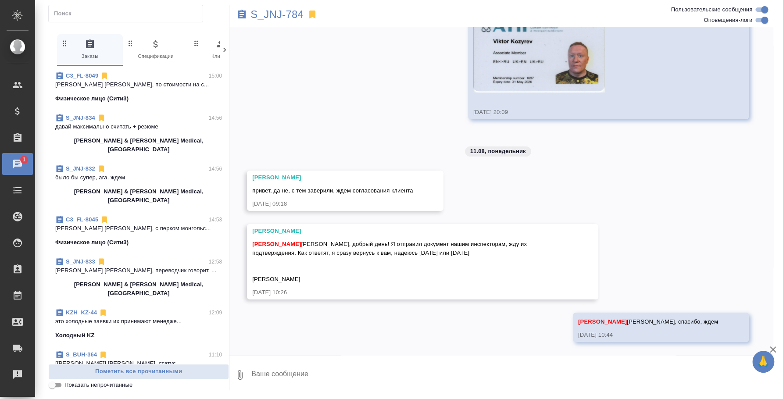
click at [139, 88] on p "[PERSON_NAME] [PERSON_NAME], по стоимости на с..." at bounding box center [138, 84] width 167 height 9
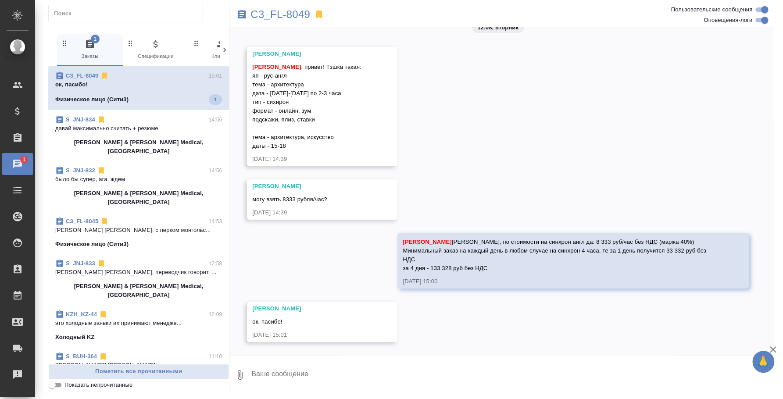
scroll to position [18, 0]
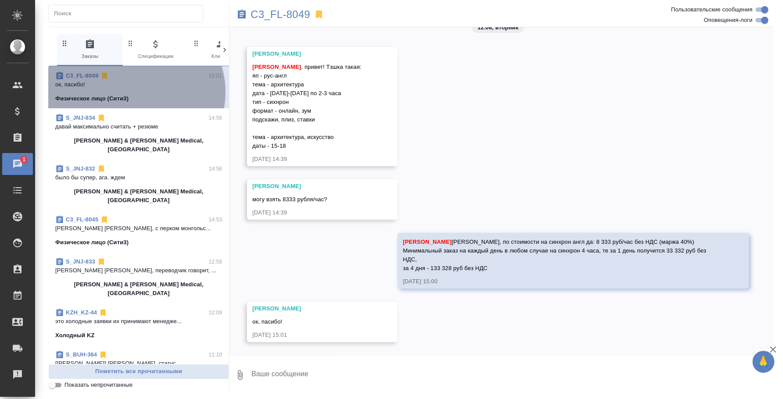
click at [135, 92] on span "C3_FL-8049 15:01 ок, пасибо! Физическое лицо (Сити3)" at bounding box center [138, 87] width 167 height 32
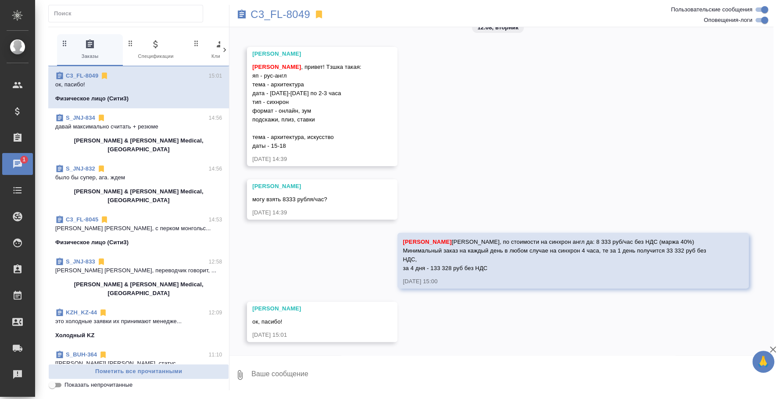
click at [374, 378] on textarea at bounding box center [511, 375] width 523 height 30
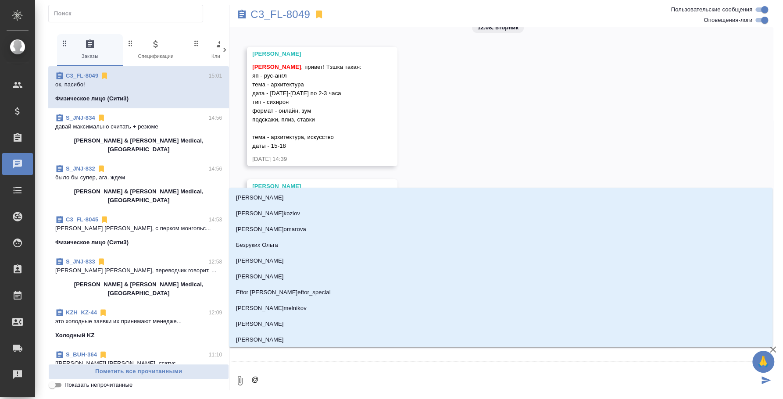
type textarea "@y"
type input "y"
type textarea "@yb"
type input "yb"
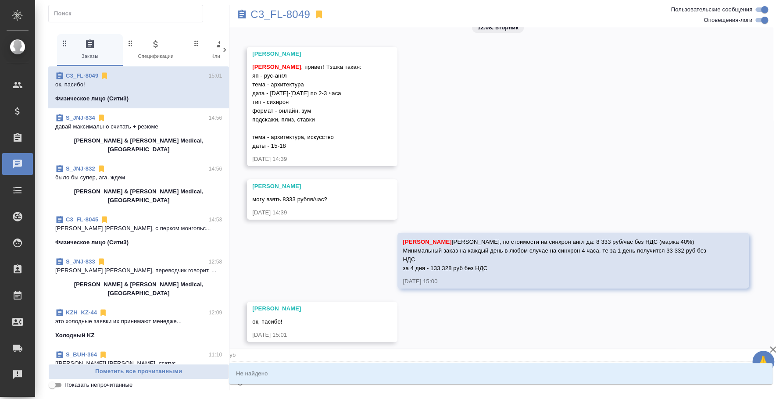
type textarea "@y"
type input "y"
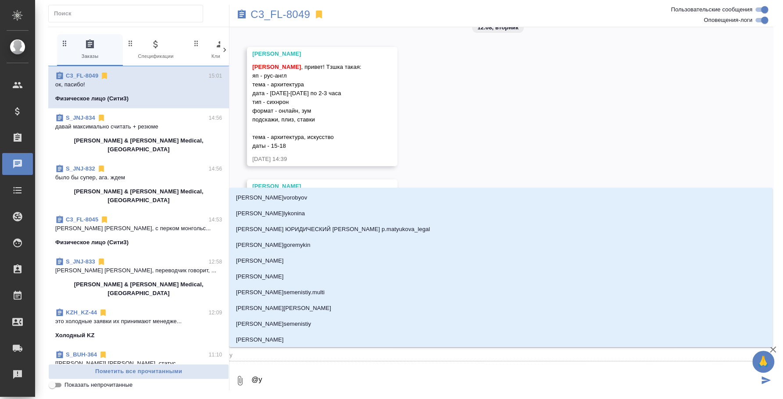
type textarea "@"
type textarea "@y"
type input "y"
type textarea "@y'b"
type input "y'b"
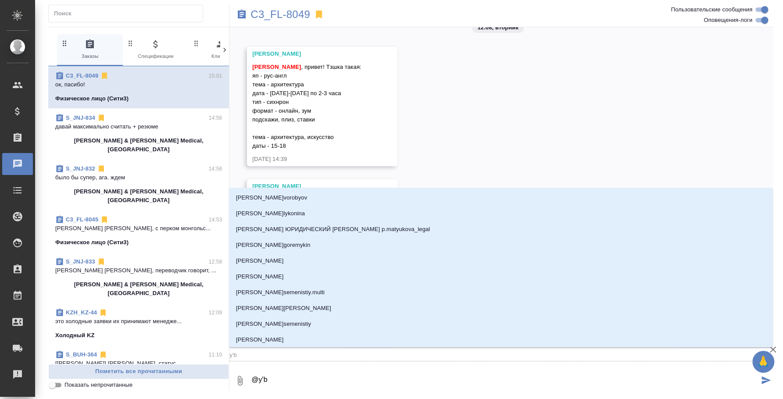
type textarea "@y'b'r"
type input "y'b'r"
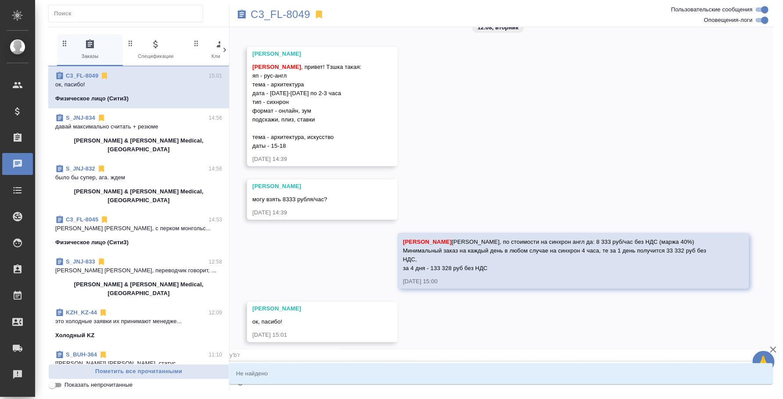
type textarea "@y'b'r'b"
type input "y'b'r'b"
type textarea "@y'b'r"
type input "y'b'r"
type textarea "@y'b"
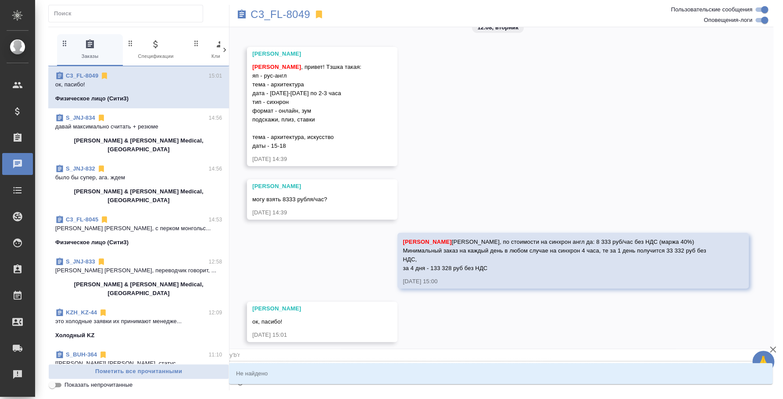
type input "y'b"
type textarea "@"
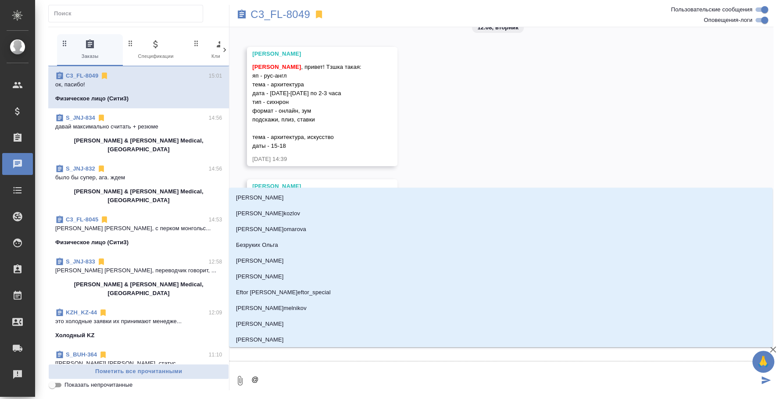
type textarea "@н"
type input "н"
type textarea "@ни"
type input "ни"
type textarea "@ник"
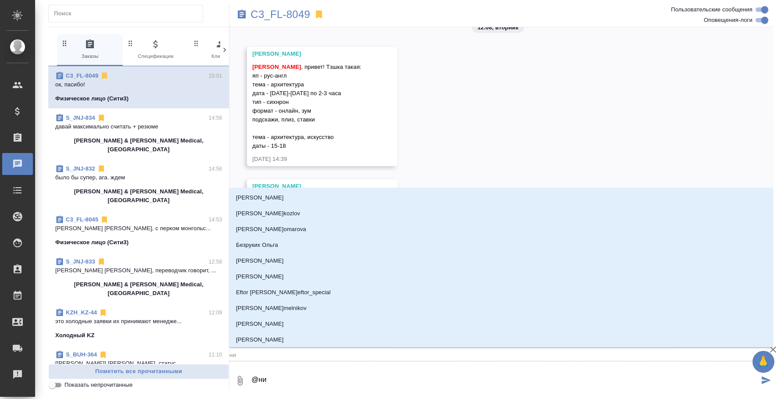
type input "ник"
type textarea "@ники"
type input "ники"
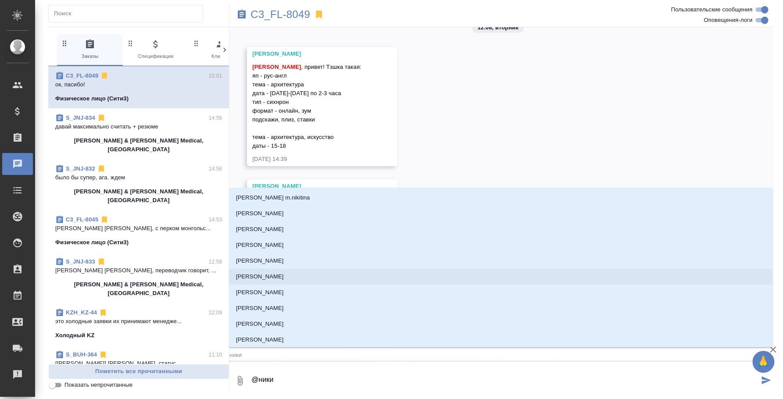
click at [280, 273] on p "[PERSON_NAME]" at bounding box center [260, 276] width 48 height 9
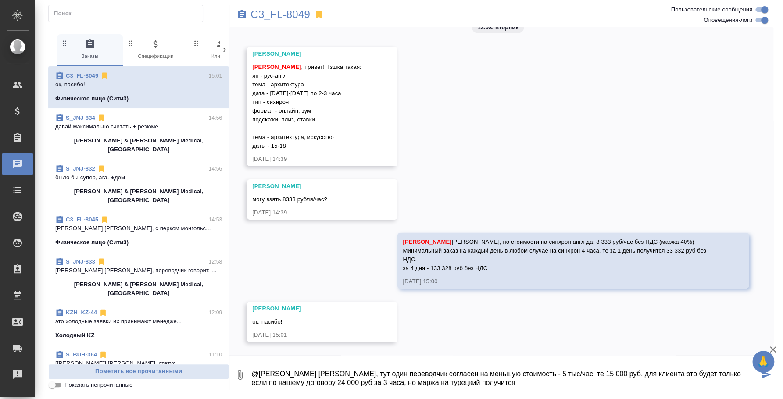
click at [321, 382] on textarea "@[PERSON_NAME] [PERSON_NAME], тут один переводчик согласен на меньшую стоимость…" at bounding box center [504, 375] width 508 height 30
type textarea "@[PERSON_NAME] [PERSON_NAME], тут один переводчик согласен на меньшую стоимость…"
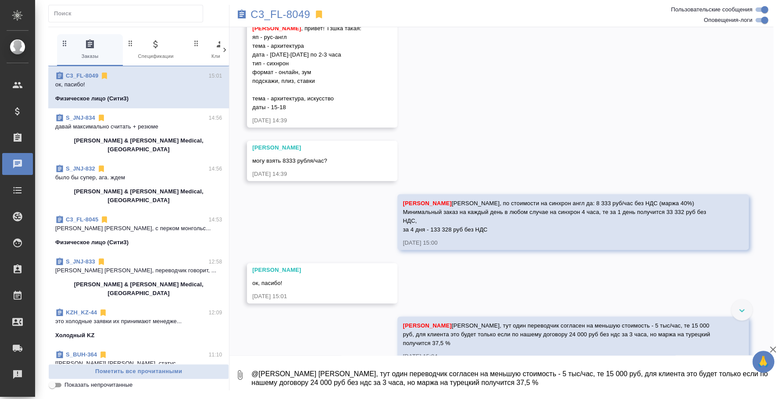
scroll to position [78, 0]
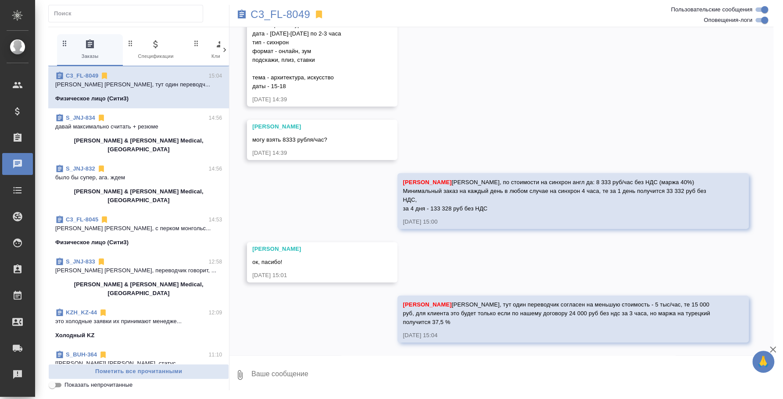
click at [121, 131] on span "S_JNJ-834 14:56 давай максимально считать + резюме Johnson & Johnson Medical, R…" at bounding box center [138, 134] width 167 height 40
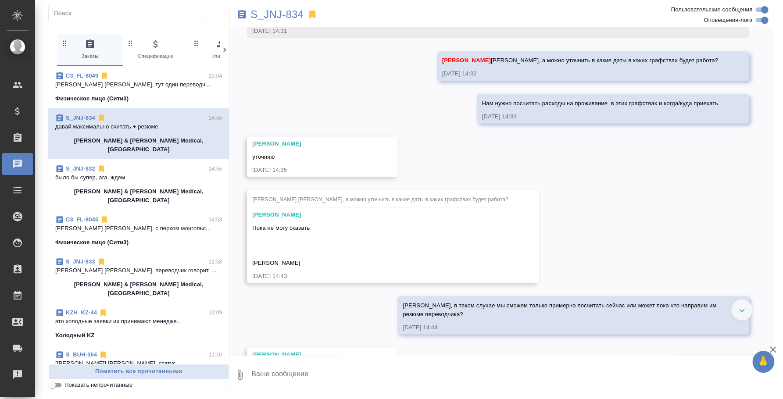
scroll to position [1069, 0]
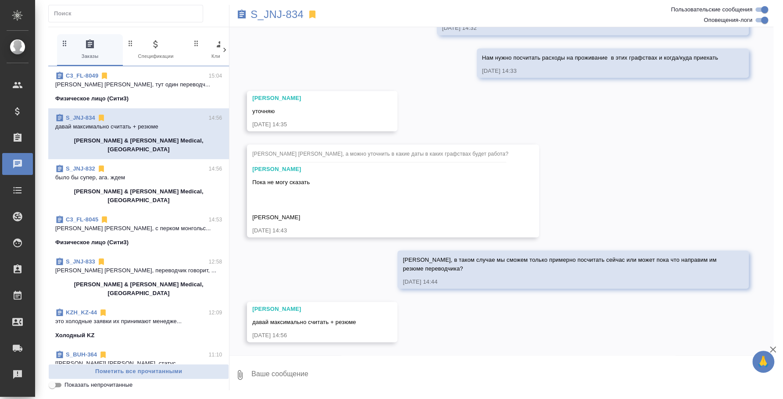
click at [424, 374] on textarea at bounding box center [511, 375] width 523 height 30
type textarea "Окей, посчитаю и тегну тебя"
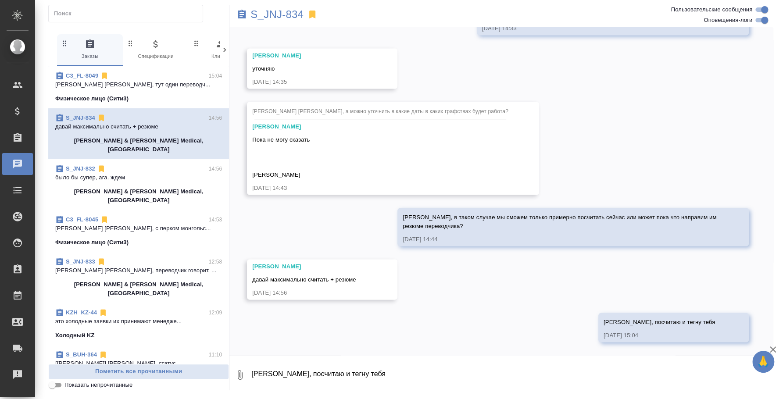
scroll to position [1111, 0]
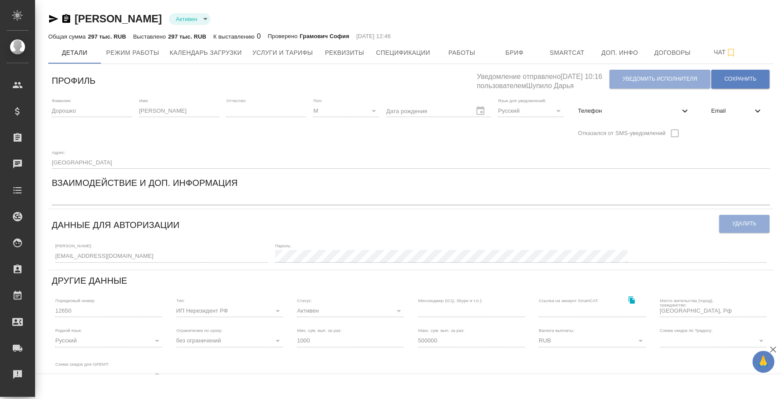
click at [660, 113] on span "Телефон" at bounding box center [629, 111] width 102 height 9
select select "RU"
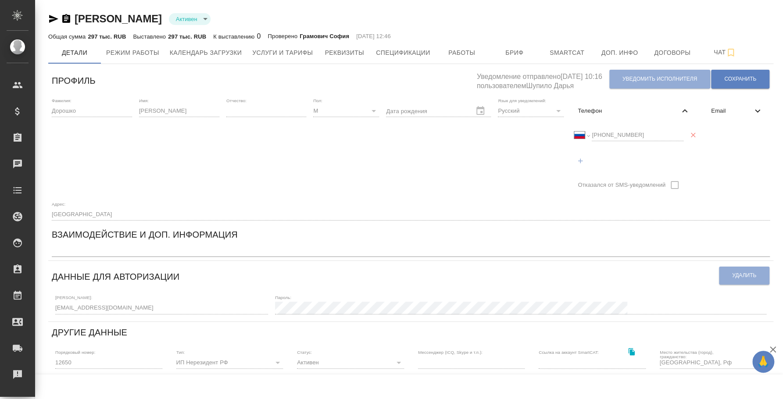
click at [581, 139] on div "Международный [GEOGRAPHIC_DATA] [GEOGRAPHIC_DATA] [GEOGRAPHIC_DATA] [GEOGRAPHIC…" at bounding box center [628, 135] width 109 height 12
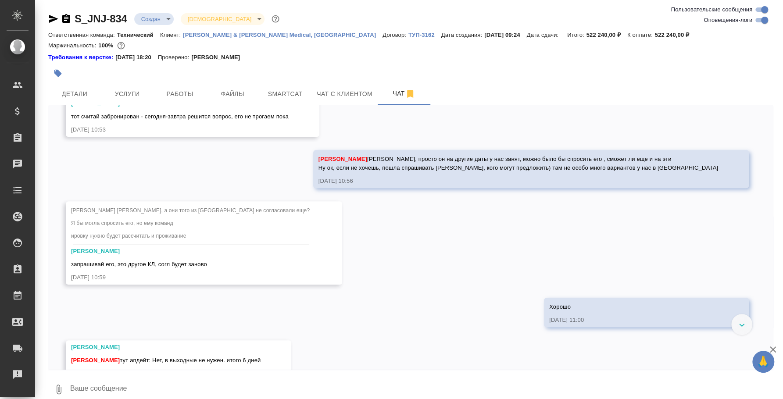
scroll to position [704, 0]
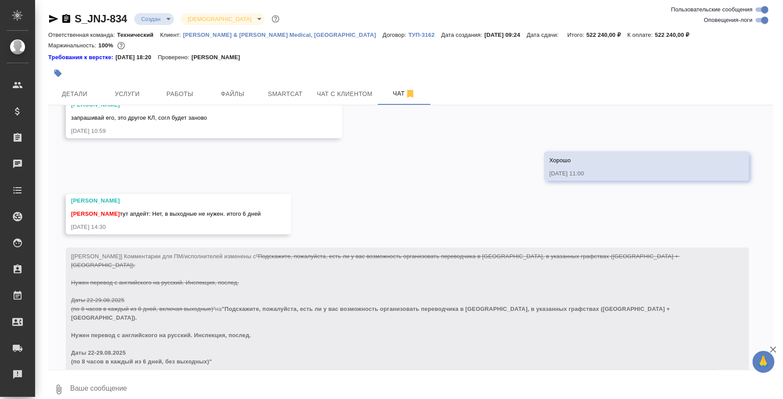
click at [144, 380] on textarea at bounding box center [421, 389] width 704 height 30
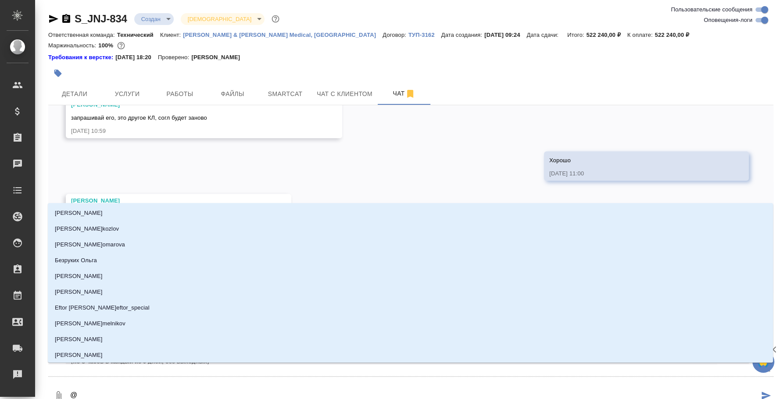
type textarea "@e"
type input "e"
type textarea "@e'c"
type input "e'c"
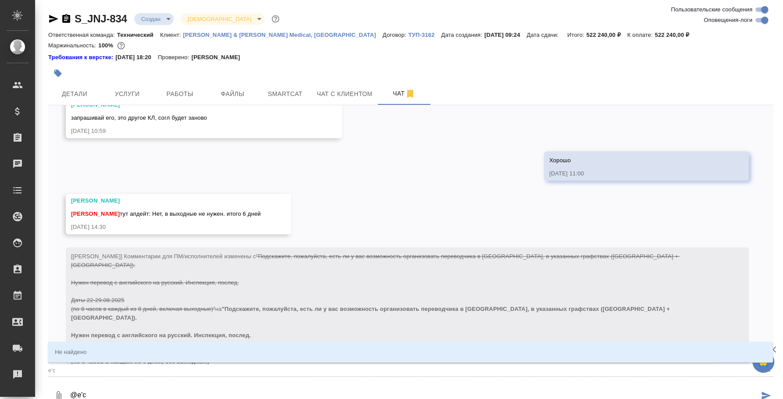
type textarea "@e'c'v"
type input "e'c'v"
type textarea "@e'c"
type input "e'c"
type textarea "@e"
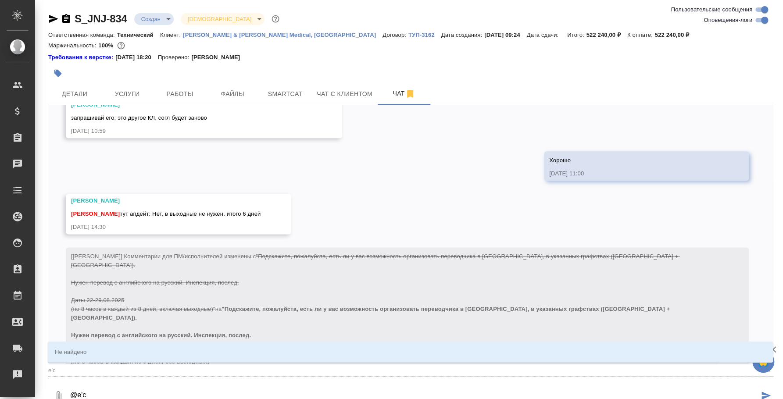
type input "e"
type textarea "@"
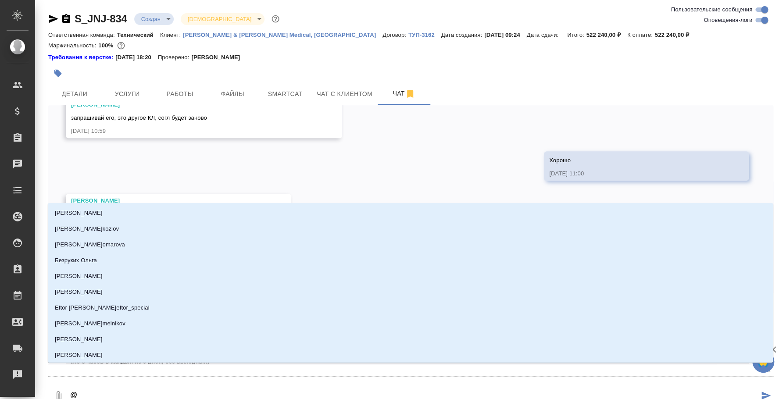
type textarea "@у"
type input "у"
type textarea "@ус"
type input "ус"
type textarea "@усм"
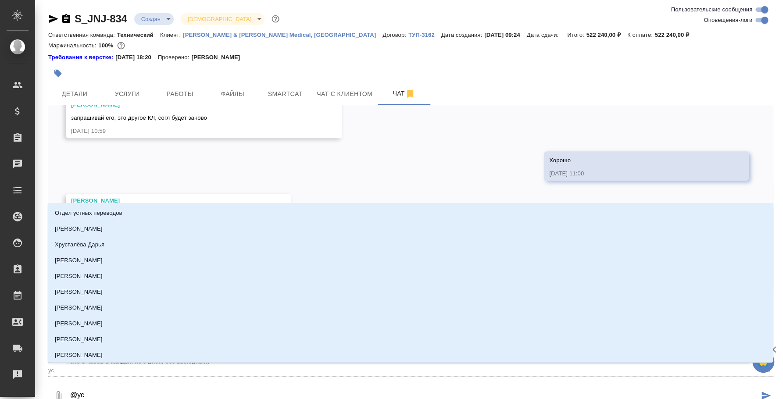
type input "усм"
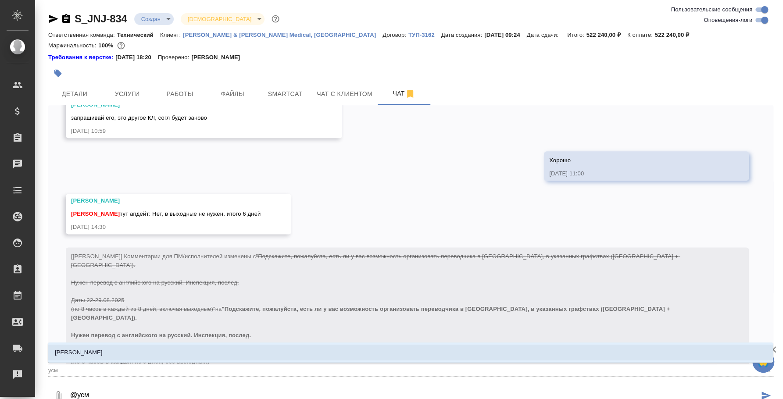
click at [278, 350] on li "[PERSON_NAME]" at bounding box center [410, 353] width 725 height 16
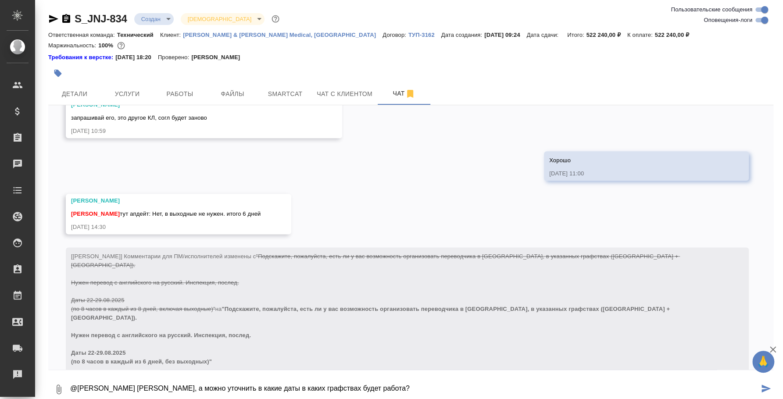
type textarea "@[PERSON_NAME] [PERSON_NAME], а можно уточнить в какие даты в каких графствах б…"
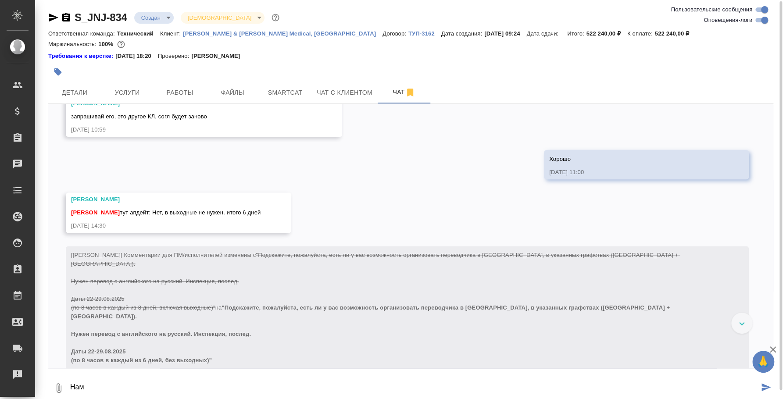
scroll to position [746, 0]
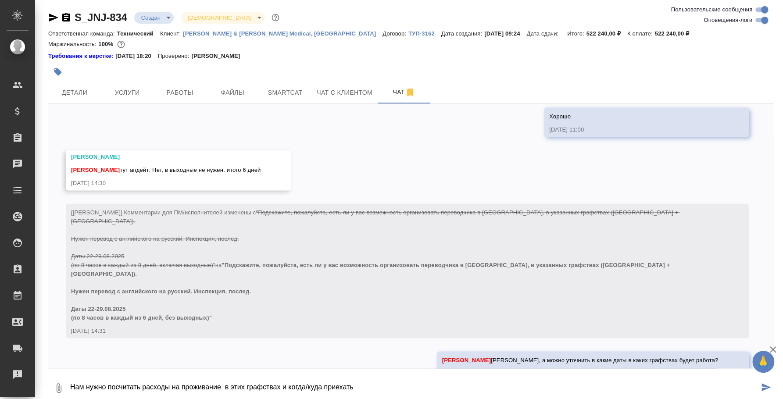
type textarea "Нам нужно посчитать расходы на проживание в этих графствах и когда/куда приехать"
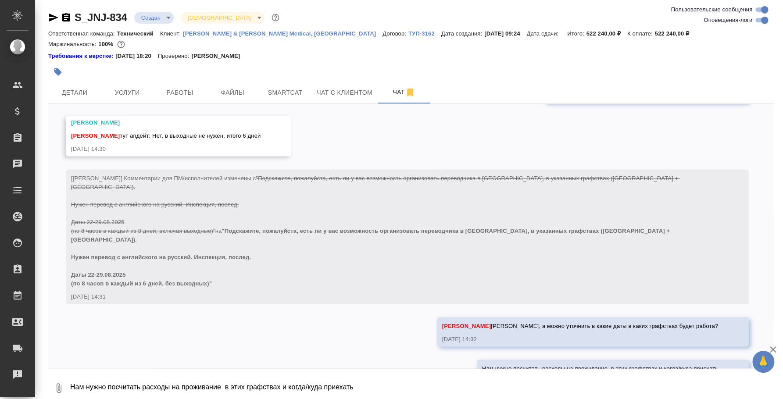
scroll to position [789, 0]
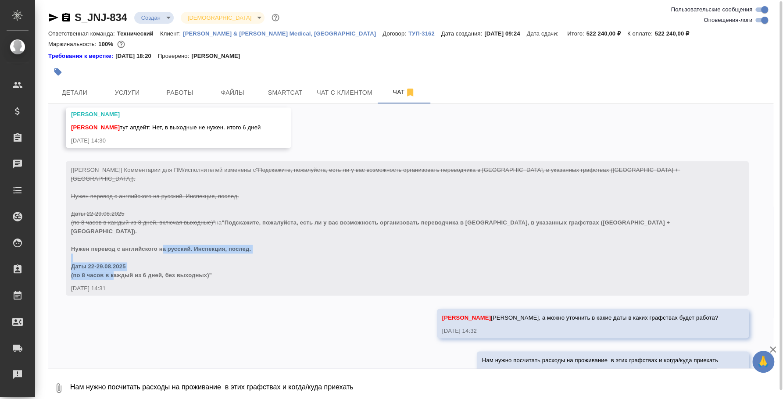
drag, startPoint x: 72, startPoint y: 239, endPoint x: 223, endPoint y: 249, distance: 150.7
click at [223, 249] on div "[Усманова Ольга] Комментарии для ПМ/исполнителей изменены с "Подскажите, пожалу…" at bounding box center [394, 222] width 647 height 116
copy span "Даты 22-29.08.2025 (по 8 часов в каждый из 6 дней, без выходных)""
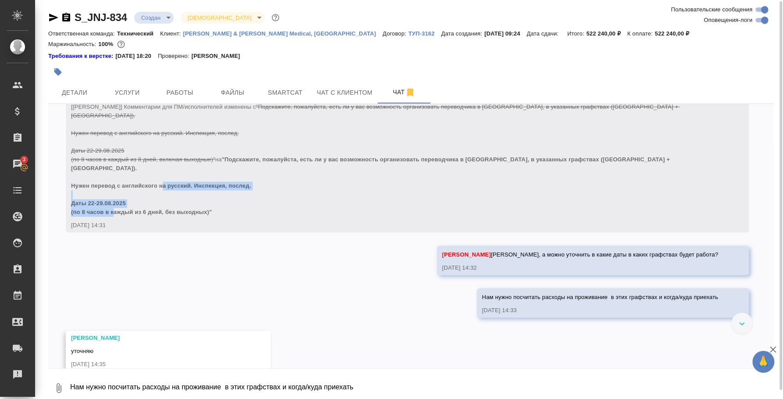
scroll to position [948, 0]
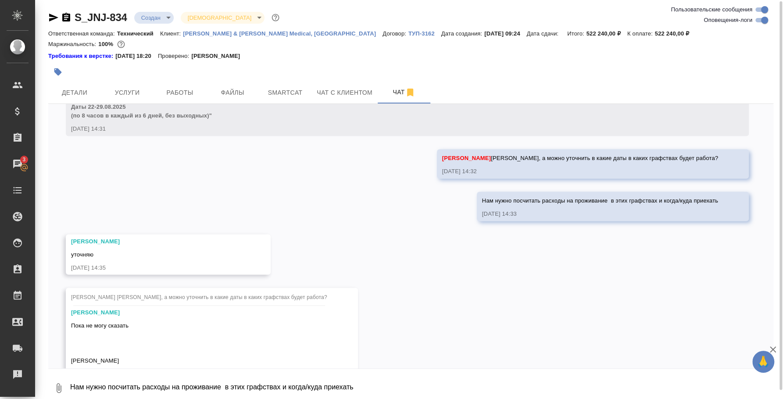
click at [215, 391] on textarea "Нам нужно посчитать расходы на проживание в этих графствах и когда/куда приехать" at bounding box center [421, 388] width 704 height 30
click at [399, 386] on textarea "Оля, в таком случае мы сможем только по максималкам пока посчитать, включая вых…" at bounding box center [413, 388] width 689 height 30
drag, startPoint x: 305, startPoint y: 384, endPoint x: 200, endPoint y: 384, distance: 104.4
click at [200, 384] on textarea "Оля, в таком случае мы сможем только по максималкам пока посчитать, включая вых…" at bounding box center [413, 388] width 689 height 30
click at [391, 381] on textarea "Оля, в таком случае мы сможем только примерно посчитать сейчас, включая выходны…" at bounding box center [413, 388] width 689 height 30
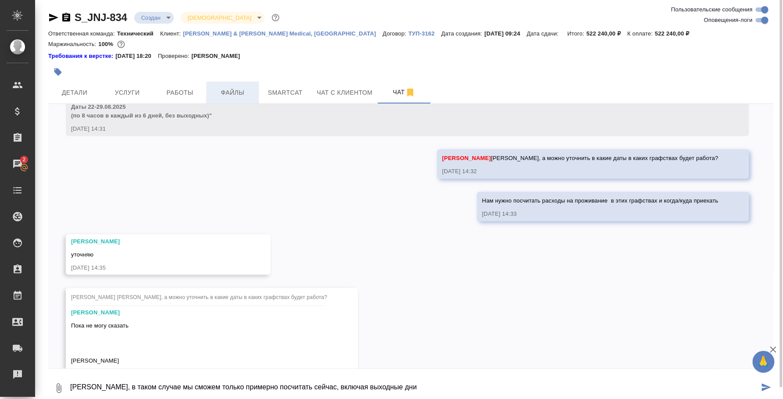
scroll to position [0, 0]
drag, startPoint x: 381, startPoint y: 387, endPoint x: 297, endPoint y: 388, distance: 83.8
click at [297, 388] on textarea "Оля, в таком случае мы сможем только примерно посчитать сейчас, включая выходны…" at bounding box center [413, 389] width 689 height 30
type textarea "[PERSON_NAME], в таком случае мы сможем только примерно посчитать сейчас или мо…"
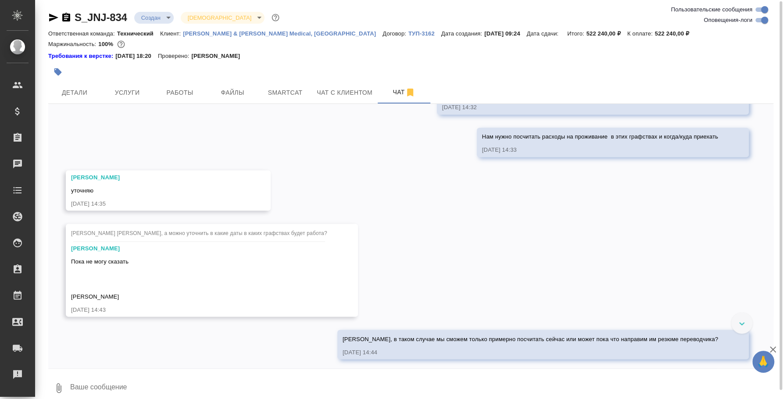
scroll to position [1044, 0]
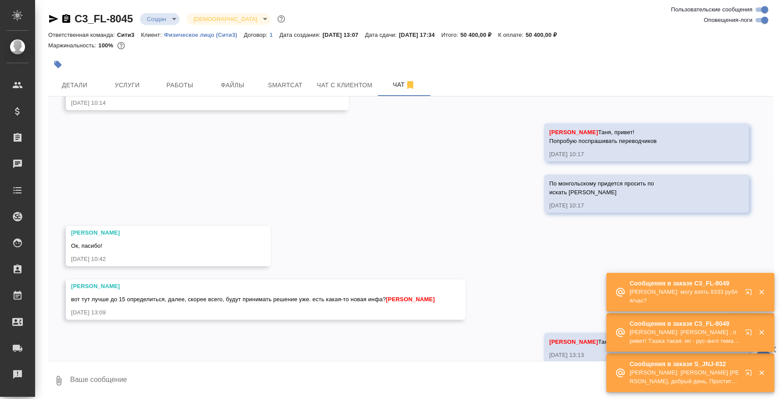
scroll to position [489, 0]
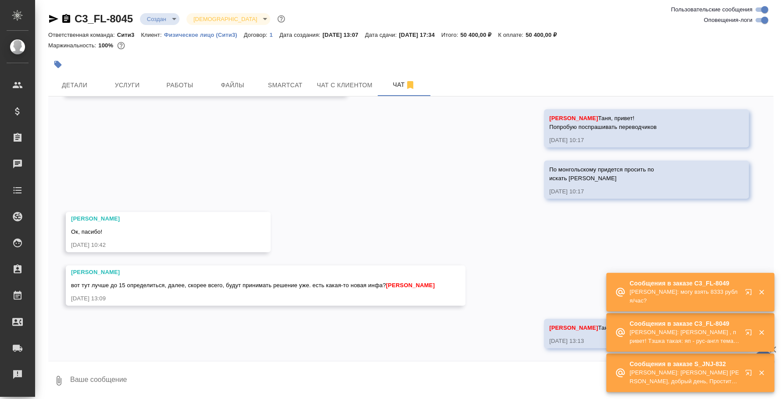
click at [306, 375] on textarea at bounding box center [421, 381] width 704 height 30
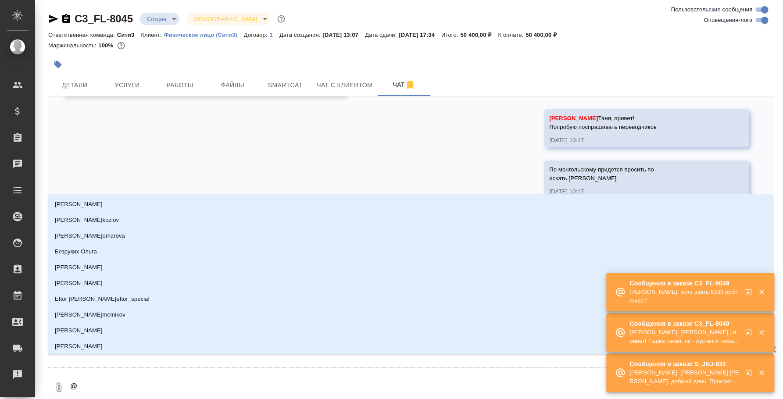
type textarea "@y"
type input "y"
type textarea "@yb"
type input "yb"
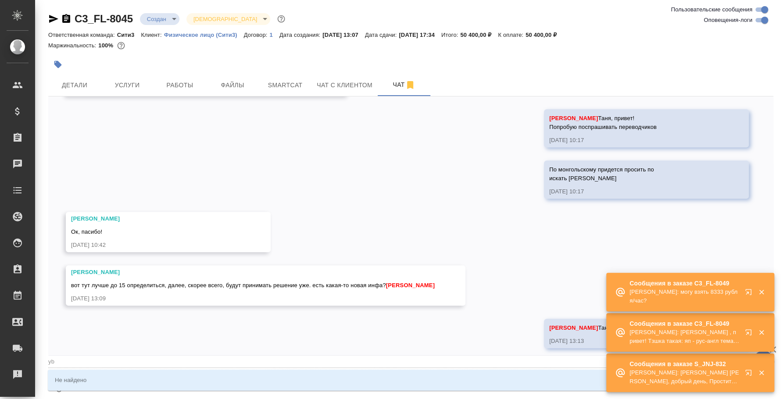
type textarea "@ybr"
type input "ybr"
type textarea "@yb"
type input "yb"
type textarea "@y"
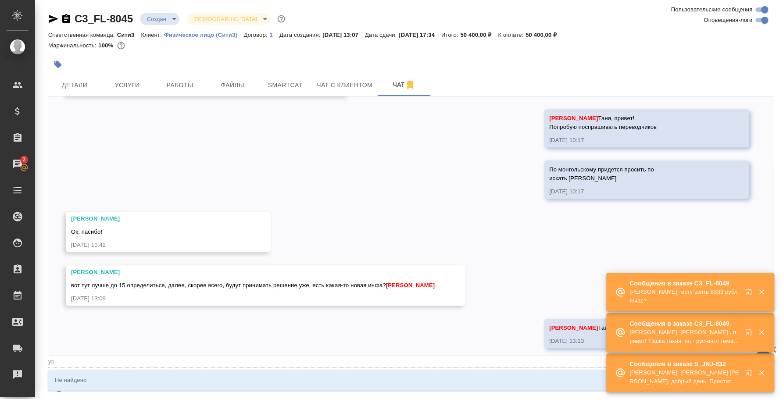
type input "y"
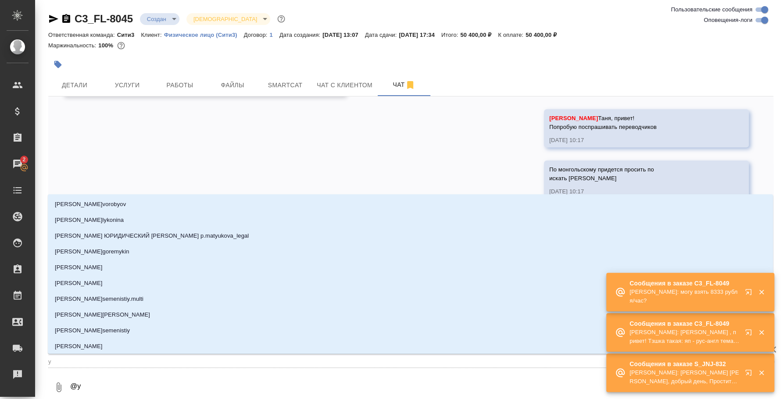
type textarea "@"
type textarea "@y"
type input "y"
type textarea "@y'b"
type input "y'b"
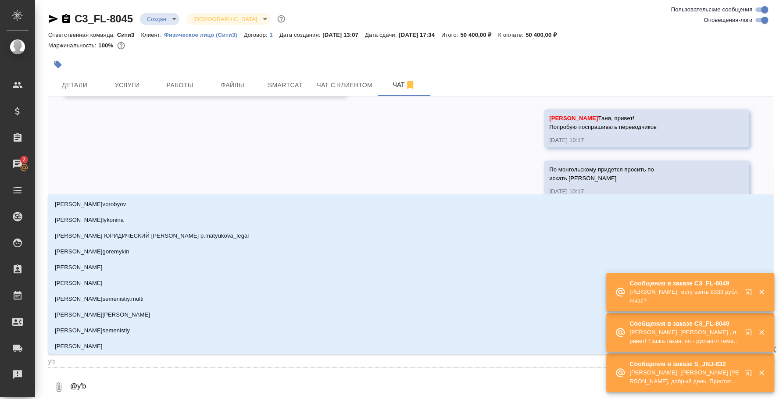
type textarea "@y'b'r"
type input "y'b'r"
type textarea "@y'b'r'b"
type input "y'b'r'b"
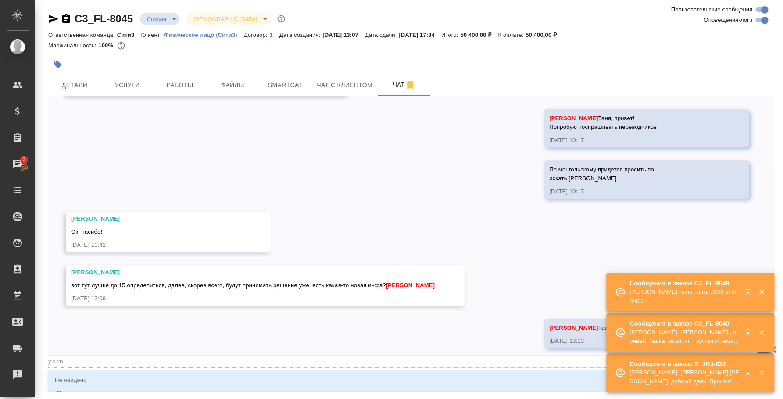
type textarea "@y'b'r"
type input "y'b'r"
type textarea "@y'b"
type input "y'b"
type textarea "@y"
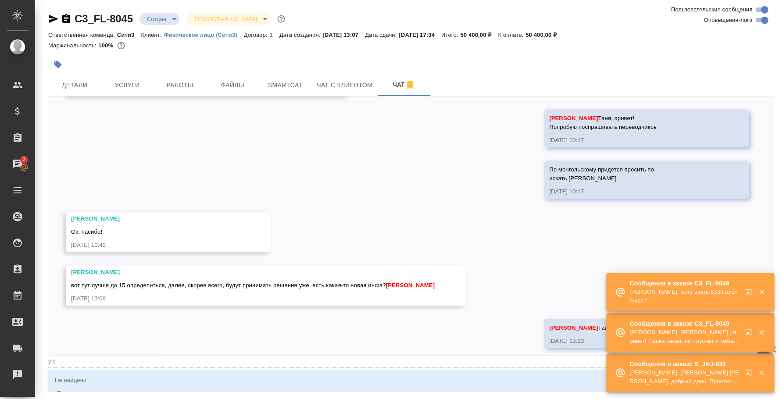
type input "y"
type textarea "@"
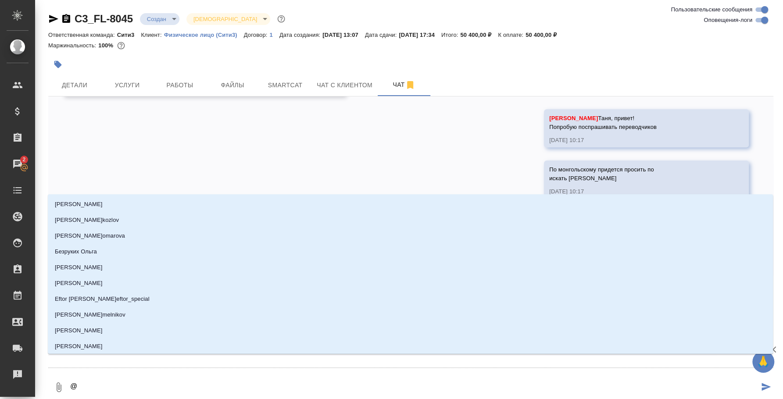
type textarea "@н"
type input "н"
type textarea "@ни"
type input "ни"
type textarea "@ник"
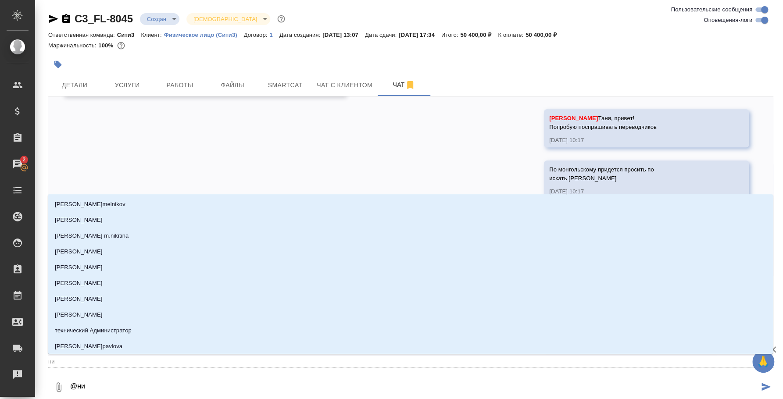
type input "ник"
type textarea "@ники"
type input "ники"
type textarea "@никит"
type input "никит"
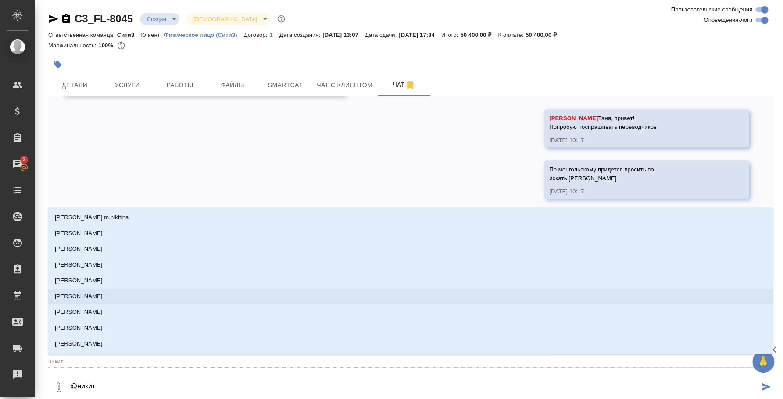
click at [120, 301] on li "[PERSON_NAME]" at bounding box center [410, 297] width 725 height 16
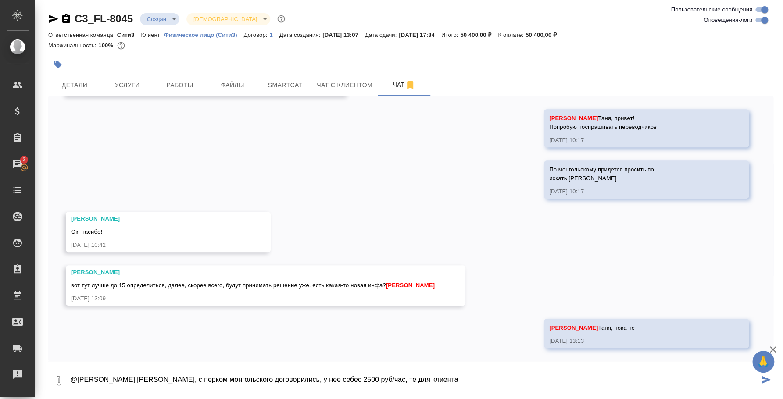
paste textarea "4200"
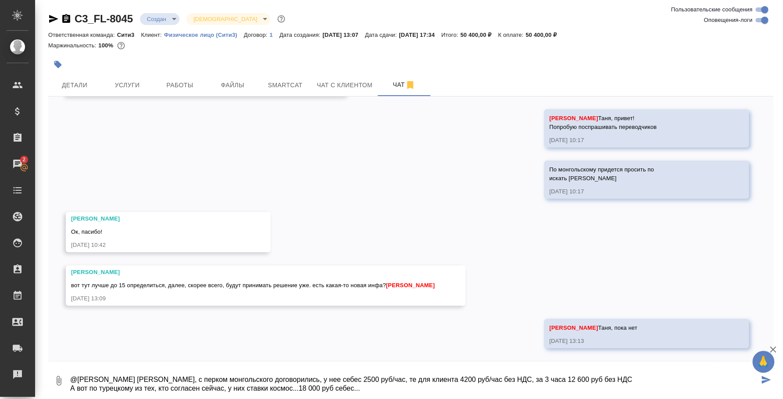
scroll to position [14, 0]
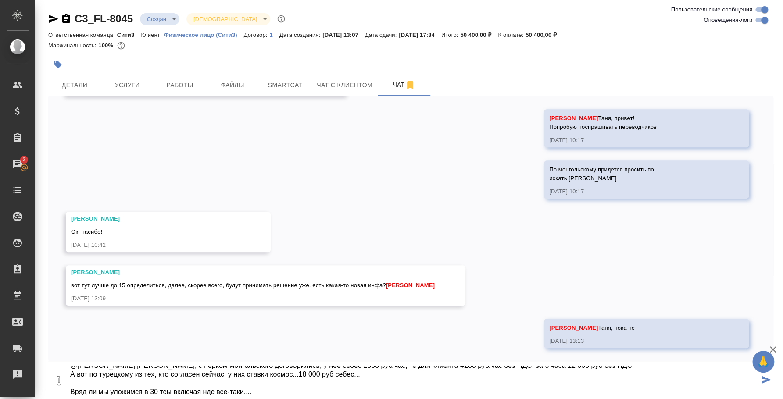
type textarea "@Никитина Татьяна Таня, с перком монгольского договорились, у нее себес 2500 ру…"
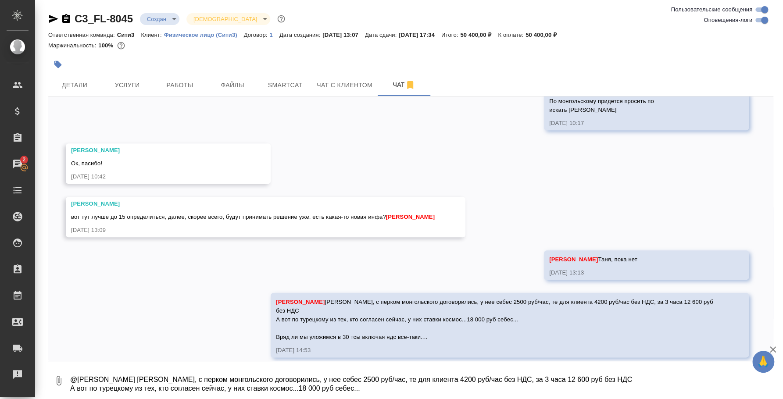
scroll to position [558, 0]
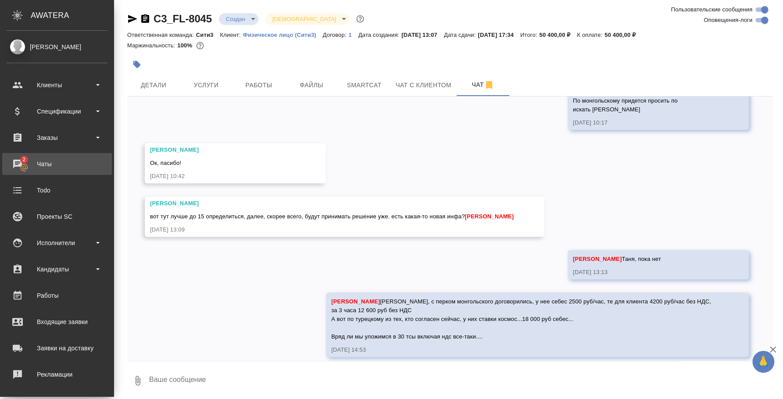
click at [23, 160] on div "Чаты" at bounding box center [57, 163] width 101 height 13
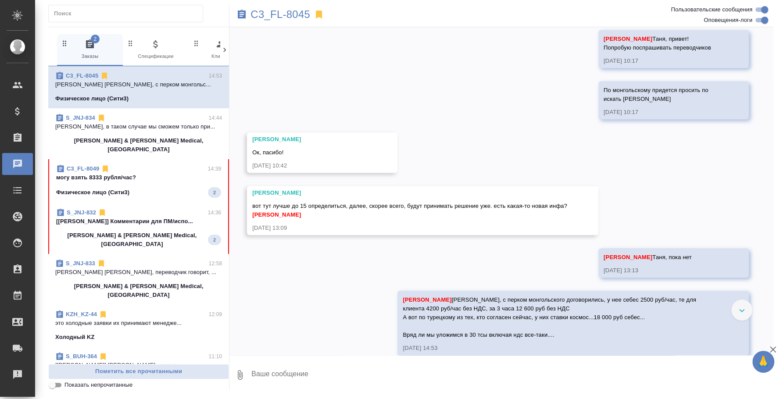
scroll to position [512, 0]
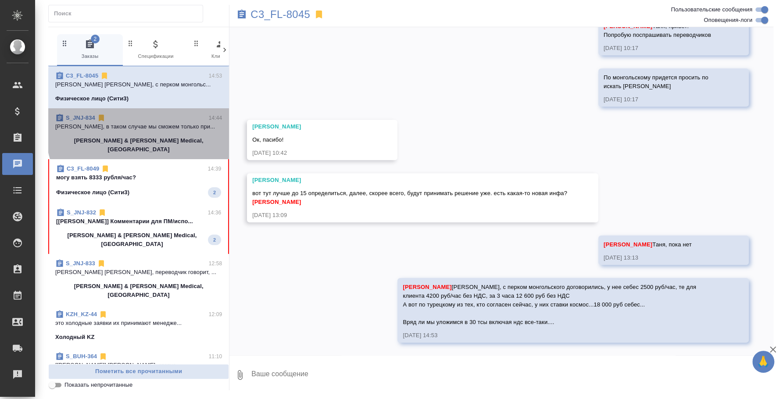
click at [150, 129] on p "[PERSON_NAME], в таком случае мы сможем только при..." at bounding box center [138, 126] width 167 height 9
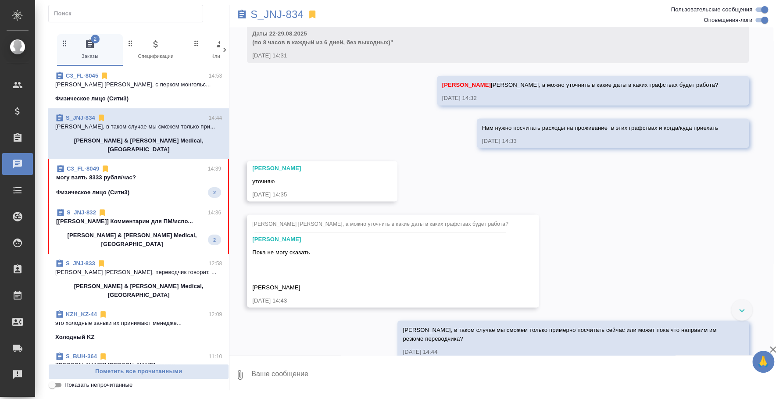
click at [137, 173] on p "могу взять 8333 рубля/час?" at bounding box center [138, 177] width 165 height 9
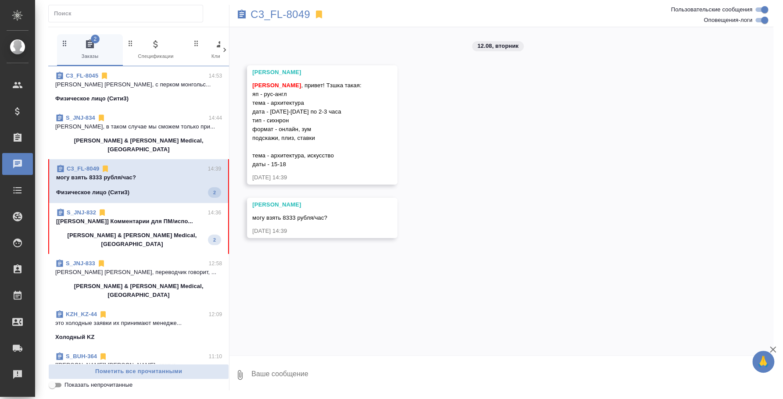
scroll to position [0, 0]
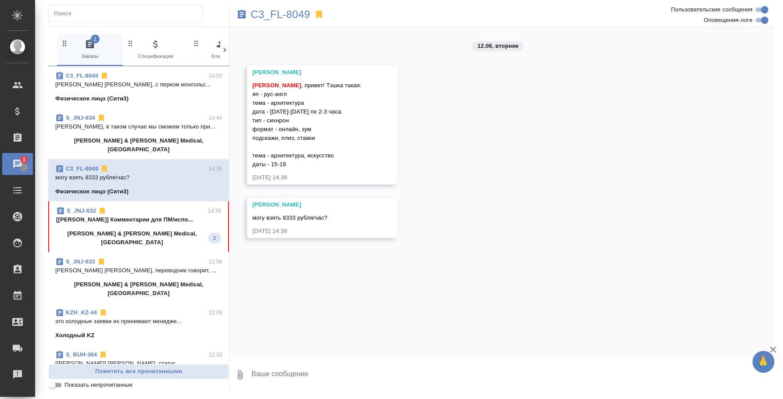
click at [141, 229] on p "[PERSON_NAME] & [PERSON_NAME] Medical, [GEOGRAPHIC_DATA]" at bounding box center [132, 238] width 152 height 18
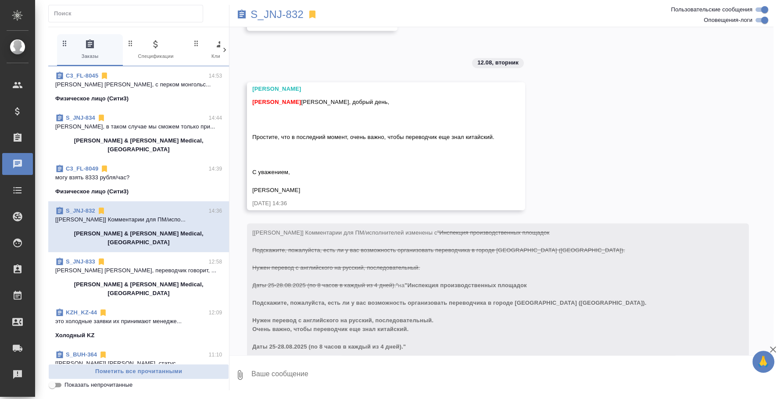
scroll to position [971, 0]
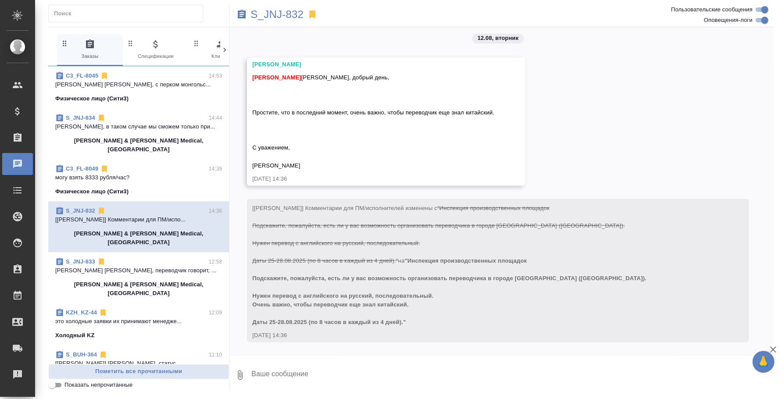
click at [444, 371] on textarea at bounding box center [511, 375] width 523 height 30
type textarea "О"
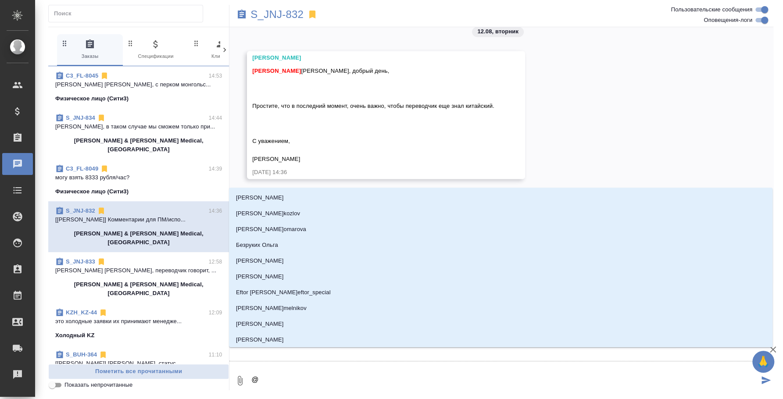
type textarea "@e"
type input "e"
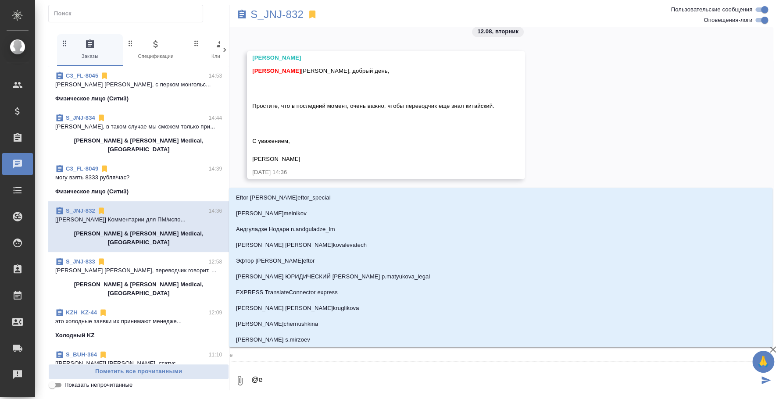
type textarea "@ec"
type input "ec"
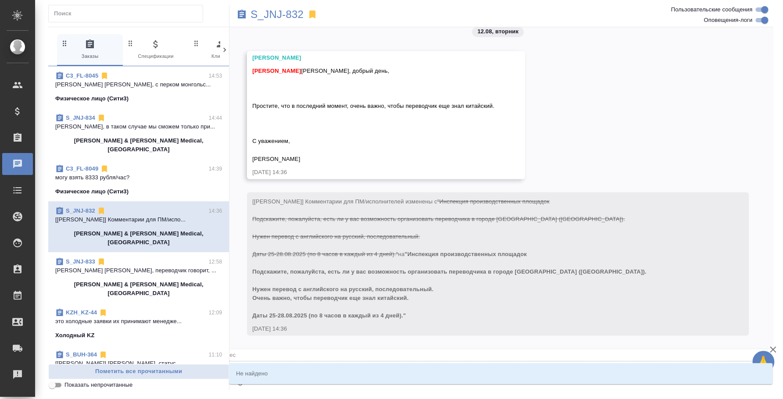
type textarea "@ecv"
type input "ecv"
type textarea "@ec"
type input "ec"
type textarea "@e"
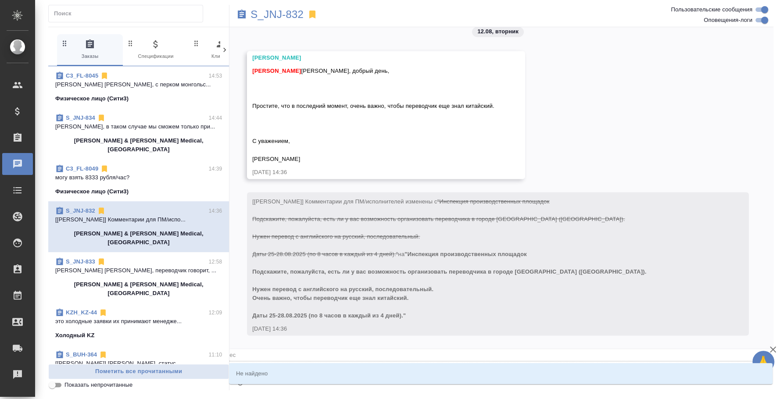
type input "e"
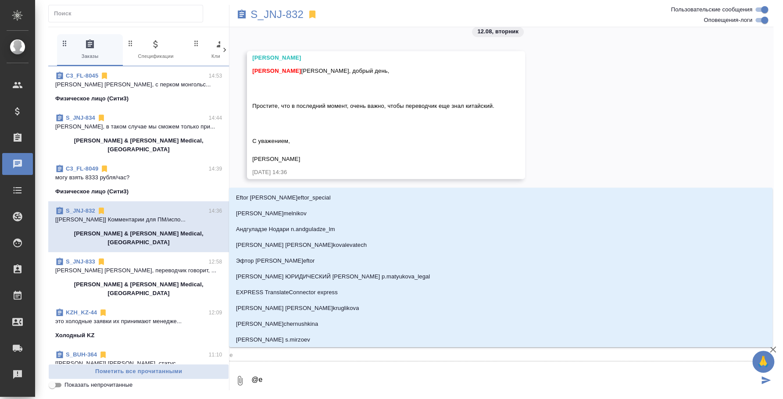
type textarea "@"
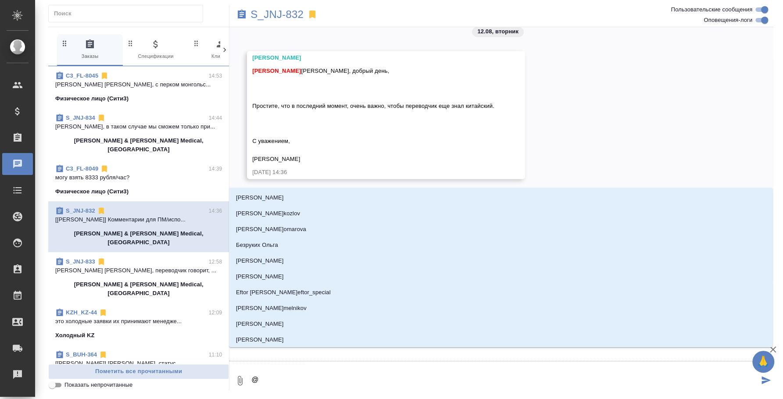
type textarea "@e"
type input "e"
type textarea "@e'c"
type input "e'c"
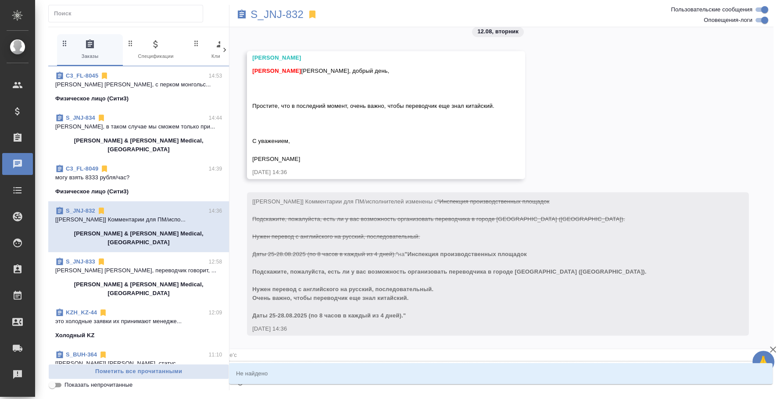
type textarea "@e'c'v"
type input "e'c'v"
type textarea "@e'c"
type input "e'c"
type textarea "@e"
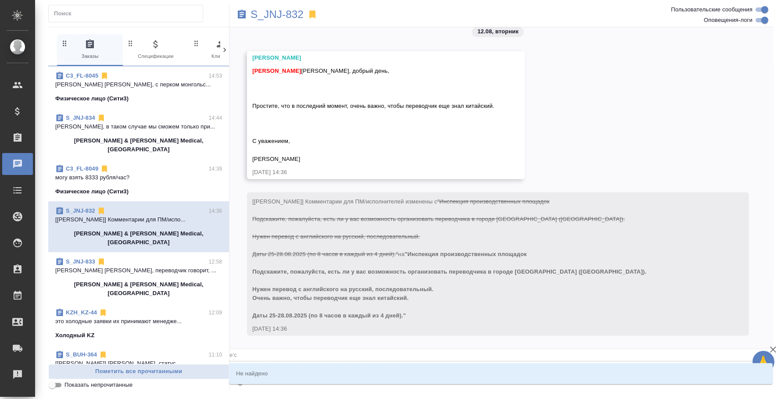
type input "e"
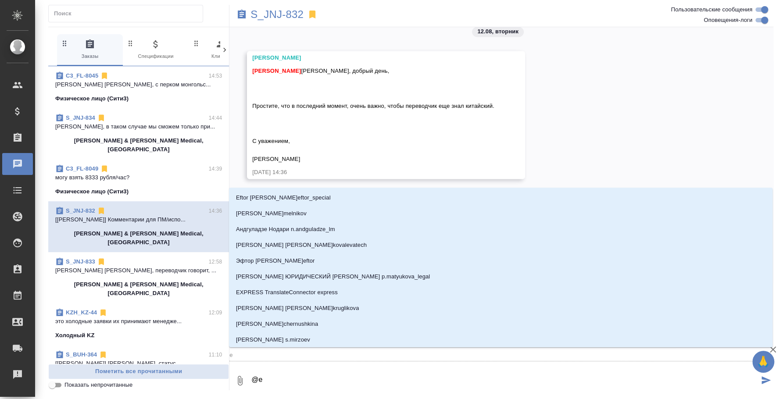
type textarea "@"
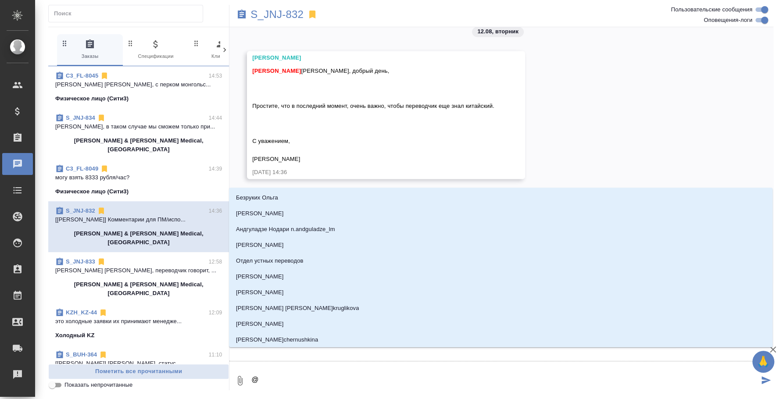
type textarea "@у"
type input "у"
type textarea "@ус"
type input "ус"
type textarea "@усм"
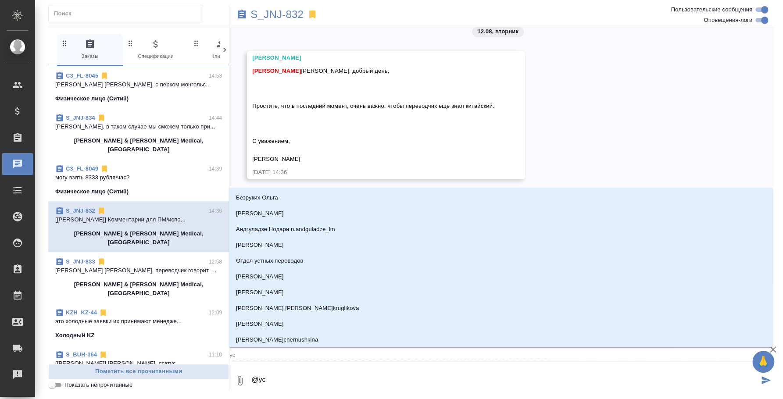
type input "усм"
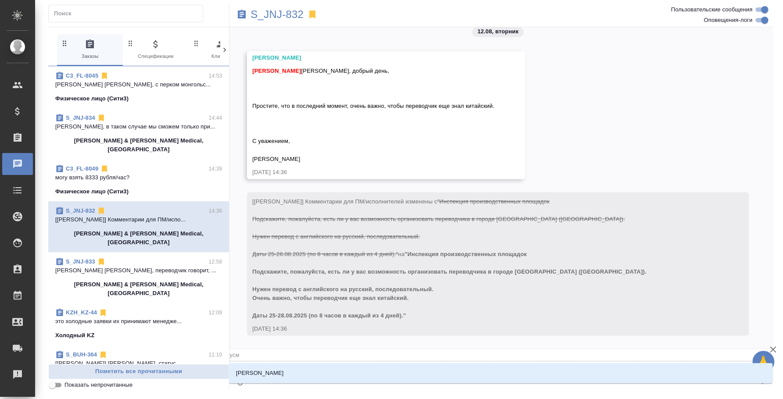
type textarea "@усма"
type input "усма"
click at [447, 367] on li "Усманова Ольга" at bounding box center [500, 373] width 543 height 16
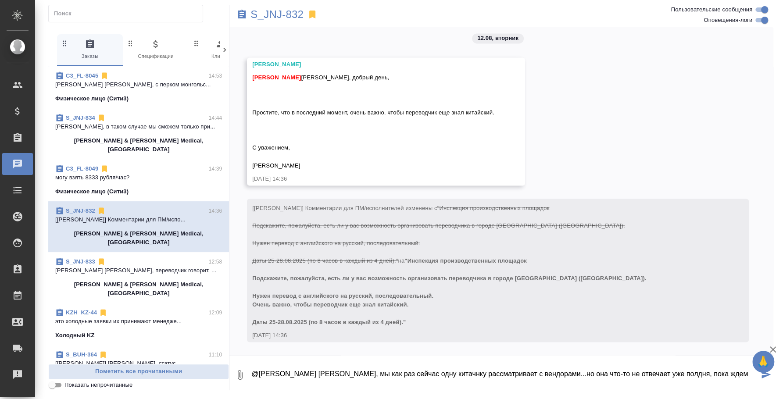
click at [425, 369] on textarea "@Усманова Ольга Оля, мы как раз сейчас одну китачнку рассматривает с вендорами.…" at bounding box center [504, 375] width 508 height 30
type textarea "@Усманова Ольга Оля, мы как раз сейчас одну китая нку рассматривает с вендорами…"
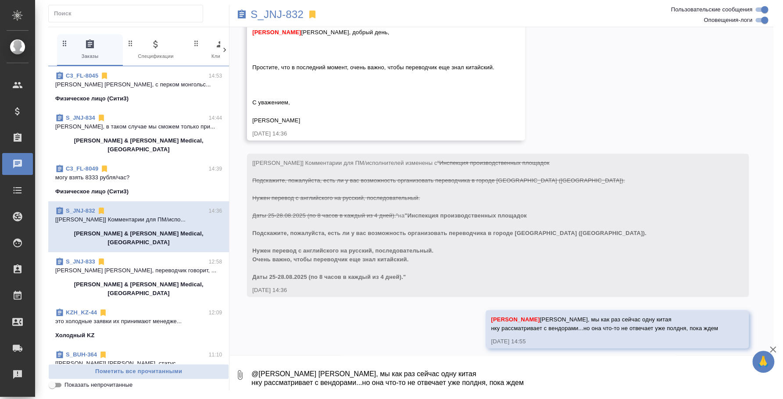
scroll to position [1022, 0]
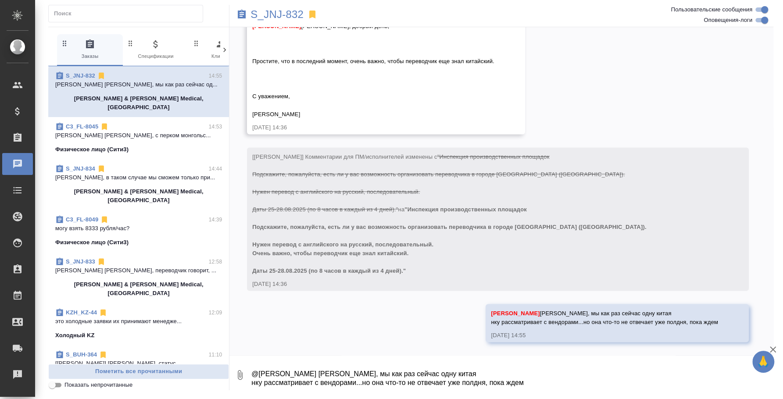
click at [426, 60] on span "Федотова Ирина Ольга, добрый день, Простите, что в последний момент, очень важн…" at bounding box center [373, 70] width 242 height 94
copy span "Простите, что в последний момент, очень важно, чтобы переводчик еще знал китайс…"
click at [154, 135] on span "C3_FL-8045 14:53 Никитина Татьяна Таня, с перком монгольс... Физическое лицо (С…" at bounding box center [138, 138] width 167 height 32
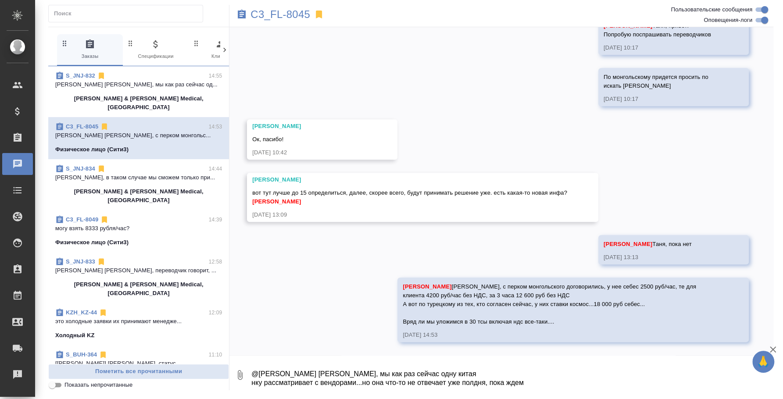
scroll to position [512, 0]
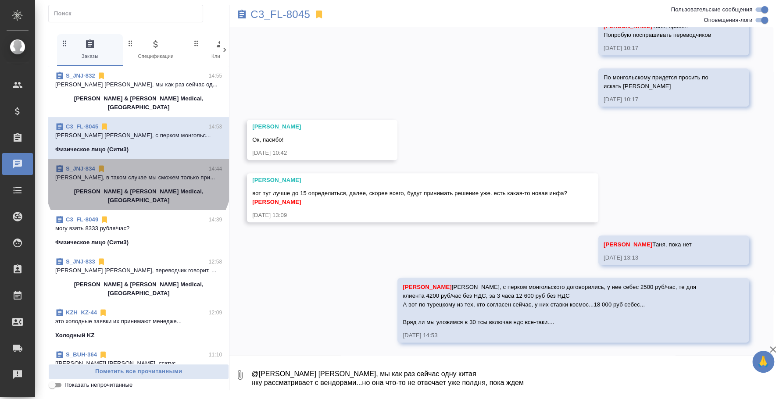
click at [138, 164] on div "S_JNJ-834 14:44" at bounding box center [138, 168] width 167 height 9
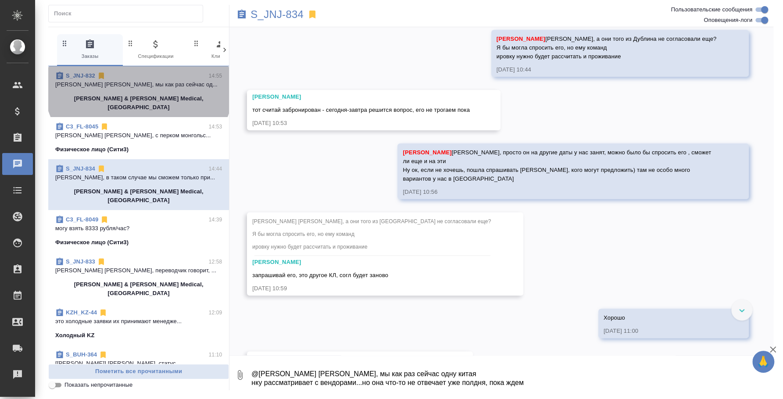
click at [139, 79] on div "S_JNJ-832 14:55" at bounding box center [138, 75] width 167 height 9
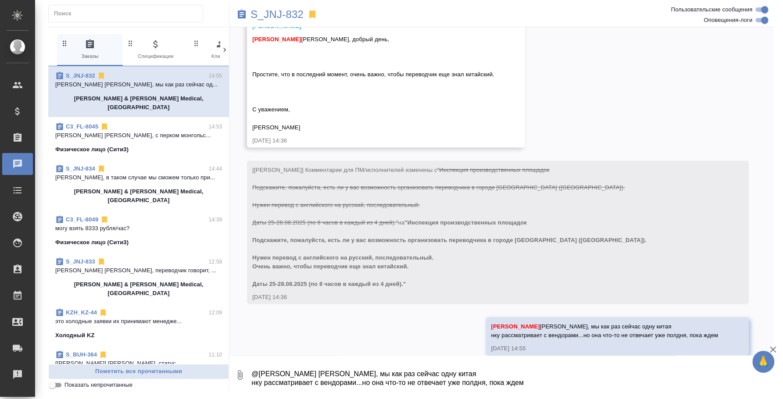
scroll to position [1022, 0]
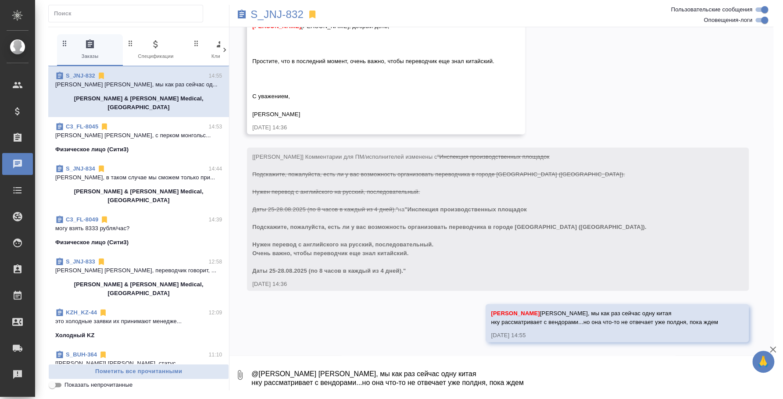
click at [145, 216] on span "C3_FL-8049 14:39 могу взять 8333 рубля/час? Физическое лицо (Сити3)" at bounding box center [138, 231] width 167 height 32
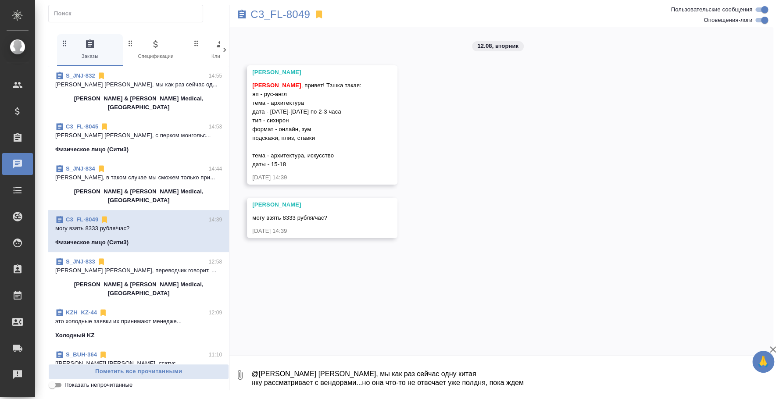
scroll to position [0, 0]
click at [271, 367] on textarea "@Усманова Ольга Оля, мы как раз сейчас одну китая нку рассматривает с вендорами…" at bounding box center [511, 375] width 523 height 30
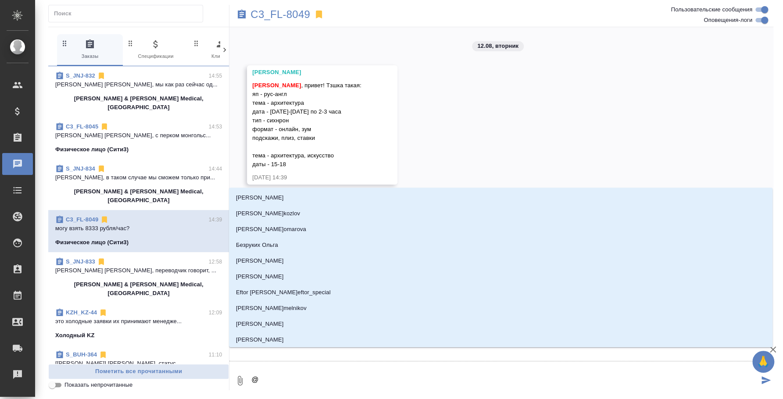
type textarea "@y"
type input "y"
type textarea "@y'b"
type input "y'b"
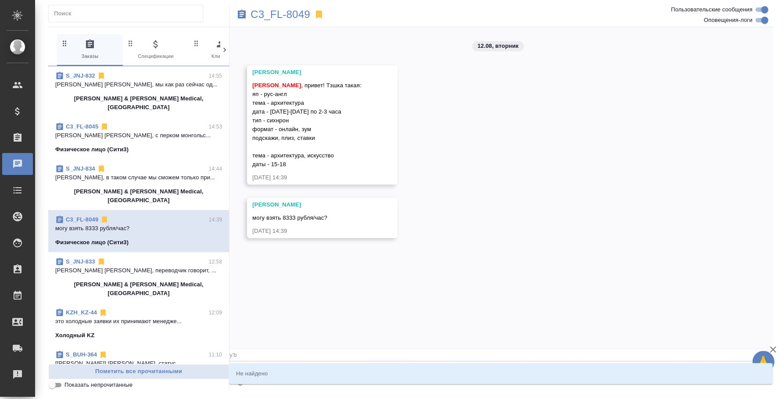
type textarea "@y'b'r"
type input "y'b'r"
type textarea "@y'b'r'b"
type input "y'b'r'b"
type textarea "@y'b'r"
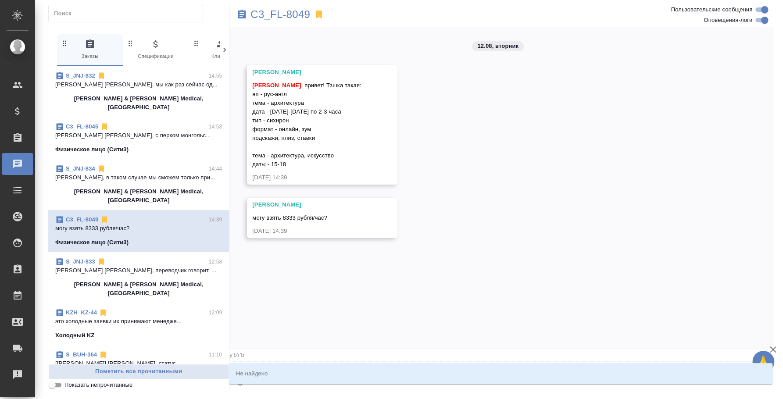
type input "y'b'r"
type textarea "@y'b"
type input "y'b"
type textarea "@y"
type input "y"
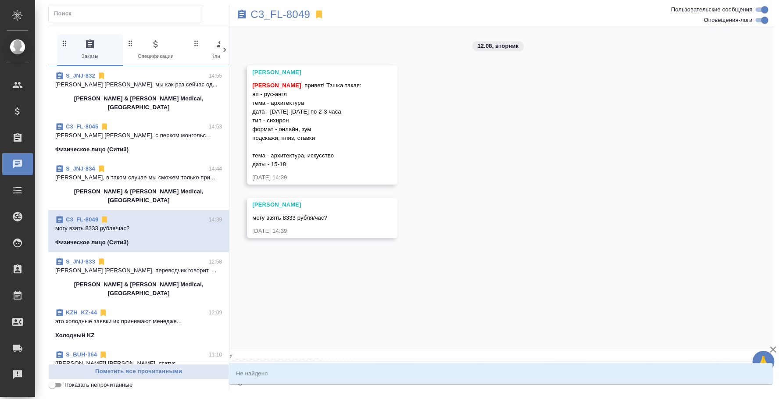
type textarea "@"
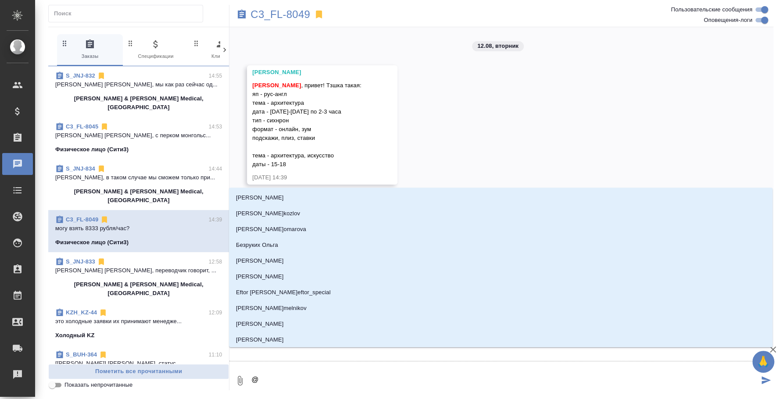
type textarea "@н"
type input "н"
type textarea "@ни"
type input "ни"
type textarea "@ник"
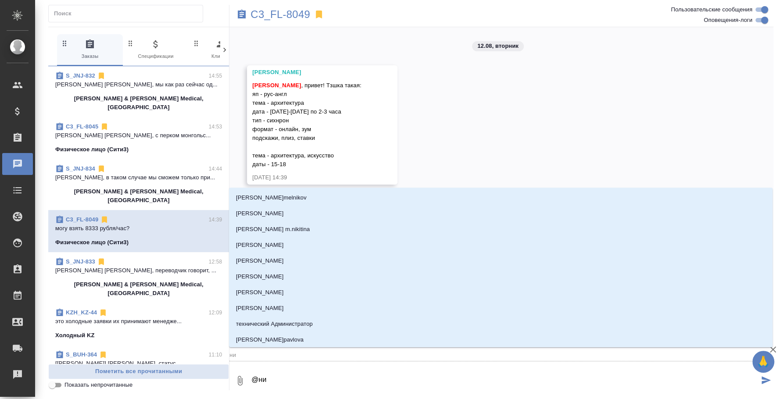
type input "ник"
type textarea "@ники"
type input "ники"
type textarea "@никит"
type input "никит"
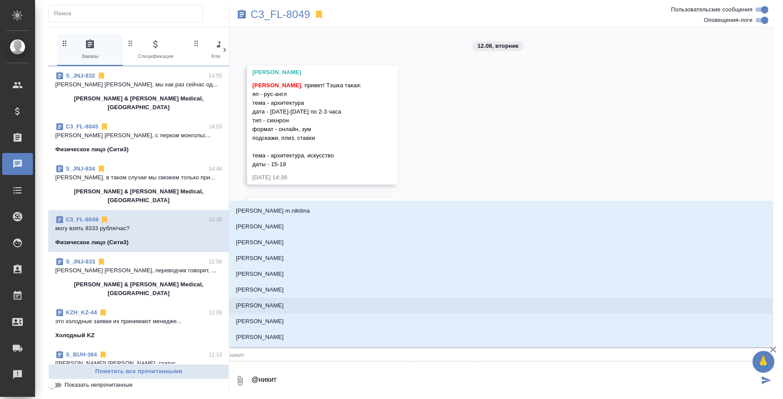
click at [276, 312] on li "Никитина Полина" at bounding box center [500, 306] width 543 height 16
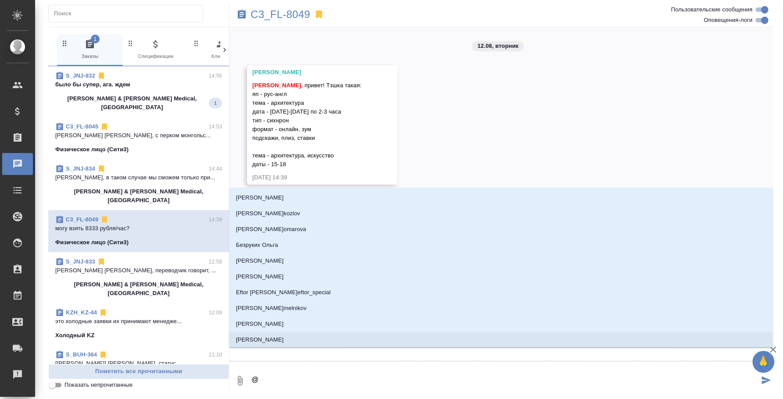
type textarea "@Н"
type input "Н"
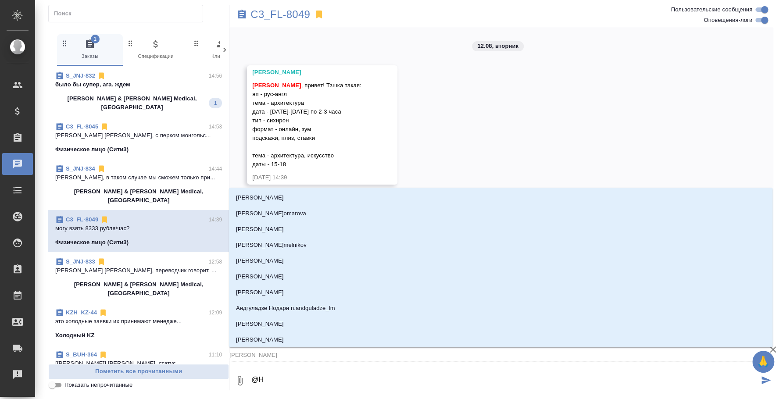
type textarea "@Ни"
type input "Ни"
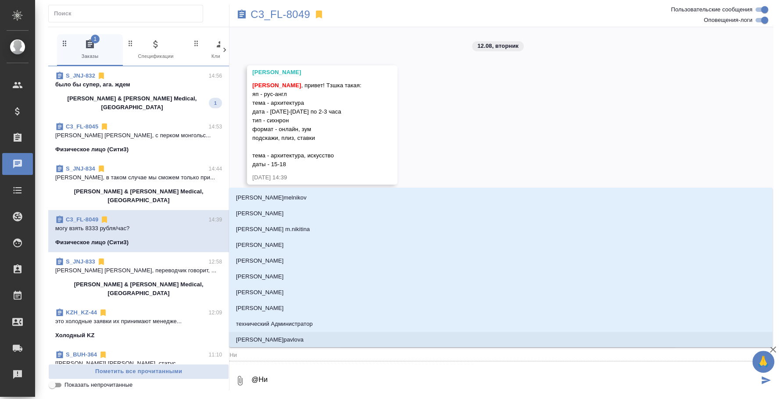
type textarea "@Ник"
type input "Ник"
type textarea "@Ники"
type input "Ники"
type textarea "@Никит"
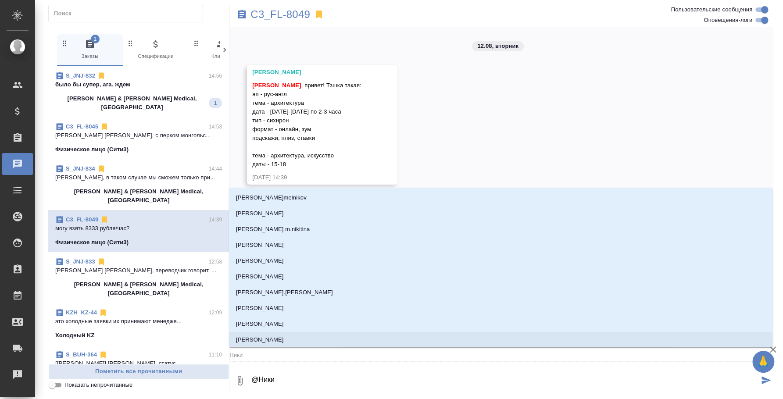
type input "Никит"
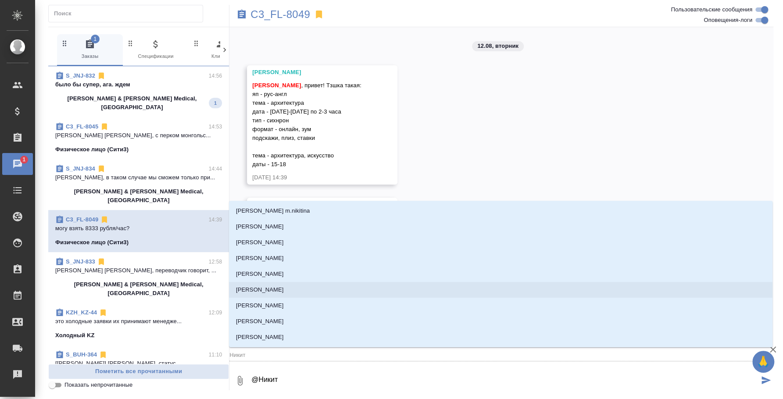
click at [294, 292] on li "Никитина Татьяна" at bounding box center [500, 290] width 543 height 16
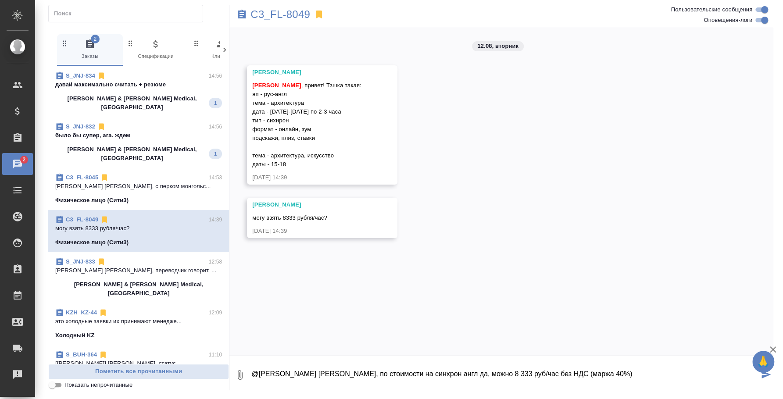
click at [473, 371] on textarea "@Никитина Татьяна Таня, по стоимости на синхрон англ да, можно 8 333 руб/час бе…" at bounding box center [504, 375] width 508 height 30
click at [595, 374] on textarea "@Никитина Татьяна Таня, по стоимости на синхрон англ да: 8 333 руб/час без НДС …" at bounding box center [504, 375] width 508 height 30
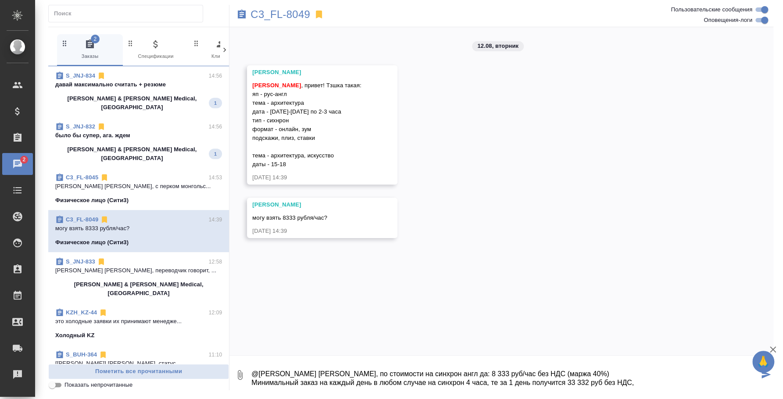
scroll to position [5, 0]
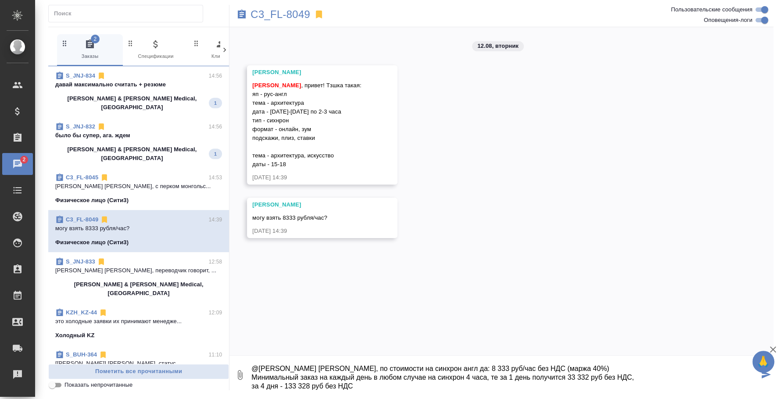
type textarea "@Никитина Татьяна Таня, по стоимости на синхрон англ да: 8 333 руб/час без НДС …"
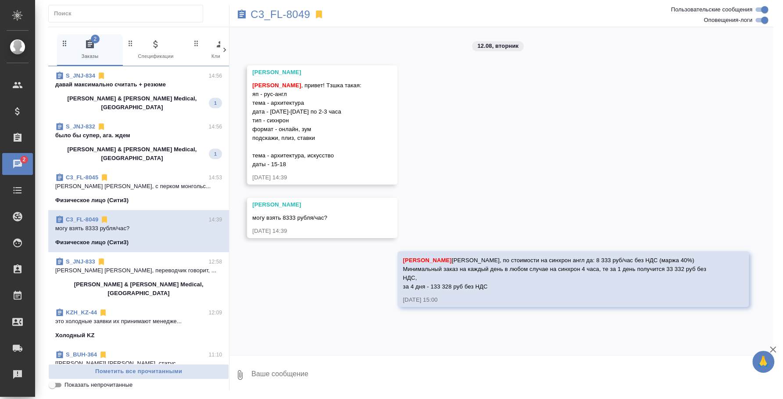
click at [128, 134] on span "S_JNJ-832 14:56 было бы супер, ага. ждем Johnson & Johnson Medical, Russia 1" at bounding box center [138, 142] width 167 height 40
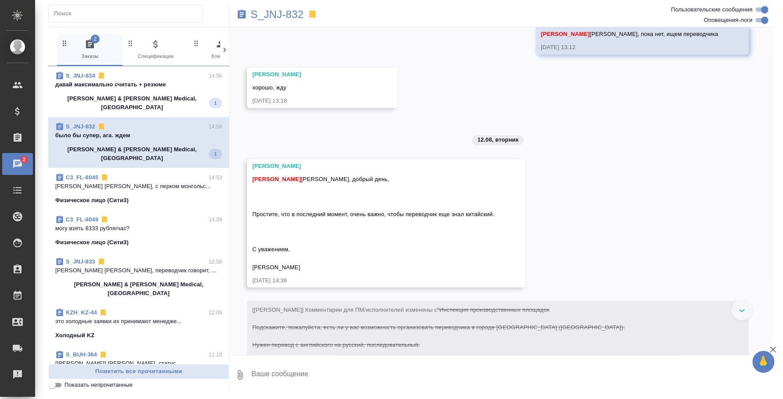
scroll to position [1076, 0]
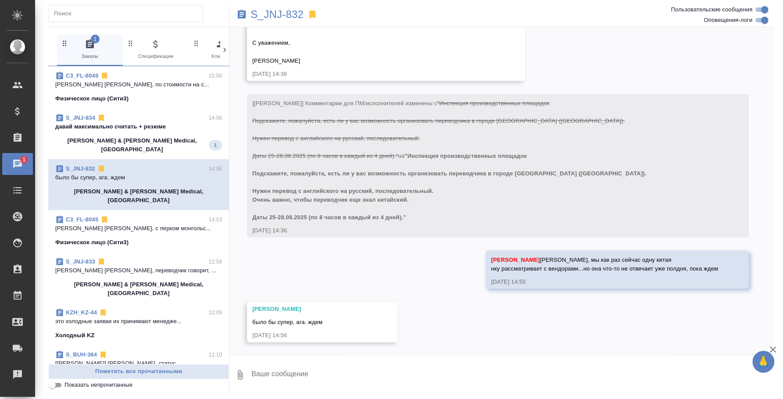
click at [177, 121] on div "S_JNJ-834 14:56" at bounding box center [138, 118] width 167 height 9
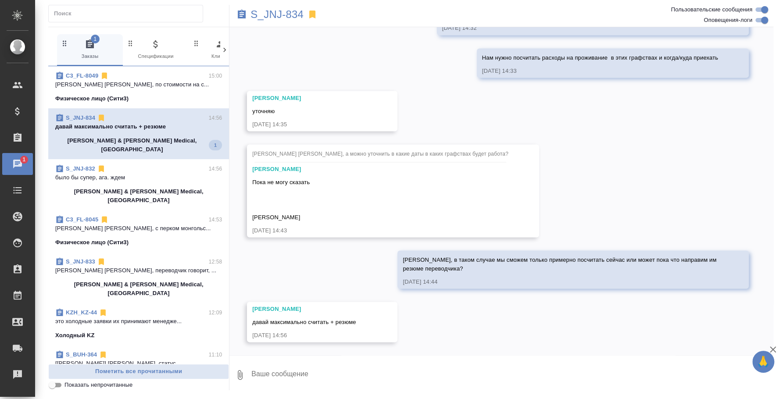
scroll to position [1069, 0]
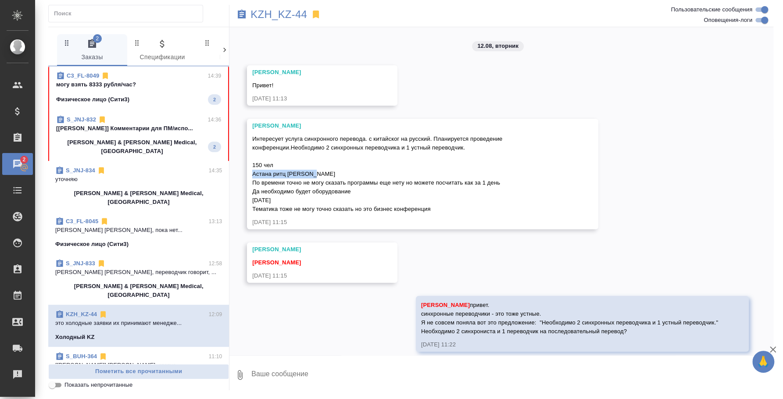
scroll to position [825, 0]
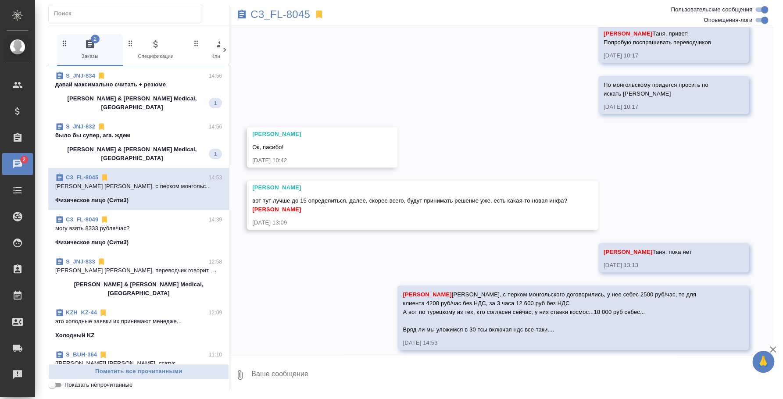
scroll to position [512, 0]
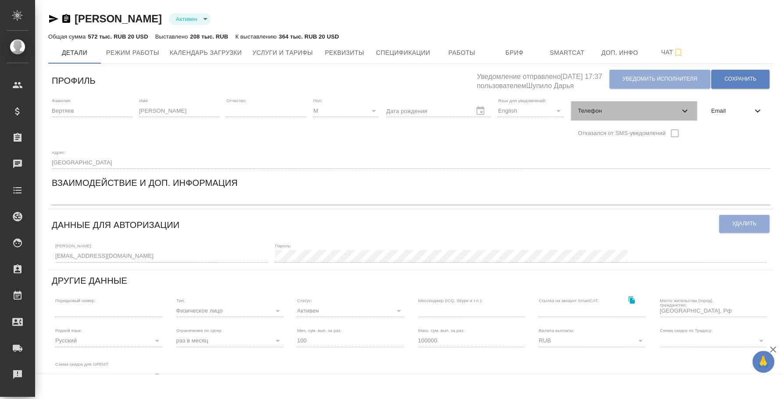
click at [620, 107] on span "Телефон" at bounding box center [629, 111] width 102 height 9
select select "RU"
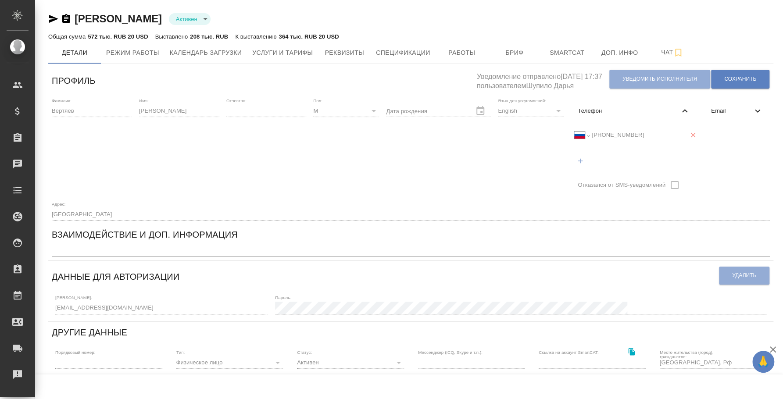
click at [577, 132] on div "Международный [GEOGRAPHIC_DATA] [GEOGRAPHIC_DATA] [GEOGRAPHIC_DATA] [GEOGRAPHIC…" at bounding box center [628, 135] width 109 height 12
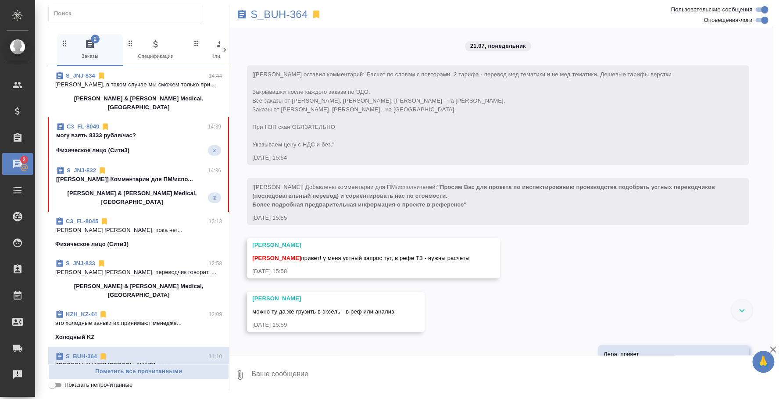
scroll to position [5003, 0]
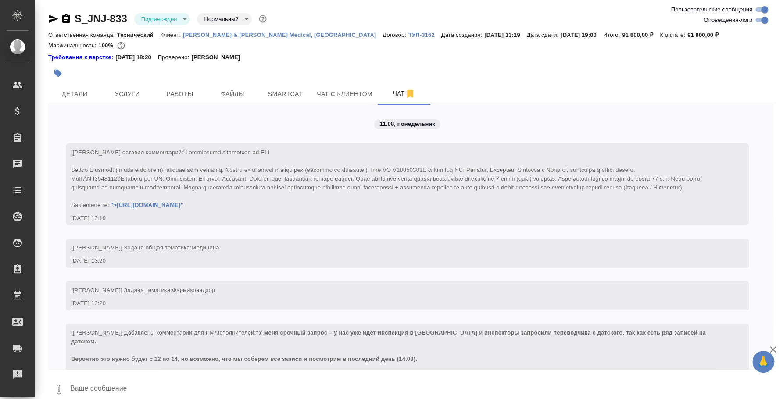
scroll to position [2903, 0]
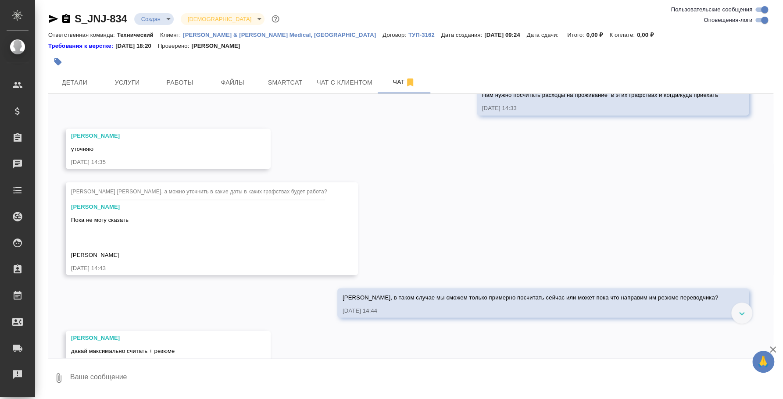
scroll to position [1044, 0]
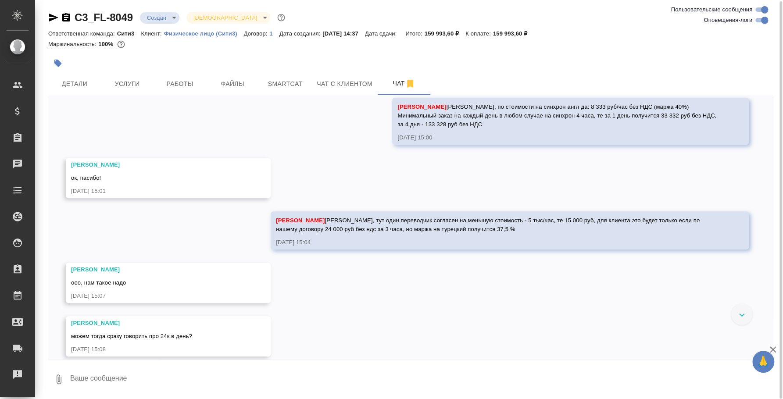
scroll to position [285, 0]
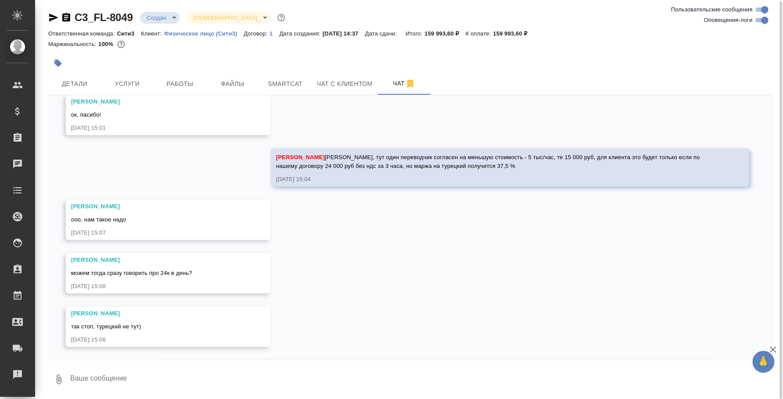
click at [708, 132] on div "12.08, [DATE] [PERSON_NAME] [PERSON_NAME] , привет! Тзшка такая: яп - рус-англ …" at bounding box center [410, 227] width 725 height 264
click at [156, 365] on textarea at bounding box center [421, 379] width 704 height 30
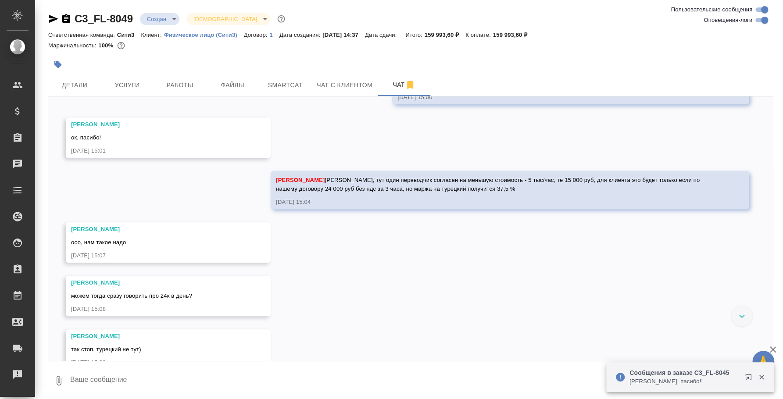
scroll to position [285, 0]
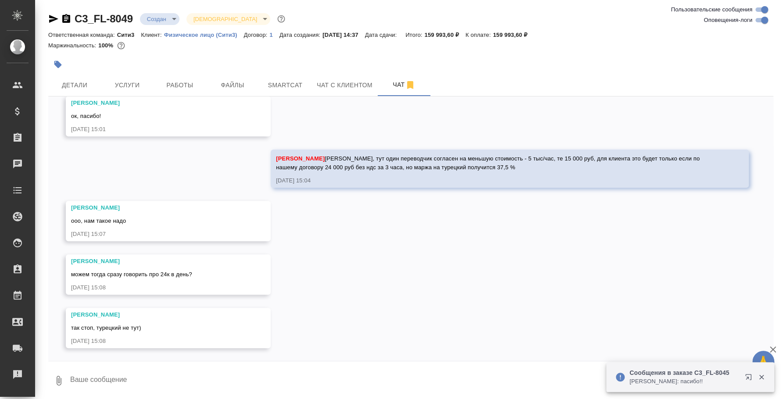
click at [317, 381] on textarea at bounding box center [421, 381] width 704 height 30
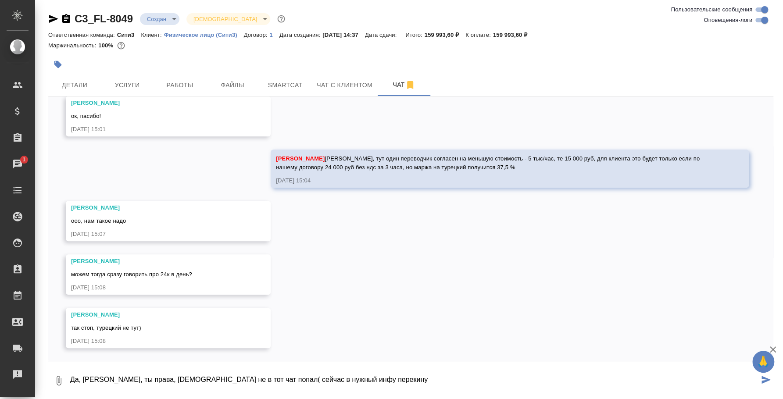
type textarea "Да, [PERSON_NAME], ты права, [DEMOGRAPHIC_DATA] не в тот чат попал( сейчас в ну…"
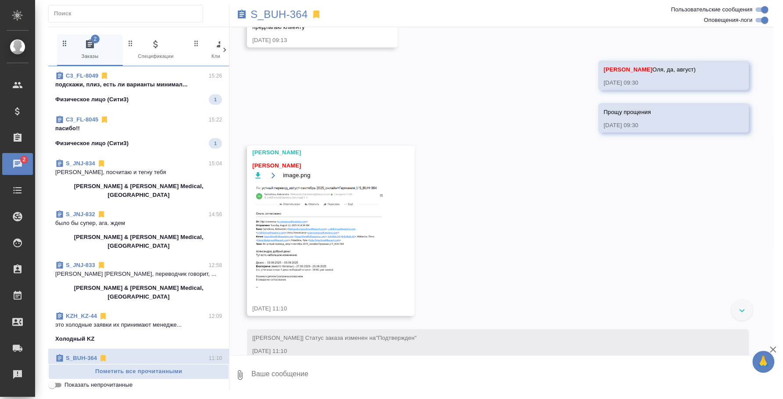
scroll to position [4894, 0]
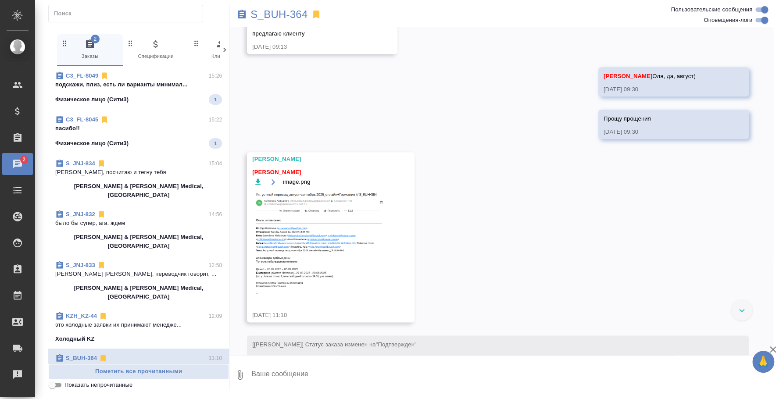
click at [324, 273] on img at bounding box center [318, 244] width 132 height 104
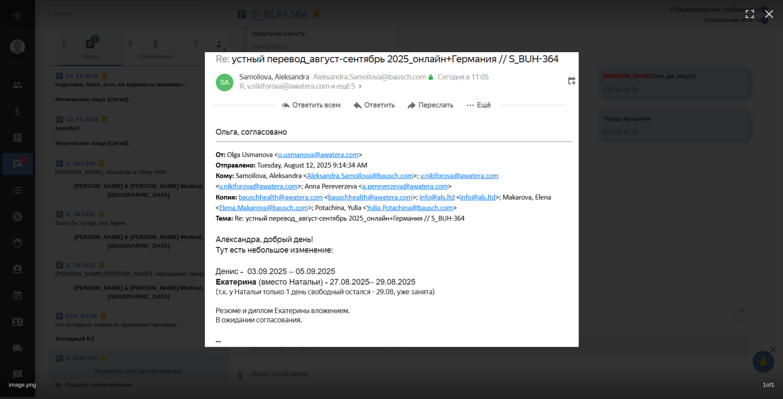
click at [699, 251] on div "image.png 1 of 1" at bounding box center [391, 199] width 783 height 399
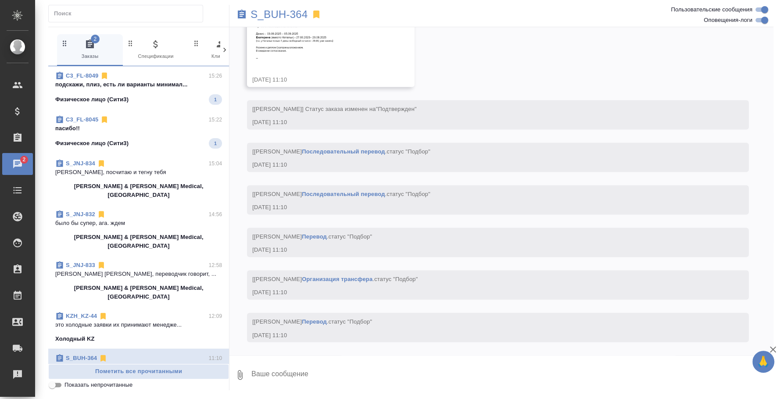
scroll to position [5168, 0]
click at [384, 378] on textarea at bounding box center [511, 375] width 523 height 30
type textarea "J"
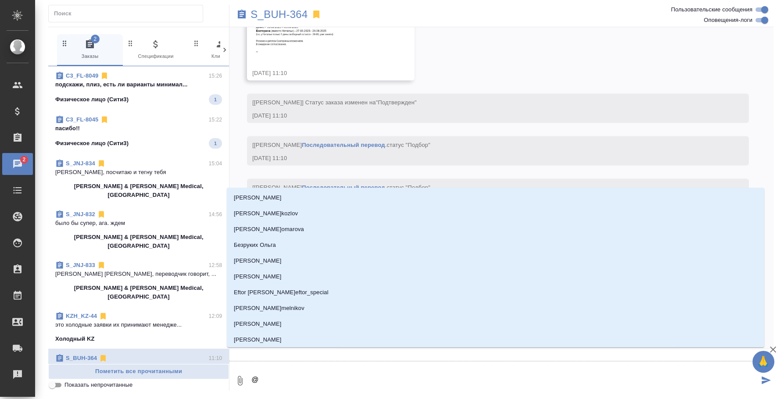
scroll to position [5190, 0]
type textarea "@e"
type input "e"
type textarea "@e'c"
type input "e'c"
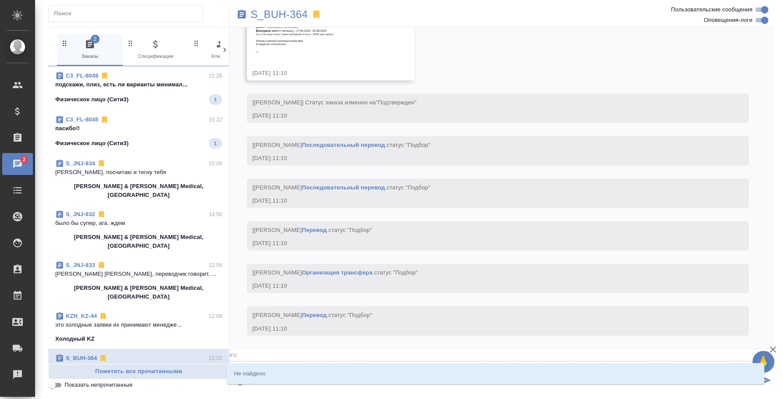
type textarea "@e"
type input "e"
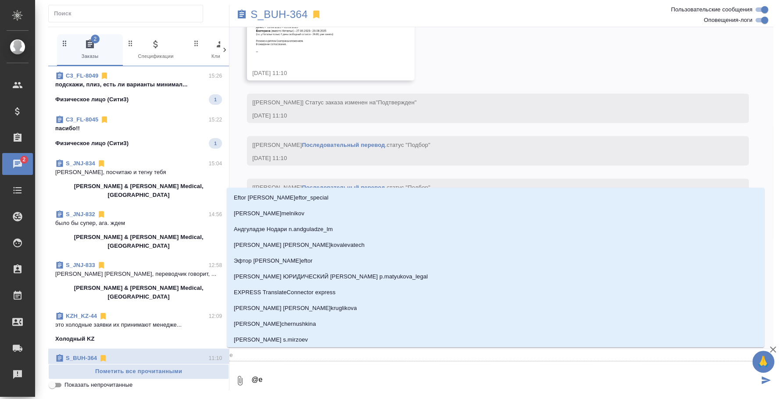
type textarea "@"
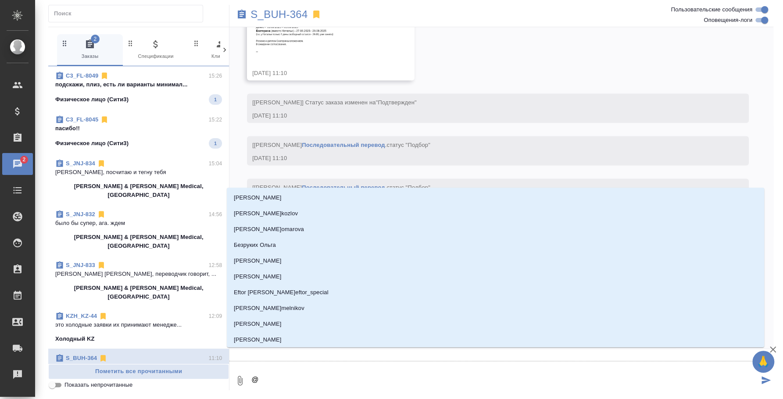
type textarea "@у"
type input "у"
type textarea "@ус"
type input "ус"
type textarea "@усм"
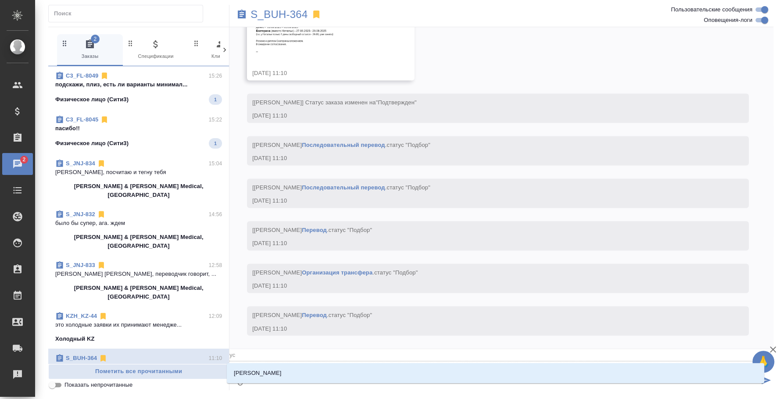
type input "усм"
type textarea "@усма"
type input "усма"
click at [433, 371] on li "Усманова Ольга" at bounding box center [495, 373] width 537 height 16
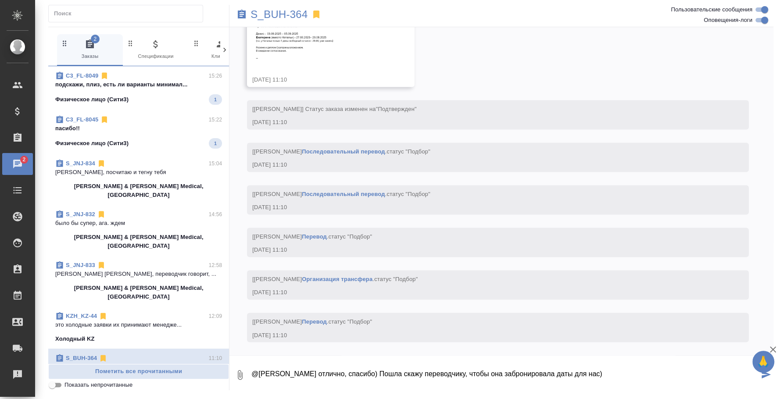
type textarea "@Усманова Ольга отлично, спасибо) Пошла скажу переводчику, чтобы она заброниров…"
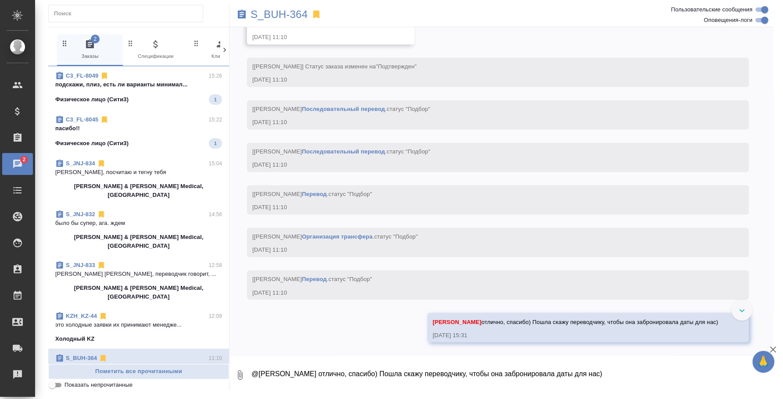
scroll to position [5210, 0]
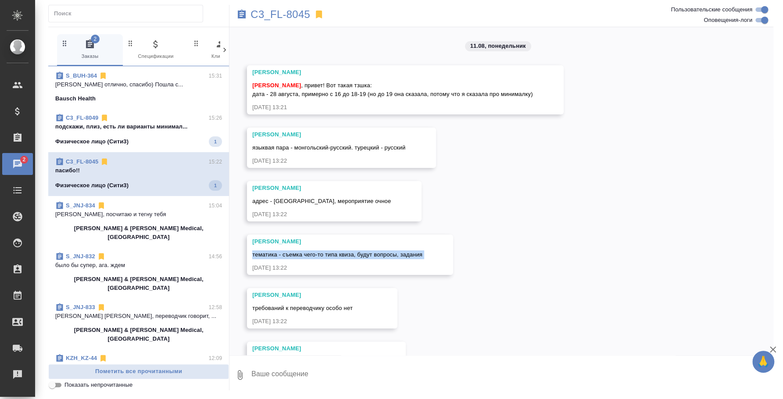
scroll to position [566, 0]
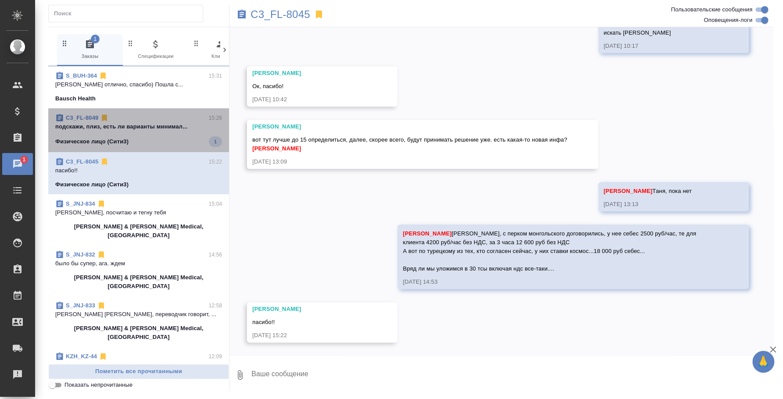
click at [146, 131] on span "C3_FL-8049 15:26 подскажи, плиз, есть ли варианты минимал... Физическое лицо (С…" at bounding box center [138, 130] width 167 height 33
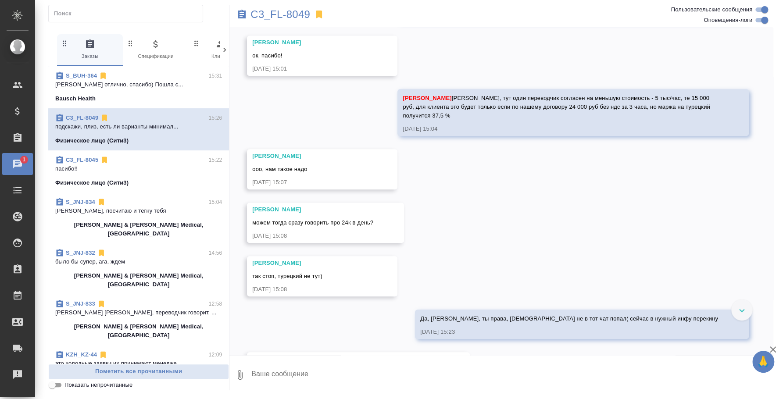
scroll to position [280, 0]
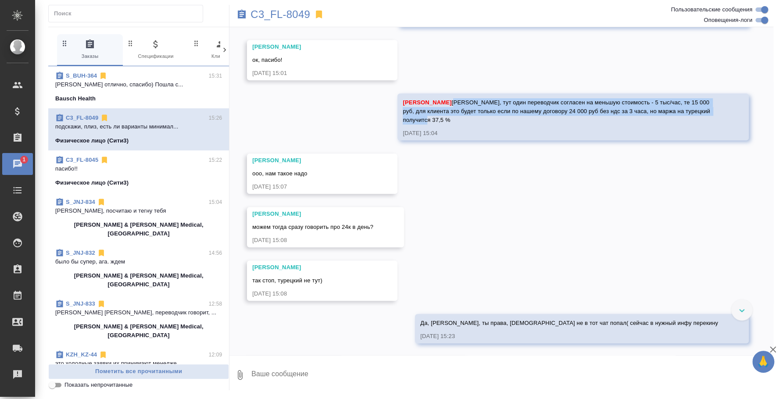
drag, startPoint x: 470, startPoint y: 121, endPoint x: 456, endPoint y: 100, distance: 25.9
click at [456, 100] on div "Никитина Татьяна Таня, тут один переводчик согласен на меньшую стоимость - 5 ты…" at bounding box center [560, 110] width 315 height 29
copy span "Таня, тут один переводчик согласен на меньшую стоимость - 5 тыс/час, те 15 000 …"
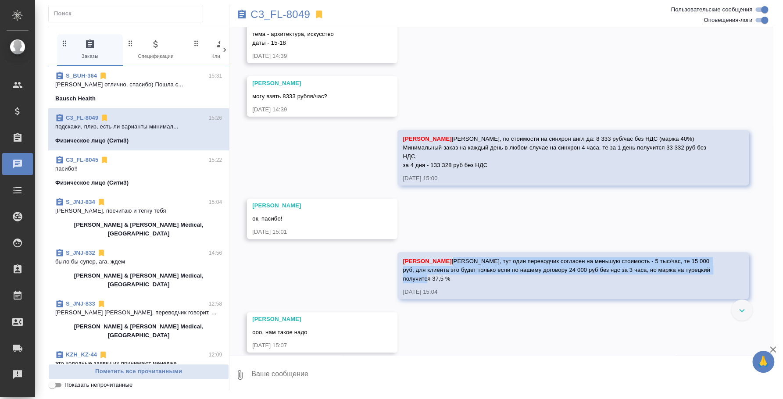
scroll to position [6, 0]
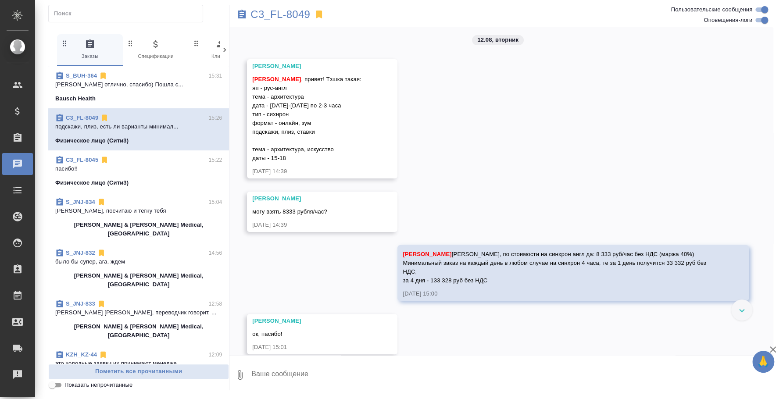
click at [146, 176] on span "C3_FL-8045 15:22 пасибо!! Физическое лицо (Сити3)" at bounding box center [138, 172] width 167 height 32
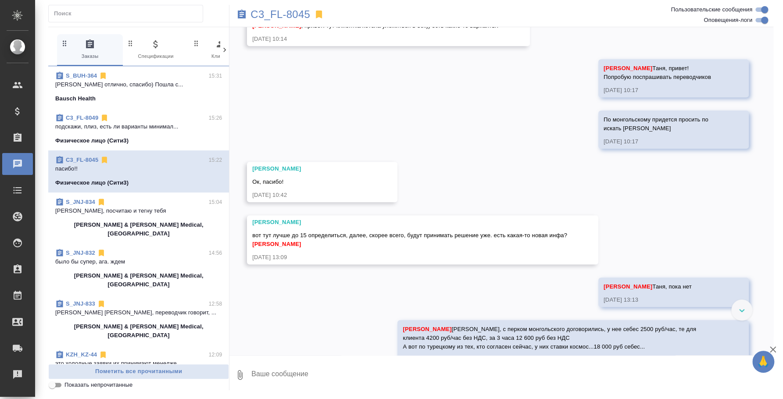
scroll to position [566, 0]
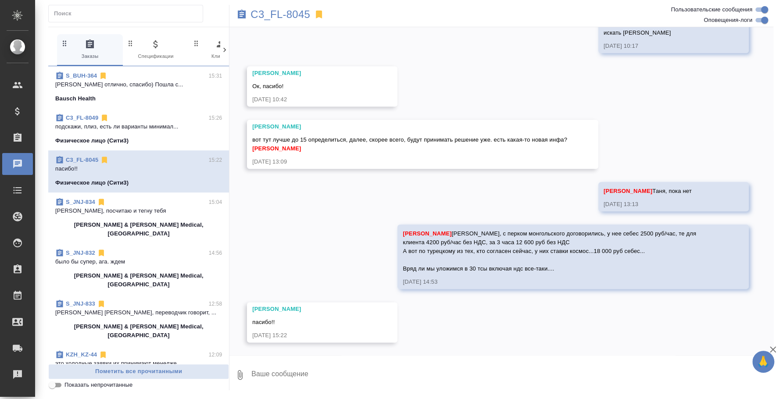
click at [376, 377] on textarea at bounding box center [511, 375] width 523 height 30
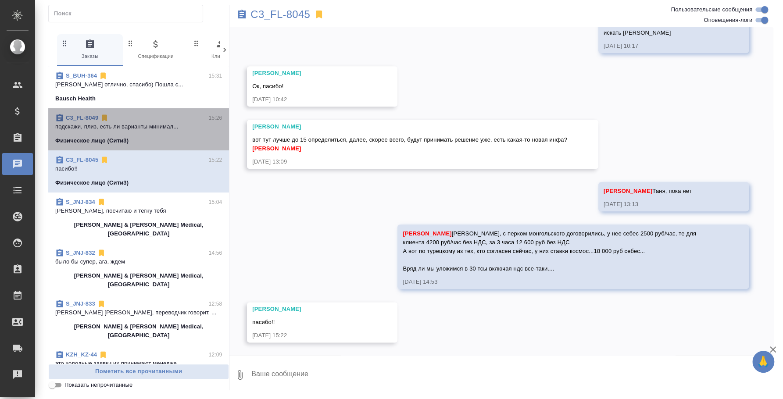
click at [153, 131] on p "подскажи, плиз, есть ли варианты минимал..." at bounding box center [138, 126] width 167 height 9
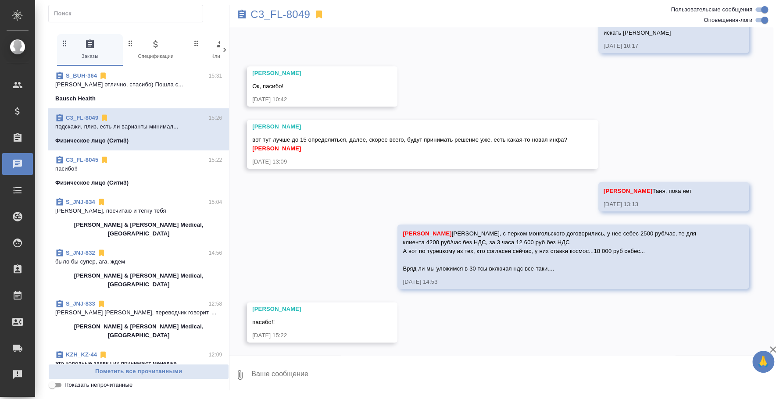
scroll to position [335, 0]
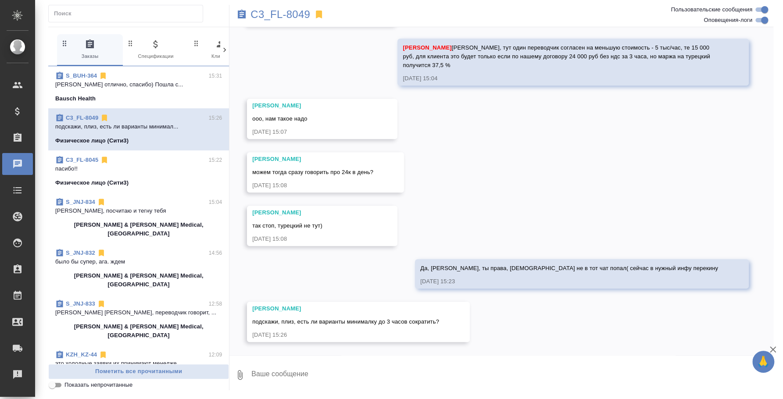
click at [119, 83] on p "[PERSON_NAME] отлично, спасибо) Пошла с..." at bounding box center [138, 84] width 167 height 9
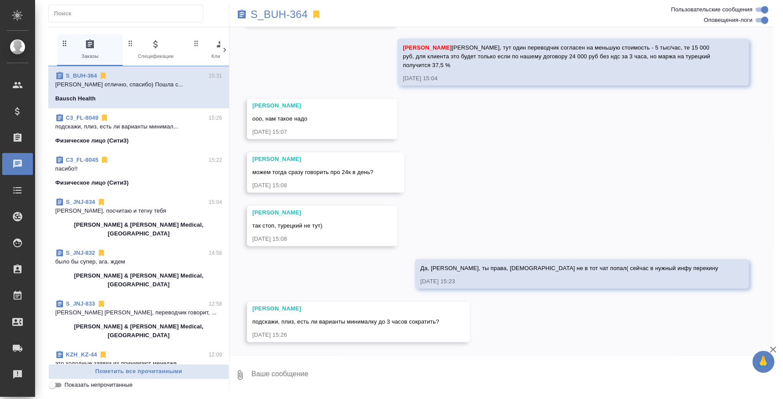
click at [124, 167] on p "пасибо!!" at bounding box center [138, 168] width 167 height 9
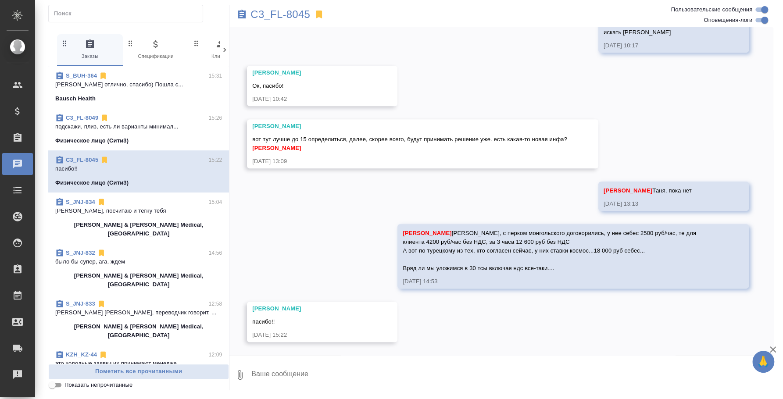
scroll to position [566, 0]
click at [474, 374] on textarea at bounding box center [511, 375] width 523 height 30
paste textarea "Таня, тут один переводчик согласен на меньшую стоимость - 5 тыс/час, те 15 000 …"
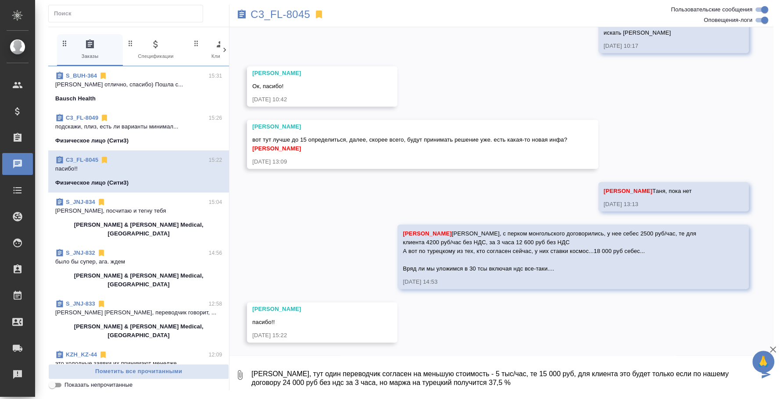
click at [495, 385] on textarea "Таня, тут один переводчик согласен на меньшую стоимость - 5 тыс/час, те 15 000 …" at bounding box center [504, 375] width 508 height 30
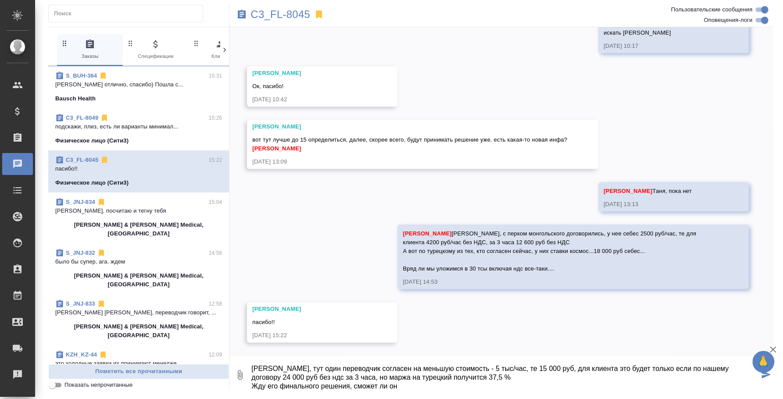
type textarea "Таня, тут один переводчик согласен на меньшую стоимость - 5 тыс/час, те 15 000 …"
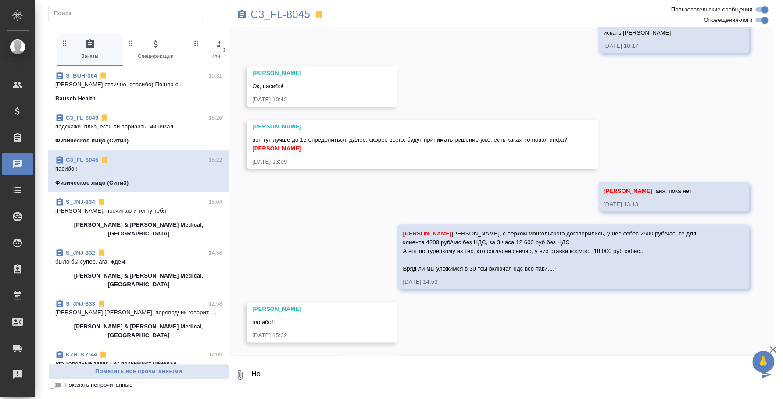
scroll to position [626, 0]
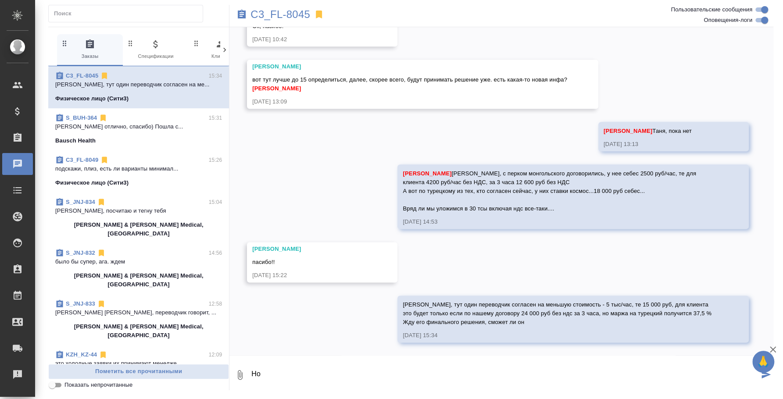
type textarea "Н"
type textarea "Если клиенту ок будет, конечно"
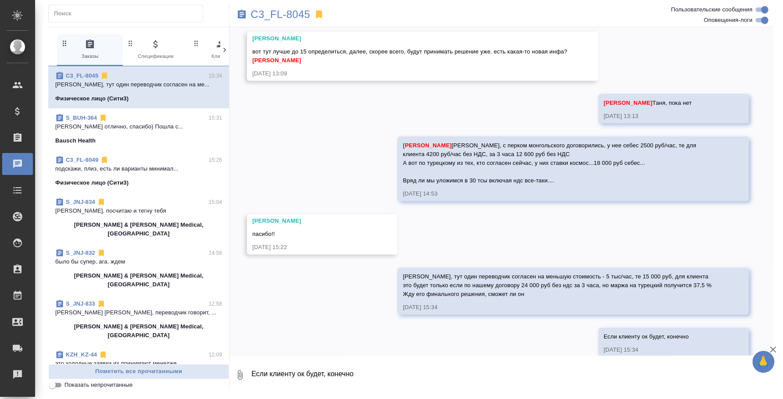
scroll to position [668, 0]
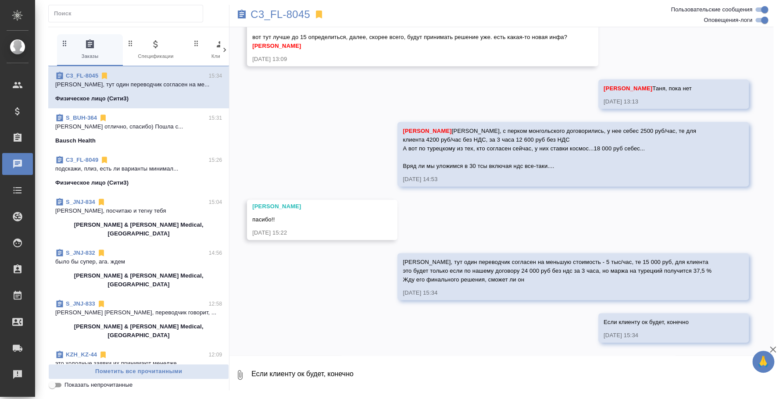
click at [105, 132] on span "S_BUH-364 15:31 Усманова Ольга отлично, спасибо) Пошла с... Bausch Health" at bounding box center [138, 130] width 167 height 32
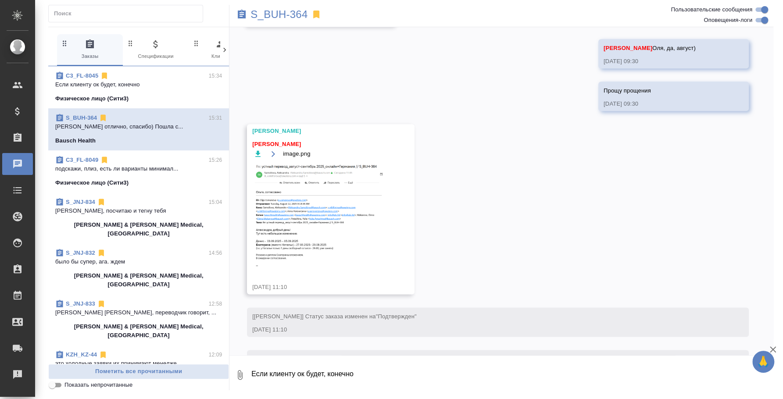
click at [142, 182] on div "Физическое лицо (Сити3)" at bounding box center [138, 182] width 167 height 9
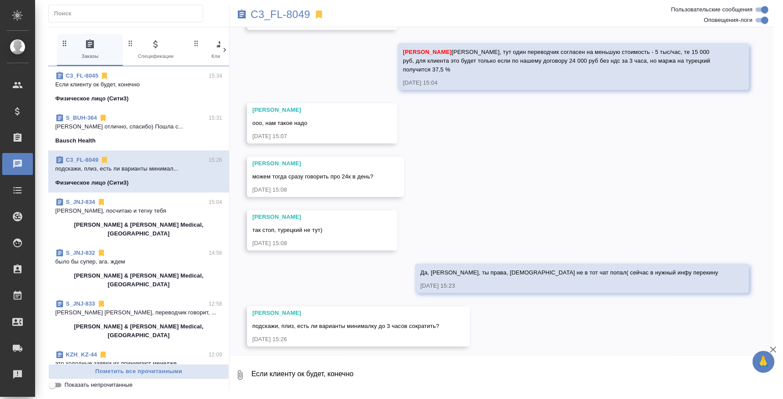
scroll to position [335, 0]
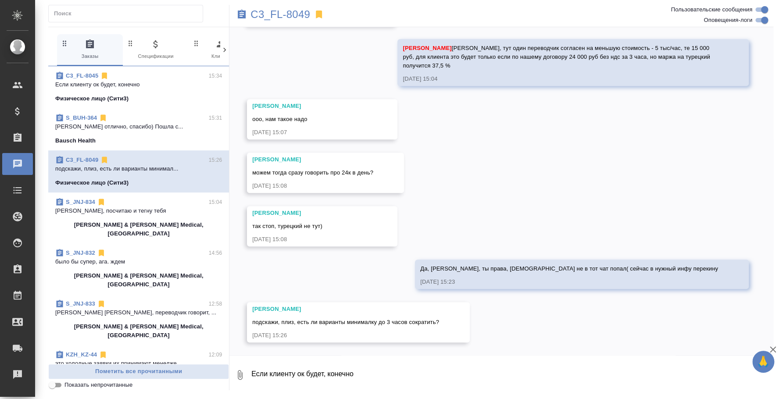
click at [430, 378] on textarea "Если клиенту ок будет, конечно" at bounding box center [511, 375] width 523 height 30
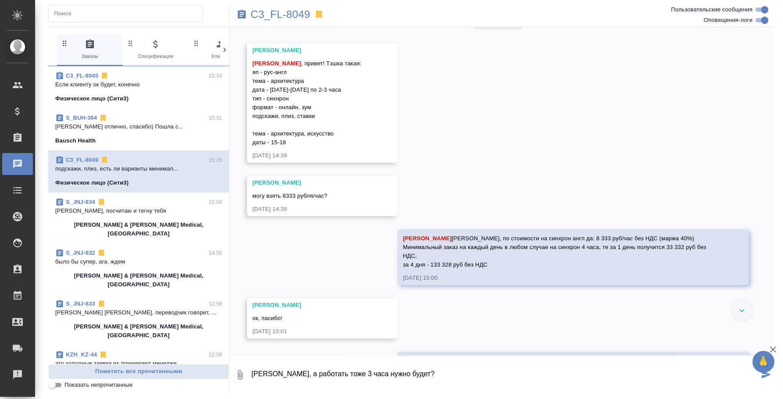
scroll to position [0, 0]
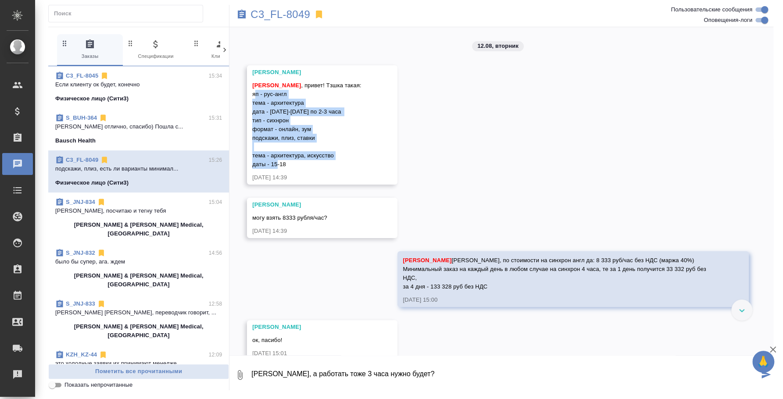
drag, startPoint x: 303, startPoint y: 161, endPoint x: 250, endPoint y: 94, distance: 85.3
click at [250, 94] on div "Никитина Татьяна Федотова Ирина , привет! Тзшка такая: яп - рус-англ тема - арх…" at bounding box center [322, 124] width 150 height 119
copy span "яп - рус-англ тема - архитектура дата - 15-18 авг по 2-3 часа тип - сихнрон фор…"
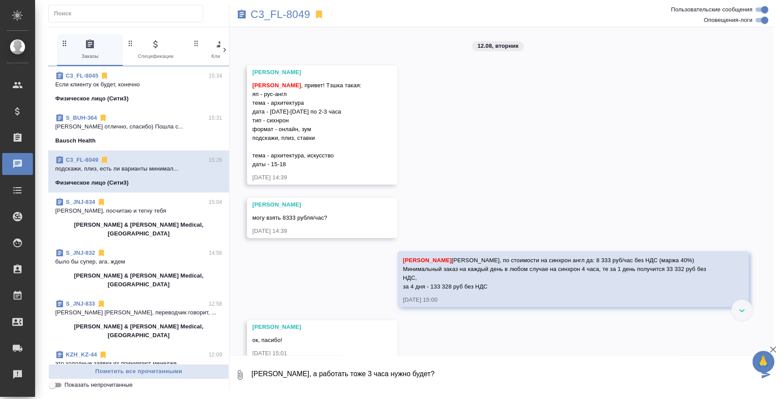
drag, startPoint x: 417, startPoint y: 371, endPoint x: 270, endPoint y: 367, distance: 147.0
click at [270, 367] on textarea "Таня, а работать тоже 3 часа нужно будет?" at bounding box center [504, 375] width 508 height 30
type textarea "Таня, сейчас спрошу у одних, у которых ставка меньше всего, может быть за счет …"
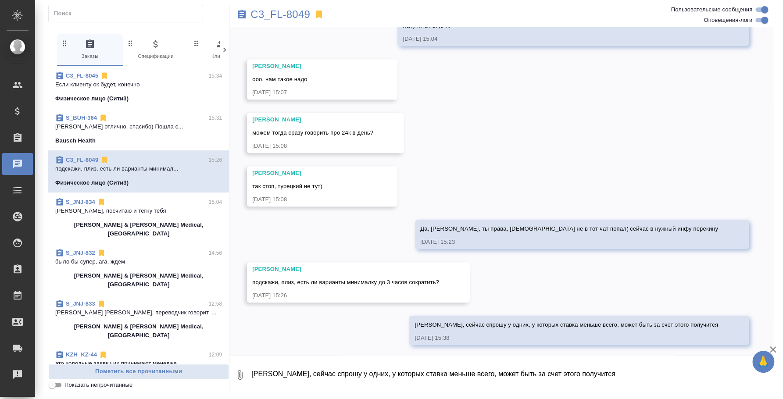
scroll to position [377, 0]
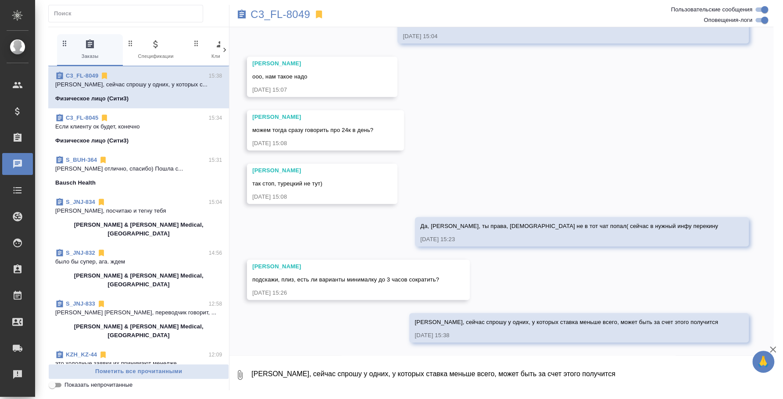
click at [466, 363] on textarea "Таня, сейчас спрошу у одних, у которых ставка меньше всего, может быть за счет …" at bounding box center [511, 375] width 523 height 30
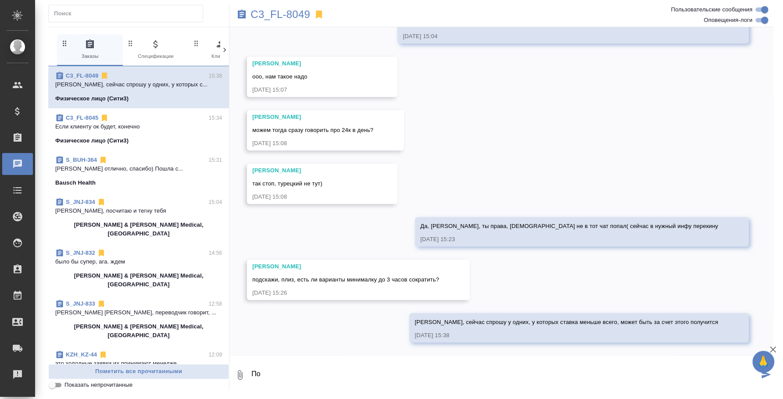
type textarea "П"
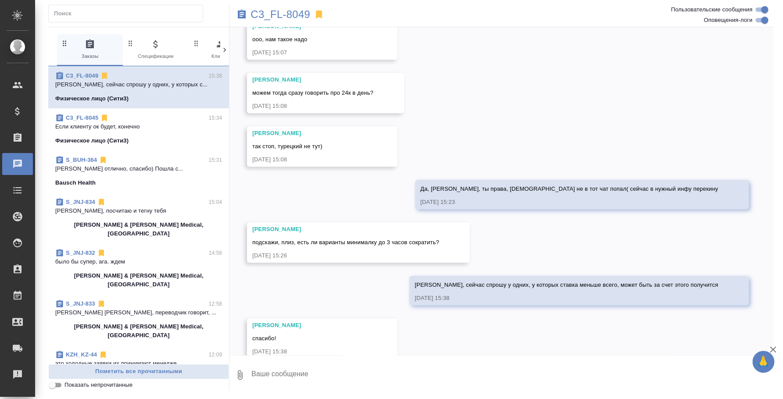
scroll to position [431, 0]
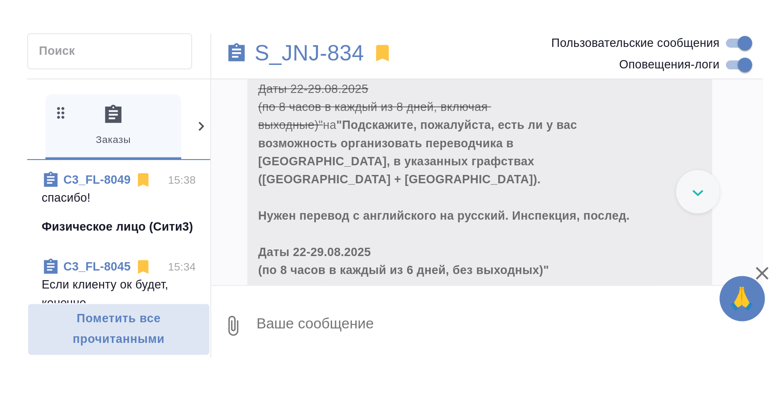
scroll to position [947, 0]
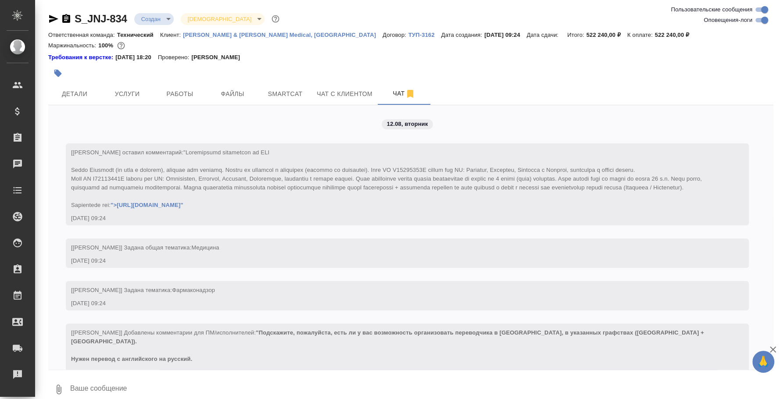
scroll to position [1087, 0]
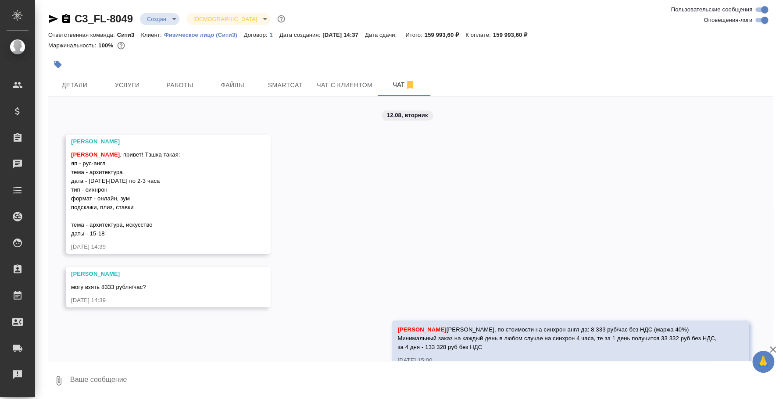
scroll to position [477, 0]
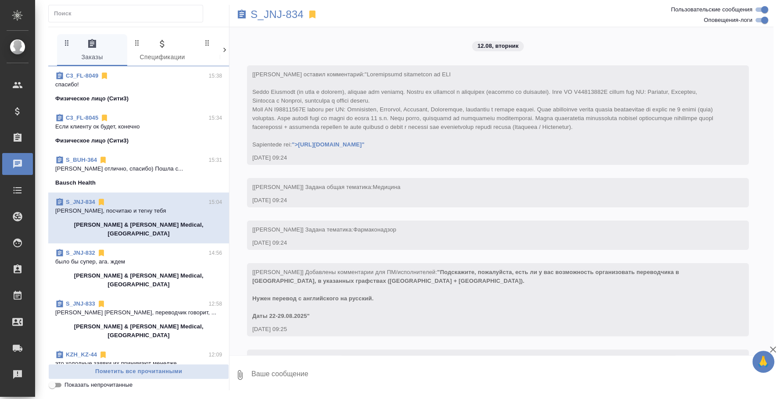
scroll to position [1111, 0]
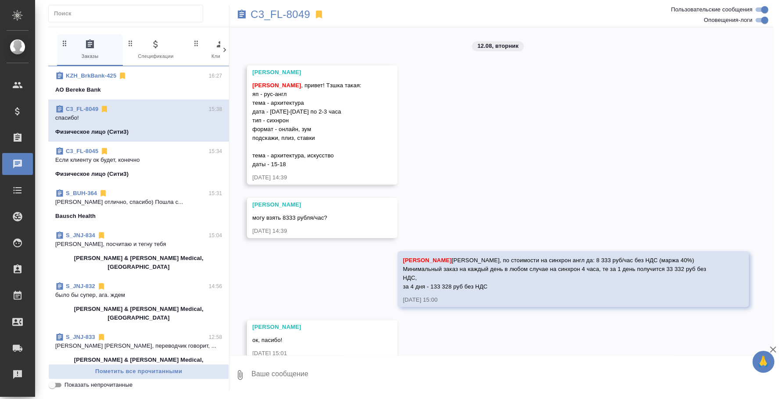
scroll to position [431, 0]
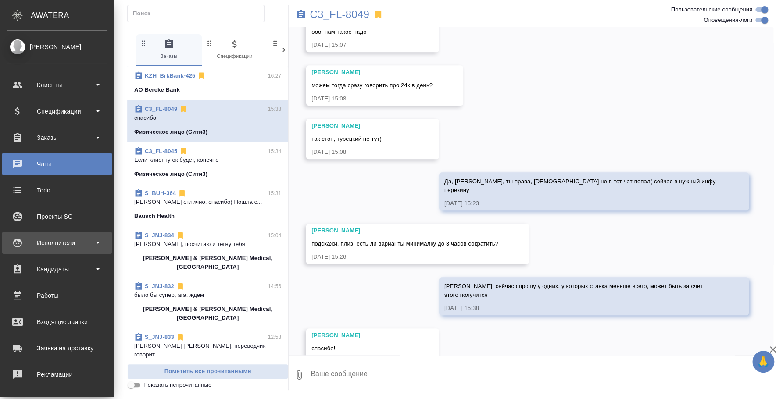
click at [64, 237] on div "Исполнители" at bounding box center [57, 242] width 101 height 13
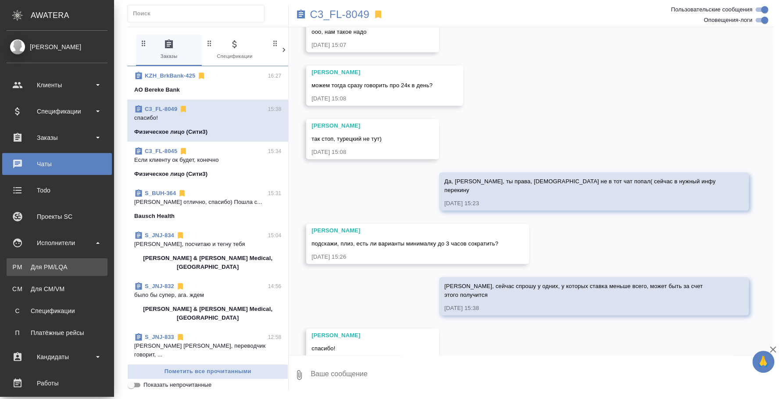
click at [61, 261] on link "PM Для PM/LQA" at bounding box center [57, 267] width 101 height 18
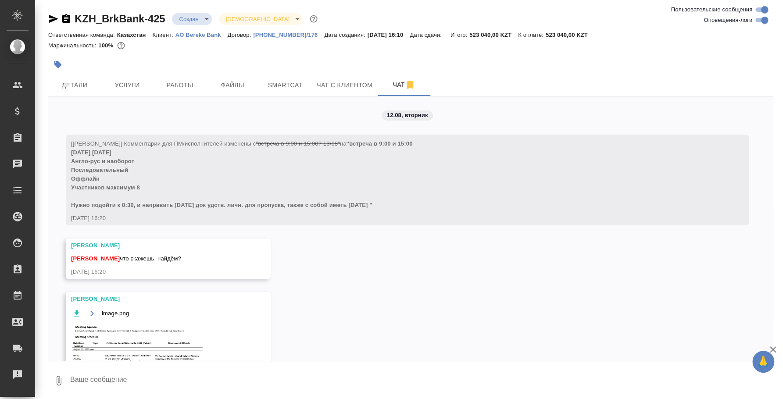
scroll to position [2, 0]
drag, startPoint x: 72, startPoint y: 146, endPoint x: 128, endPoint y: 178, distance: 64.4
click at [128, 178] on div "[Асланукова Сати] Комментарии для ПМ/исполнителей изменены с "встреча в 9:00 и …" at bounding box center [394, 171] width 647 height 72
drag, startPoint x: 72, startPoint y: 148, endPoint x: 385, endPoint y: 202, distance: 318.1
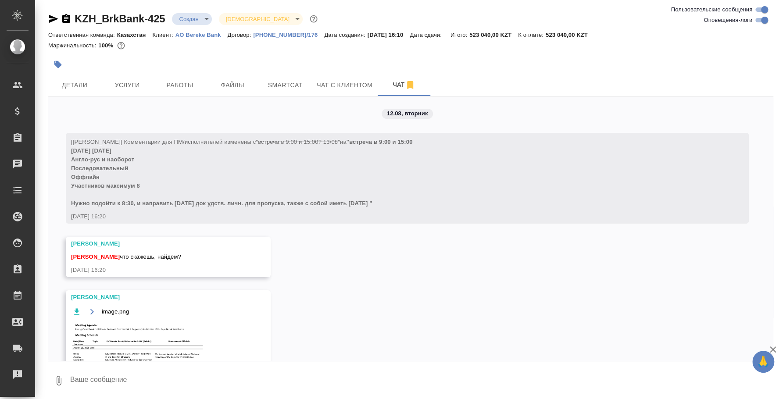
click at [385, 202] on div "[Асланукова Сати] Комментарии для ПМ/исполнителей изменены с "встреча в 9:00 и …" at bounding box center [394, 171] width 647 height 72
copy span "13 августа завтра Англо-рус и наоборот Последовательный Оффлайн Участников макс…"
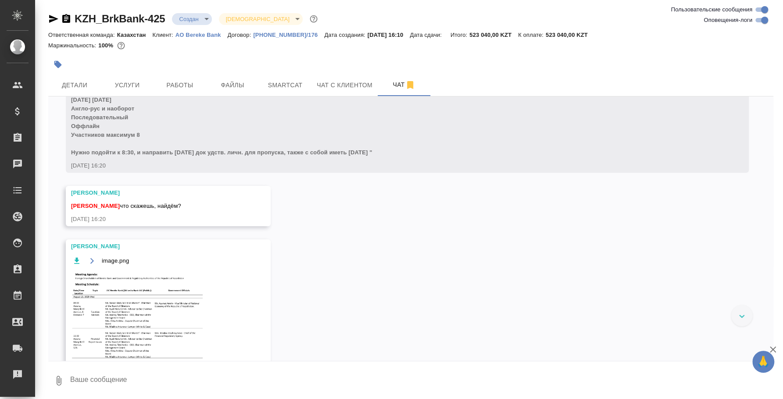
scroll to position [92, 0]
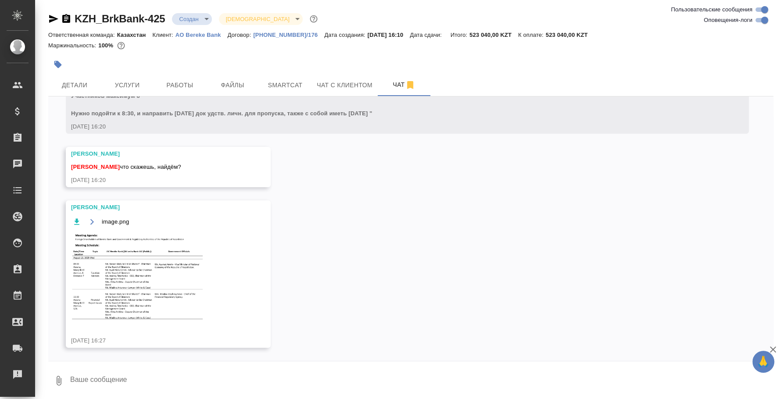
click at [234, 377] on textarea at bounding box center [421, 381] width 704 height 30
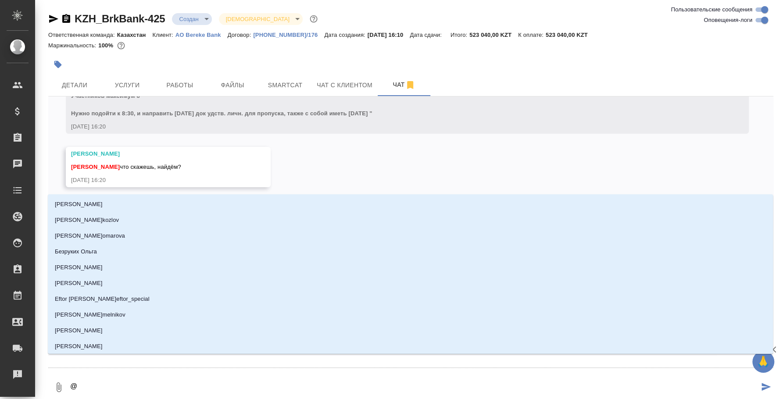
type textarea "@e"
type input "e"
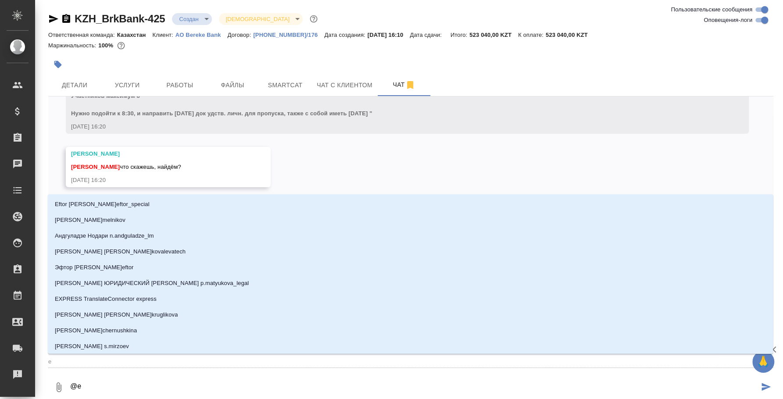
type textarea "@"
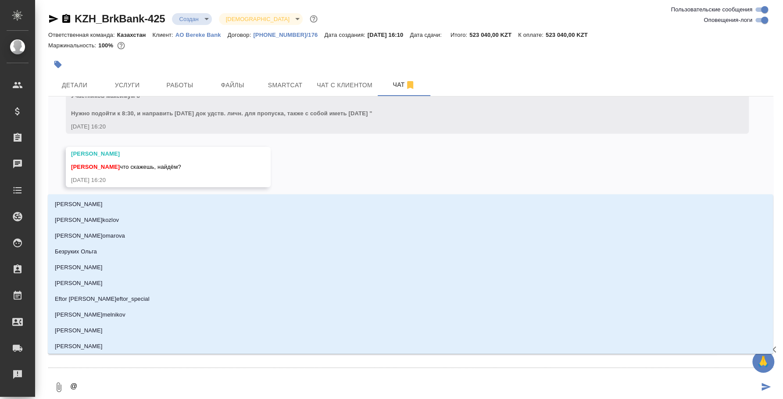
type textarea "@e"
type input "e"
type textarea "@e'c"
type input "e'c"
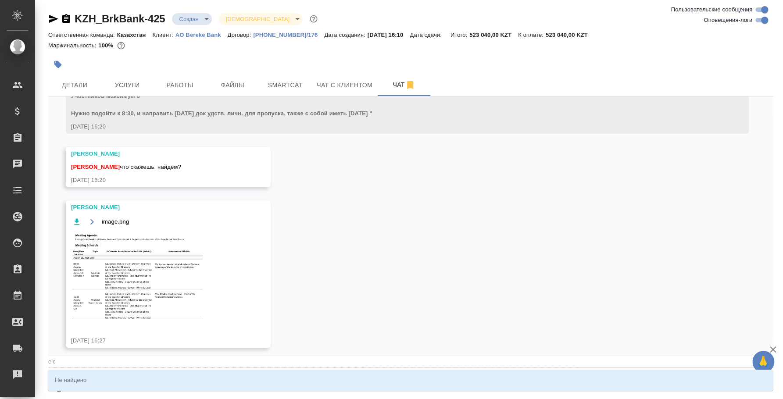
type textarea "@e"
type input "e"
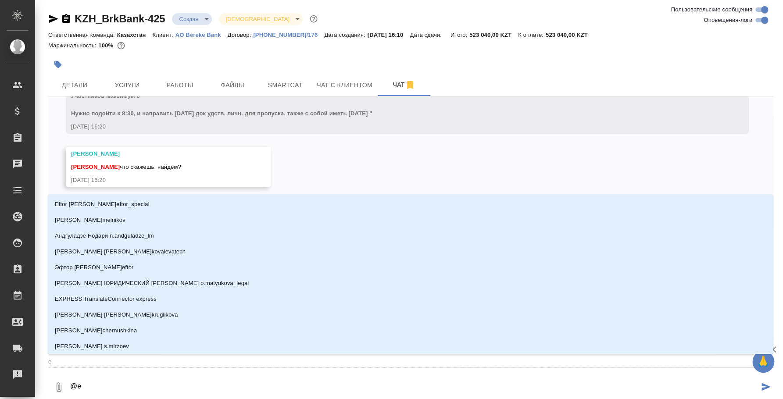
type textarea "@"
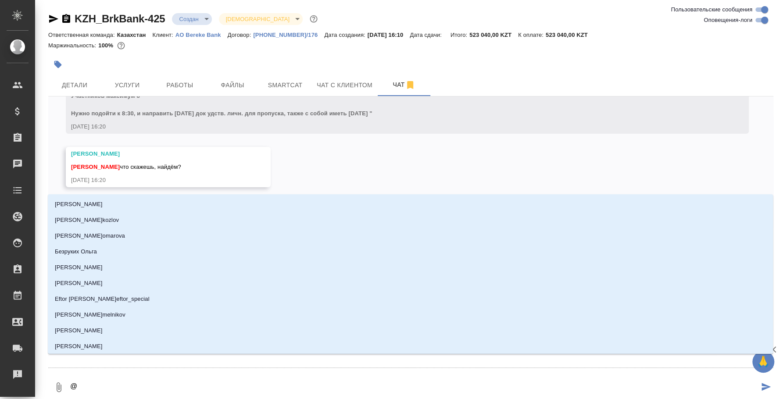
type textarea "@у"
type input "у"
type textarea "@ус"
type input "ус"
type textarea "@у"
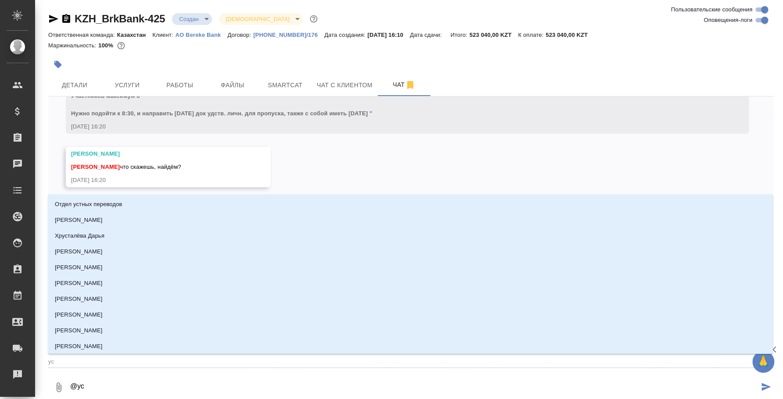
type input "у"
type textarea "@"
type textarea "@e"
type input "e"
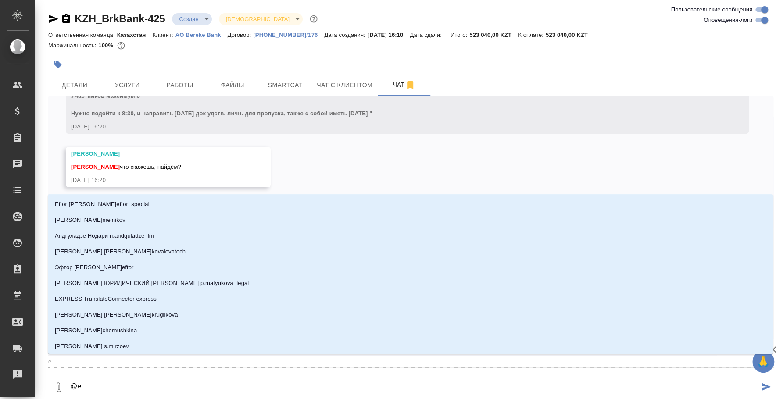
type textarea "@"
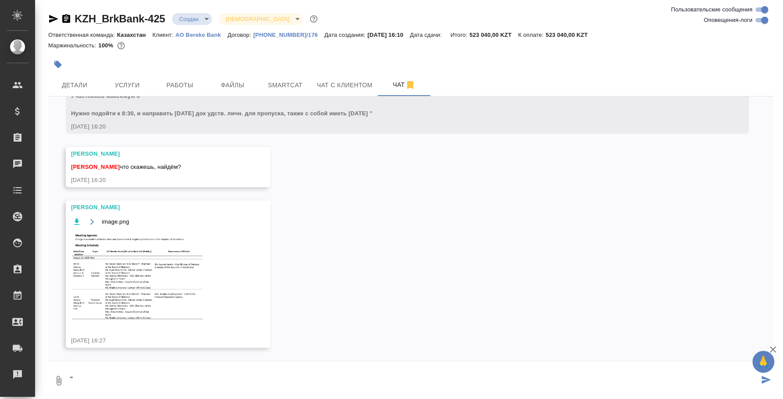
type textarea """
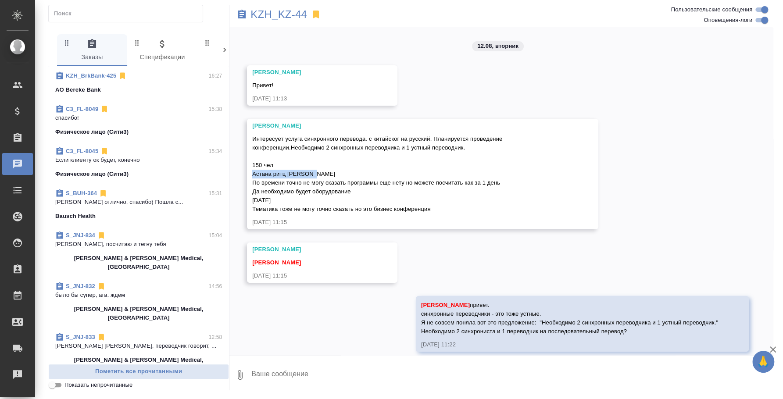
scroll to position [825, 0]
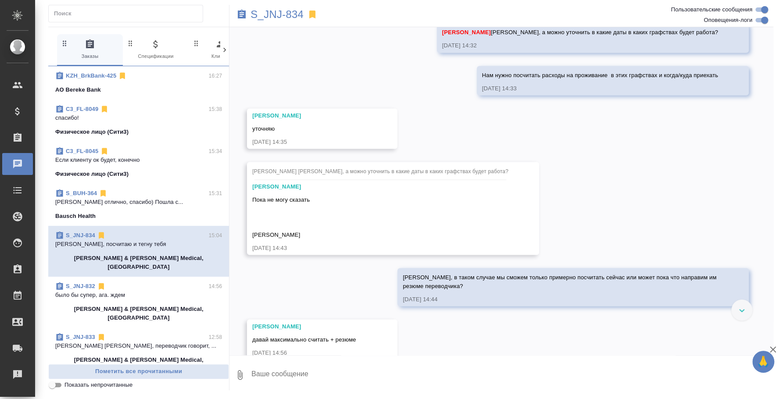
scroll to position [1111, 0]
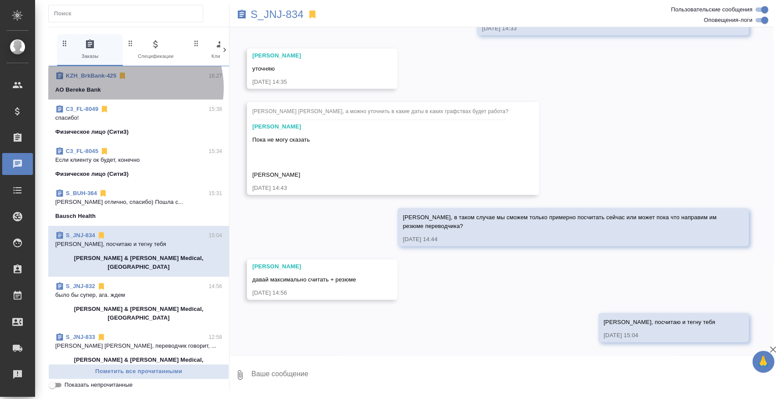
click at [128, 88] on div "AO Bereke Bank" at bounding box center [138, 90] width 167 height 9
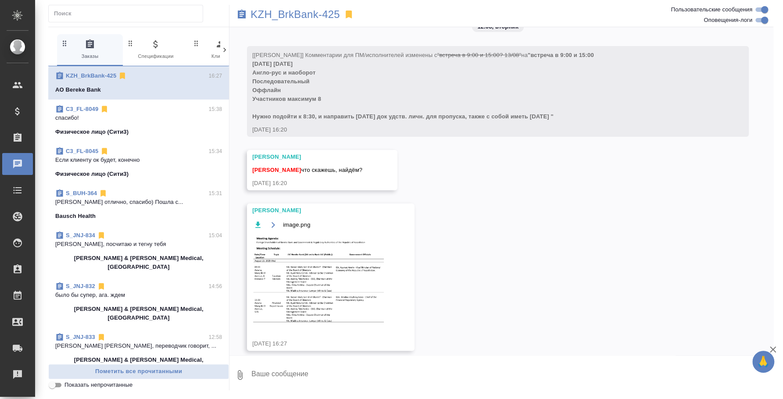
scroll to position [28, 0]
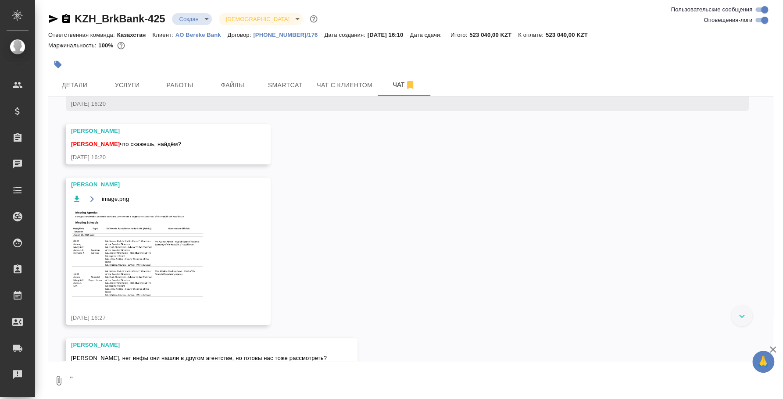
scroll to position [145, 0]
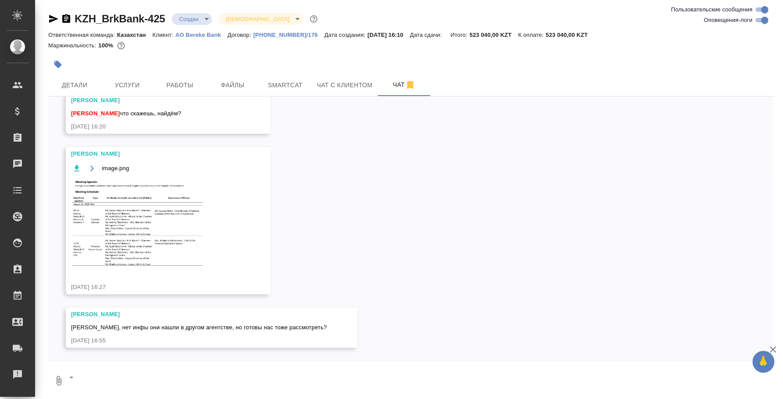
click at [137, 376] on textarea """ at bounding box center [421, 381] width 704 height 30
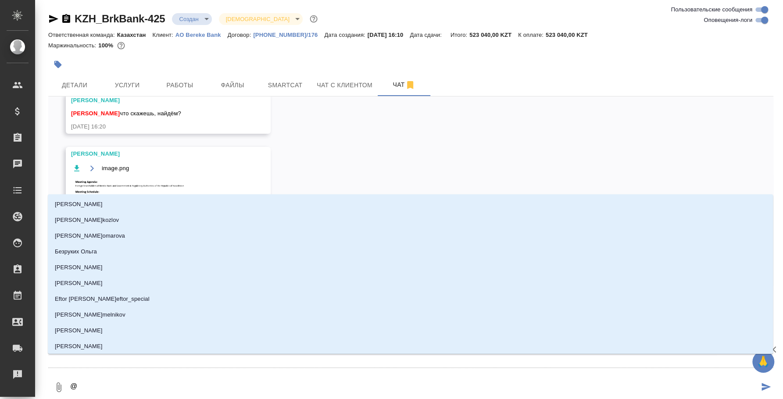
type textarea "@e"
type input "e"
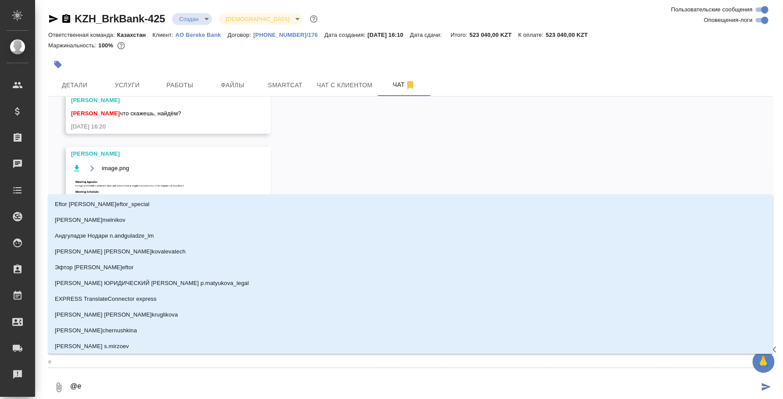
type textarea "@"
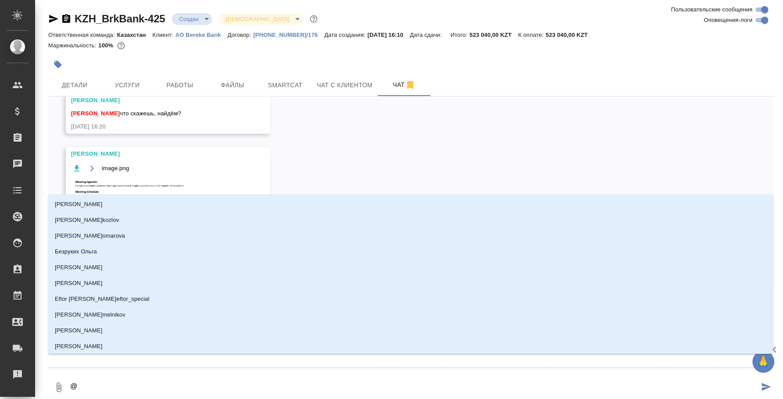
type textarea "@c"
type input "c"
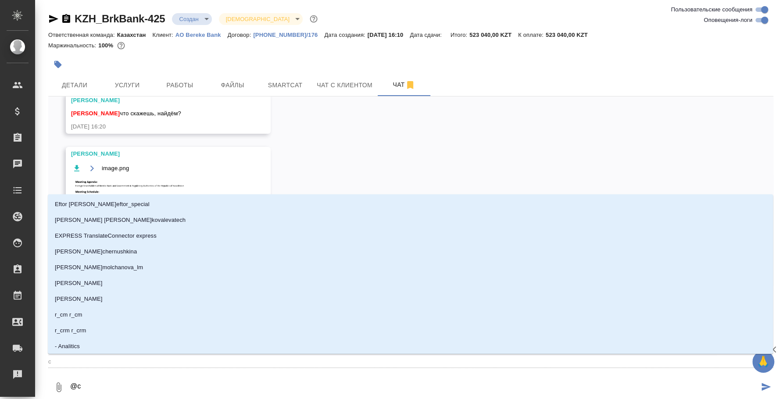
type textarea "@c'f"
type input "c'f"
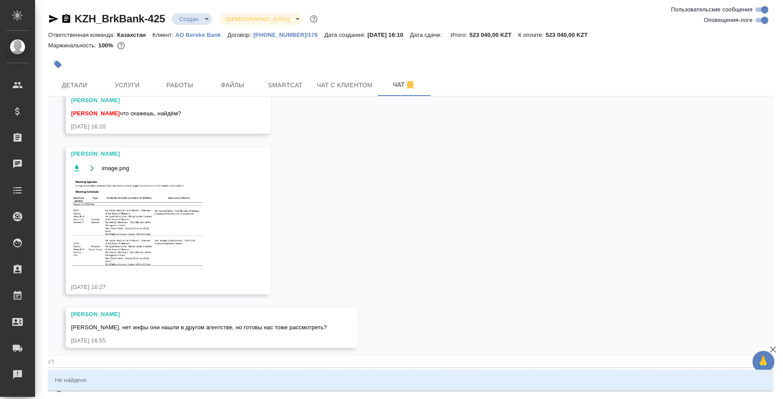
type textarea "@c"
type input "c"
type textarea "@"
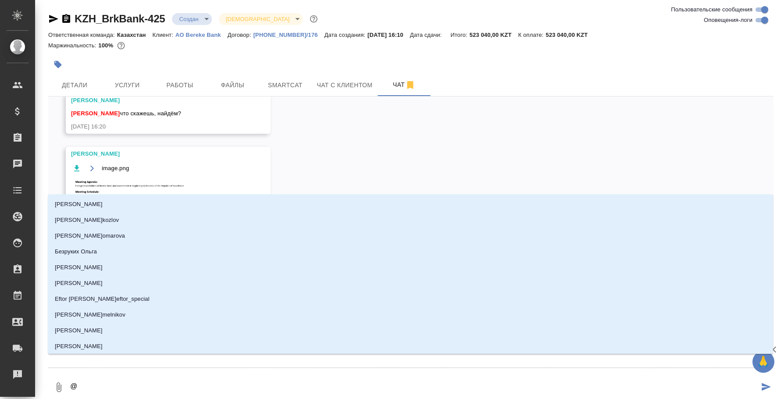
type textarea "@e"
type input "e"
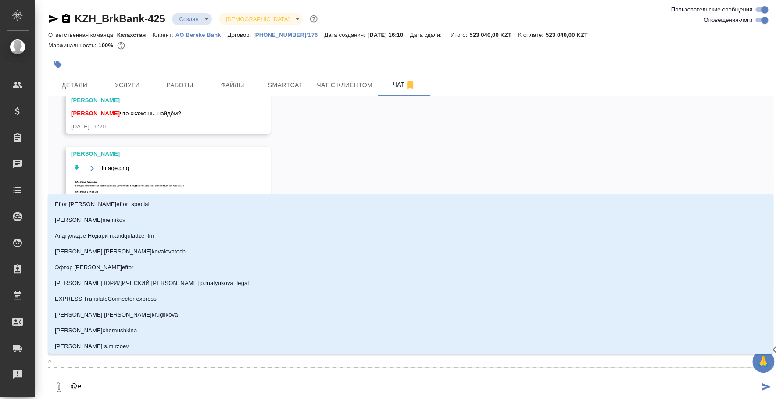
type textarea "@"
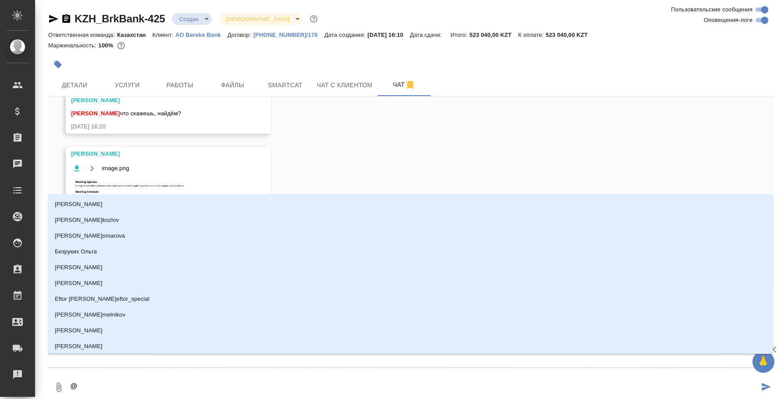
type textarea "@у"
type input "у"
type textarea "@ус"
type input "ус"
type textarea "@у"
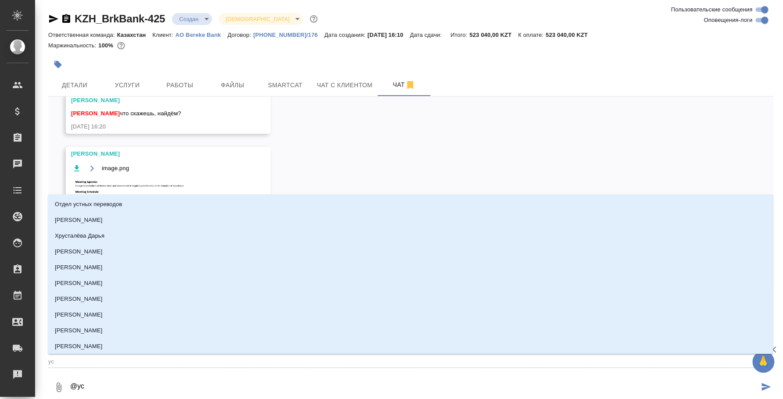
type input "у"
type textarea "@"
type textarea "@а"
type input "а"
type textarea "@ас"
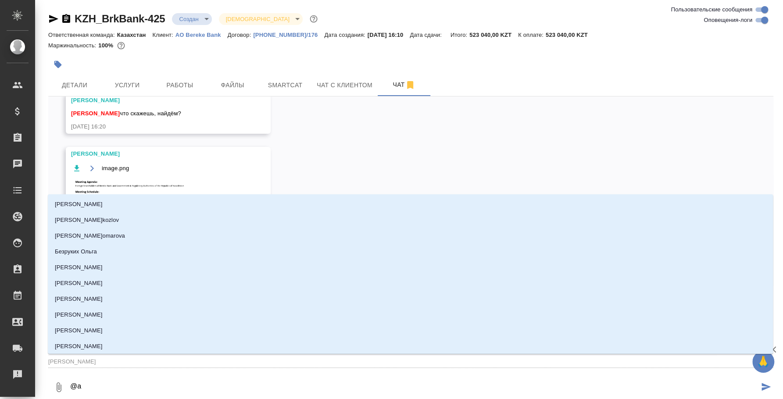
type input "ас"
type textarea "@асл"
type input "асл"
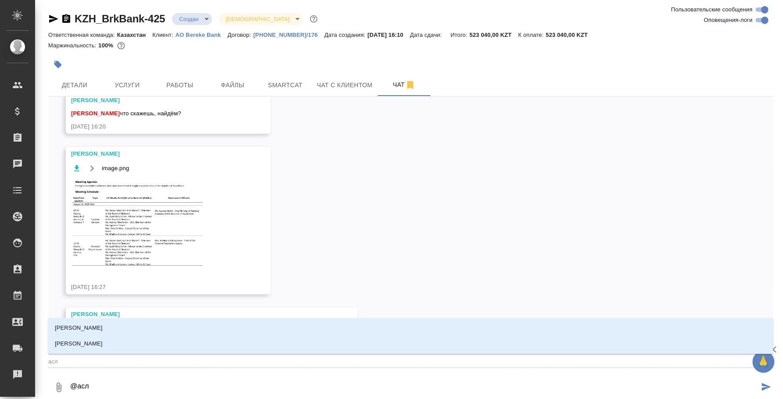
type textarea "@асла"
type input "асла"
type textarea "@аслан"
type input "аслан"
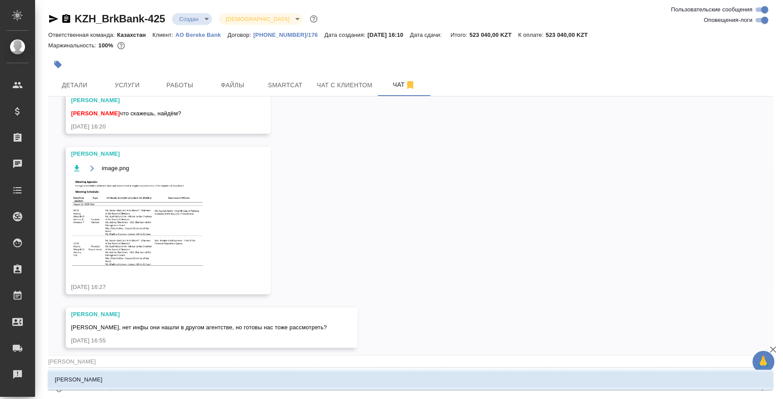
click at [133, 391] on div "Асланукова Сати" at bounding box center [410, 380] width 725 height 24
click at [133, 381] on li "Асланукова Сати" at bounding box center [410, 380] width 725 height 16
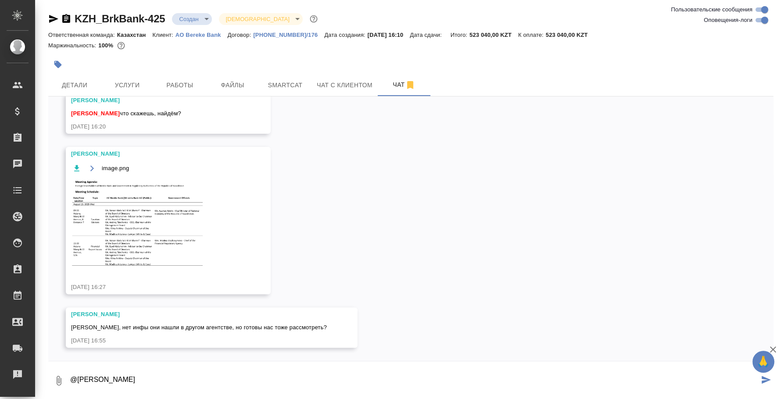
drag, startPoint x: 159, startPoint y: 381, endPoint x: 182, endPoint y: 399, distance: 29.7
click at [182, 399] on html "🙏 .cls-1 fill:#fff; AWATERA Fedotova Irina Клиенты Спецификации Заказы 0 Чаты T…" at bounding box center [391, 199] width 783 height 399
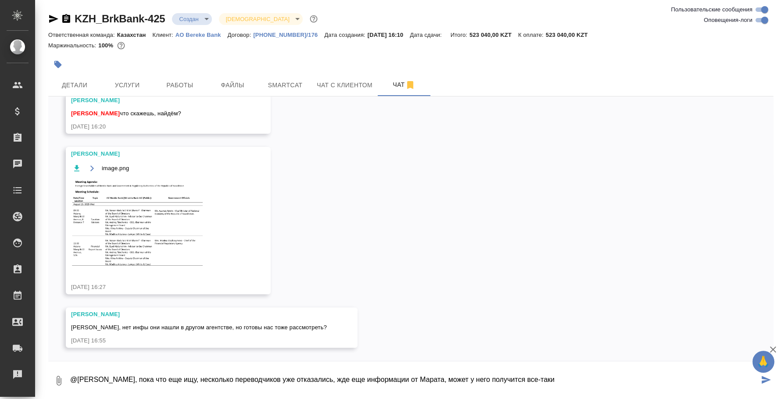
type textarea "@Асланукова Сати Сати, пока что еще ищу, несколько переводчиков уже отказались,…"
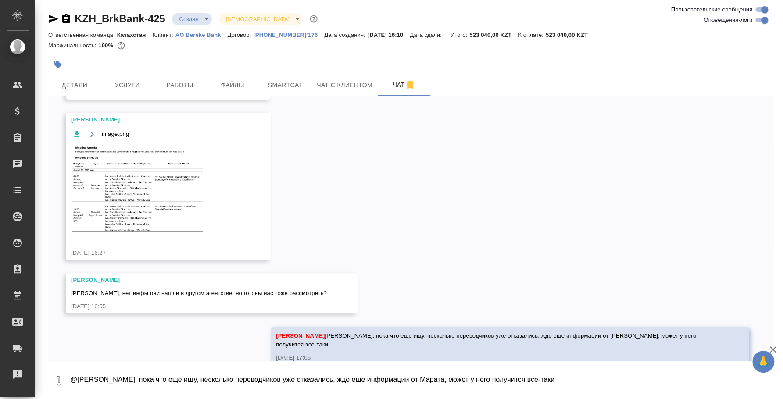
scroll to position [188, 0]
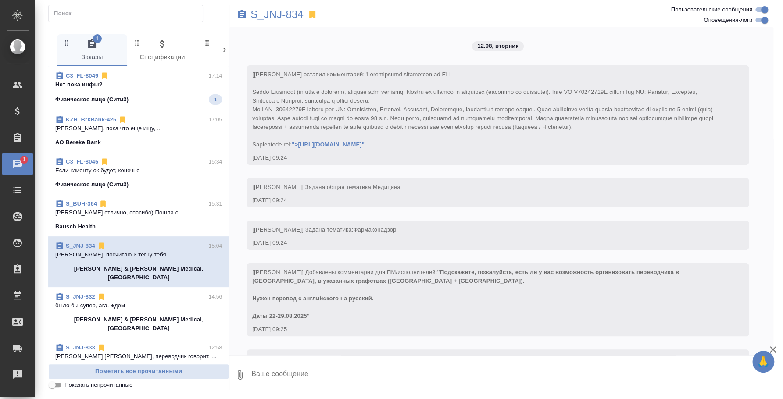
scroll to position [1111, 0]
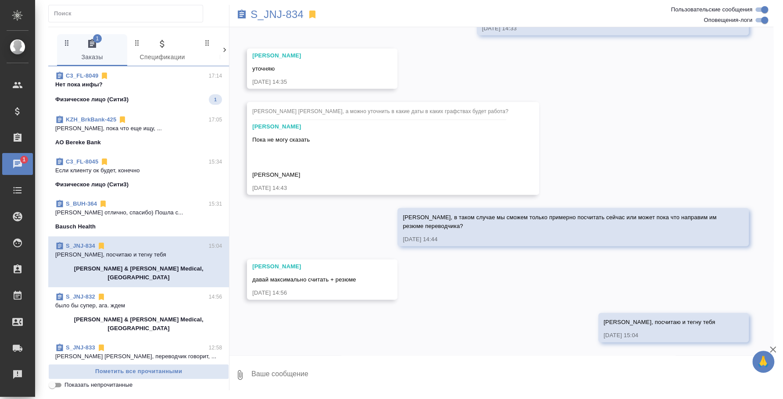
click at [121, 79] on div "C3_FL-8049 17:14" at bounding box center [138, 75] width 167 height 9
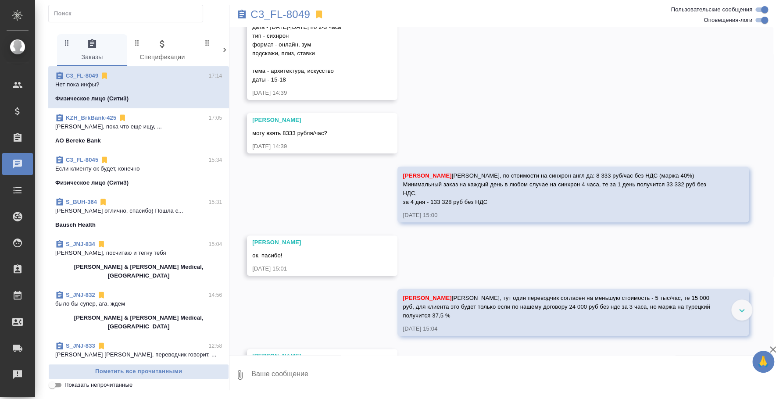
scroll to position [0, 0]
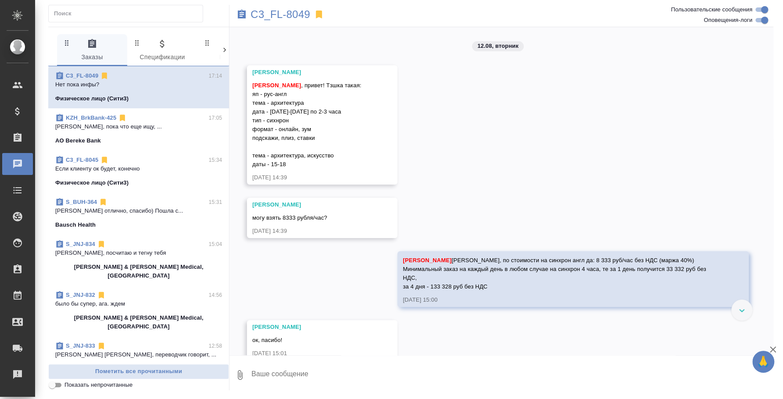
drag, startPoint x: 252, startPoint y: 90, endPoint x: 310, endPoint y: 146, distance: 80.6
click at [310, 146] on div "Федотова Ирина , привет! Тзшка такая: яп - рус-англ тема - архитектура дата - 1…" at bounding box center [309, 124] width 114 height 90
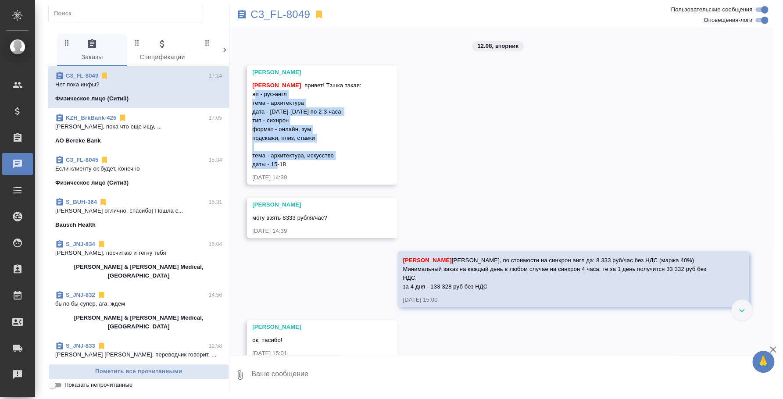
drag, startPoint x: 300, startPoint y: 164, endPoint x: 252, endPoint y: 97, distance: 82.9
click at [252, 97] on div "Федотова Ирина , привет! Тзшка такая: яп - рус-англ тема - архитектура дата - 1…" at bounding box center [309, 124] width 114 height 90
copy span "яп - рус-англ тема - архитектура дата - 15-18 авг по 2-3 часа тип - сихнрон фор…"
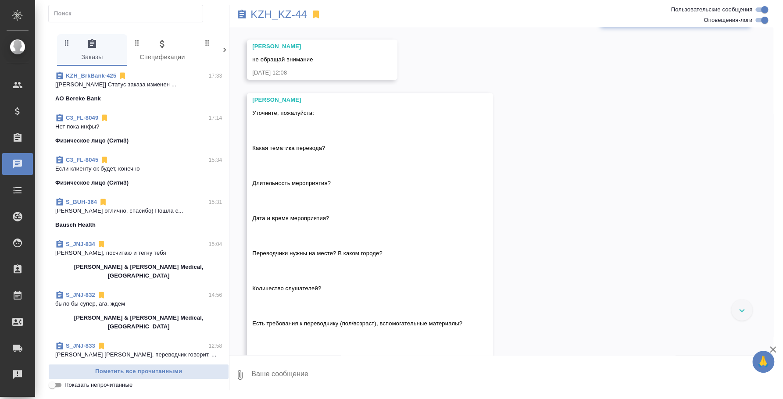
scroll to position [606, 0]
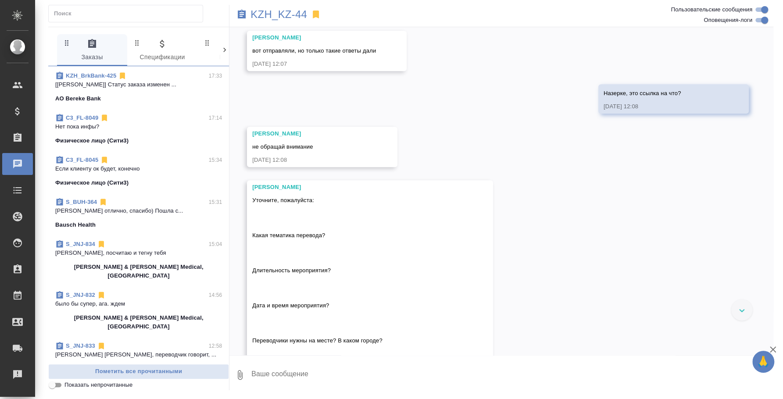
click at [137, 124] on p "Нет пока инфы?" at bounding box center [138, 126] width 167 height 9
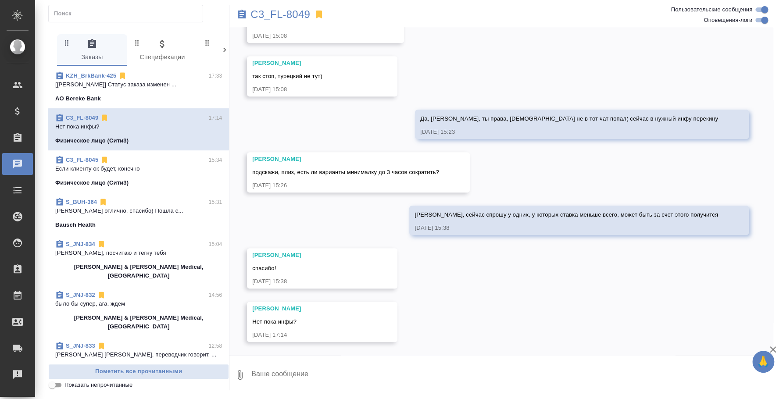
scroll to position [484, 0]
click at [353, 376] on textarea at bounding box center [511, 375] width 523 height 30
type textarea "[PERSON_NAME], пока молчат что-то. Возможно, на переводе."
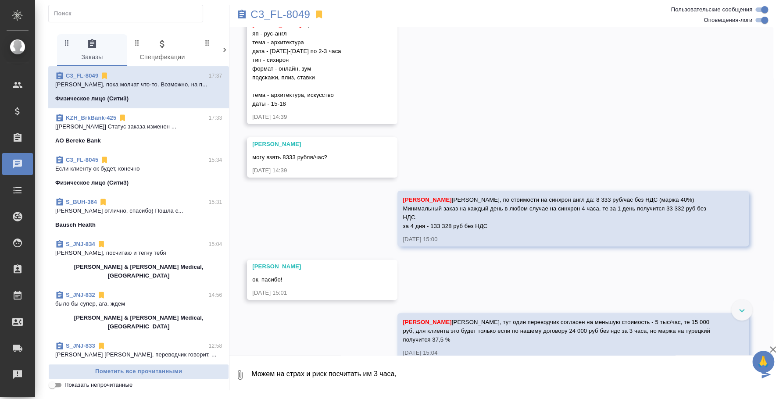
scroll to position [0, 0]
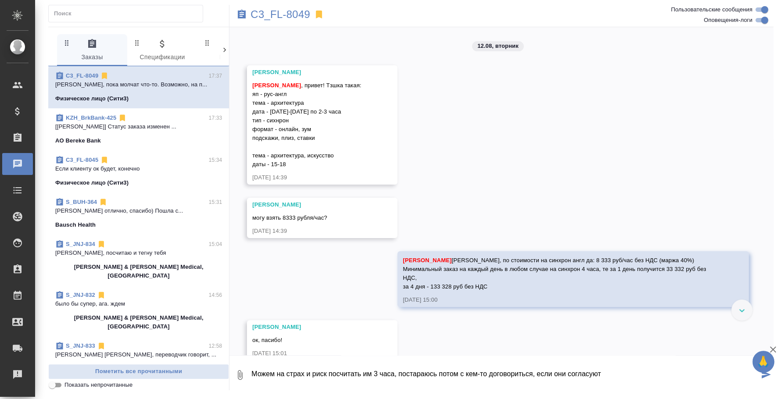
type textarea "Можем на страх и риск посчитать им 3 часа, постараюсь потом с кем-то договорить…"
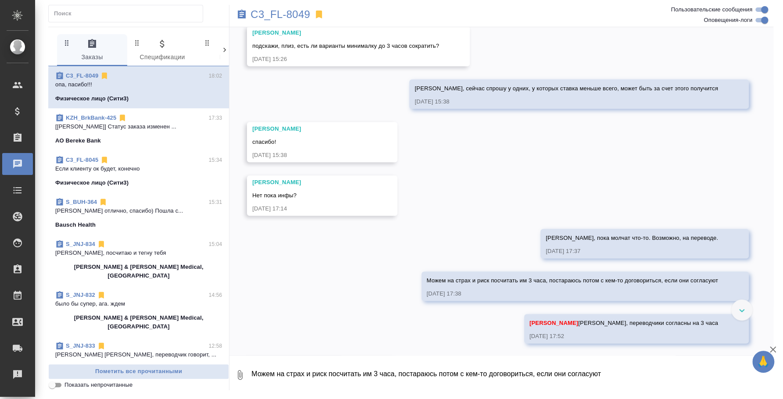
scroll to position [665, 0]
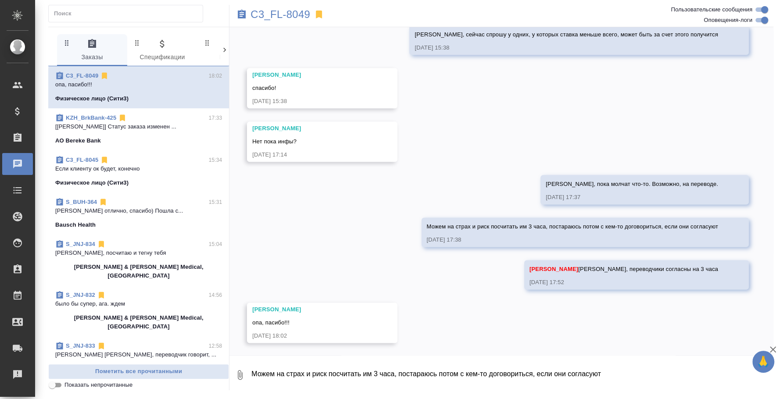
click at [370, 371] on textarea "Можем на страх и риск посчитать им 3 часа, постараюсь потом с кем-то договорить…" at bounding box center [511, 375] width 523 height 30
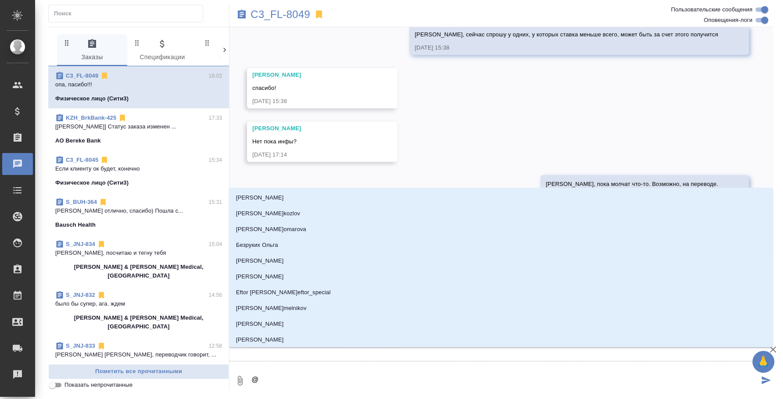
type textarea "@y"
type input "y"
type textarea "@yb"
type input "yb"
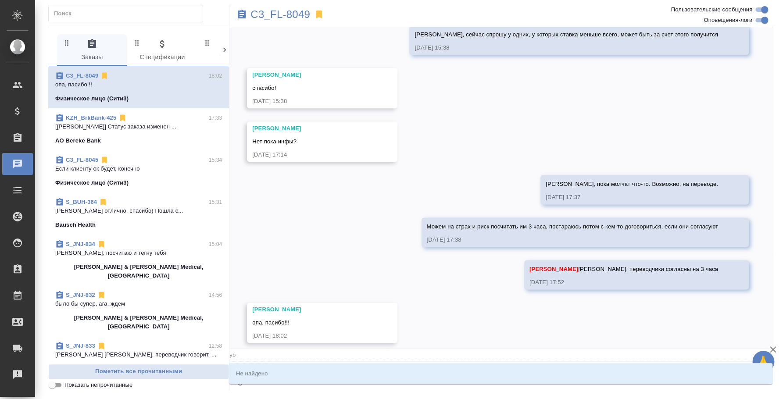
type textarea "@y"
type input "y"
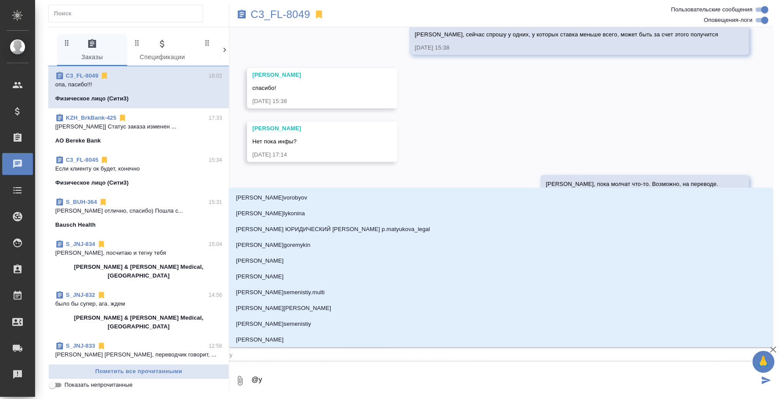
type textarea "@"
type textarea "@y"
type input "y"
type textarea "@y'b"
type input "y'b"
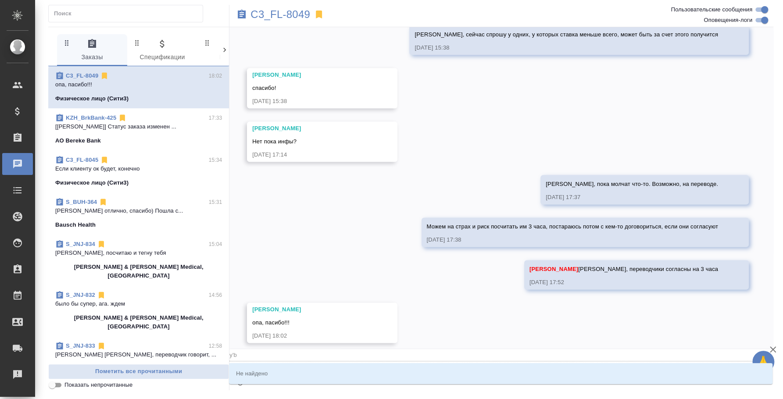
type textarea "@y'b'r"
type input "y'b'r"
type textarea "@y'b'r'b"
type input "y'b'r'b"
type textarea "@y'b'r"
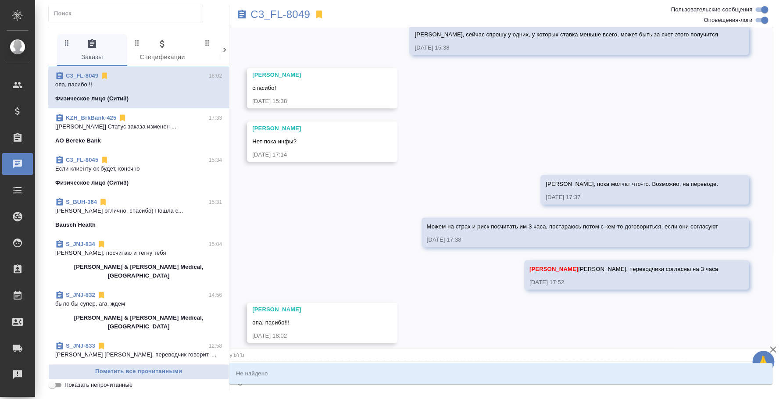
type input "y'b'r"
type textarea "@y'b"
type input "y'b"
type textarea "@y"
type input "y"
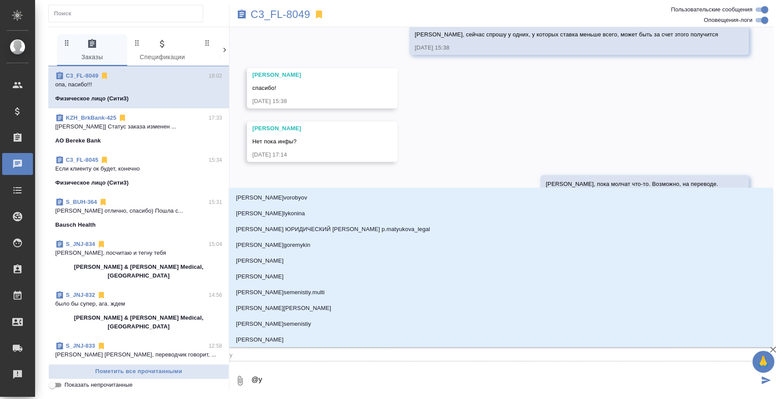
type textarea "@"
type textarea "@н"
type input "н"
type textarea "@ни"
type input "ни"
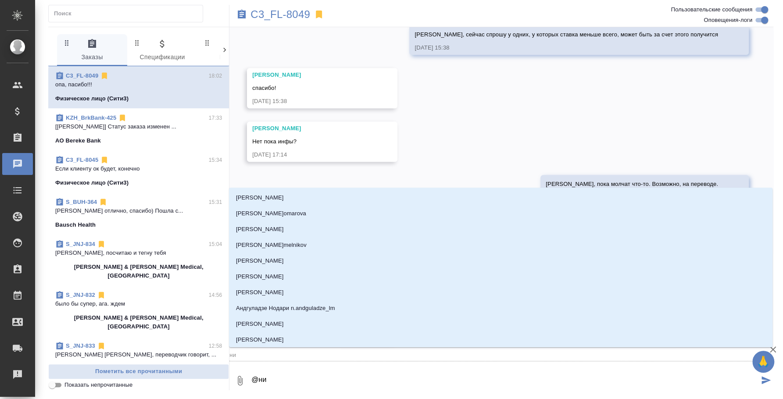
type textarea "@ник"
type input "ник"
type textarea "@ники"
type input "ники"
type textarea "@никит"
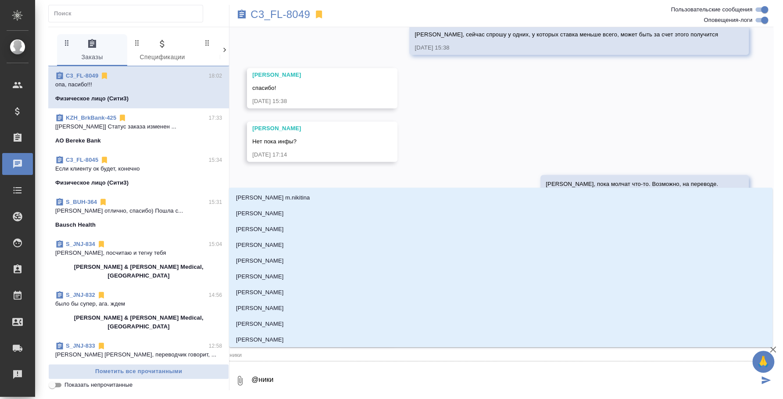
type input "никит"
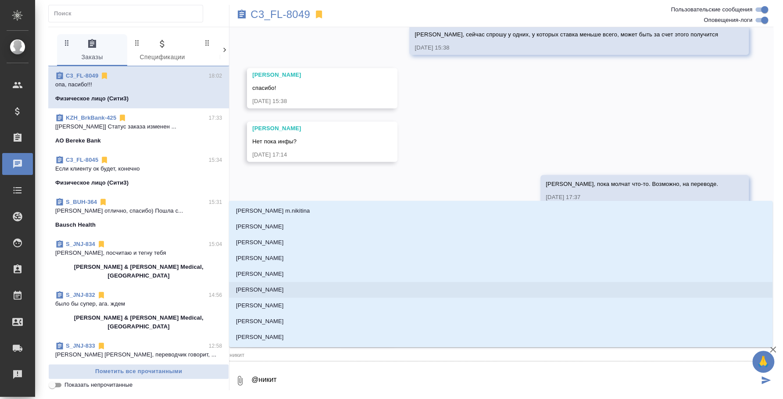
click at [296, 292] on li "[PERSON_NAME]" at bounding box center [500, 290] width 543 height 16
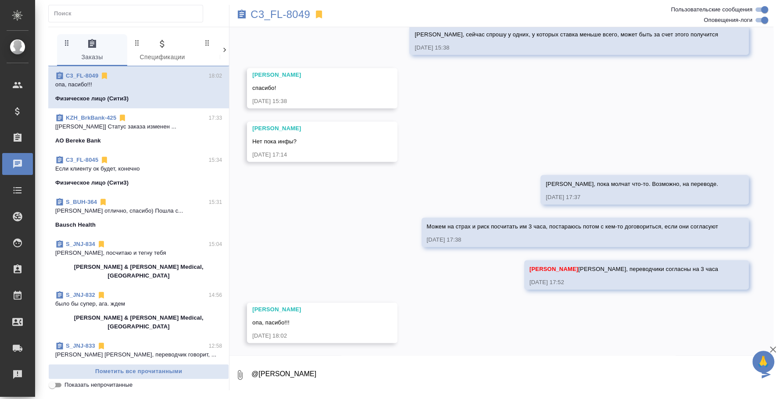
click at [243, 376] on icon "button" at bounding box center [240, 375] width 11 height 11
click at [169, 323] on span "С локального диска" at bounding box center [169, 328] width 60 height 11
click at [0, 0] on input "С локального диска" at bounding box center [0, 0] width 0 height 0
click at [342, 368] on textarea "@[PERSON_NAME]" at bounding box center [504, 375] width 508 height 30
type textarea "@[PERSON_NAME] можно направить им сразу резюме переводчиков"
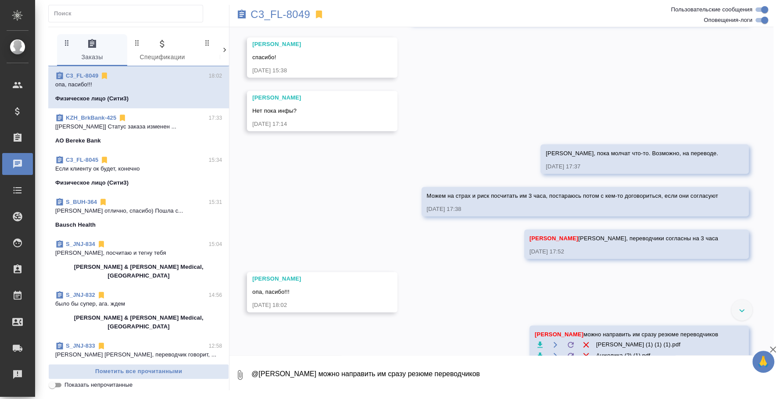
scroll to position [729, 0]
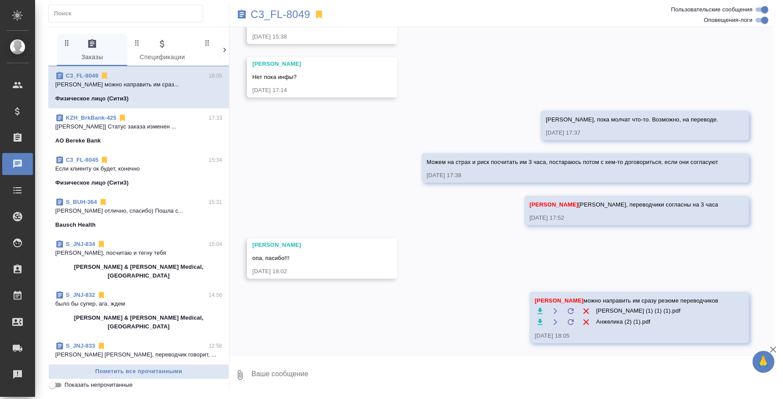
click at [116, 129] on p "[[PERSON_NAME]] Статус заказа изменен ..." at bounding box center [138, 126] width 167 height 9
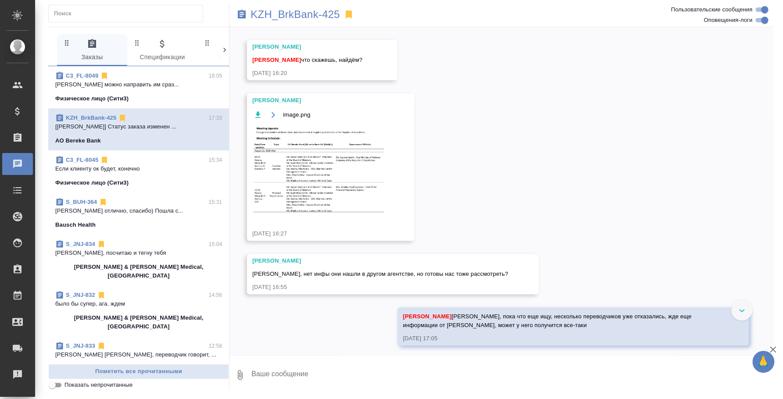
scroll to position [175, 0]
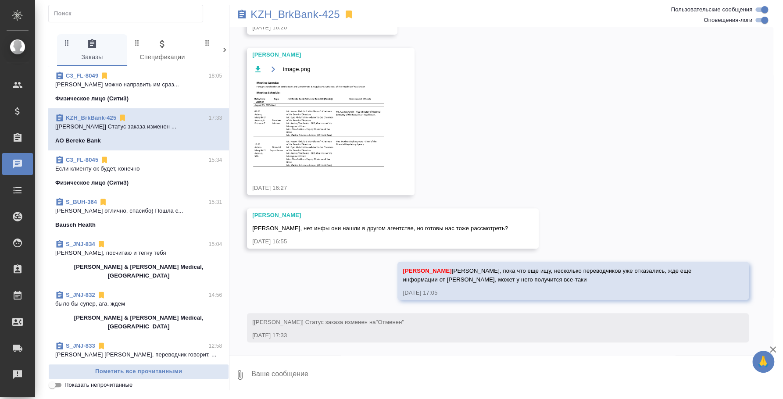
click at [515, 364] on textarea at bounding box center [511, 375] width 523 height 30
type textarea "Сати, для истории, здесь предлагали переводчика [PERSON_NAME] за 150 000 тенге …"
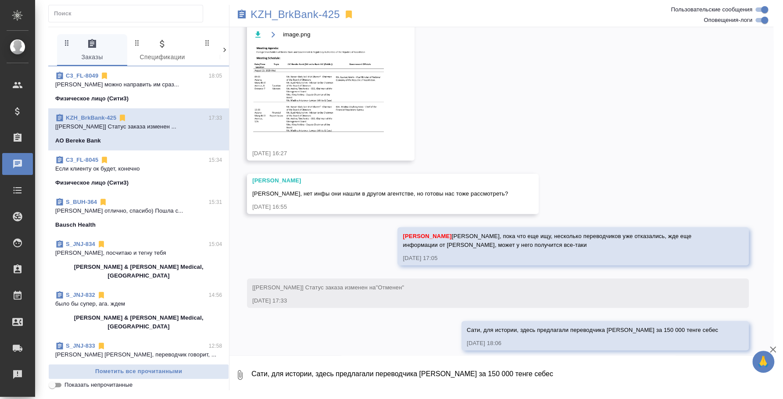
scroll to position [217, 0]
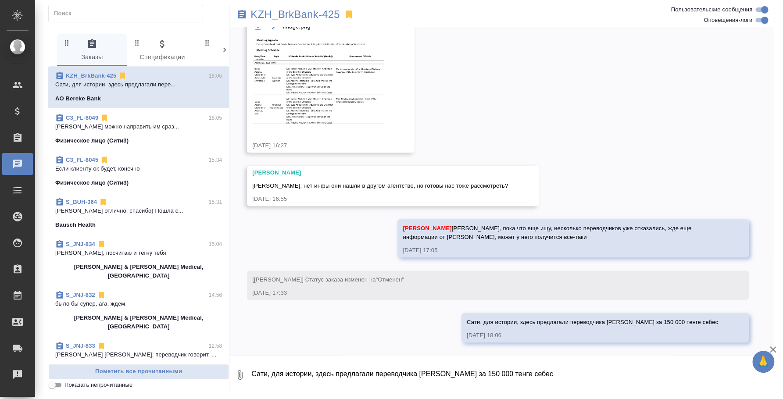
click at [106, 172] on p "Если клиенту ок будет, конечно" at bounding box center [138, 168] width 167 height 9
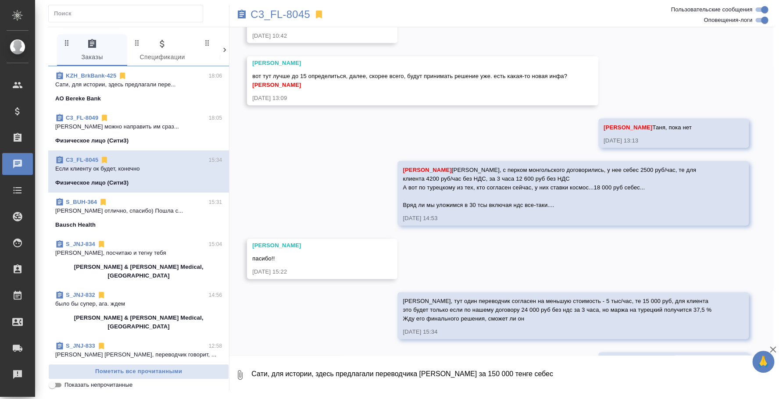
scroll to position [668, 0]
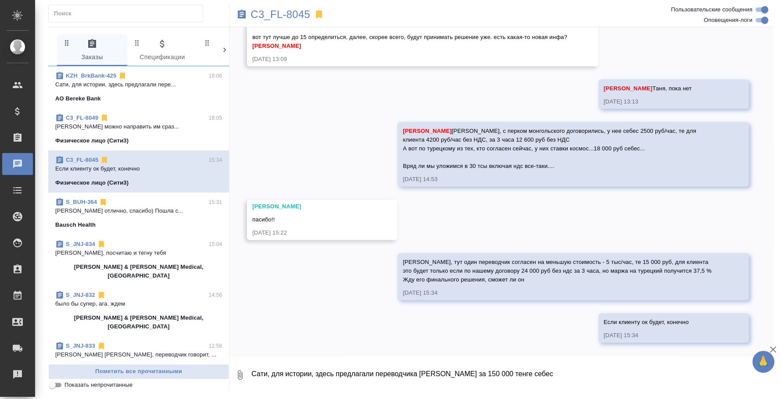
click at [123, 136] on p "Физическое лицо (Сити3)" at bounding box center [91, 140] width 73 height 9
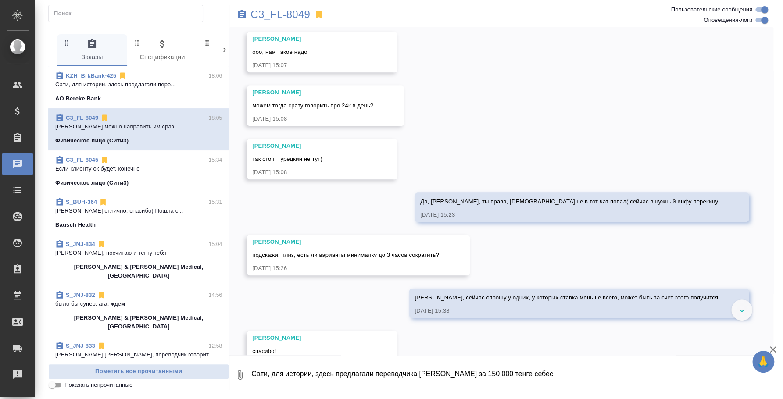
scroll to position [400, 0]
click at [127, 185] on p "Физическое лицо (Сити3)" at bounding box center [91, 182] width 73 height 9
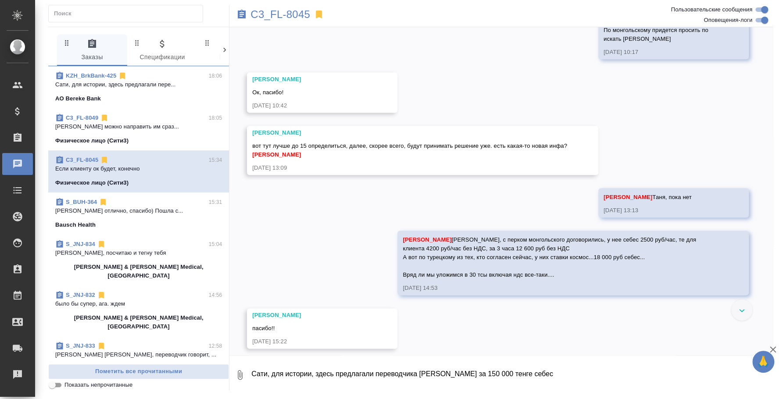
scroll to position [668, 0]
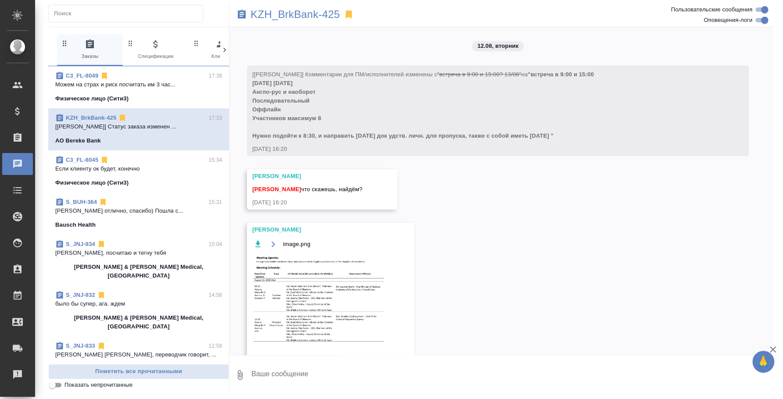
scroll to position [175, 0]
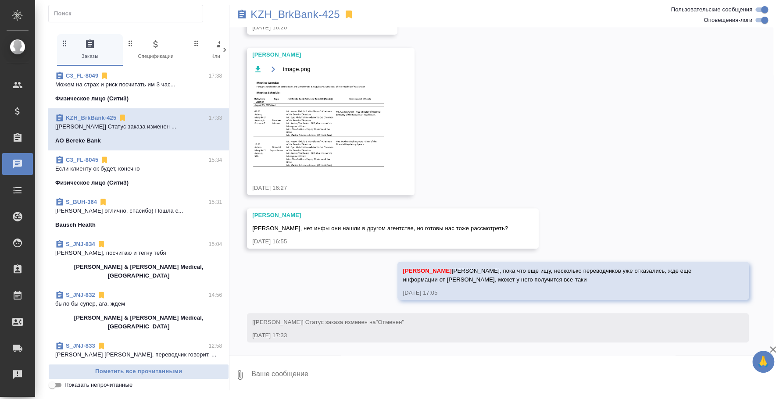
click at [115, 182] on p "Физическое лицо (Сити3)" at bounding box center [91, 182] width 73 height 9
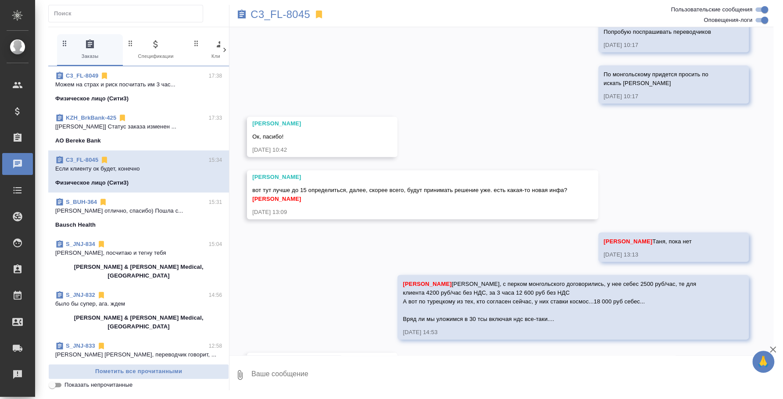
scroll to position [668, 0]
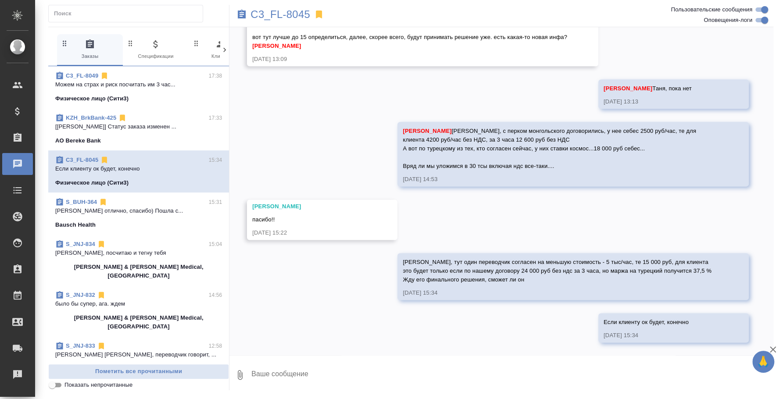
click at [160, 87] on p "Можем на страх и риск посчитать им 3 час..." at bounding box center [138, 84] width 167 height 9
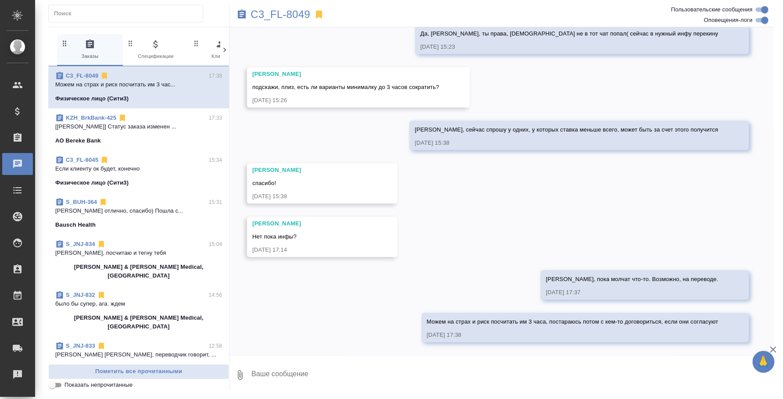
scroll to position [569, 0]
click at [160, 87] on p "Можем на страх и риск посчитать им 3 час..." at bounding box center [138, 84] width 167 height 9
click at [331, 375] on textarea at bounding box center [511, 375] width 523 height 30
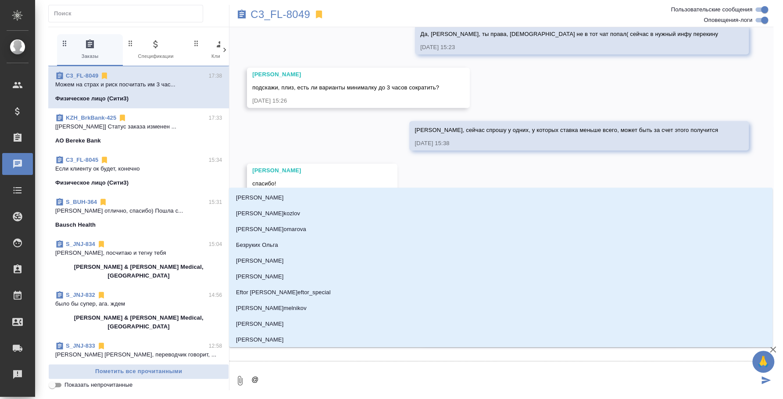
type textarea "@y"
type input "y"
type textarea "@yb"
type input "yb"
type textarea "@ybr"
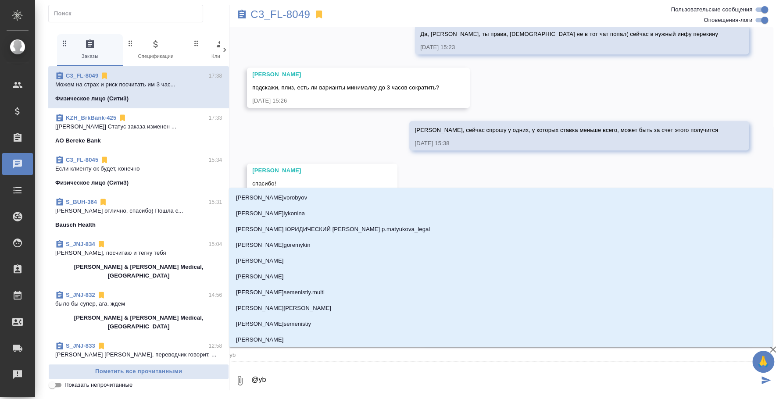
type input "ybr"
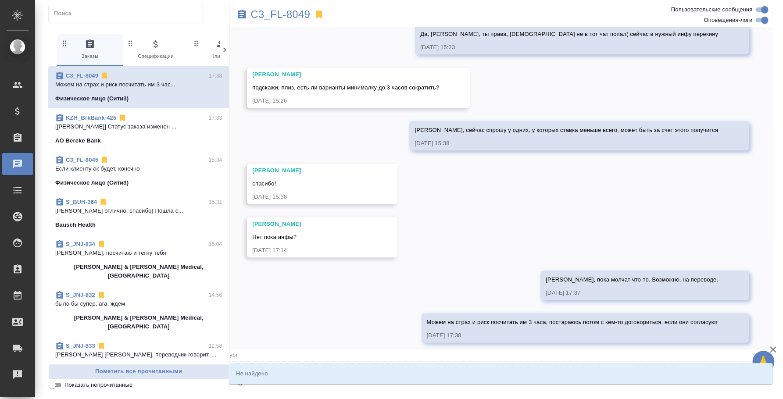
type textarea "@ybrb"
type input "ybrb"
type textarea "@ybr"
type input "ybr"
type textarea "@yb"
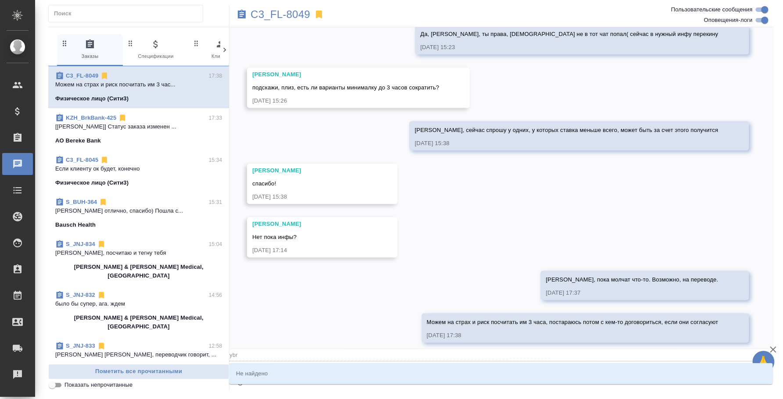
type input "yb"
type textarea "@y"
type input "y"
type textarea "@"
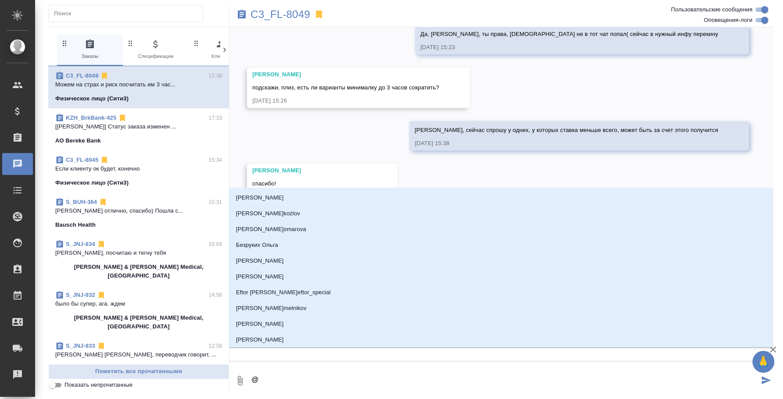
type textarea "@y"
type input "y"
type textarea "@y'b"
type input "y'b"
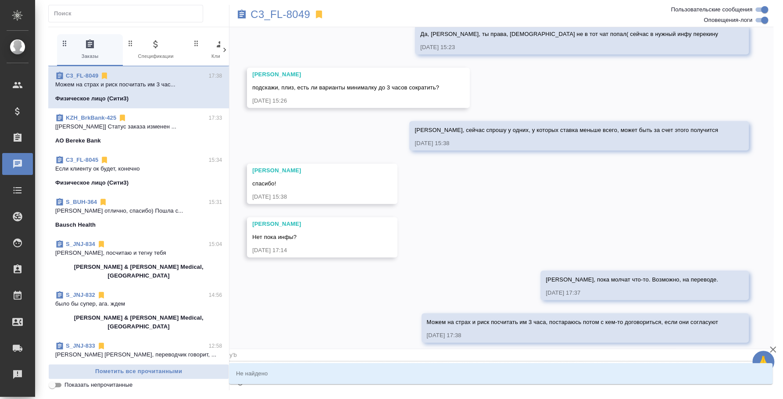
type textarea "@y'b'r"
type input "y'b'r"
type textarea "@y'b'r'b"
type input "y'b'r'b"
type textarea "@y'b'r"
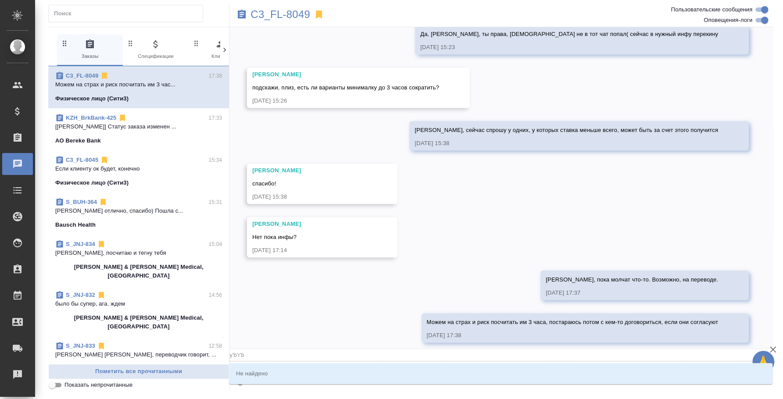
type input "y'b'r"
type textarea "@y'b"
type input "y'b"
type textarea "@y"
type input "y"
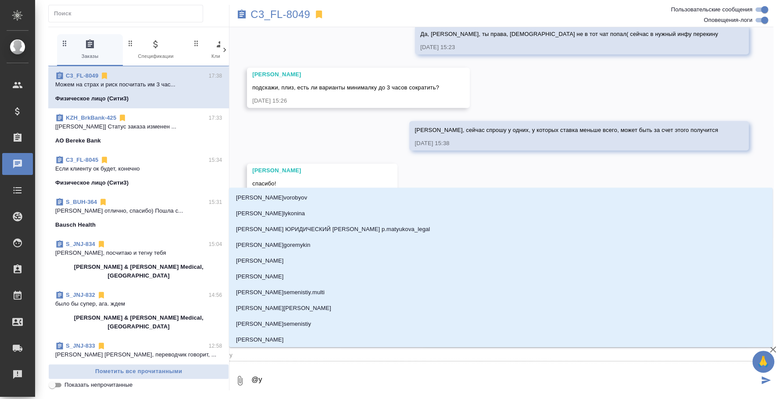
type textarea "@"
type textarea "@н"
type input "н"
type textarea "@ни"
type input "ни"
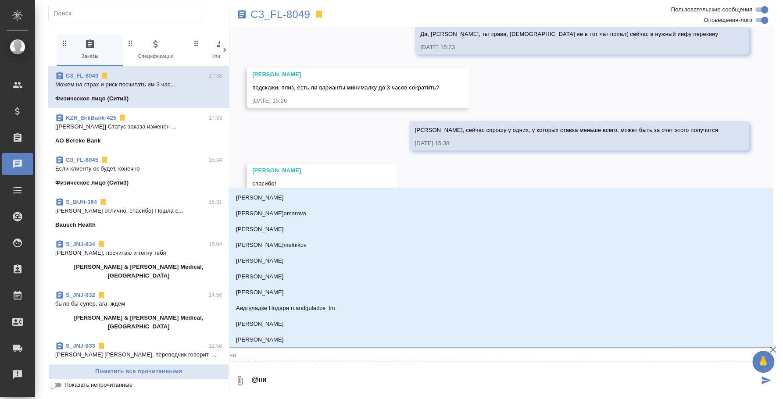
type textarea "@ник"
type input "ник"
type textarea "@ники"
type input "ники"
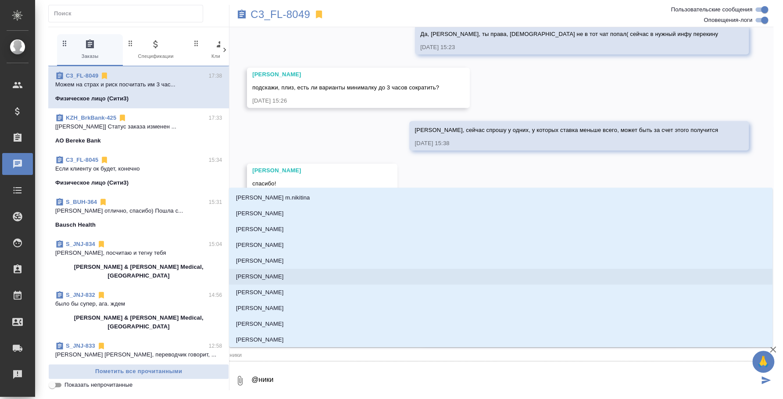
click at [280, 279] on p "[PERSON_NAME]" at bounding box center [260, 276] width 48 height 9
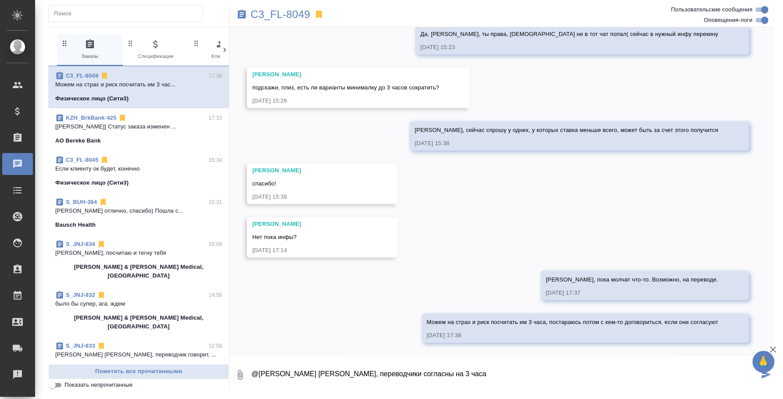
type textarea "@Никитина Татьяна Таня, переводчики согласны на 3 часа"
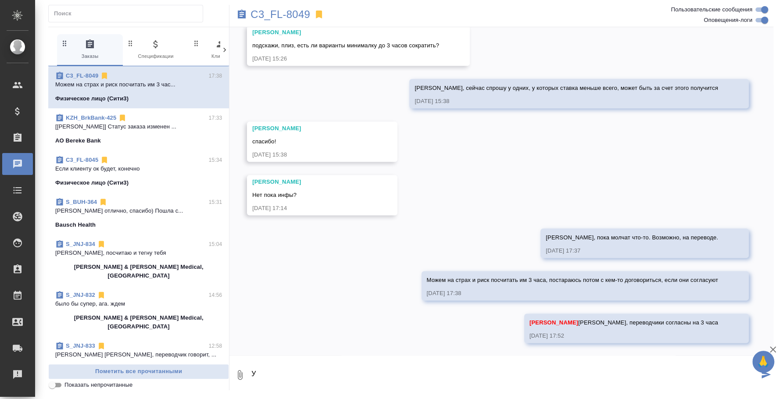
type textarea "У"
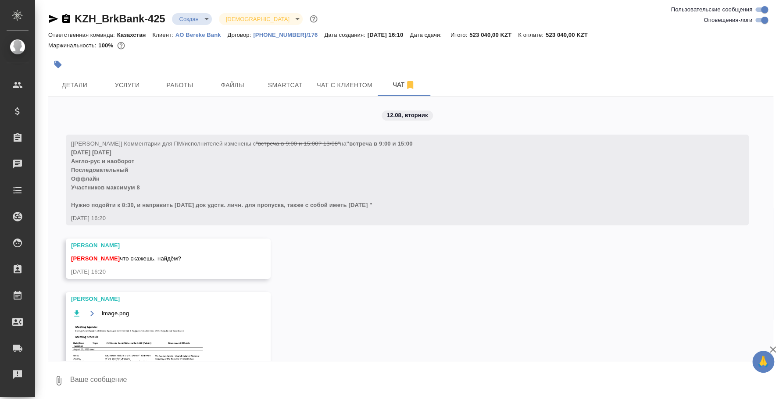
scroll to position [230, 0]
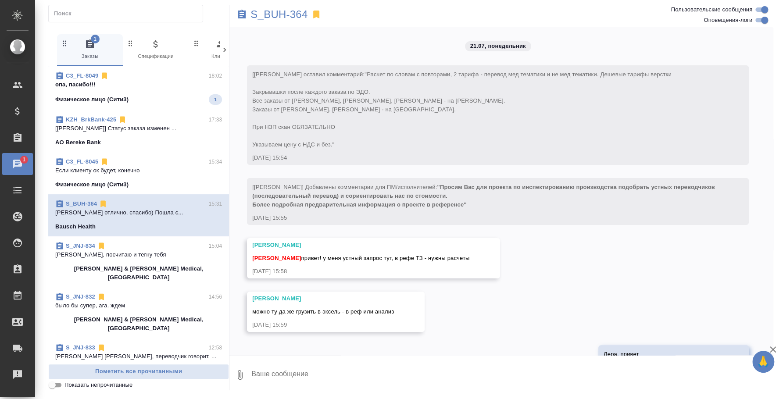
scroll to position [5210, 0]
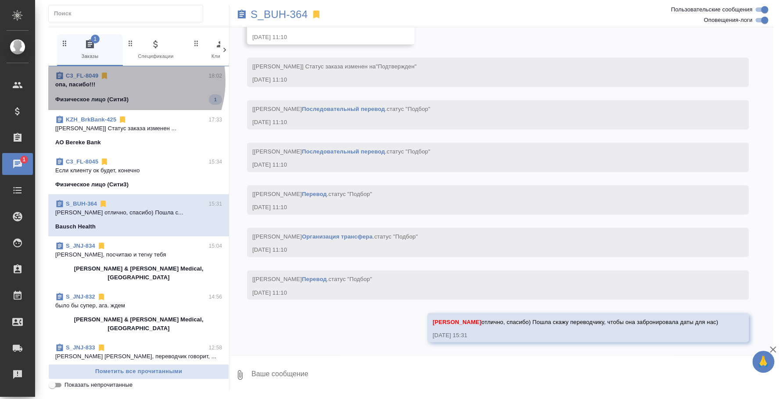
click at [121, 81] on p "опа, пасибо!!!" at bounding box center [138, 84] width 167 height 9
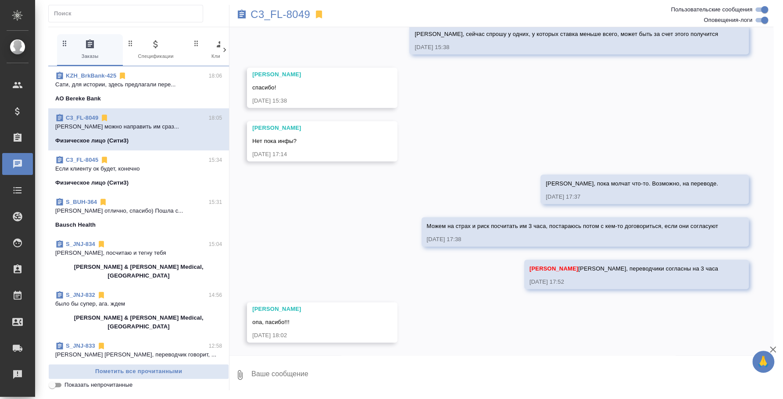
scroll to position [665, 0]
